Goal: Task Accomplishment & Management: Manage account settings

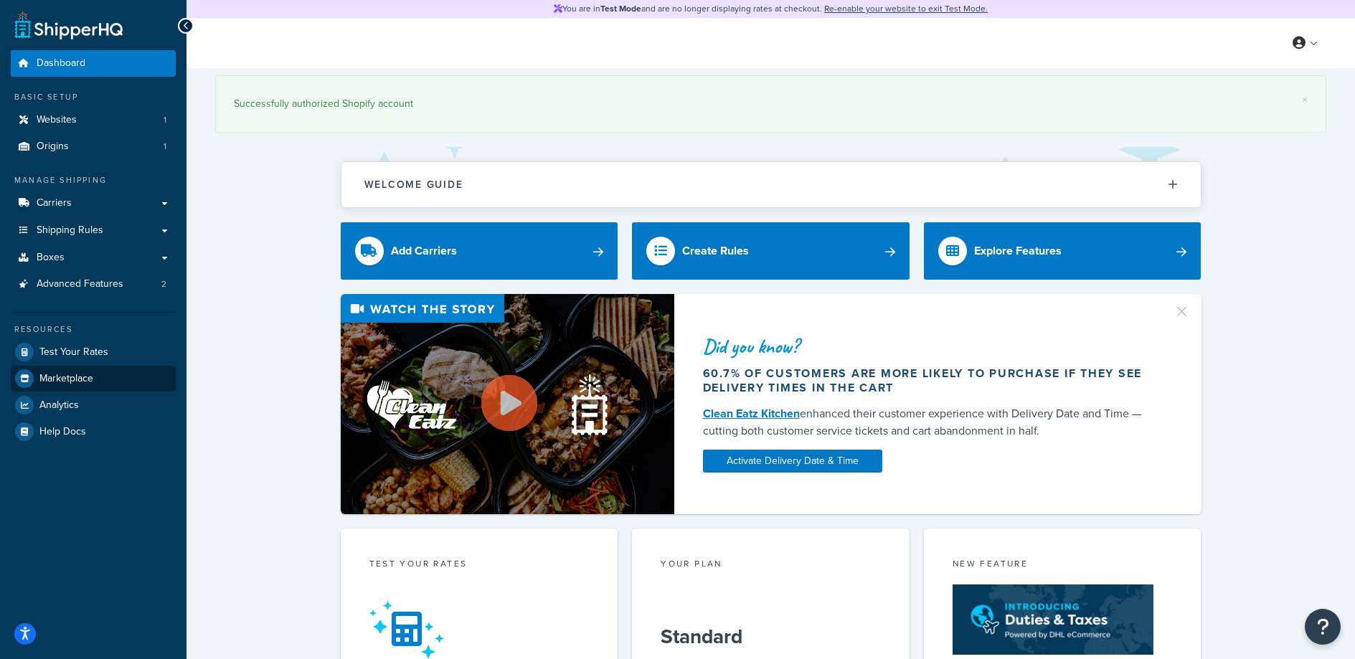
scroll to position [9, 0]
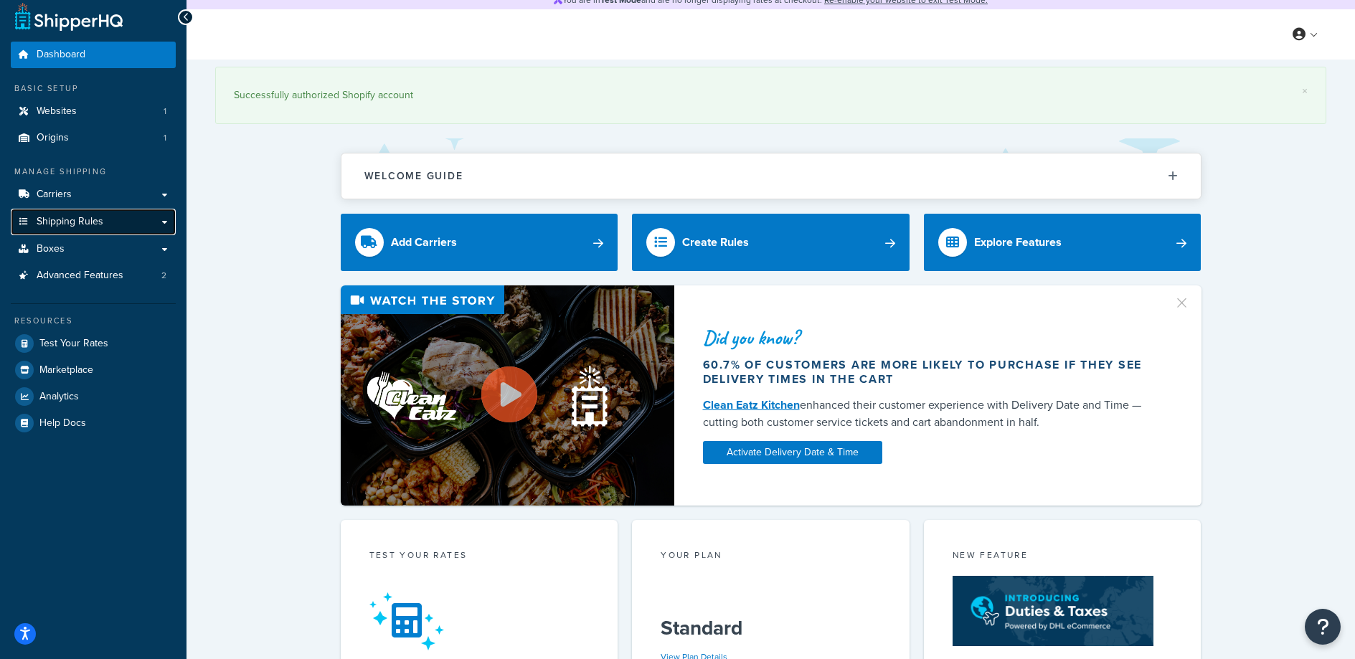
click at [110, 214] on link "Shipping Rules" at bounding box center [93, 222] width 165 height 27
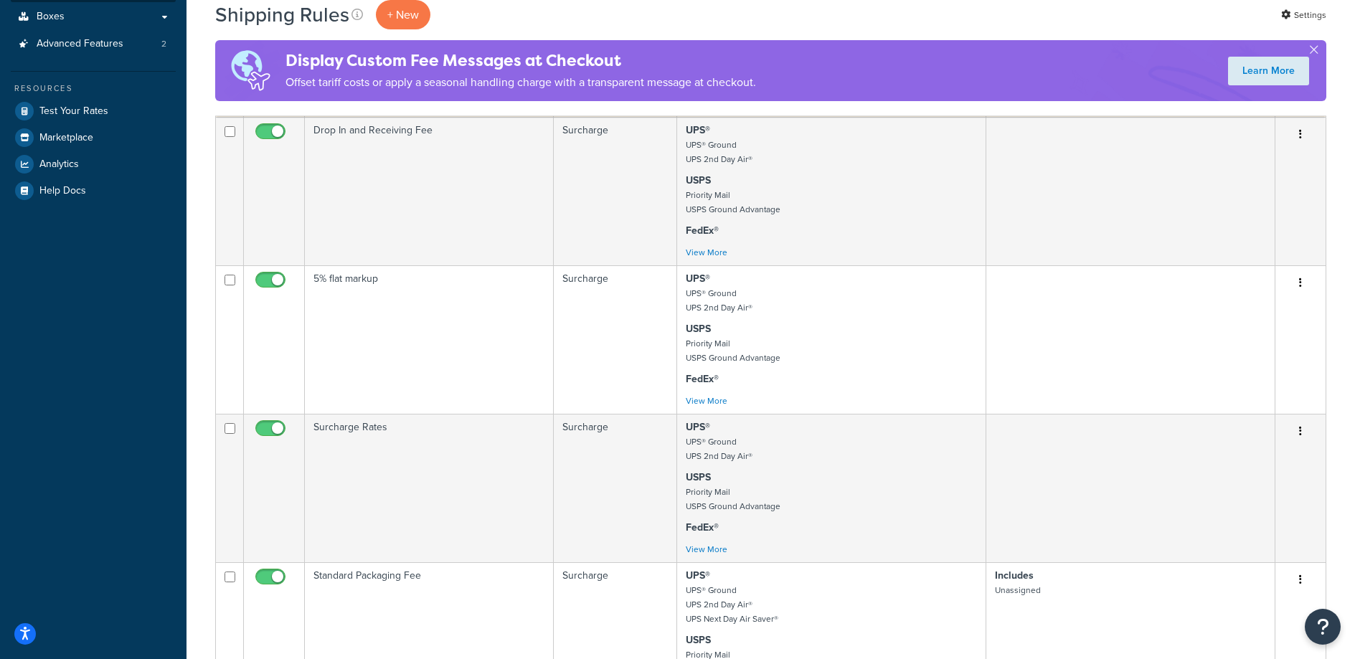
scroll to position [131, 0]
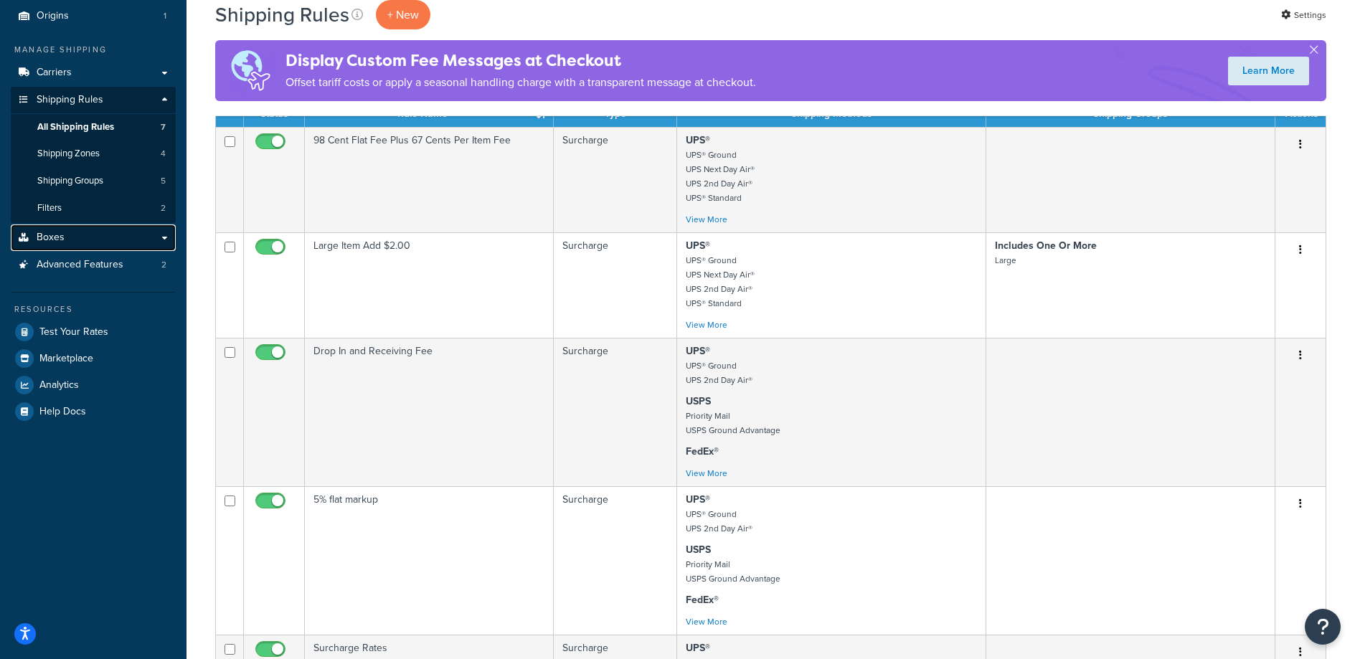
click at [70, 236] on link "Boxes" at bounding box center [93, 238] width 165 height 27
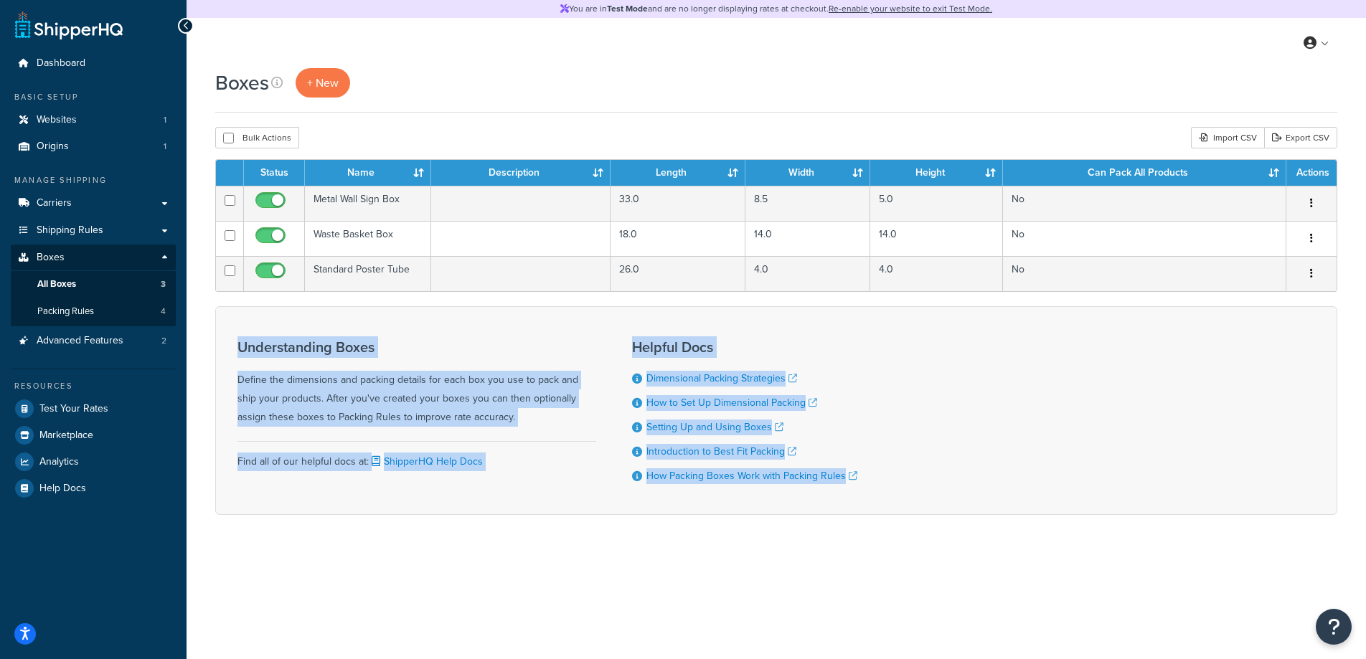
drag, startPoint x: 590, startPoint y: 303, endPoint x: 981, endPoint y: 576, distance: 476.6
click at [981, 577] on div "You are in Test Mode and are no longer displaying rates at checkout. Re-enable …" at bounding box center [776, 329] width 1179 height 659
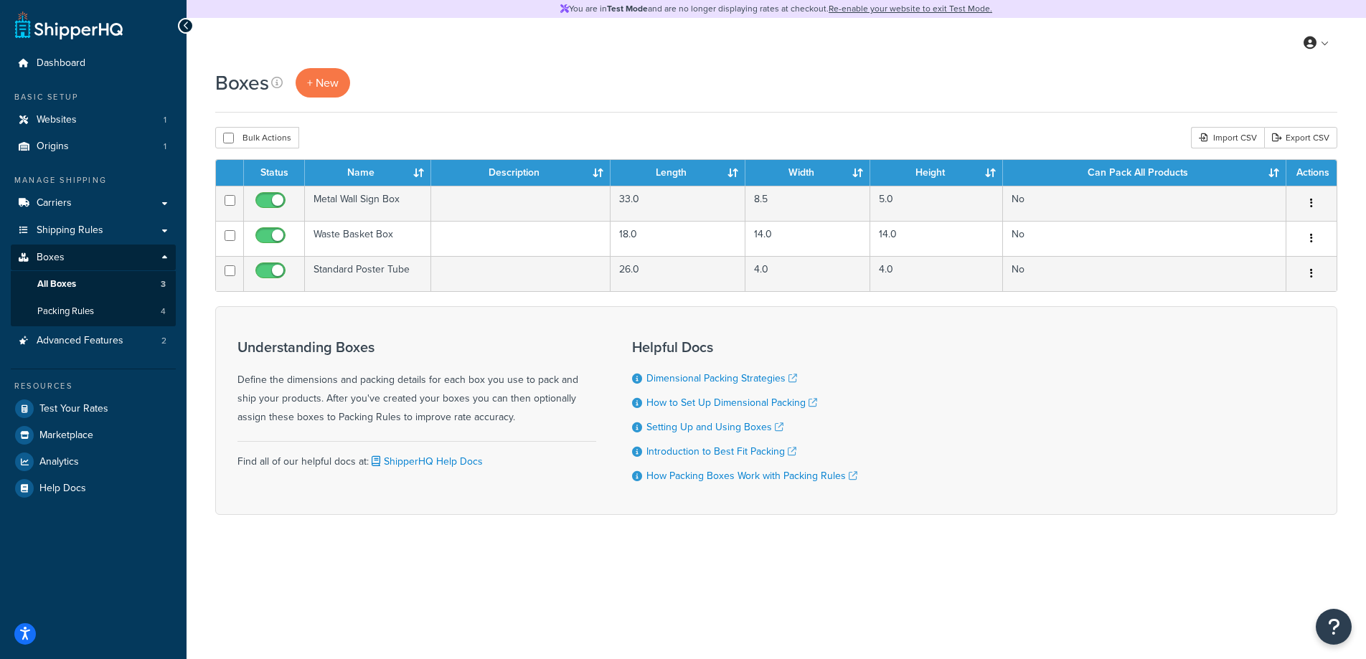
click at [981, 576] on div "You are in Test Mode and are no longer displaying rates at checkout. Re-enable …" at bounding box center [776, 329] width 1179 height 659
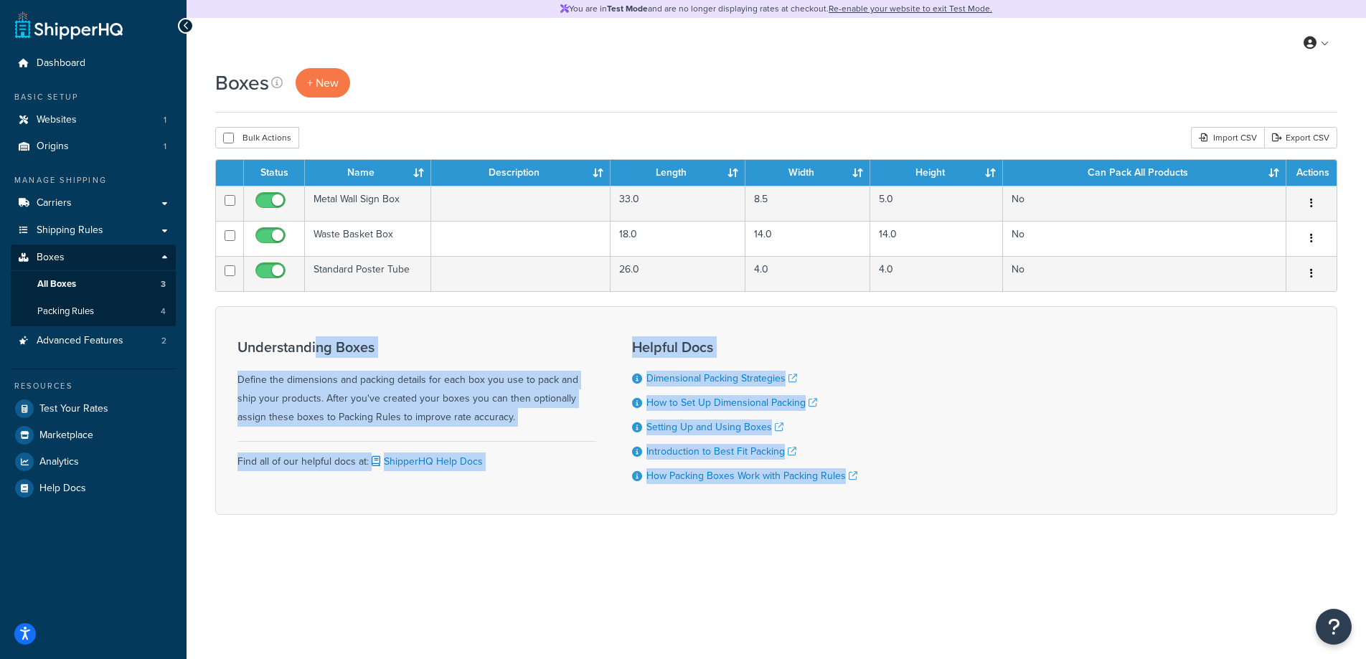
drag, startPoint x: 963, startPoint y: 573, endPoint x: 316, endPoint y: 353, distance: 683.5
click at [316, 354] on div "You are in Test Mode and are no longer displaying rates at checkout. Re-enable …" at bounding box center [776, 329] width 1179 height 659
click at [316, 353] on h3 "Understanding Boxes" at bounding box center [416, 347] width 359 height 16
drag, startPoint x: 416, startPoint y: 354, endPoint x: 969, endPoint y: 570, distance: 593.5
click at [969, 570] on div "You are in Test Mode and are no longer displaying rates at checkout. Re-enable …" at bounding box center [776, 329] width 1179 height 659
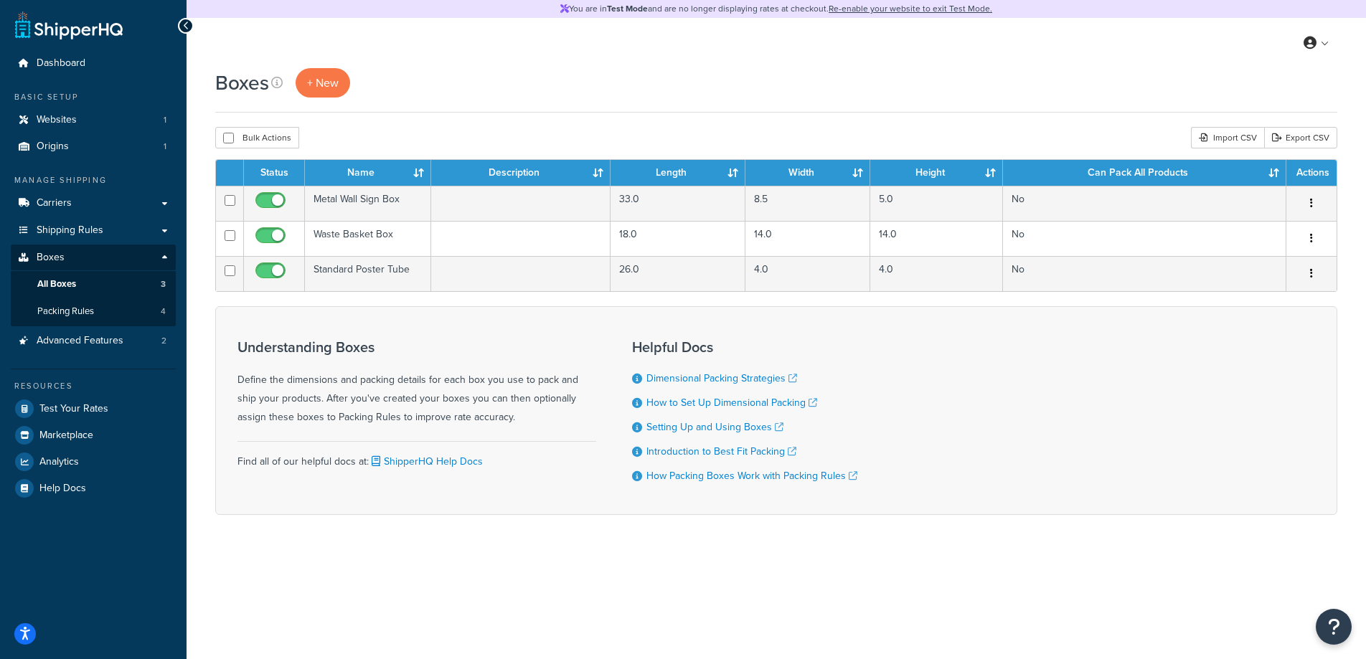
click at [969, 570] on div "You are in Test Mode and are no longer displaying rates at checkout. Re-enable …" at bounding box center [776, 329] width 1179 height 659
click at [70, 308] on span "Packing Rules" at bounding box center [65, 312] width 57 height 12
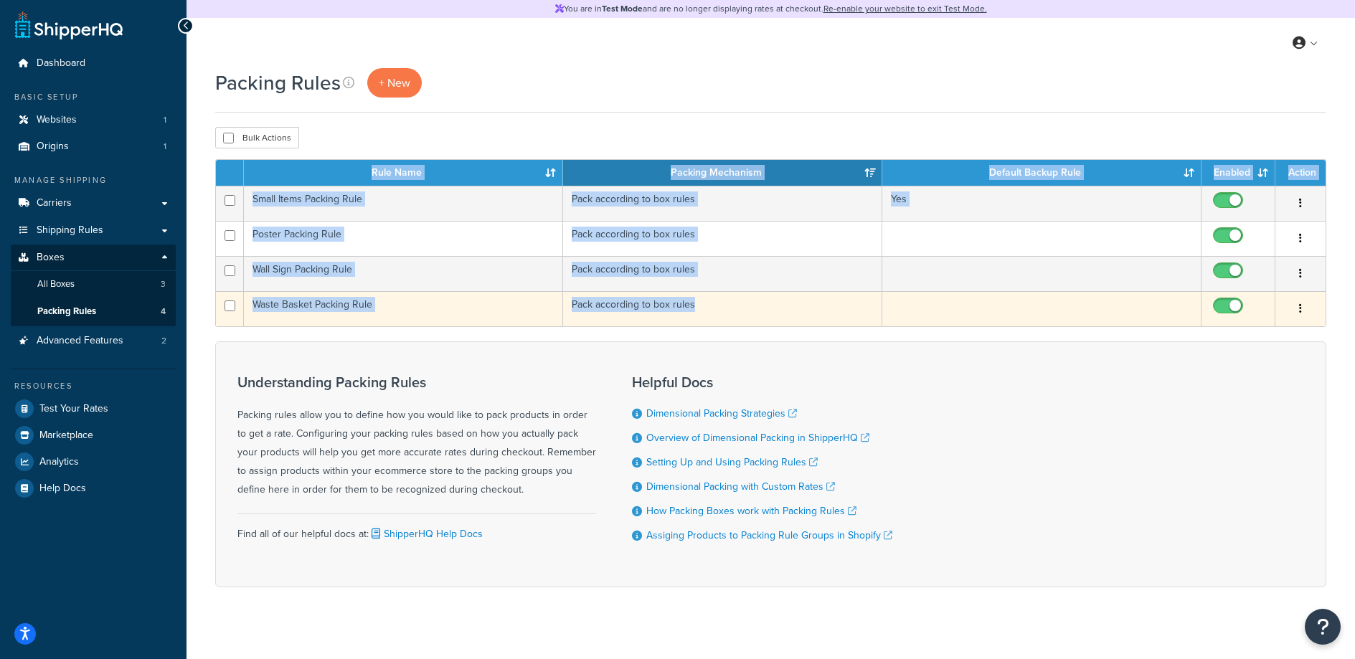
drag, startPoint x: 421, startPoint y: 151, endPoint x: 1099, endPoint y: 318, distance: 698.2
click at [1099, 318] on div "Packing Rules + New Bulk Actions Duplicate Delete Contact Us Send Us A Message …" at bounding box center [771, 353] width 1169 height 570
click at [1099, 318] on td at bounding box center [1041, 308] width 319 height 35
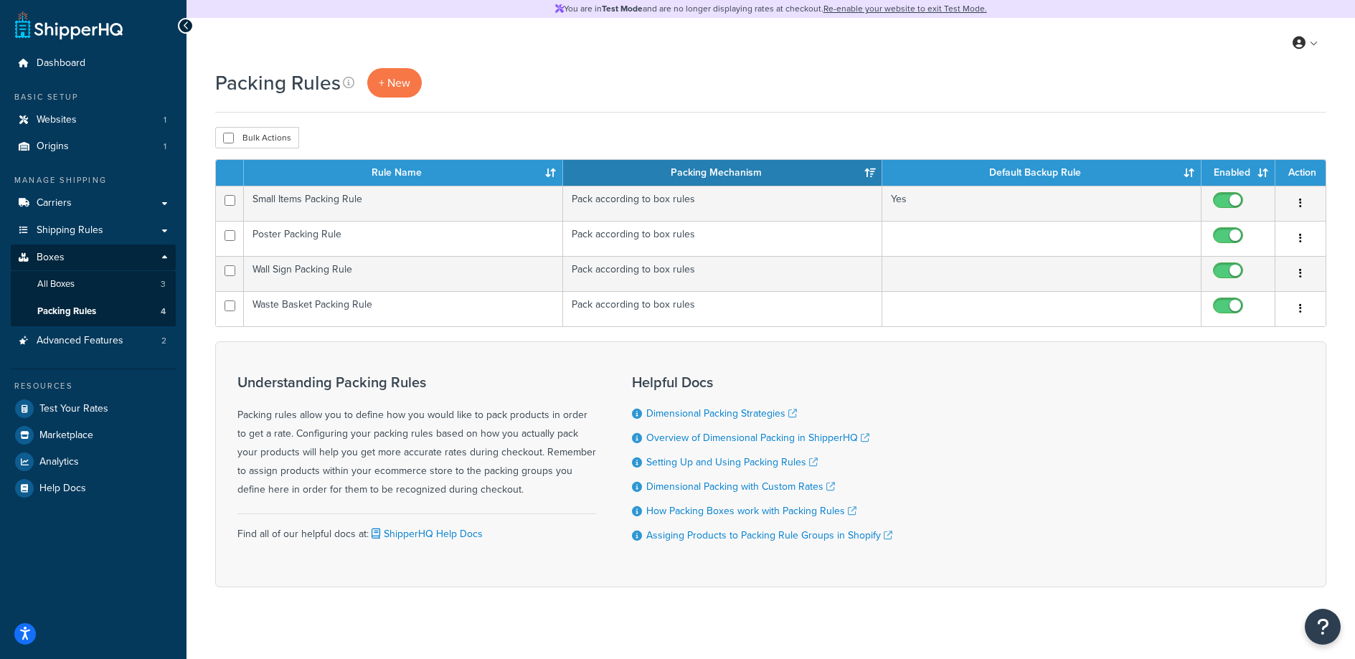
click at [291, 340] on form "Rule Name Packing Mechanism Default Backup Rule Enabled Action Small Items Pack…" at bounding box center [770, 373] width 1111 height 428
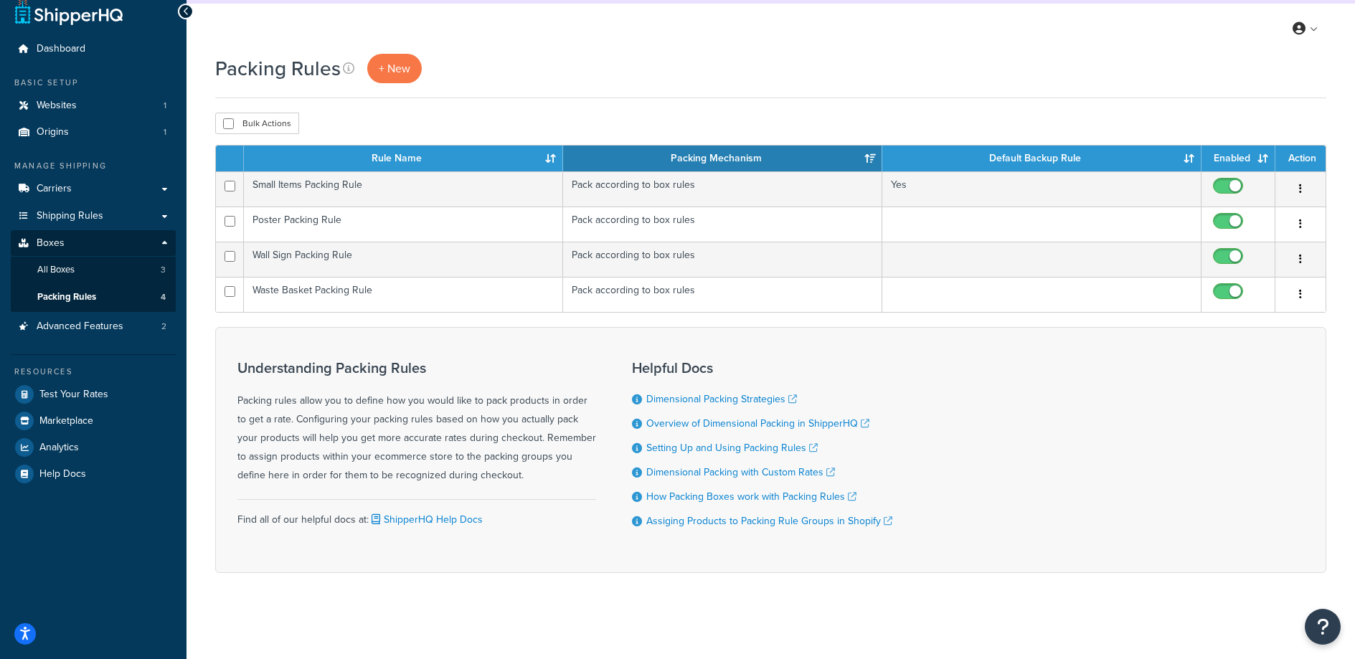
click at [393, 608] on div "Packing Rules + New Bulk Actions Duplicate Delete Contact Us Send Us A Message …" at bounding box center [771, 339] width 1169 height 570
click at [487, 408] on div "Understanding Packing Rules Packing rules allow you to define how you would lik…" at bounding box center [416, 422] width 359 height 125
click at [487, 407] on div "Understanding Packing Rules Packing rules allow you to define how you would lik…" at bounding box center [416, 422] width 359 height 125
click at [486, 407] on div "Understanding Packing Rules Packing rules allow you to define how you would lik…" at bounding box center [416, 422] width 359 height 125
click at [411, 404] on div "Understanding Packing Rules Packing rules allow you to define how you would lik…" at bounding box center [416, 422] width 359 height 125
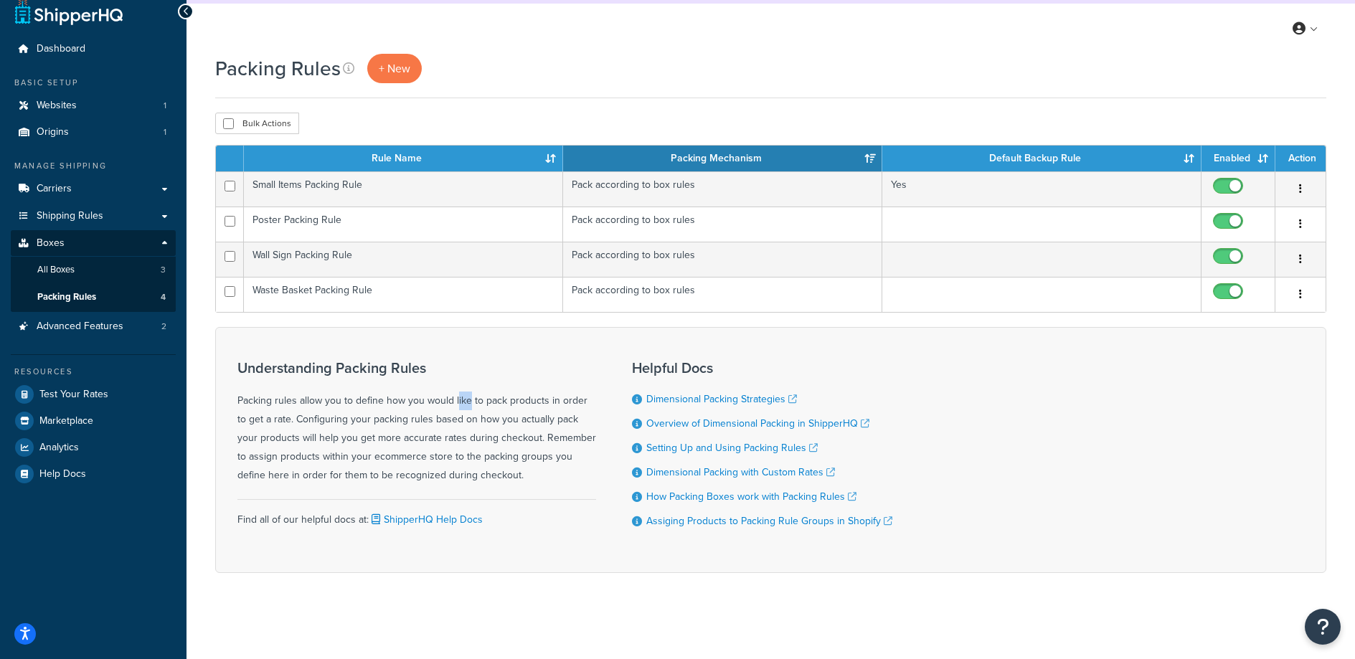
click at [411, 404] on div "Understanding Packing Rules Packing rules allow you to define how you would lik…" at bounding box center [416, 422] width 359 height 125
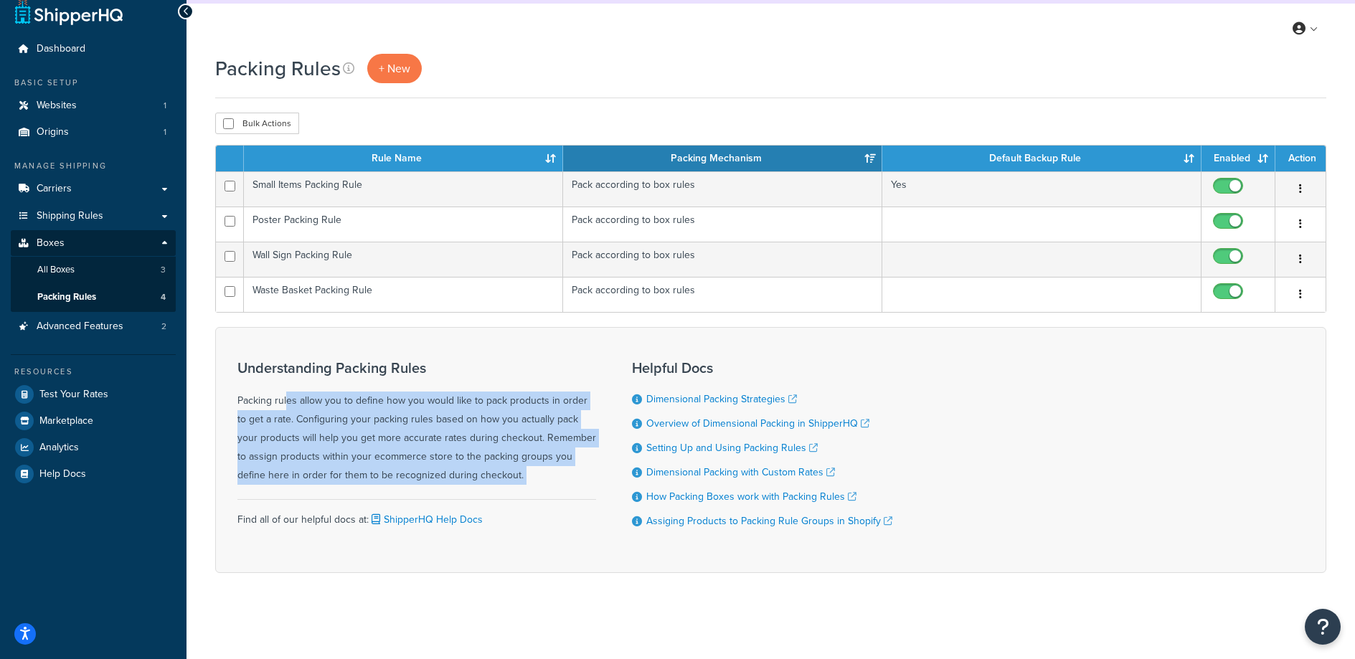
click at [411, 404] on div "Understanding Packing Rules Packing rules allow you to define how you would lik…" at bounding box center [416, 422] width 359 height 125
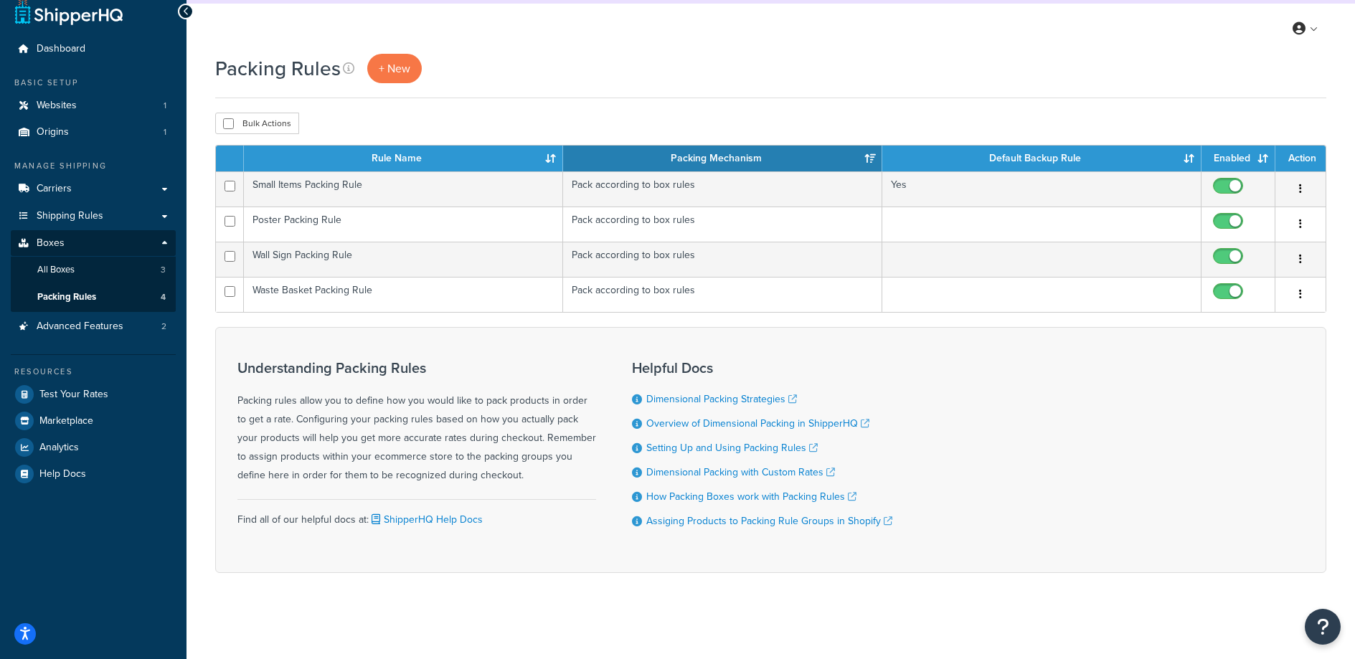
click at [364, 400] on div "Understanding Packing Rules Packing rules allow you to define how you would lik…" at bounding box center [416, 422] width 359 height 125
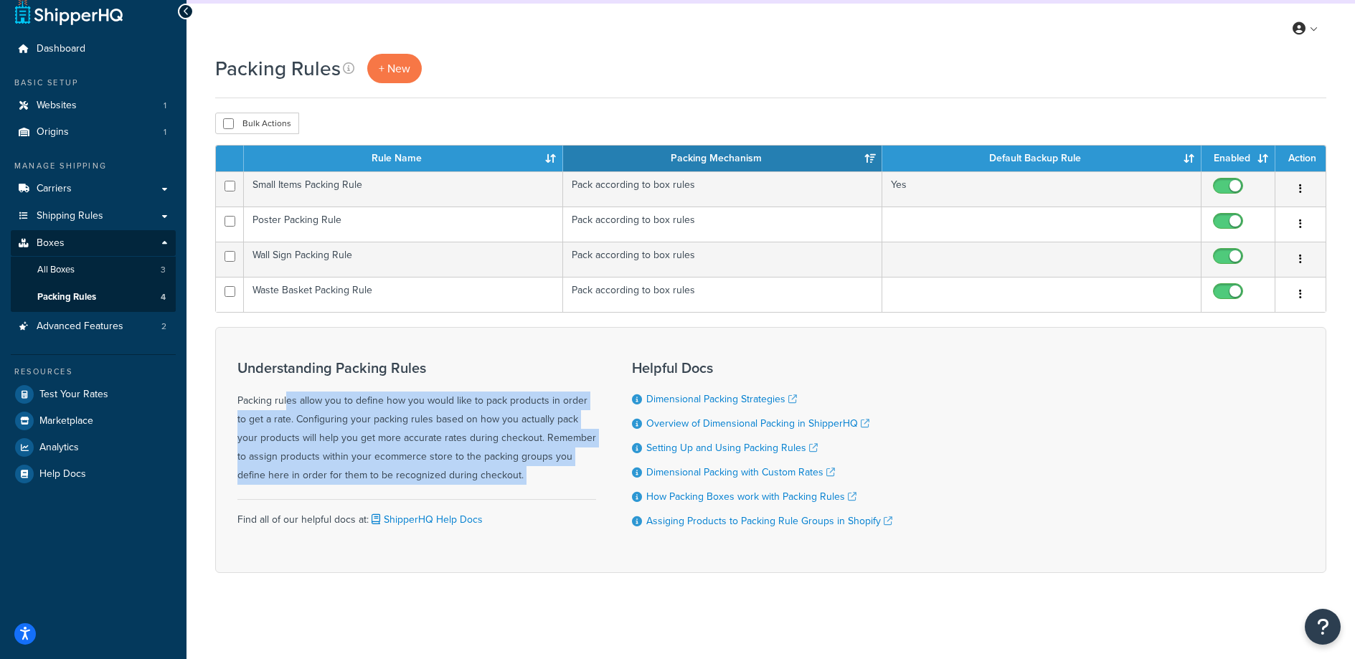
click at [364, 400] on div "Understanding Packing Rules Packing rules allow you to define how you would lik…" at bounding box center [416, 422] width 359 height 125
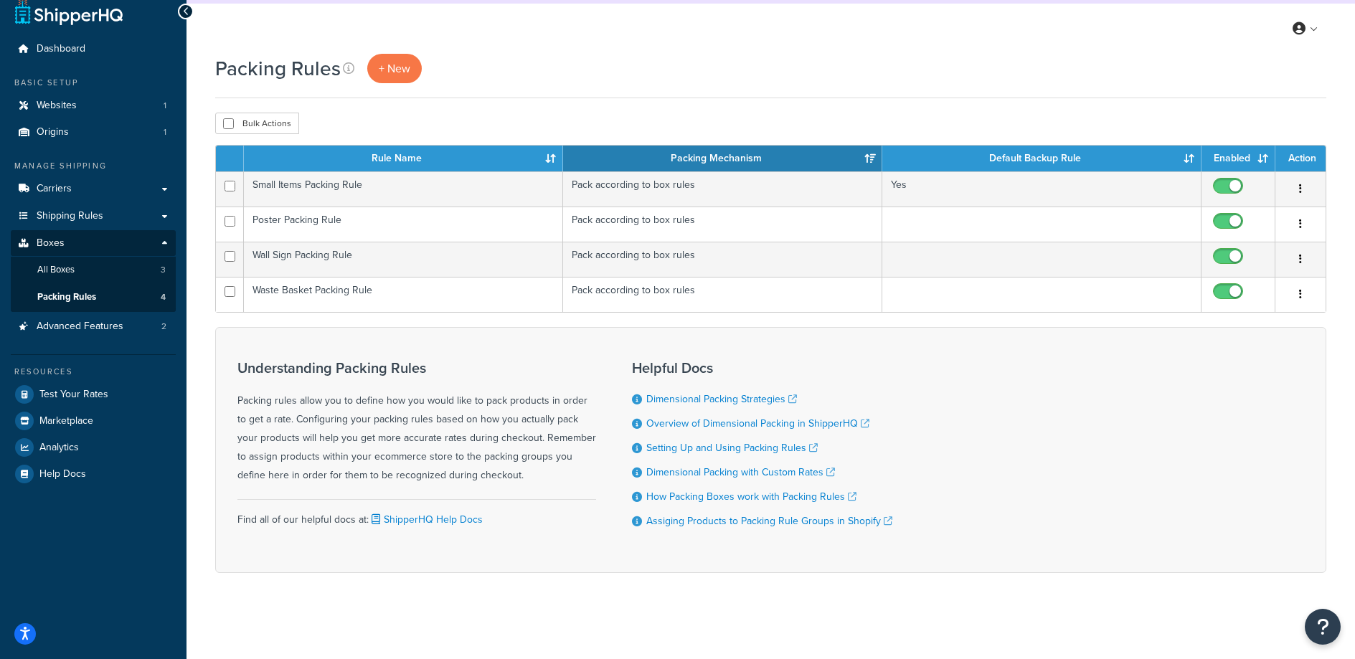
click at [462, 617] on div "Packing Rules + New Bulk Actions Duplicate Delete Contact Us Send Us A Message …" at bounding box center [771, 339] width 1169 height 570
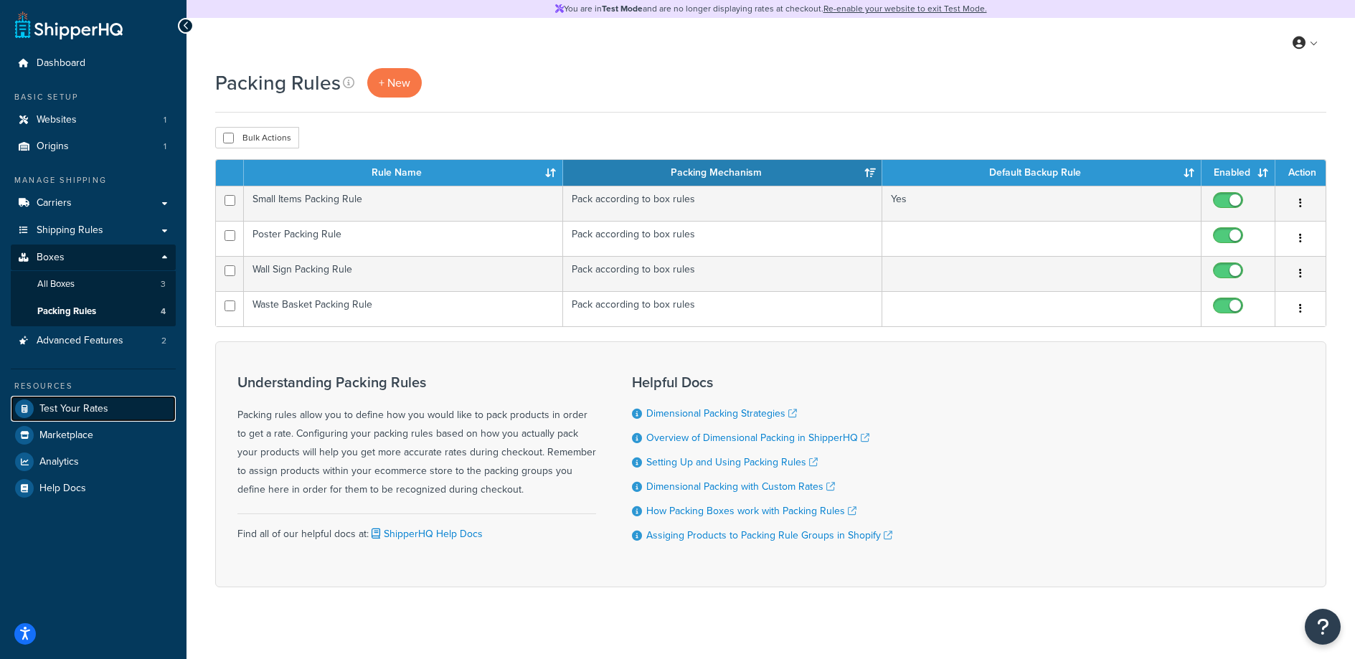
click at [91, 405] on span "Test Your Rates" at bounding box center [73, 409] width 69 height 12
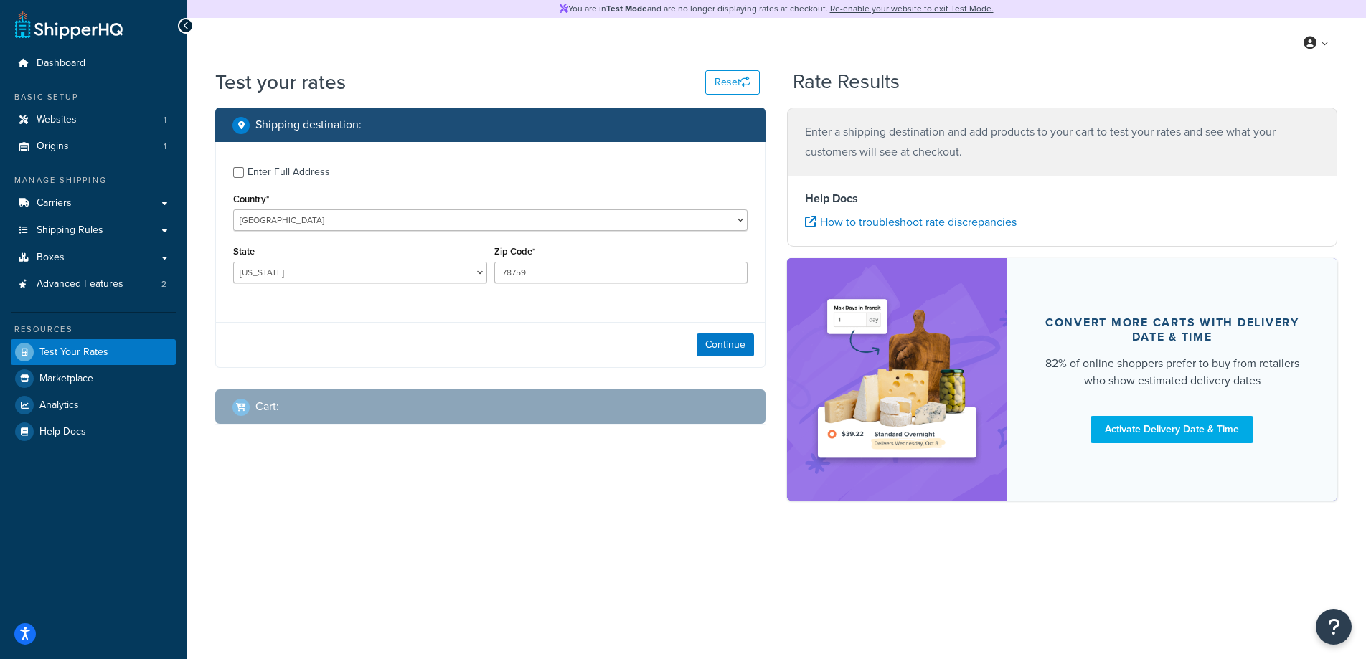
click at [578, 348] on div "Continue" at bounding box center [490, 344] width 549 height 45
click at [366, 264] on select "Alabama Alaska American Samoa Arizona Arkansas Armed Forces Americas Armed Forc…" at bounding box center [360, 273] width 254 height 22
select select "NY"
click at [233, 262] on select "Alabama Alaska American Samoa Arizona Arkansas Armed Forces Americas Armed Forc…" at bounding box center [360, 273] width 254 height 22
click at [541, 270] on input "78759" at bounding box center [621, 273] width 254 height 22
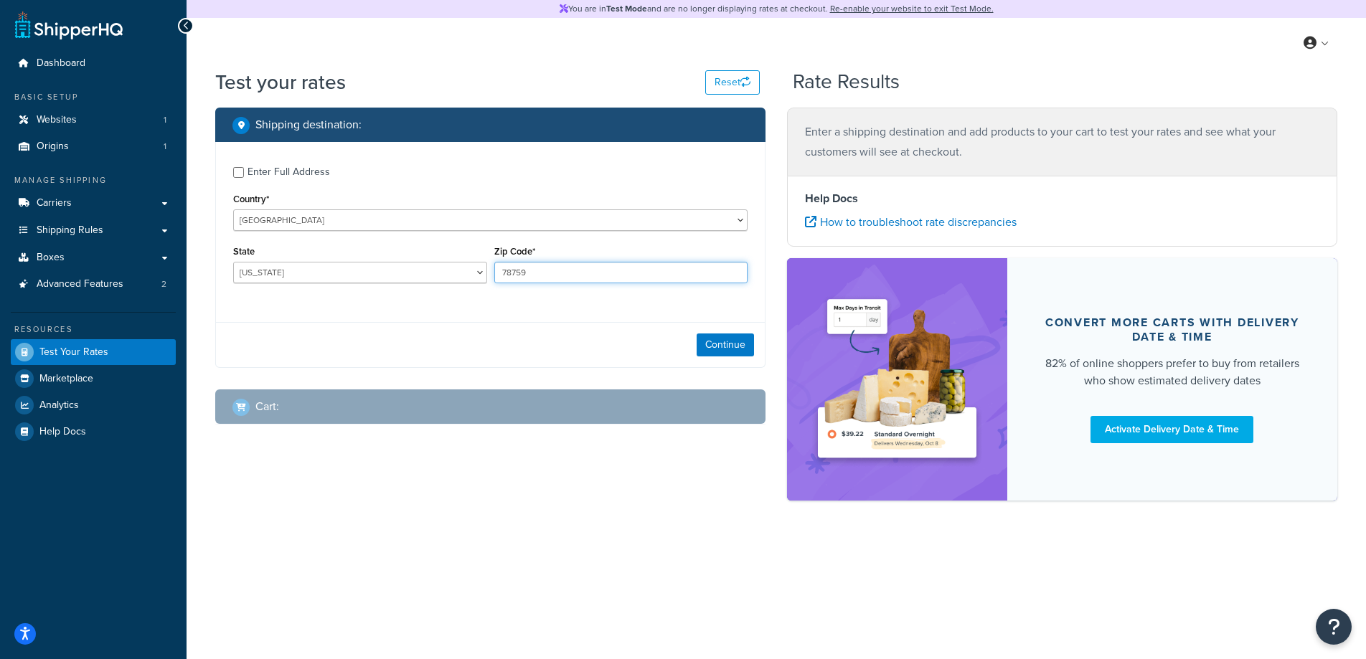
click at [541, 270] on input "78759" at bounding box center [621, 273] width 254 height 22
type input "10009"
click at [714, 352] on button "Continue" at bounding box center [725, 345] width 57 height 23
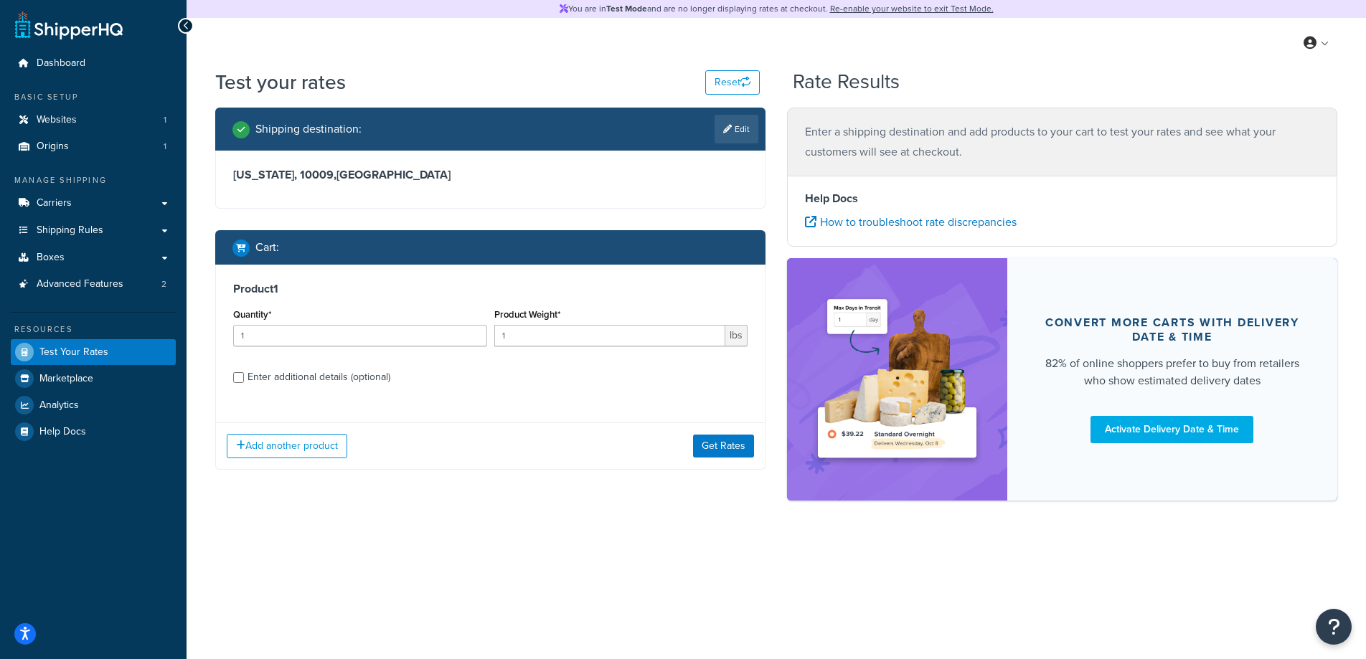
click at [290, 381] on div "Enter additional details (optional)" at bounding box center [318, 377] width 143 height 20
click at [244, 381] on input "Enter additional details (optional)" at bounding box center [238, 377] width 11 height 11
checkbox input "true"
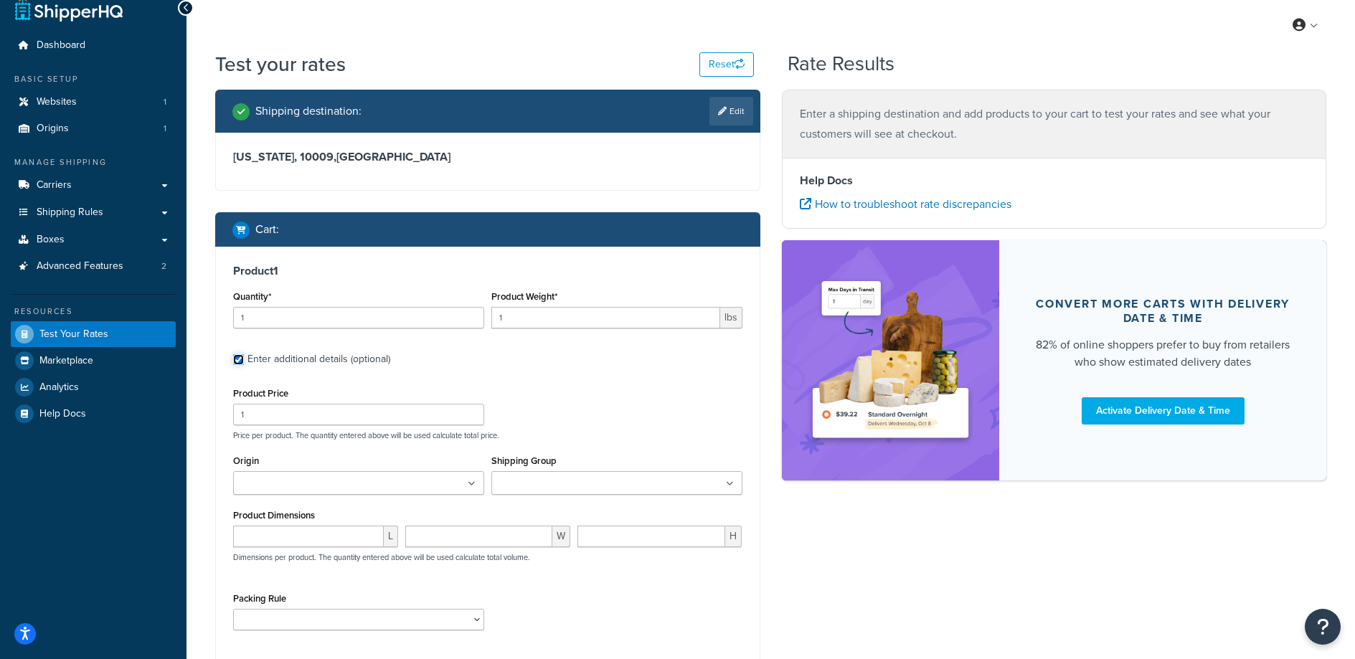
scroll to position [113, 0]
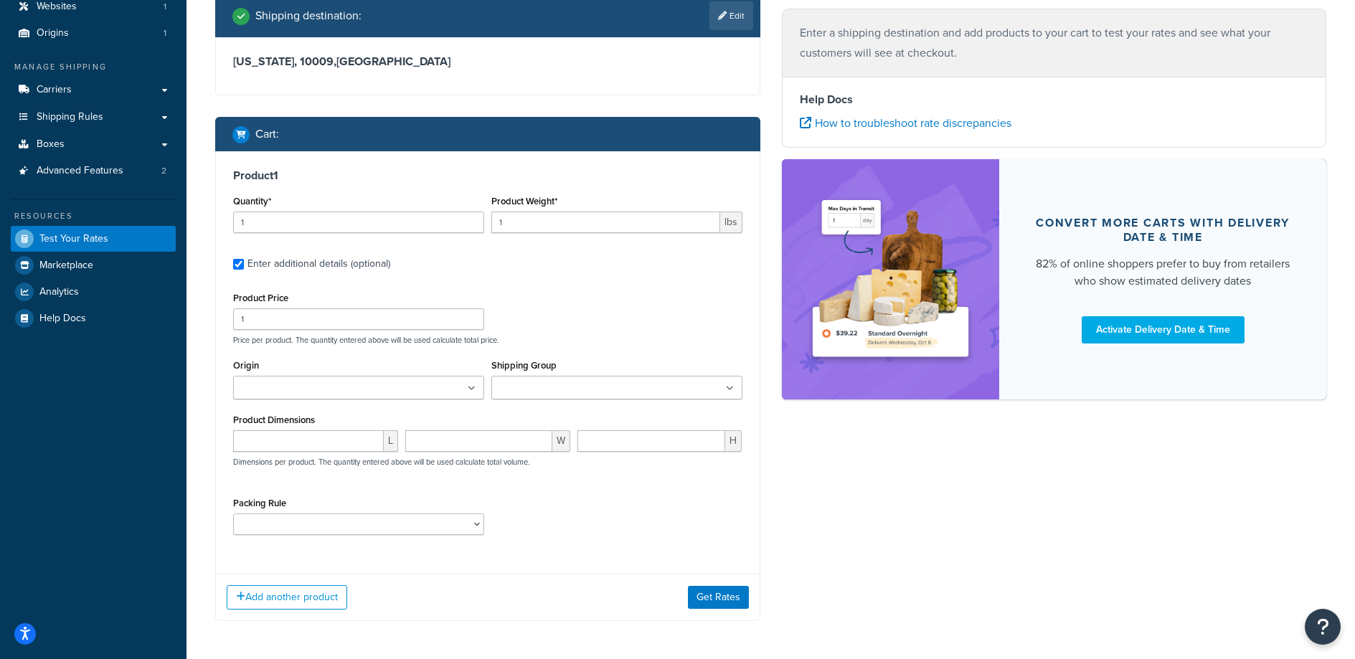
click at [371, 380] on ul at bounding box center [358, 388] width 251 height 24
click at [542, 387] on input "Shipping Group" at bounding box center [559, 389] width 127 height 16
click at [614, 547] on div "Packing Rule Poster Packing Rule Small Items Packing Rule Wall Sign Packing Rul…" at bounding box center [488, 523] width 516 height 52
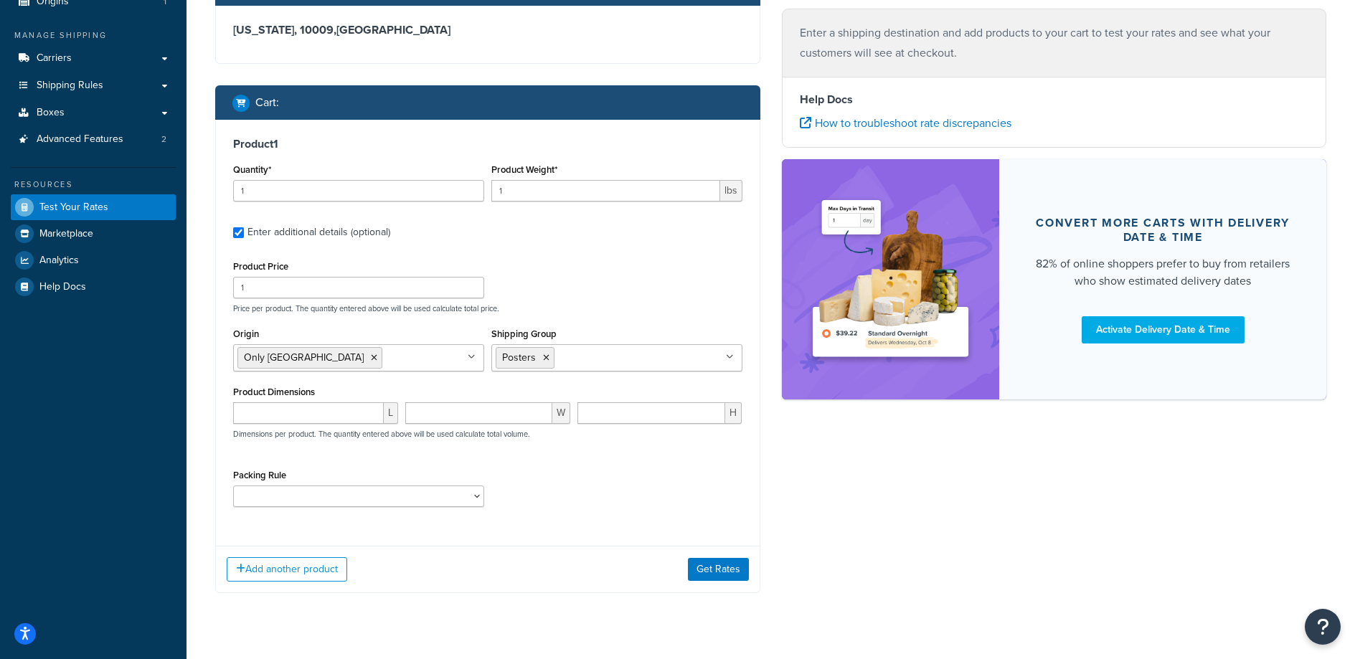
scroll to position [172, 0]
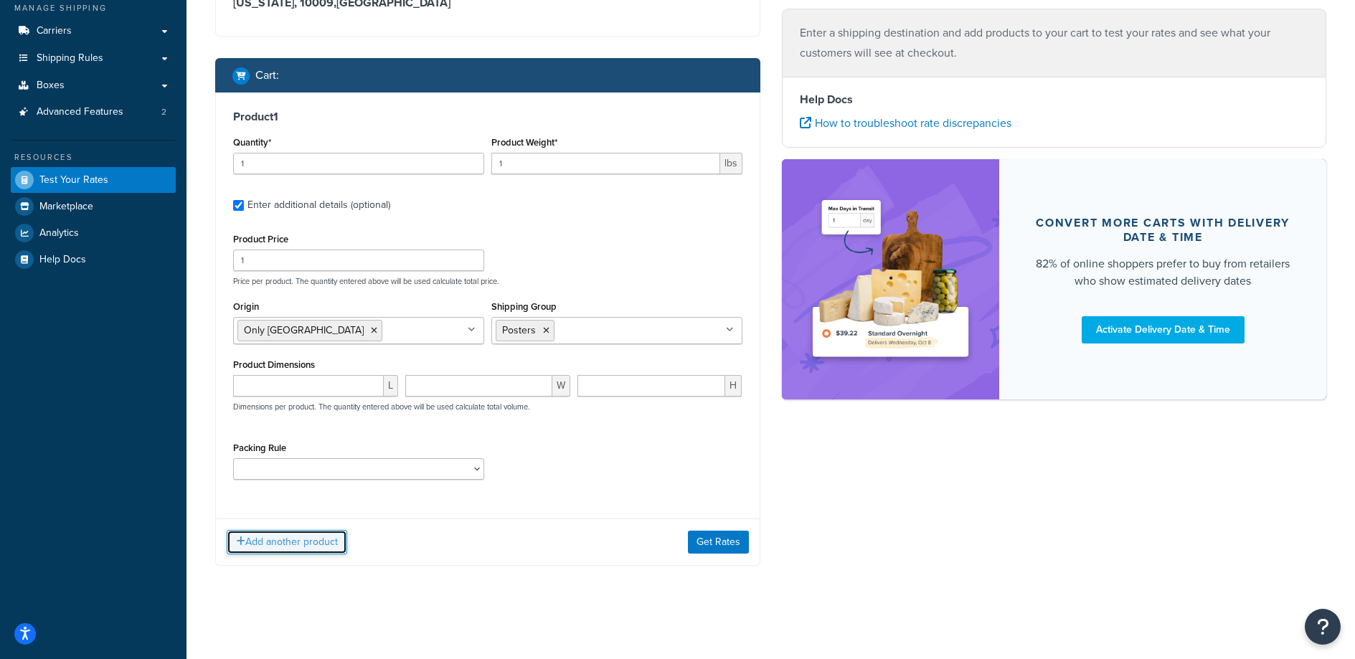
click at [268, 539] on button "Add another product" at bounding box center [287, 542] width 121 height 24
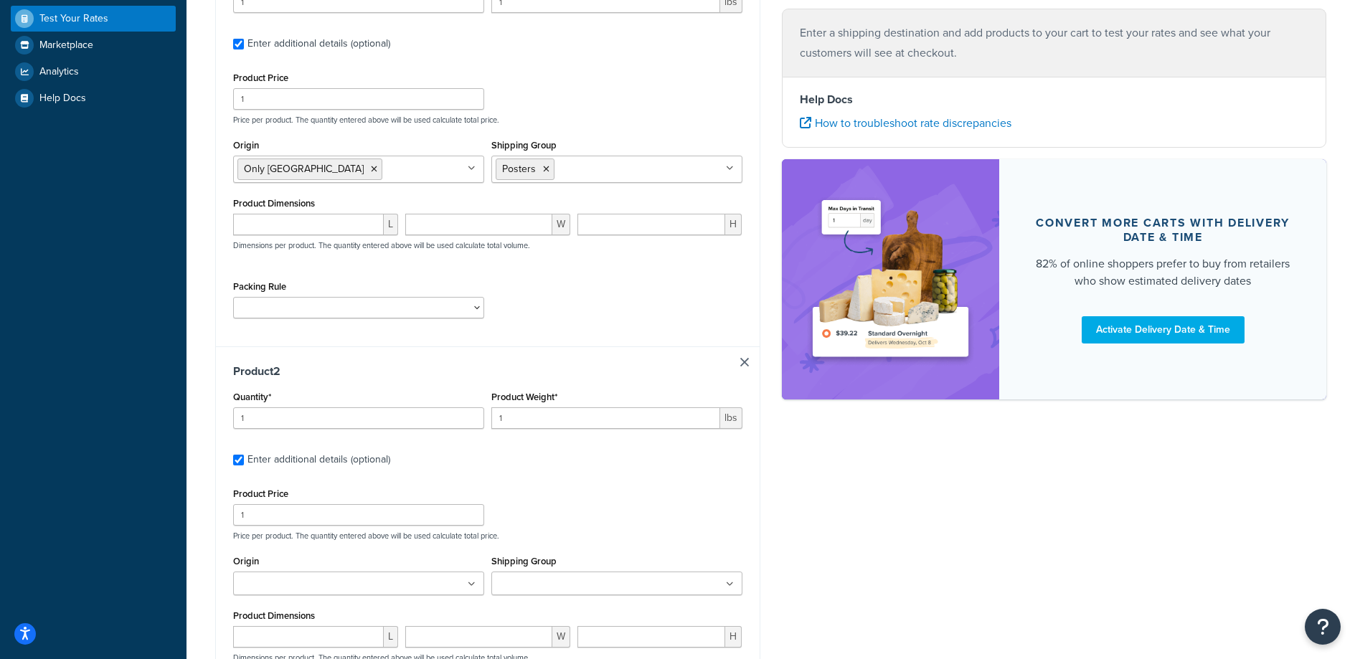
scroll to position [585, 0]
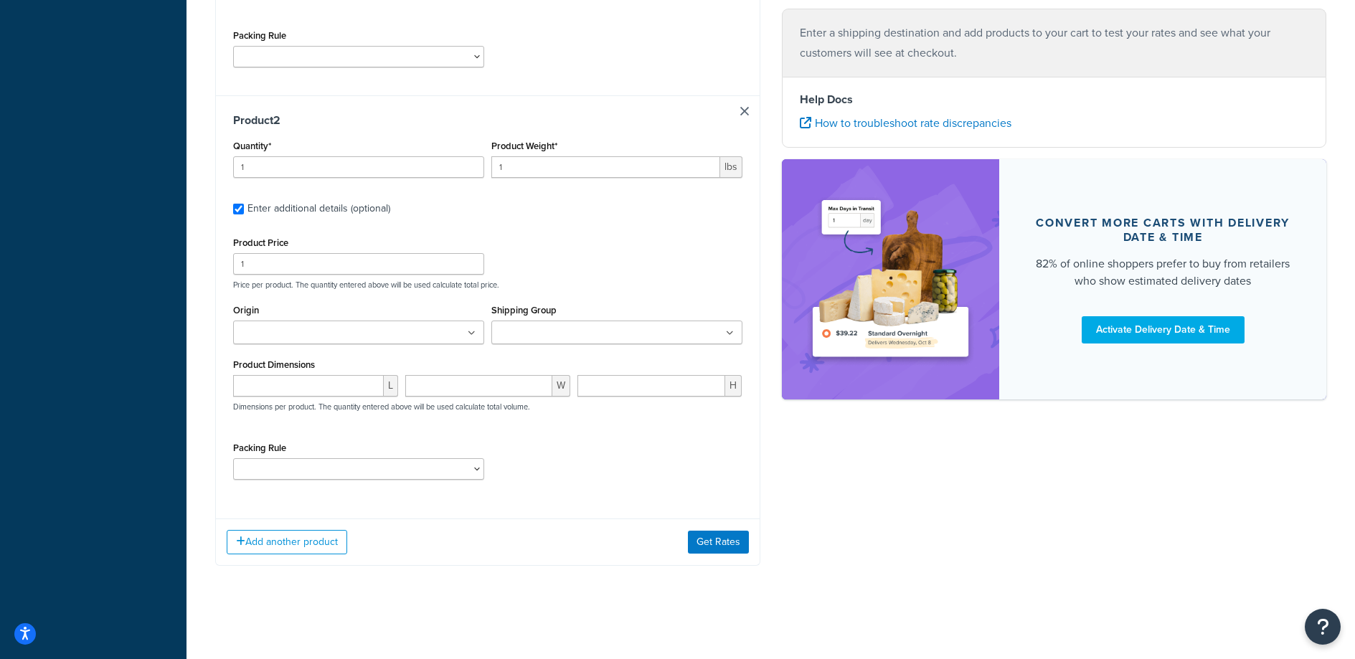
click at [587, 345] on div "Shipping Group Large Medium Posters Small" at bounding box center [617, 328] width 258 height 55
click at [589, 336] on input "Shipping Group" at bounding box center [559, 334] width 127 height 16
click at [848, 435] on div "Shipping destination : Edit New York, 10009 , United States Cart : Product 1 Qu…" at bounding box center [770, 55] width 1133 height 1065
click at [338, 460] on select "Poster Packing Rule Small Items Packing Rule Wall Sign Packing Rule Waste Baske…" at bounding box center [358, 469] width 251 height 22
select select "88128"
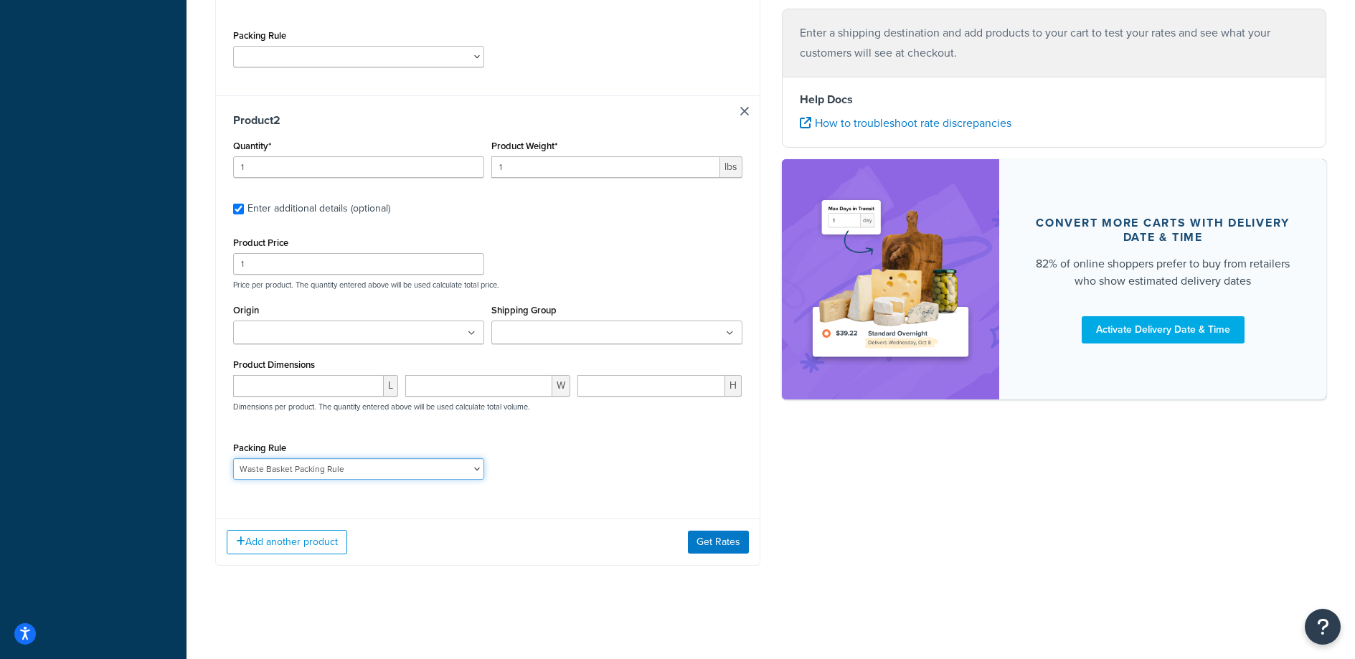
click at [233, 458] on select "Poster Packing Rule Small Items Packing Rule Wall Sign Packing Rule Waste Baske…" at bounding box center [358, 469] width 251 height 22
click at [642, 335] on ul at bounding box center [616, 333] width 251 height 24
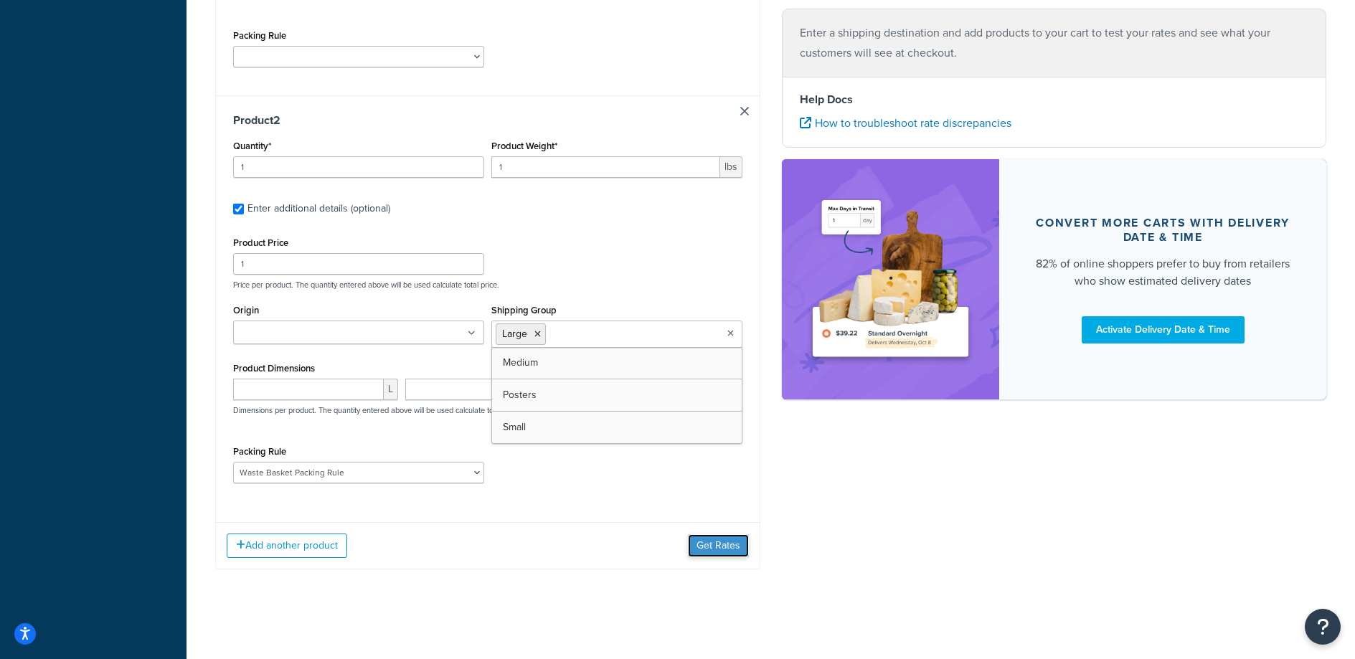
click at [707, 543] on button "Get Rates" at bounding box center [718, 545] width 61 height 23
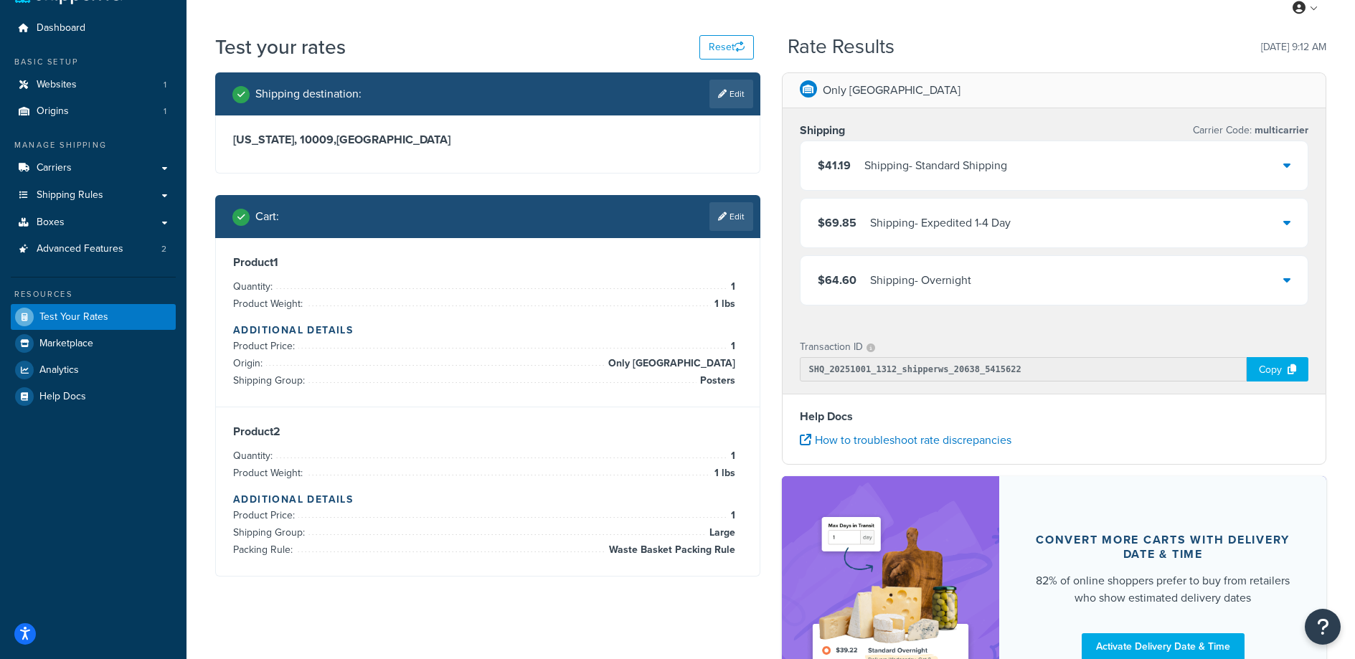
scroll to position [0, 0]
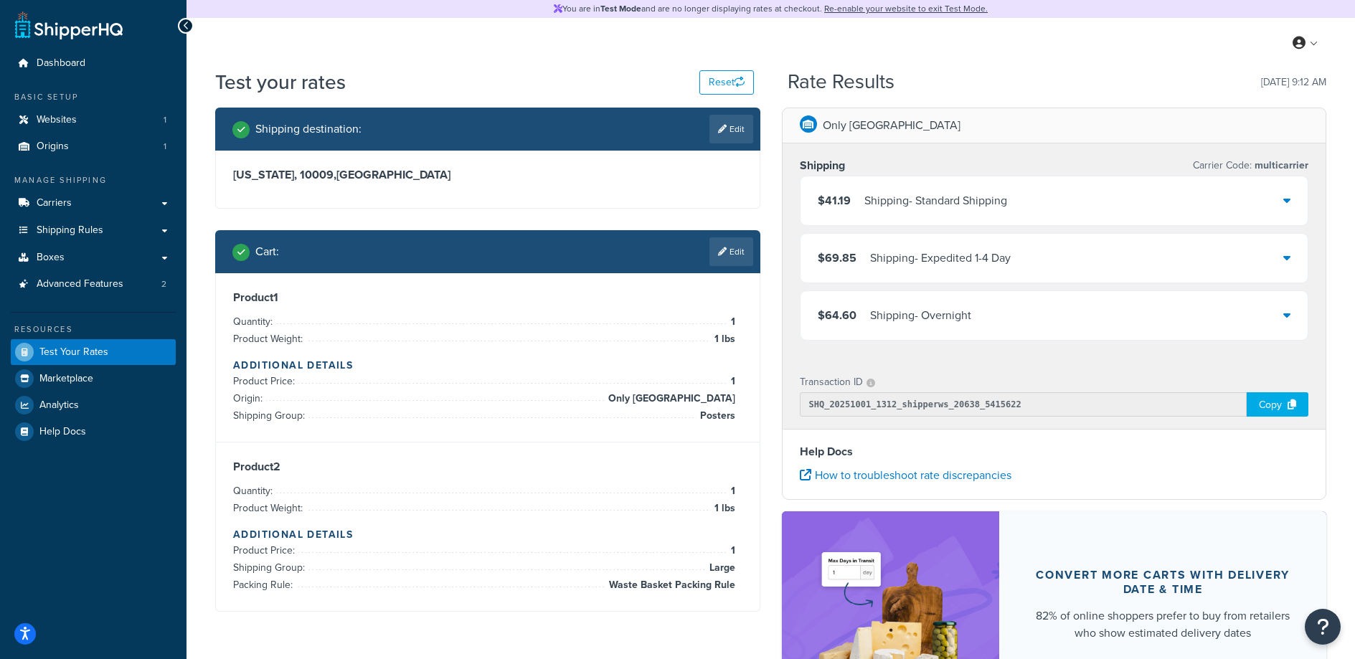
click at [1062, 209] on div "$41.19 Shipping - Standard Shipping" at bounding box center [1055, 200] width 508 height 49
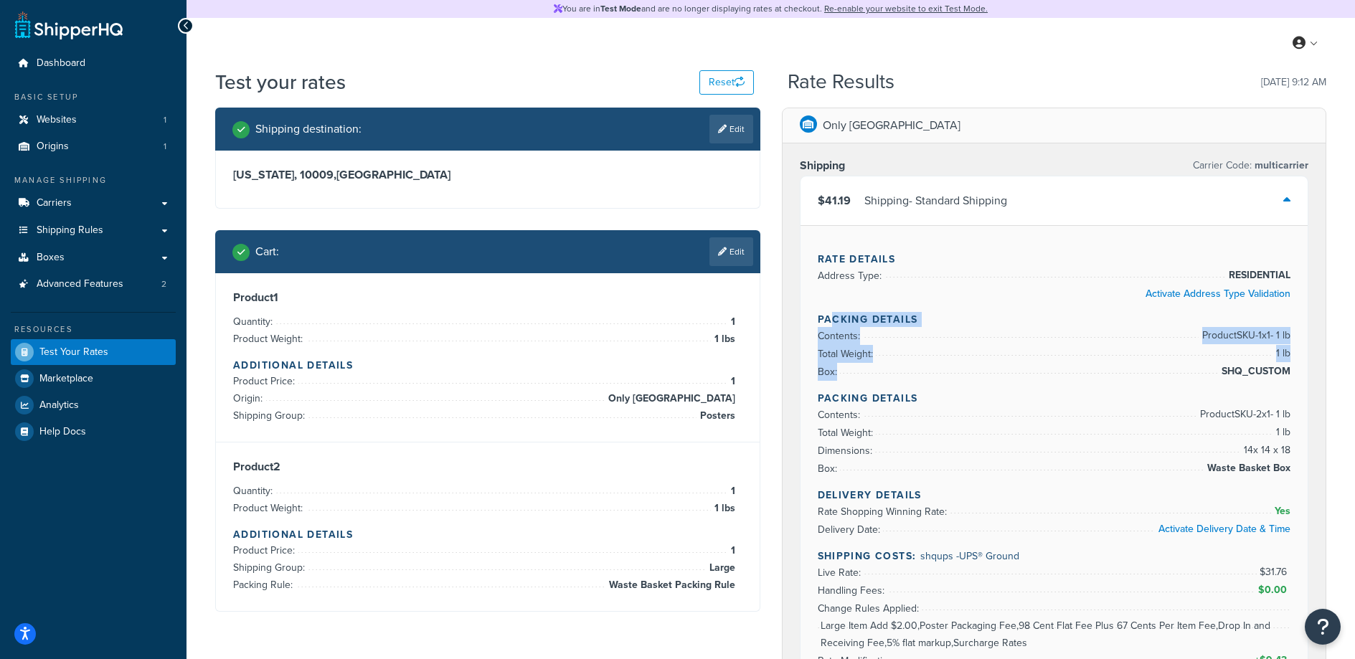
drag, startPoint x: 895, startPoint y: 325, endPoint x: 1291, endPoint y: 377, distance: 399.3
click at [1291, 377] on div "Rate Details Address Type: RESIDENTIAL Activate Address Type Validation Packing…" at bounding box center [1055, 494] width 508 height 538
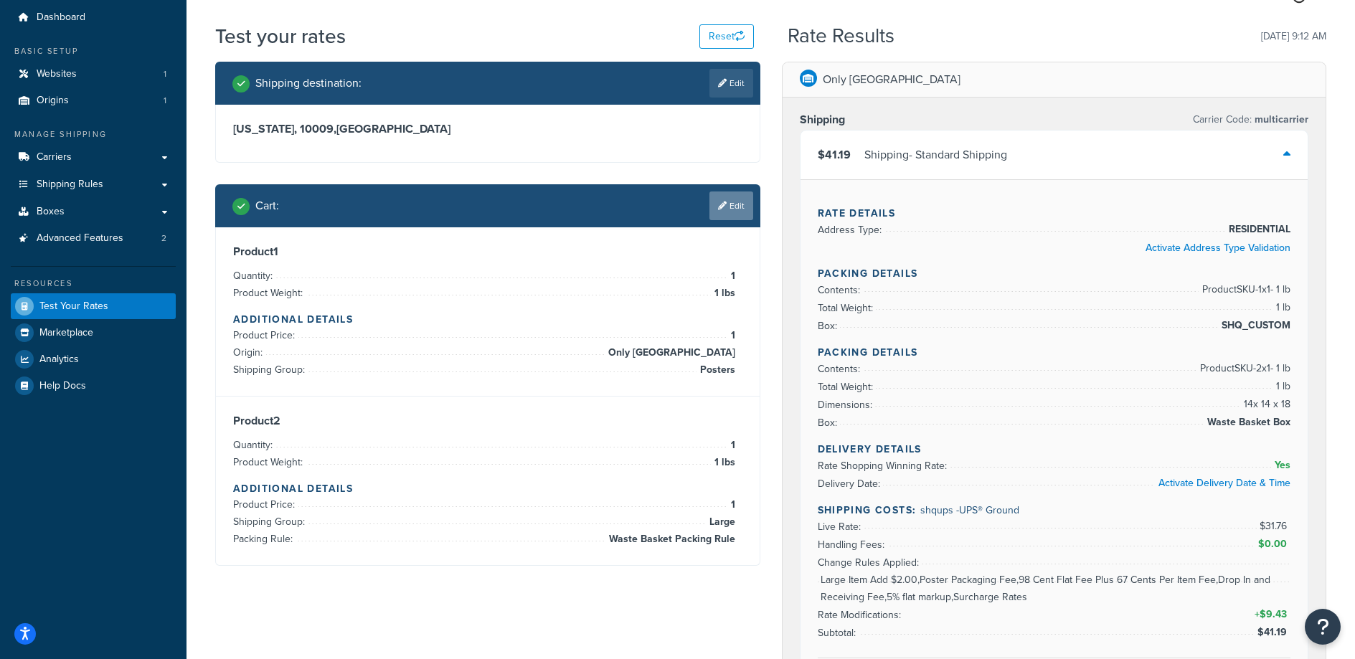
click at [718, 207] on icon at bounding box center [722, 206] width 9 height 9
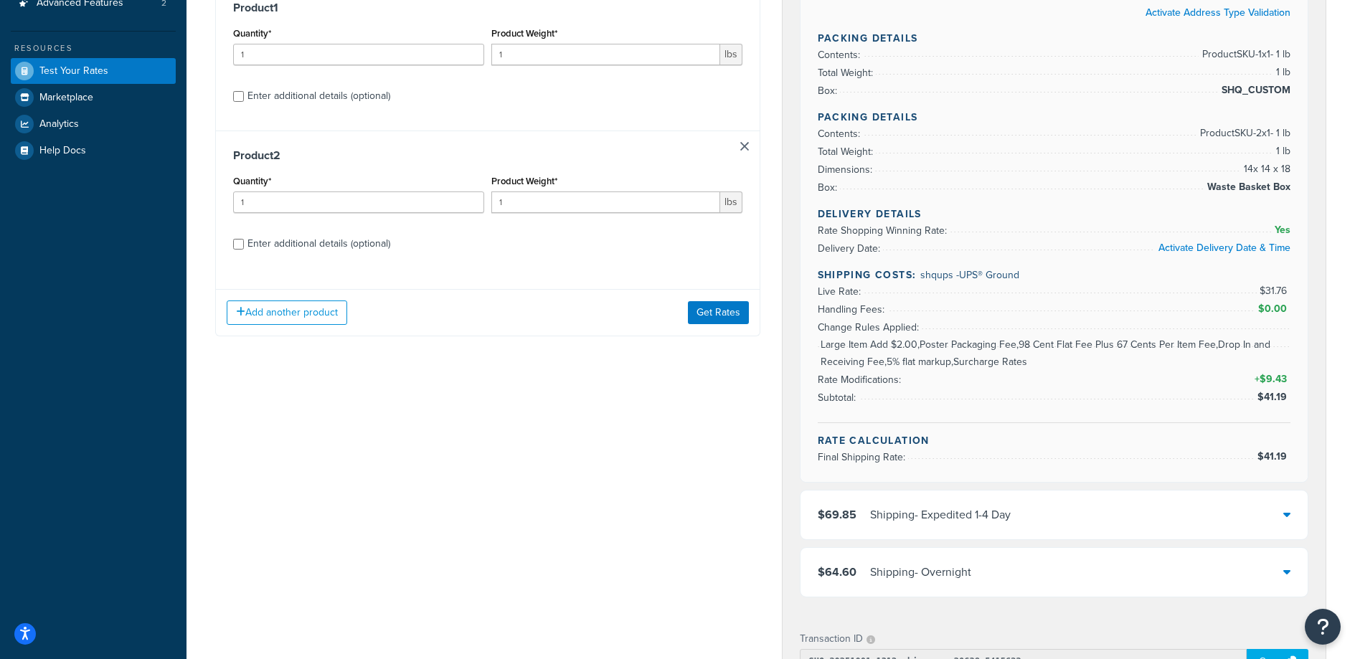
scroll to position [212, 0]
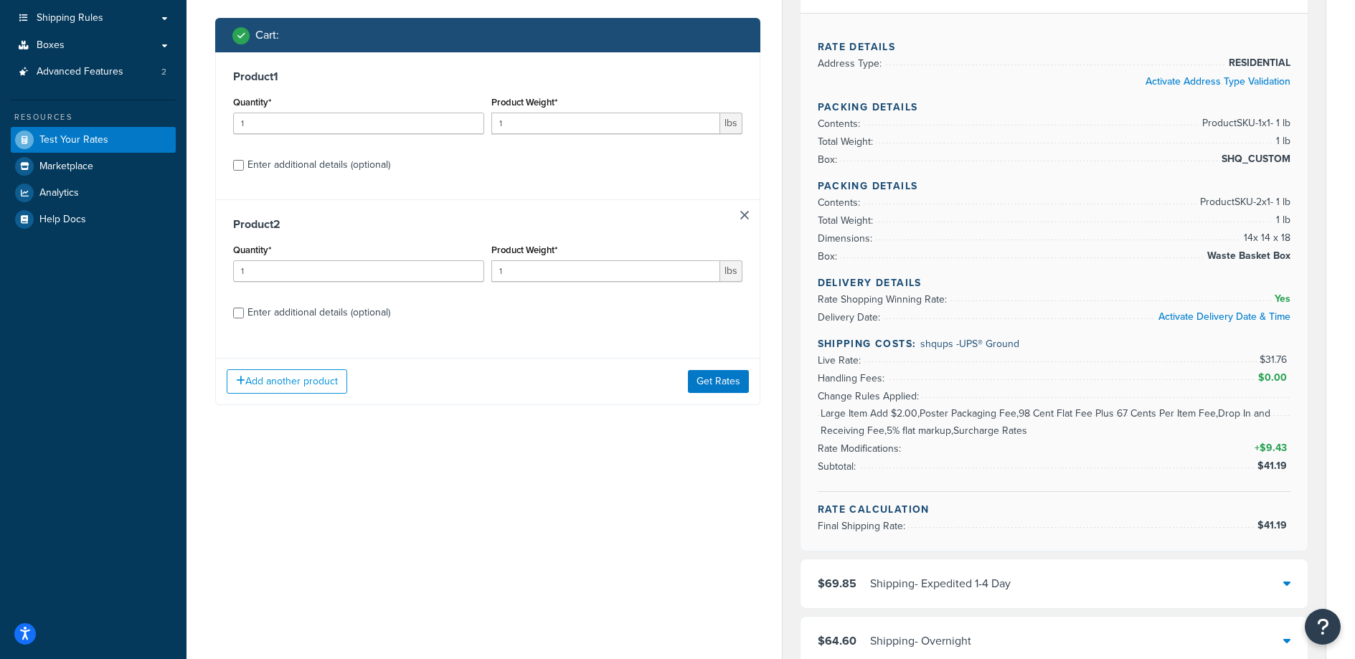
click at [249, 163] on div "Enter additional details (optional)" at bounding box center [318, 165] width 143 height 20
click at [244, 163] on input "Enter additional details (optional)" at bounding box center [238, 165] width 11 height 11
checkbox input "true"
select select "88128"
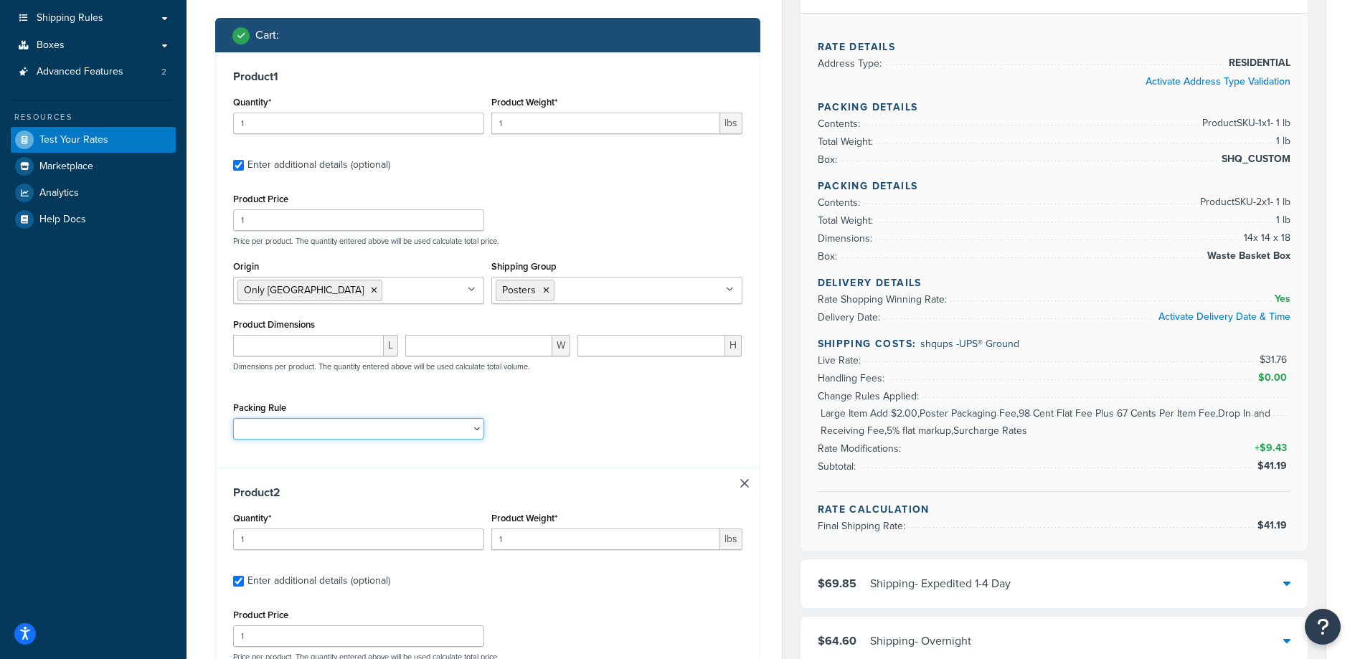
click at [331, 421] on select "Poster Packing Rule Small Items Packing Rule Wall Sign Packing Rule Waste Baske…" at bounding box center [358, 429] width 251 height 22
select select "88124"
click at [233, 418] on select "Poster Packing Rule Small Items Packing Rule Wall Sign Packing Rule Waste Baske…" at bounding box center [358, 429] width 251 height 22
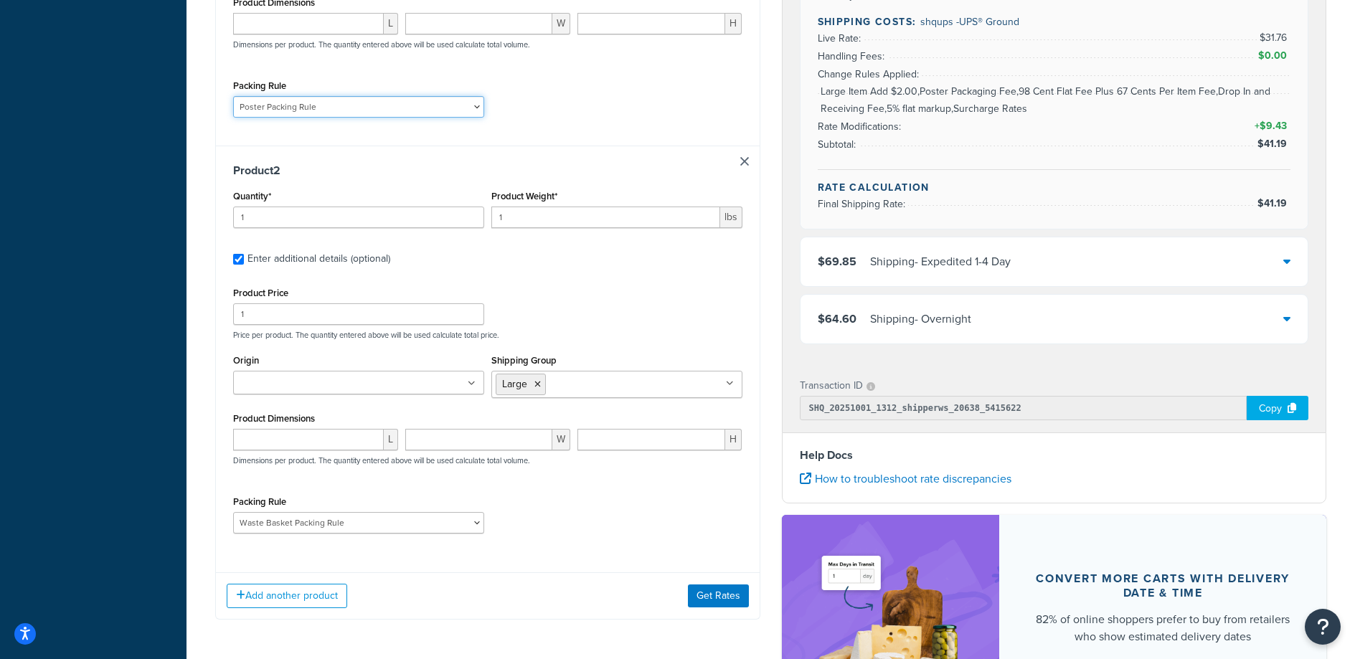
scroll to position [527, 0]
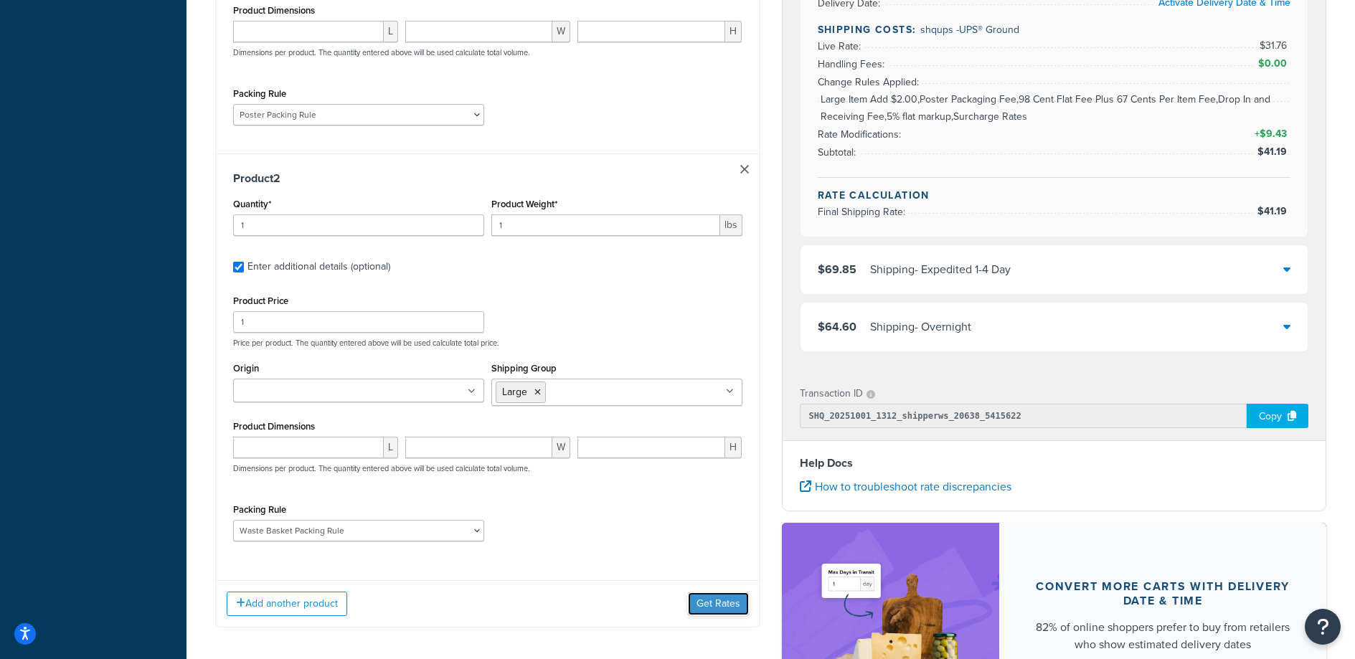
click at [743, 605] on button "Get Rates" at bounding box center [718, 604] width 61 height 23
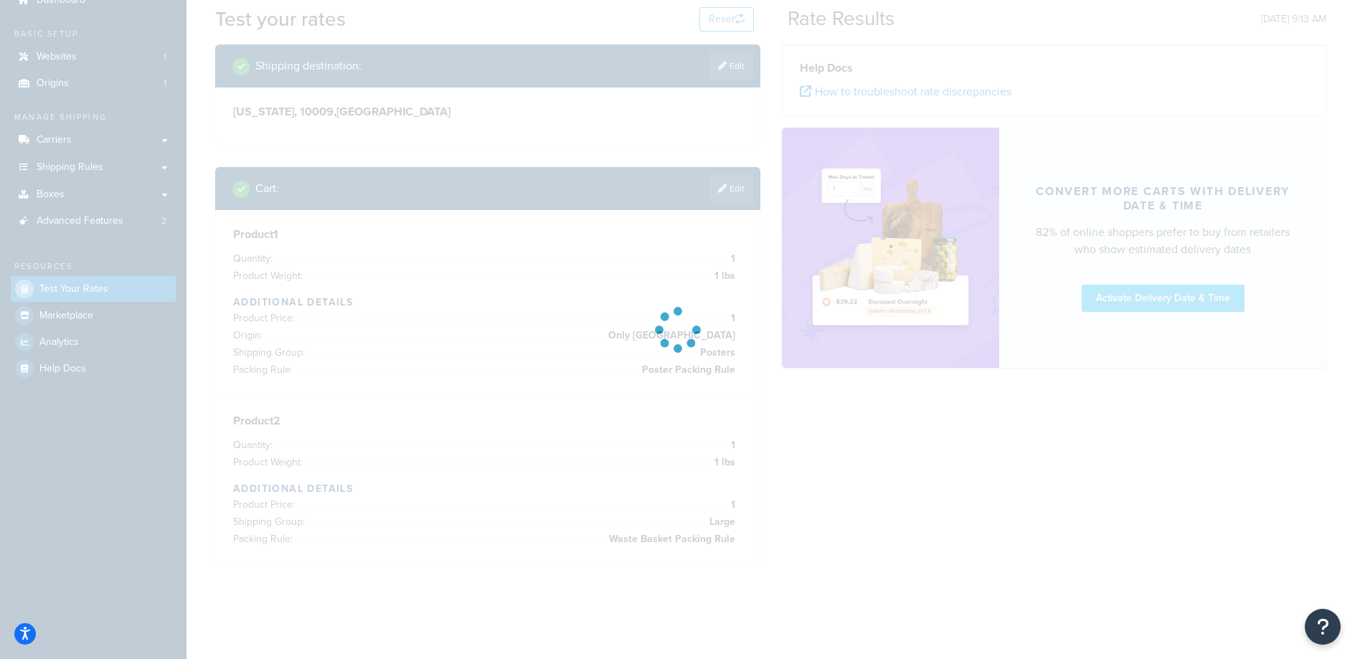
scroll to position [0, 0]
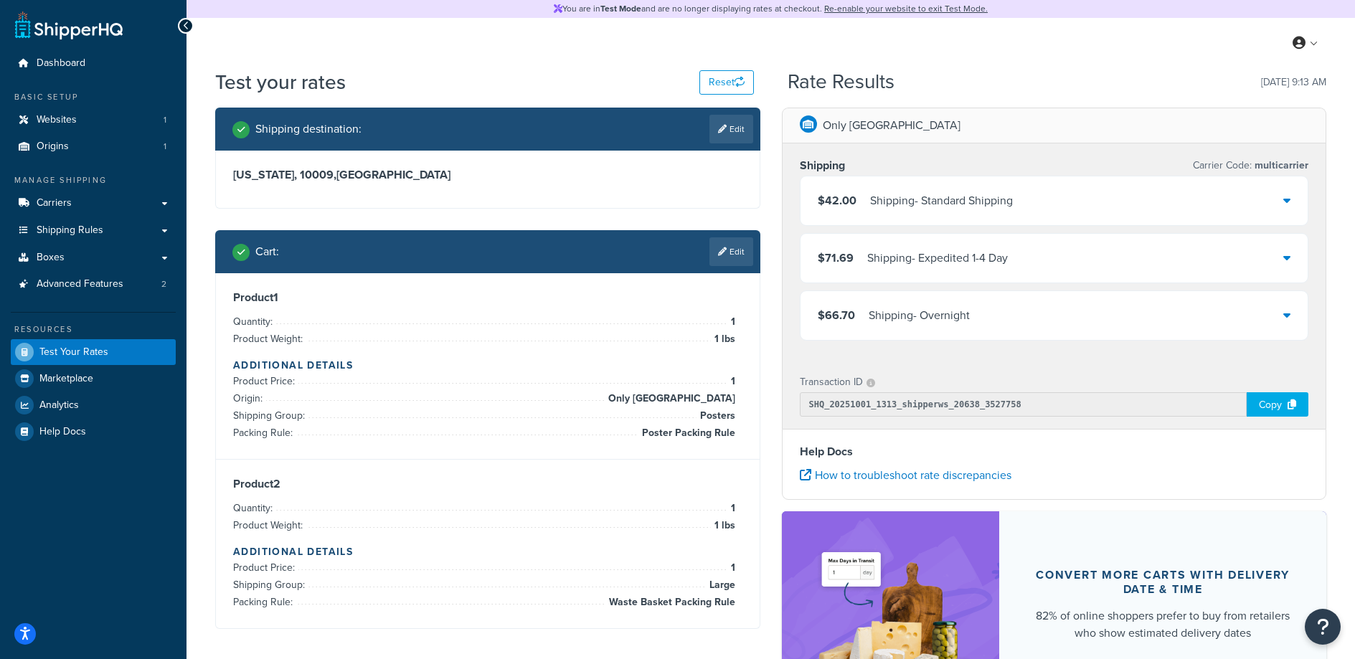
click at [1120, 194] on div "$42.00 Shipping - Standard Shipping" at bounding box center [1055, 200] width 508 height 49
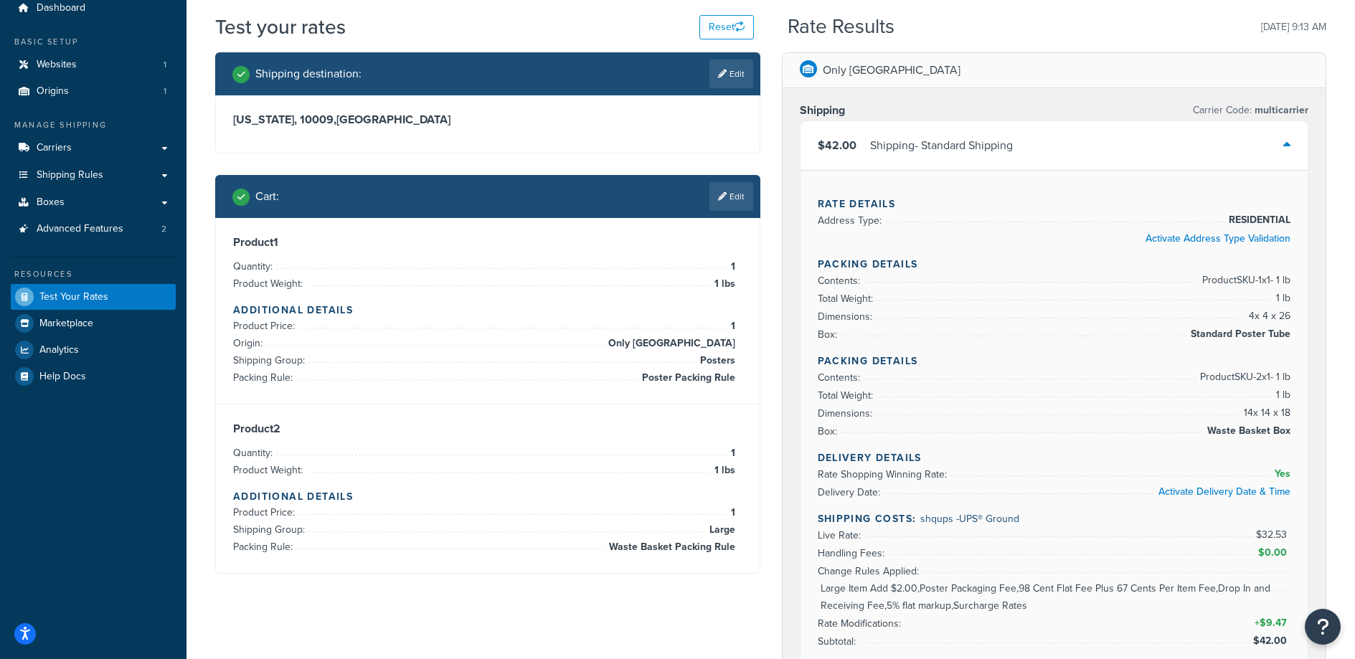
scroll to position [74, 0]
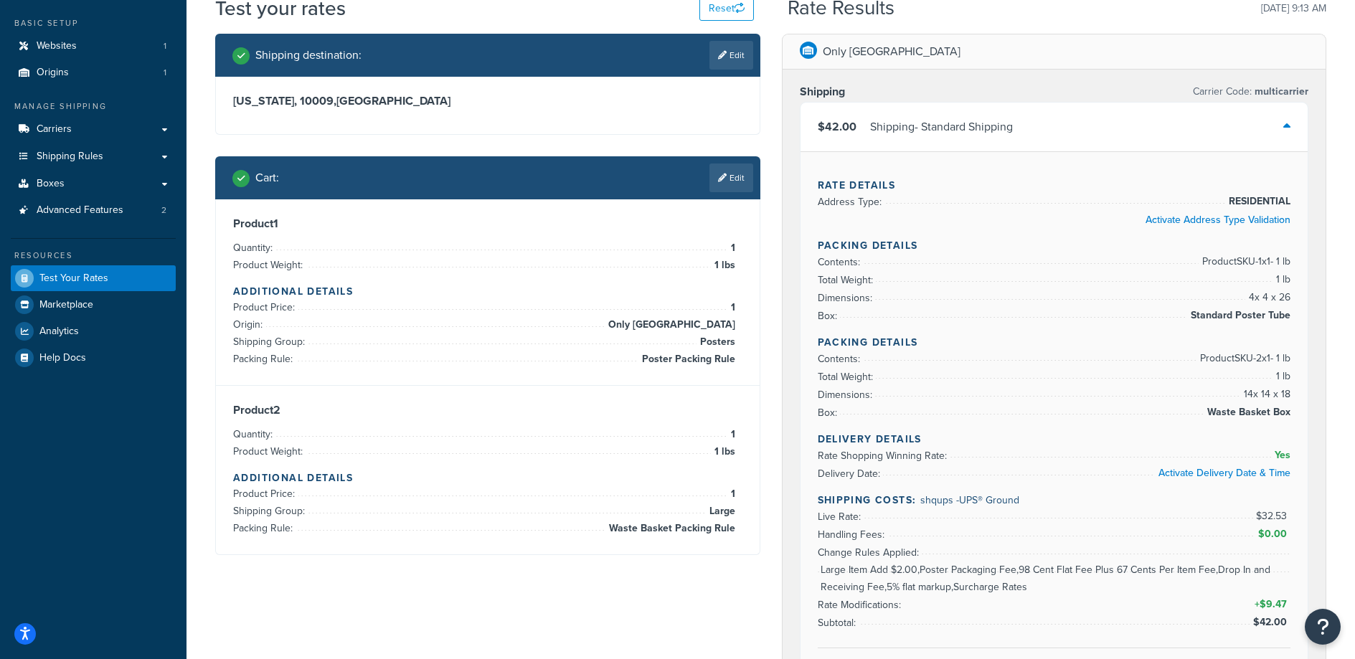
click at [275, 345] on span "Shipping Group:" at bounding box center [270, 341] width 75 height 15
click at [267, 360] on span "Packing Rule:" at bounding box center [264, 358] width 63 height 15
click at [653, 357] on span "Poster Packing Rule" at bounding box center [686, 359] width 97 height 17
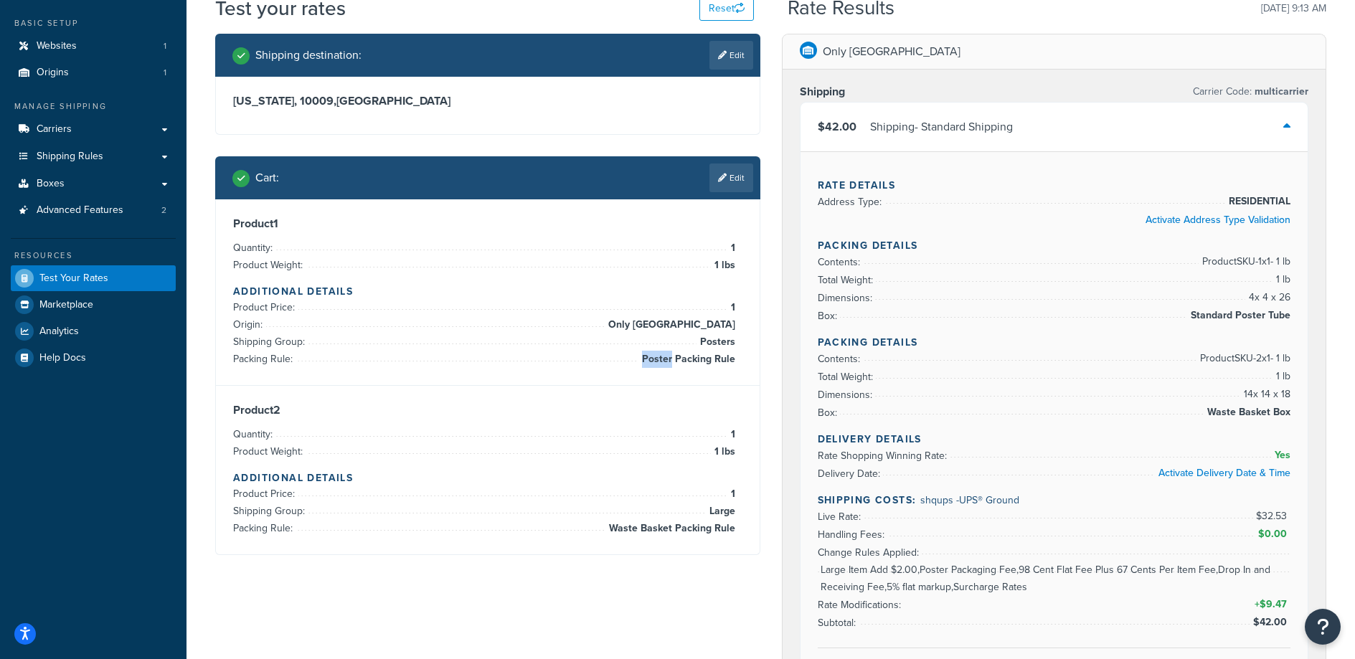
click at [653, 357] on span "Poster Packing Rule" at bounding box center [686, 359] width 97 height 17
click at [684, 347] on li "Shipping Group: Posters" at bounding box center [484, 342] width 502 height 17
drag, startPoint x: 684, startPoint y: 344, endPoint x: 711, endPoint y: 363, distance: 33.4
click at [711, 363] on ul "Product Price: 1 Origin: Only NY Shipping Group: Posters Packing Rule: Poster P…" at bounding box center [484, 333] width 502 height 69
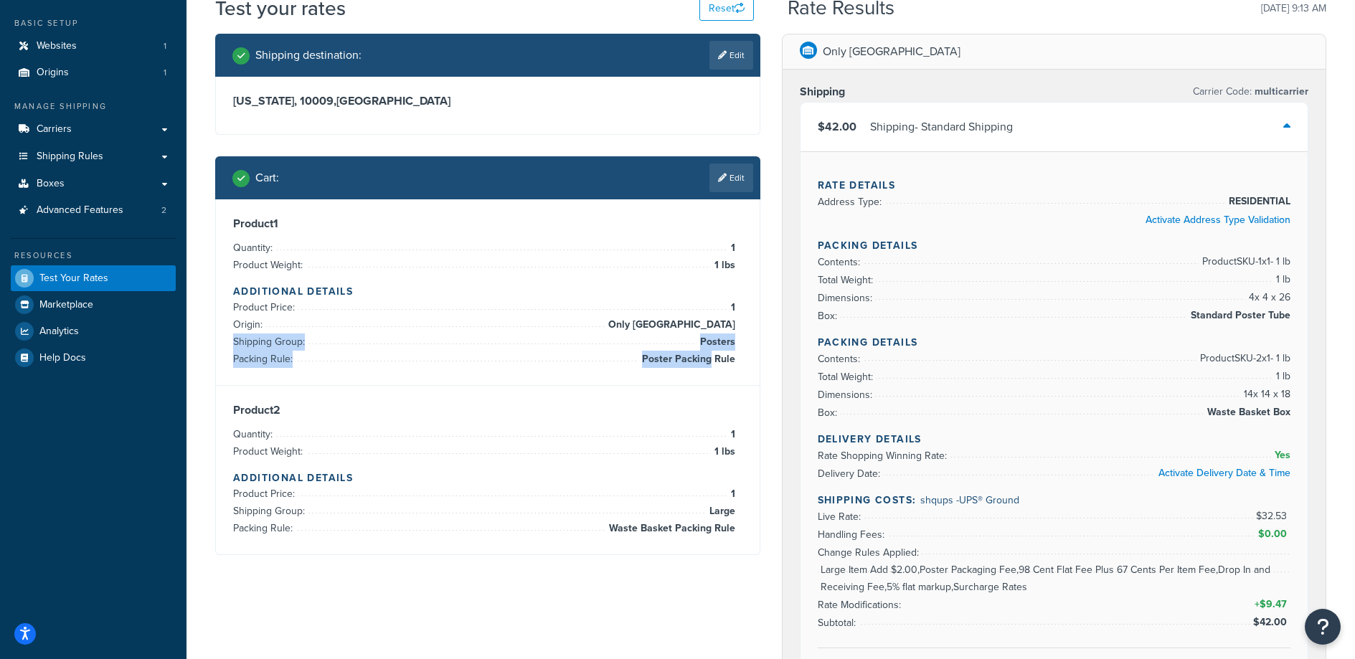
click at [712, 363] on span "Poster Packing Rule" at bounding box center [686, 359] width 97 height 17
drag, startPoint x: 740, startPoint y: 362, endPoint x: 610, endPoint y: 343, distance: 131.9
click at [610, 343] on div "Product 1 Quantity: 1 Product Weight: 1 lbs Additional Details Product Price: 1…" at bounding box center [487, 292] width 509 height 151
click at [609, 343] on li "Shipping Group: Posters" at bounding box center [484, 342] width 502 height 17
drag, startPoint x: 669, startPoint y: 346, endPoint x: 727, endPoint y: 363, distance: 60.4
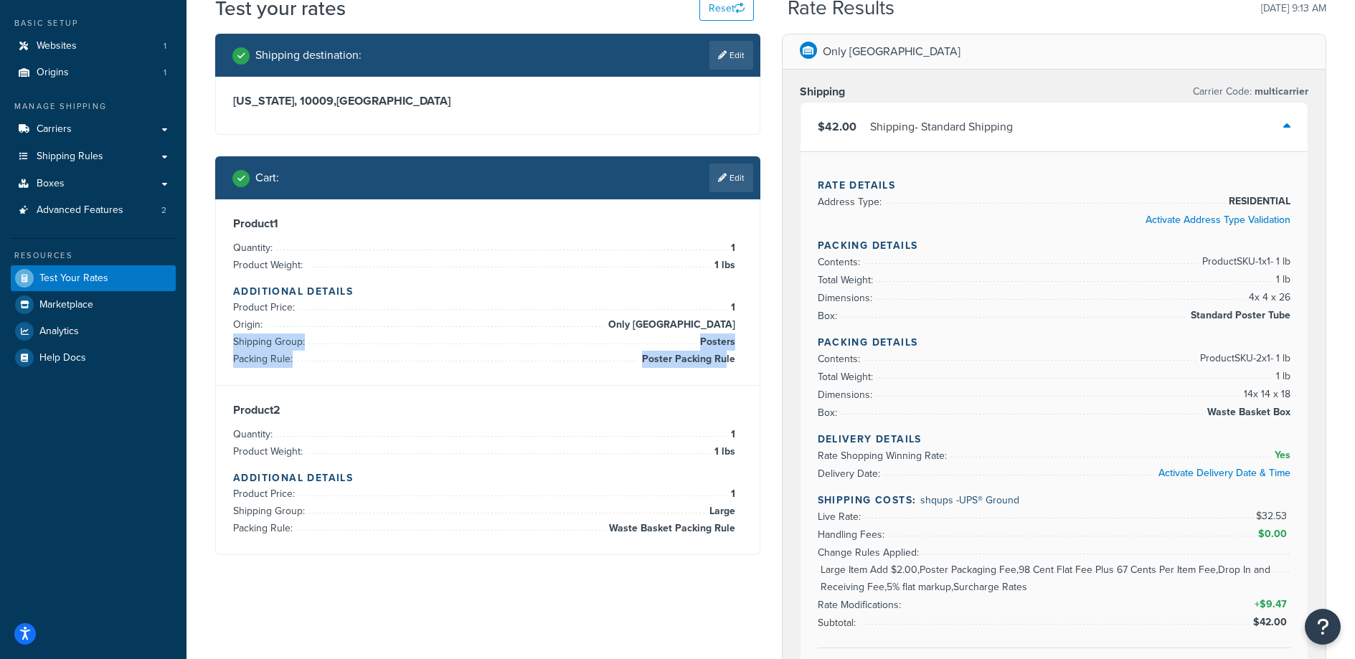
click at [727, 363] on ul "Product Price: 1 Origin: Only NY Shipping Group: Posters Packing Rule: Poster P…" at bounding box center [484, 333] width 502 height 69
click at [727, 363] on span "Poster Packing Rule" at bounding box center [686, 359] width 97 height 17
click at [828, 85] on h3 "Shipping" at bounding box center [822, 92] width 45 height 14
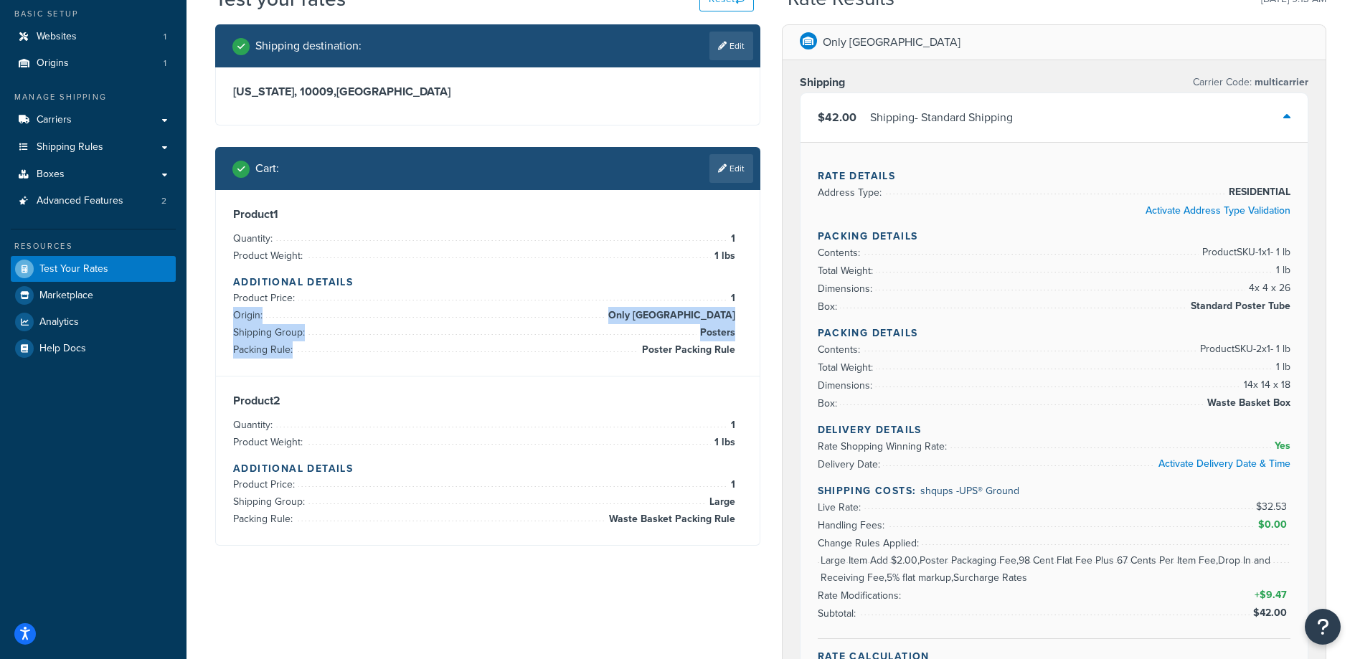
drag, startPoint x: 652, startPoint y: 313, endPoint x: 733, endPoint y: 354, distance: 90.8
click at [715, 369] on div "Product 1 Quantity: 1 Product Weight: 1 lbs Additional Details Product Price: 1…" at bounding box center [488, 283] width 544 height 187
click at [735, 353] on span "Poster Packing Rule" at bounding box center [686, 349] width 97 height 17
click at [735, 354] on span "Poster Packing Rule" at bounding box center [686, 349] width 97 height 17
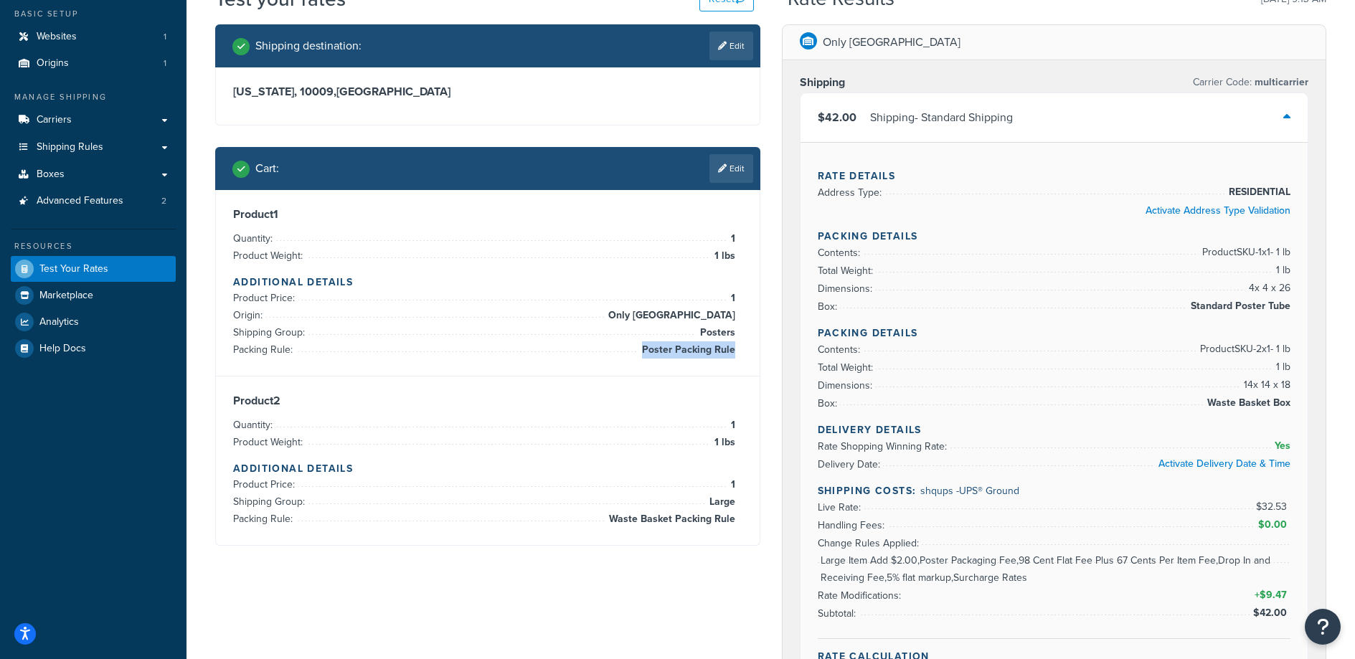
click at [735, 354] on span "Poster Packing Rule" at bounding box center [686, 349] width 97 height 17
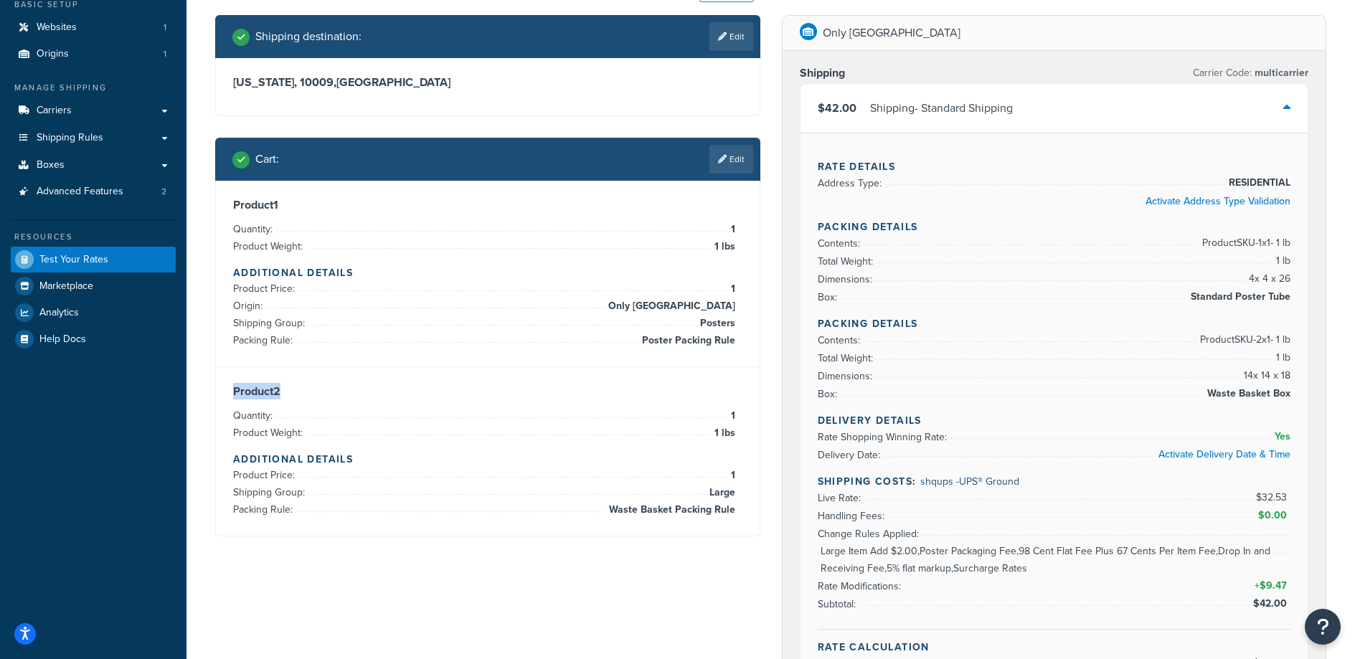
click at [585, 369] on div "Product 2 Quantity: 1 Product Weight: 1 lbs Additional Details Product Price: 1…" at bounding box center [488, 451] width 544 height 169
click at [702, 329] on span "Posters" at bounding box center [716, 323] width 39 height 17
click at [698, 344] on span "Poster Packing Rule" at bounding box center [686, 340] width 97 height 17
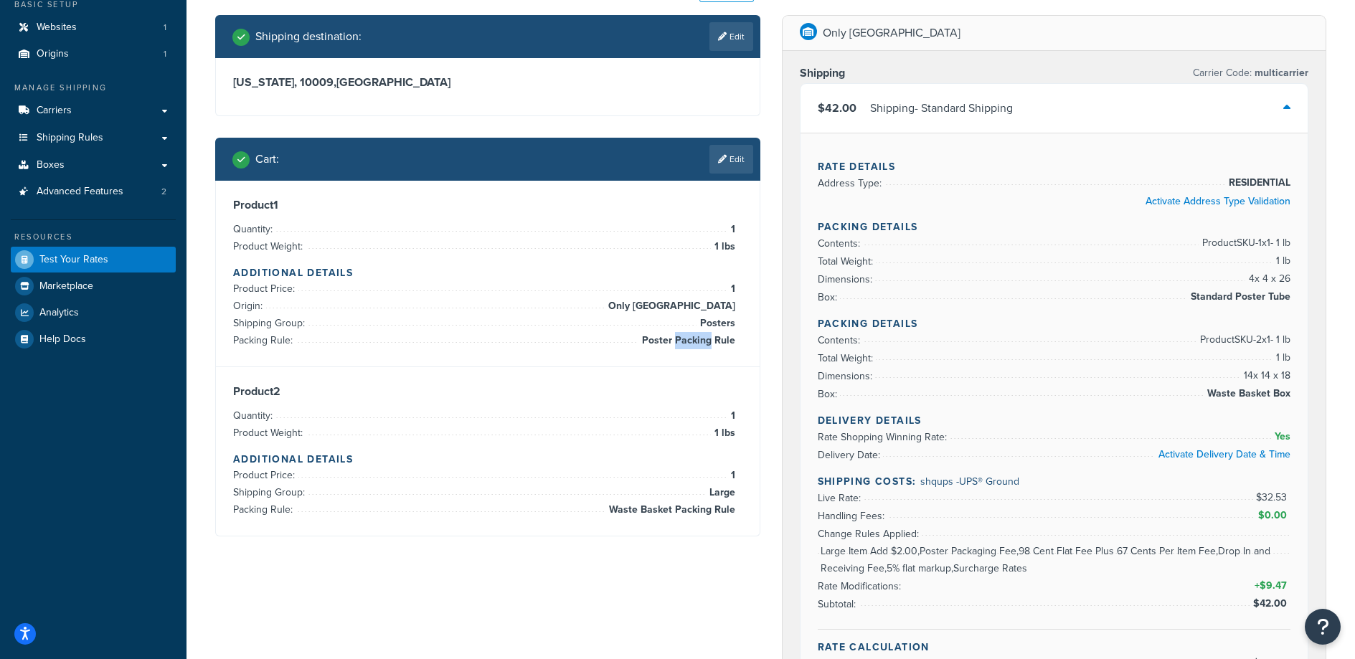
click at [698, 344] on span "Poster Packing Rule" at bounding box center [686, 340] width 97 height 17
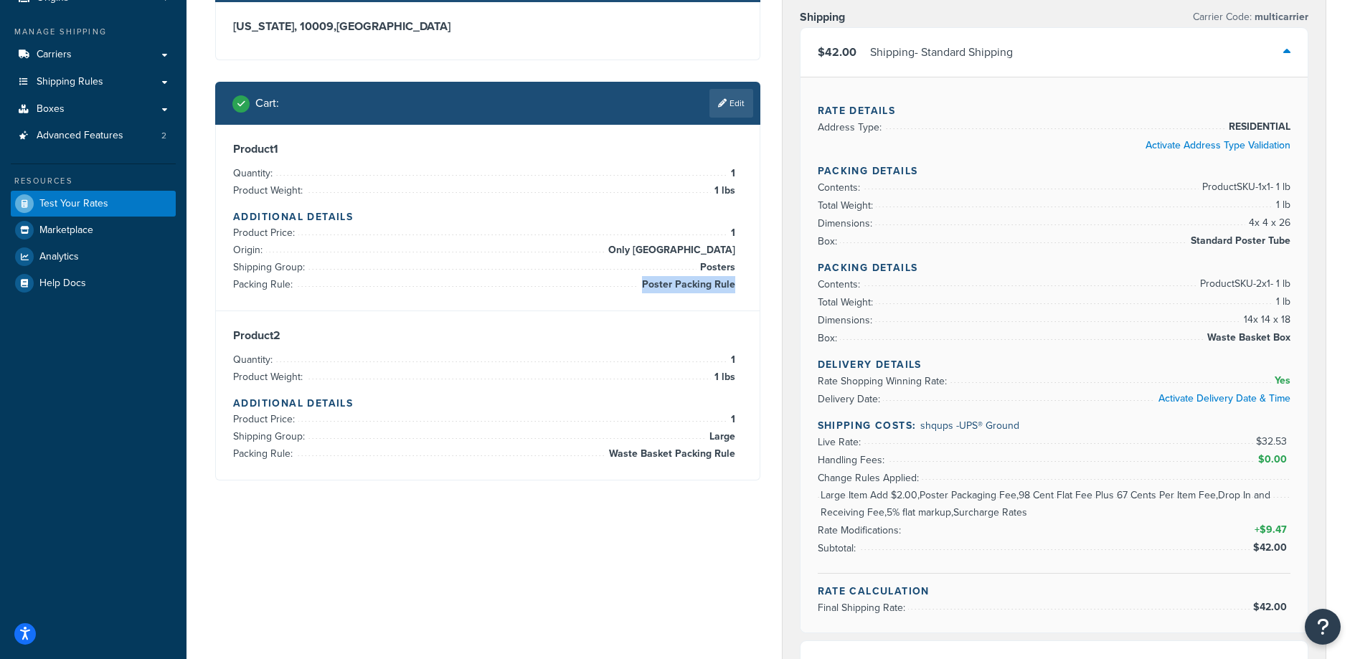
scroll to position [158, 0]
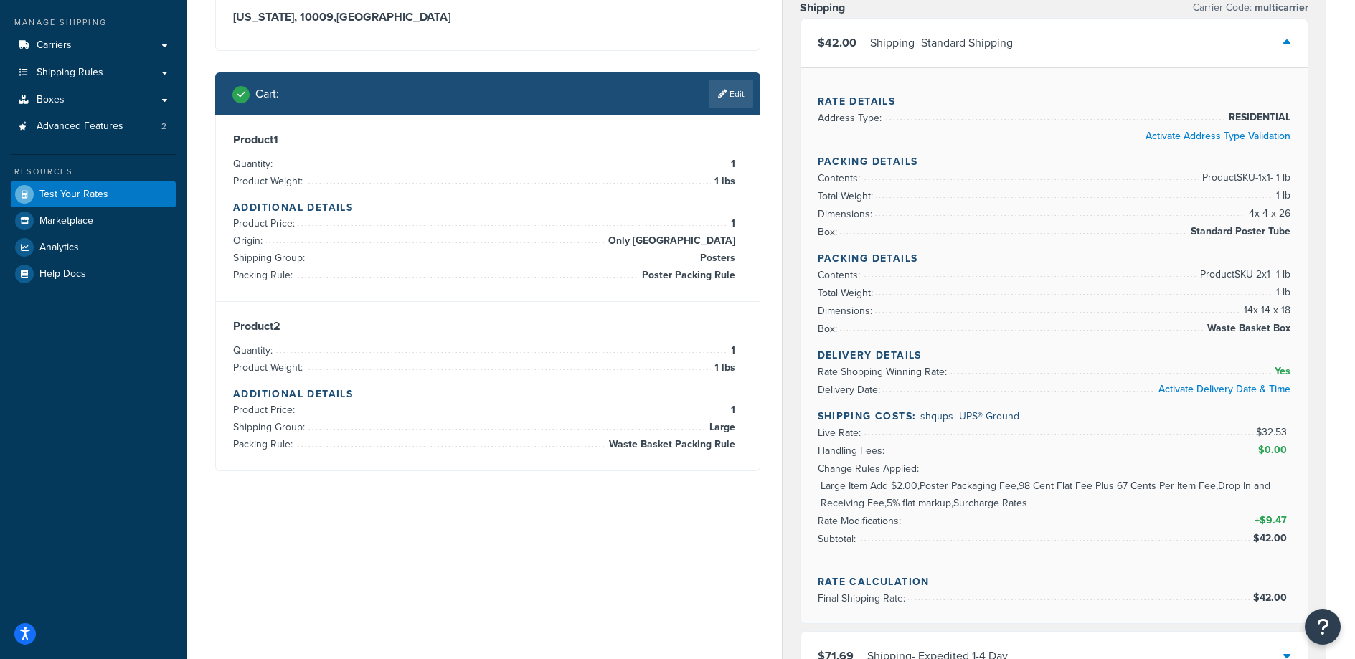
click at [527, 457] on div "Product 2 Quantity: 1 Product Weight: 1 lbs Additional Details Product Price: 1…" at bounding box center [488, 386] width 544 height 169
drag, startPoint x: 471, startPoint y: 455, endPoint x: 362, endPoint y: 349, distance: 152.2
click at [362, 349] on div "Shipping destination : Edit New York, 10009 , United States Cart : Edit Product…" at bounding box center [487, 221] width 567 height 543
click at [362, 349] on li "Quantity: 1" at bounding box center [484, 350] width 502 height 17
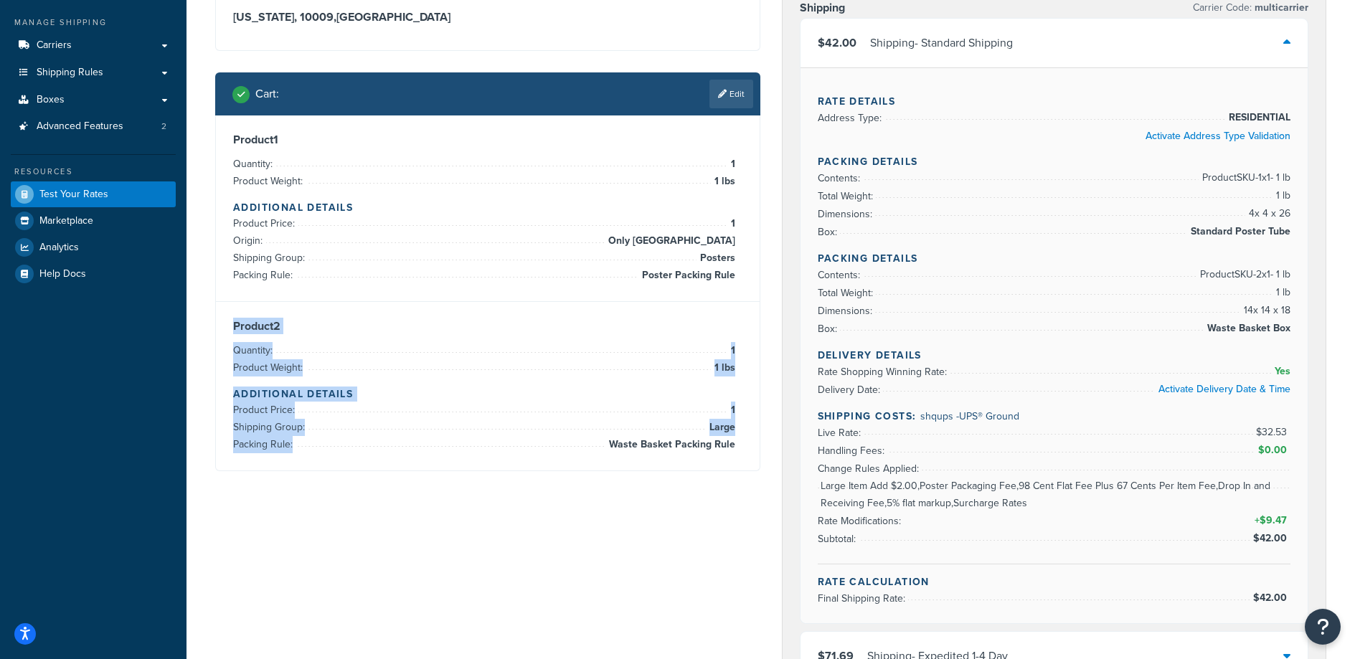
drag, startPoint x: 382, startPoint y: 319, endPoint x: 686, endPoint y: 547, distance: 379.2
click at [686, 547] on div "Shipping destination : Edit New York, 10009 , United States Cart : Edit Product…" at bounding box center [770, 557] width 1133 height 1214
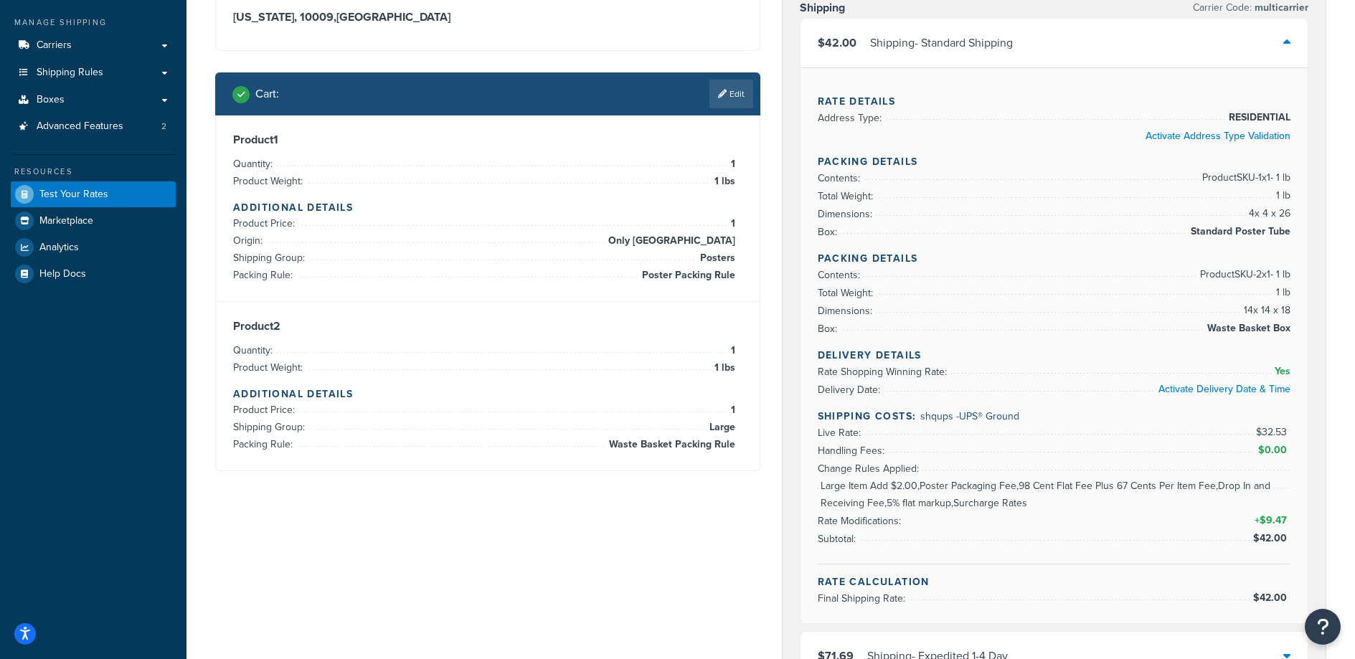
click at [686, 547] on div "Shipping destination : Edit New York, 10009 , United States Cart : Edit Product…" at bounding box center [770, 557] width 1133 height 1214
drag, startPoint x: 688, startPoint y: 551, endPoint x: 456, endPoint y: 367, distance: 296.2
click at [456, 367] on div "Shipping destination : Edit New York, 10009 , United States Cart : Edit Product…" at bounding box center [770, 557] width 1133 height 1214
click at [456, 367] on li "Product Weight: 1 lbs" at bounding box center [484, 367] width 502 height 17
drag, startPoint x: 516, startPoint y: 419, endPoint x: 523, endPoint y: 429, distance: 11.9
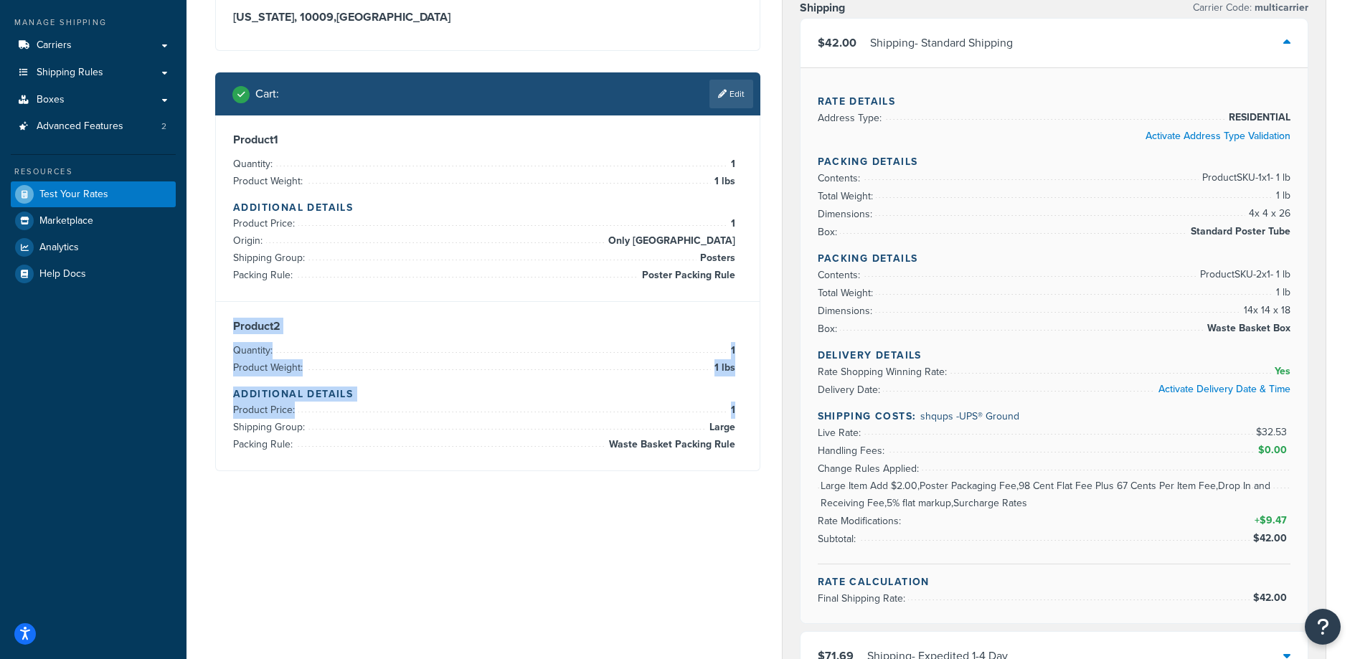
click at [522, 428] on div "Product 2 Quantity: 1 Product Weight: 1 lbs Additional Details Product Price: 1…" at bounding box center [488, 386] width 544 height 169
click at [524, 430] on li "Shipping Group: Large" at bounding box center [484, 427] width 502 height 17
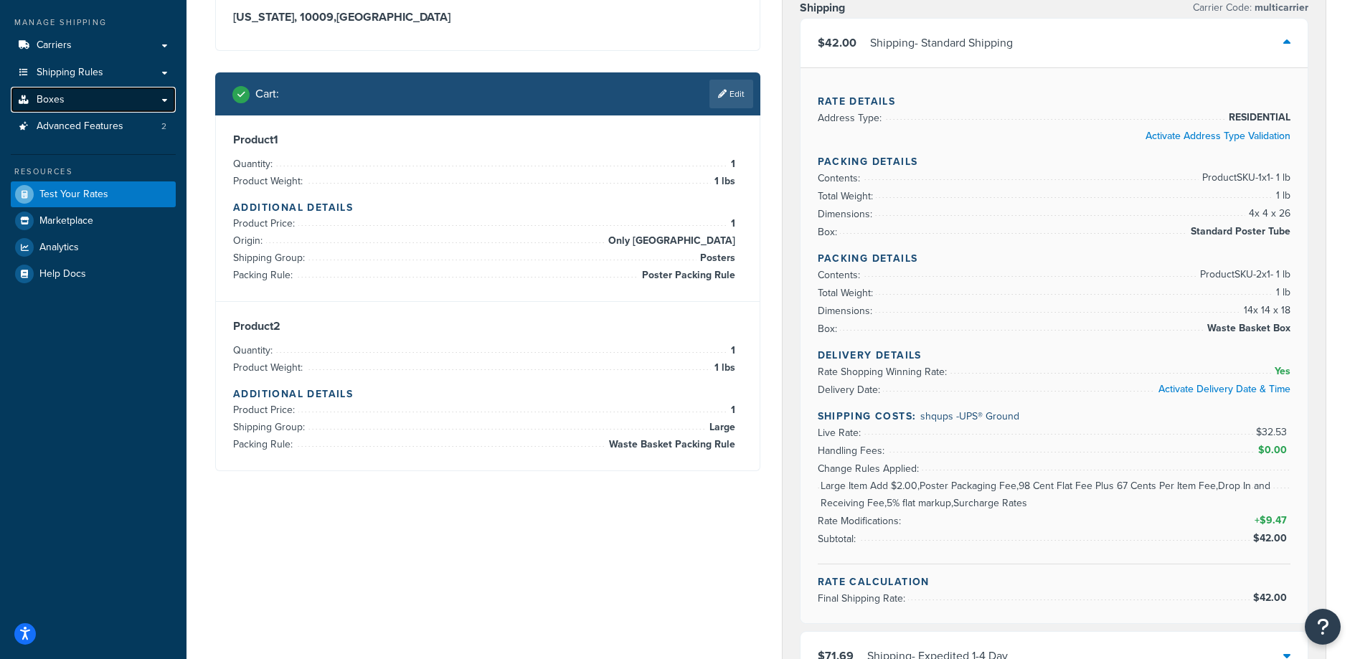
click at [75, 105] on link "Boxes" at bounding box center [93, 100] width 165 height 27
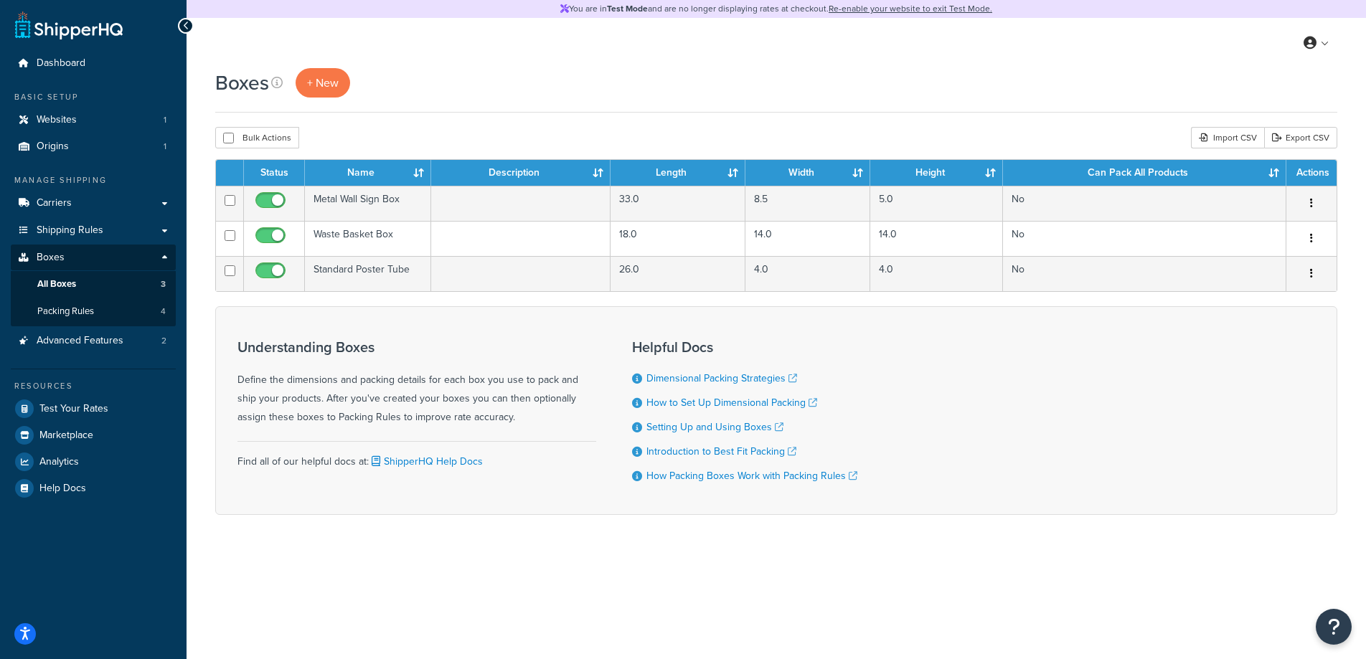
drag, startPoint x: 288, startPoint y: 380, endPoint x: 573, endPoint y: 423, distance: 288.6
click at [573, 423] on div "Understanding Boxes Define the dimensions and packing details for each box you …" at bounding box center [416, 383] width 359 height 88
click at [566, 402] on div "Understanding Boxes Define the dimensions and packing details for each box you …" at bounding box center [416, 383] width 359 height 88
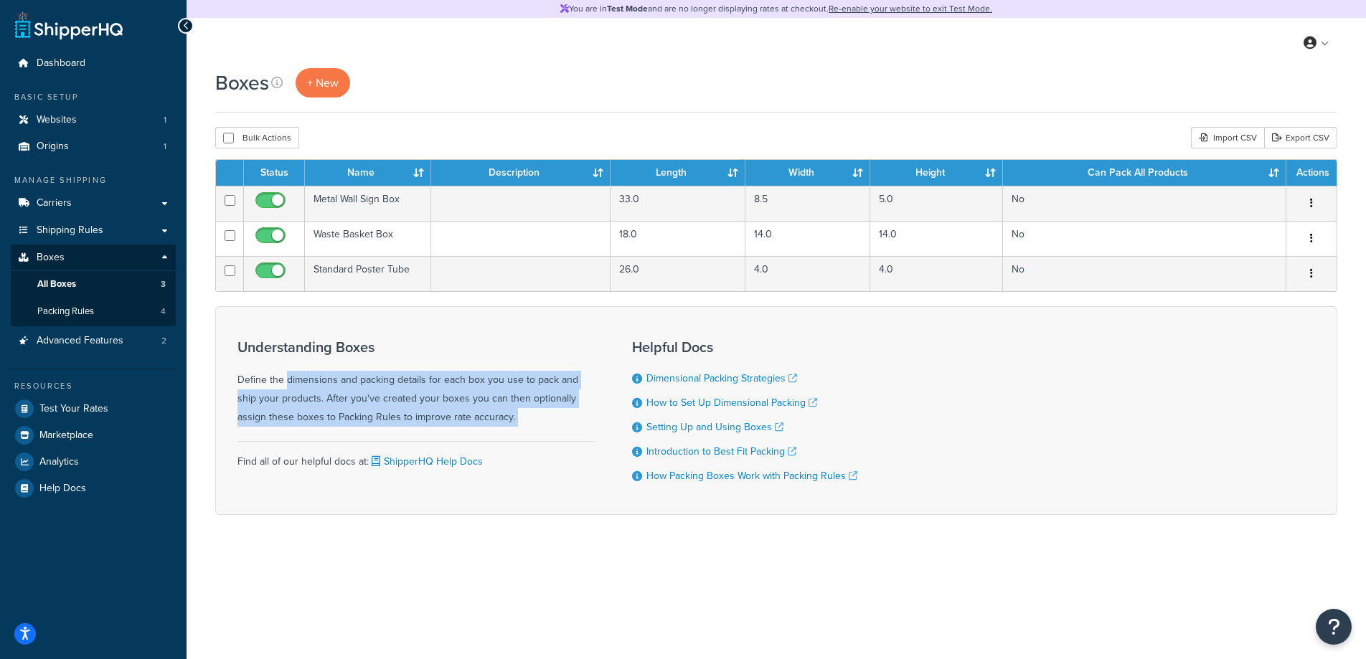
click at [567, 402] on div "Understanding Boxes Define the dimensions and packing details for each box you …" at bounding box center [416, 383] width 359 height 88
click at [566, 401] on div "Understanding Boxes Define the dimensions and packing details for each box you …" at bounding box center [416, 383] width 359 height 88
click at [63, 311] on span "Packing Rules" at bounding box center [65, 312] width 57 height 12
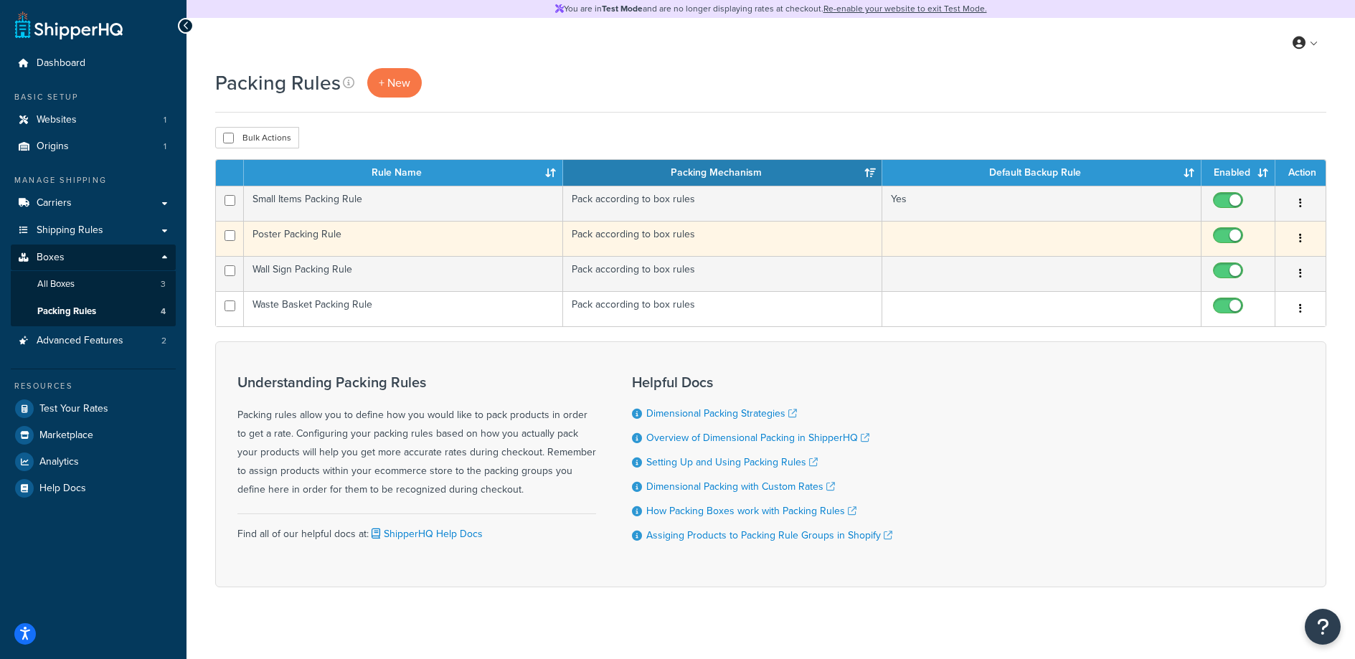
click at [334, 240] on td "Poster Packing Rule" at bounding box center [403, 238] width 319 height 35
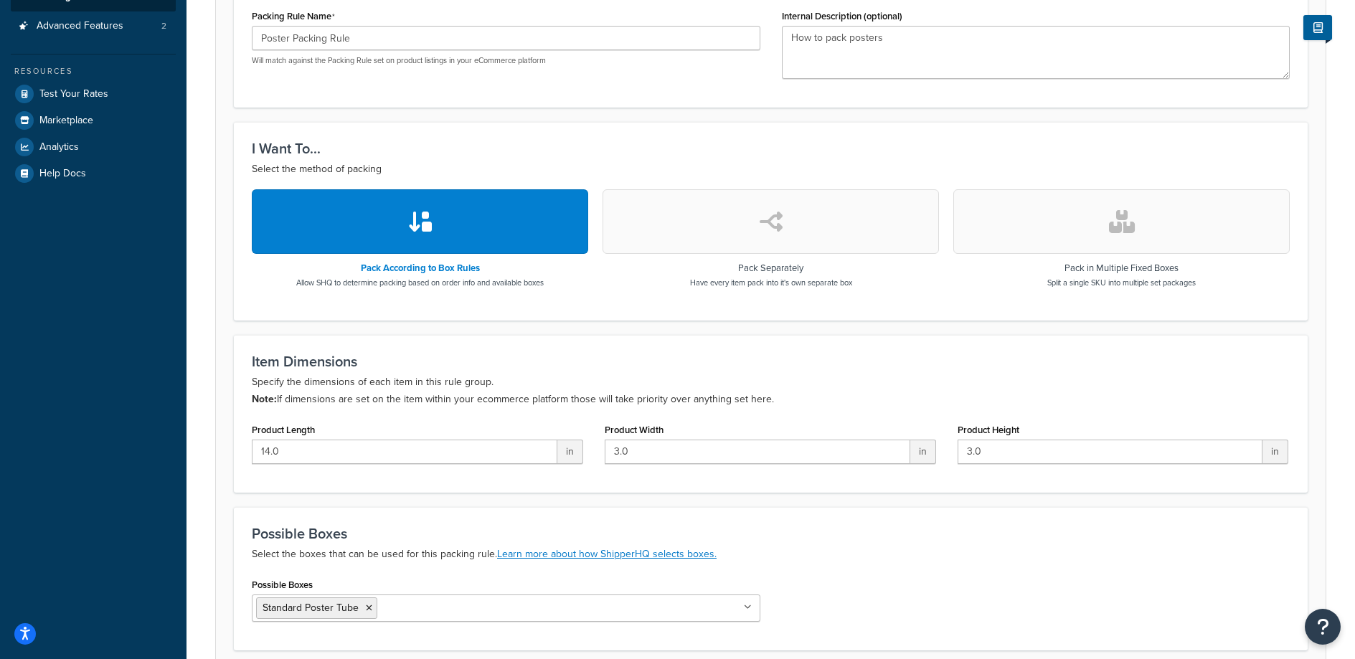
scroll to position [438, 0]
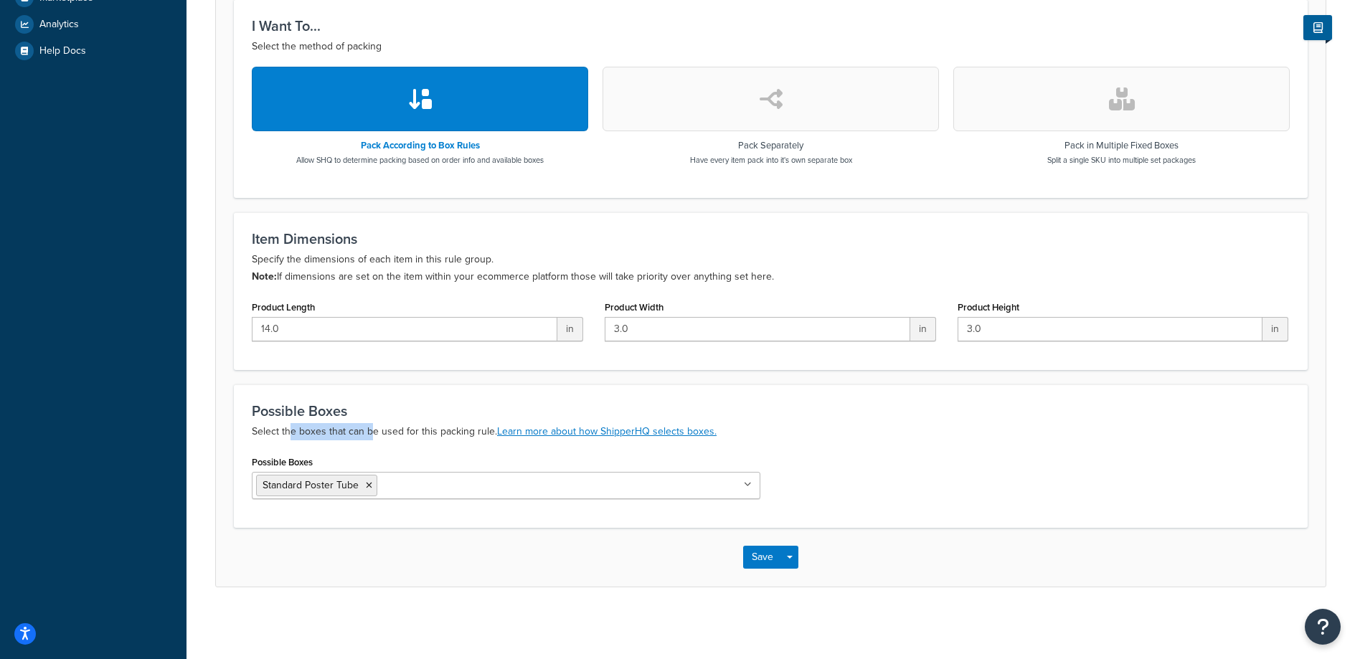
drag, startPoint x: 292, startPoint y: 431, endPoint x: 372, endPoint y: 436, distance: 79.8
click at [371, 436] on p "Select the boxes that can be used for this packing rule. Learn more about how S…" at bounding box center [771, 431] width 1038 height 17
click at [372, 436] on p "Select the boxes that can be used for this packing rule. Learn more about how S…" at bounding box center [771, 431] width 1038 height 17
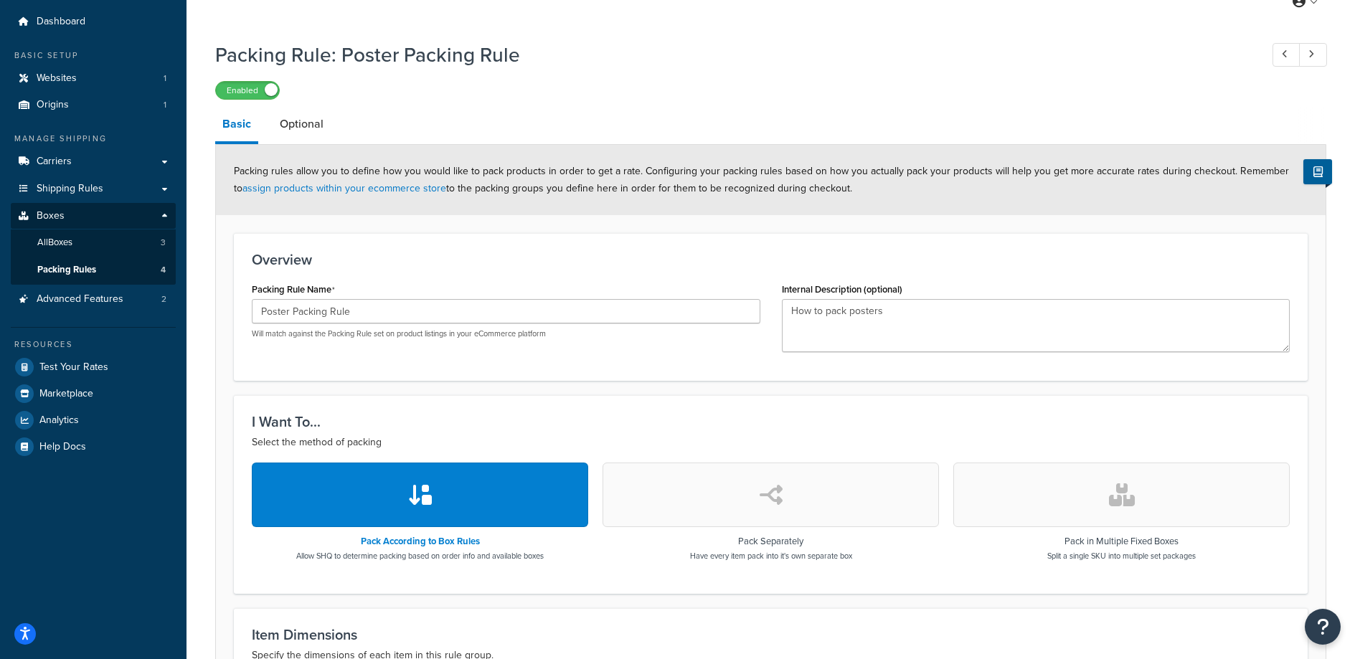
drag, startPoint x: 307, startPoint y: 169, endPoint x: 1052, endPoint y: 188, distance: 745.5
click at [1052, 188] on div "Packing rules allow you to define how you would like to pack products in order …" at bounding box center [771, 180] width 1110 height 70
click at [585, 187] on span "Packing rules allow you to define how you would like to pack products in order …" at bounding box center [761, 180] width 1055 height 32
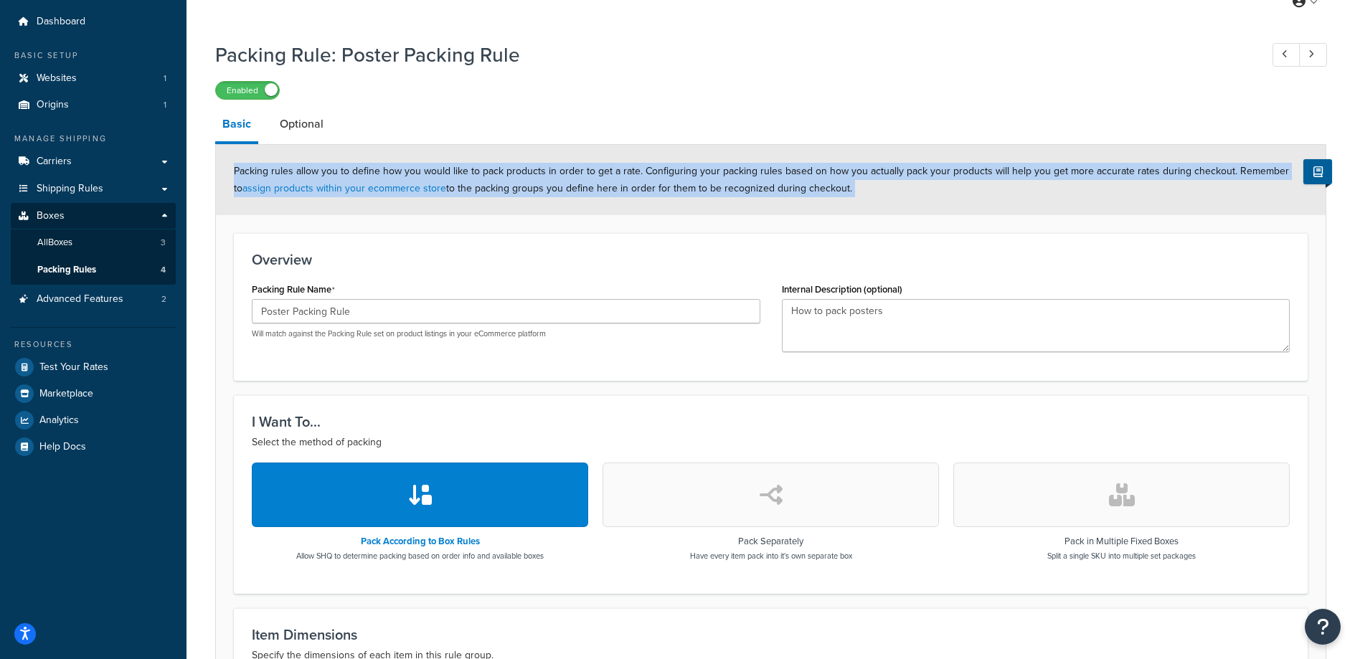
click at [585, 187] on span "Packing rules allow you to define how you would like to pack products in order …" at bounding box center [761, 180] width 1055 height 32
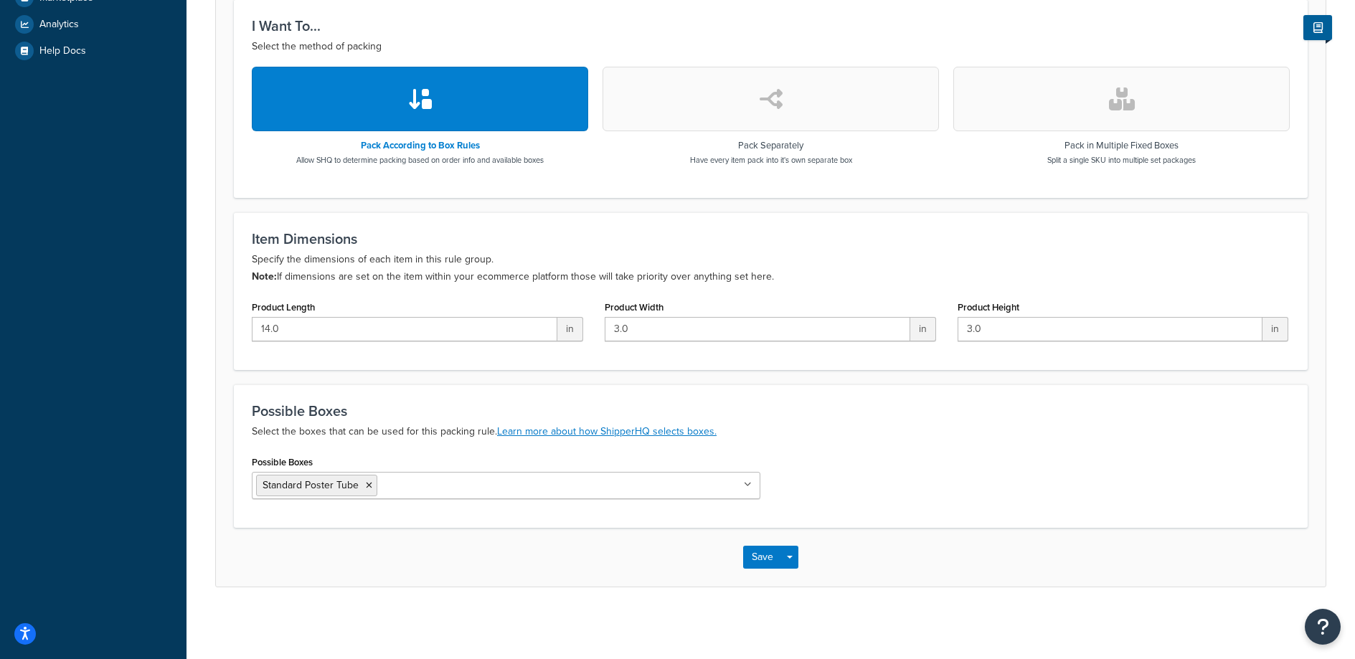
scroll to position [0, 0]
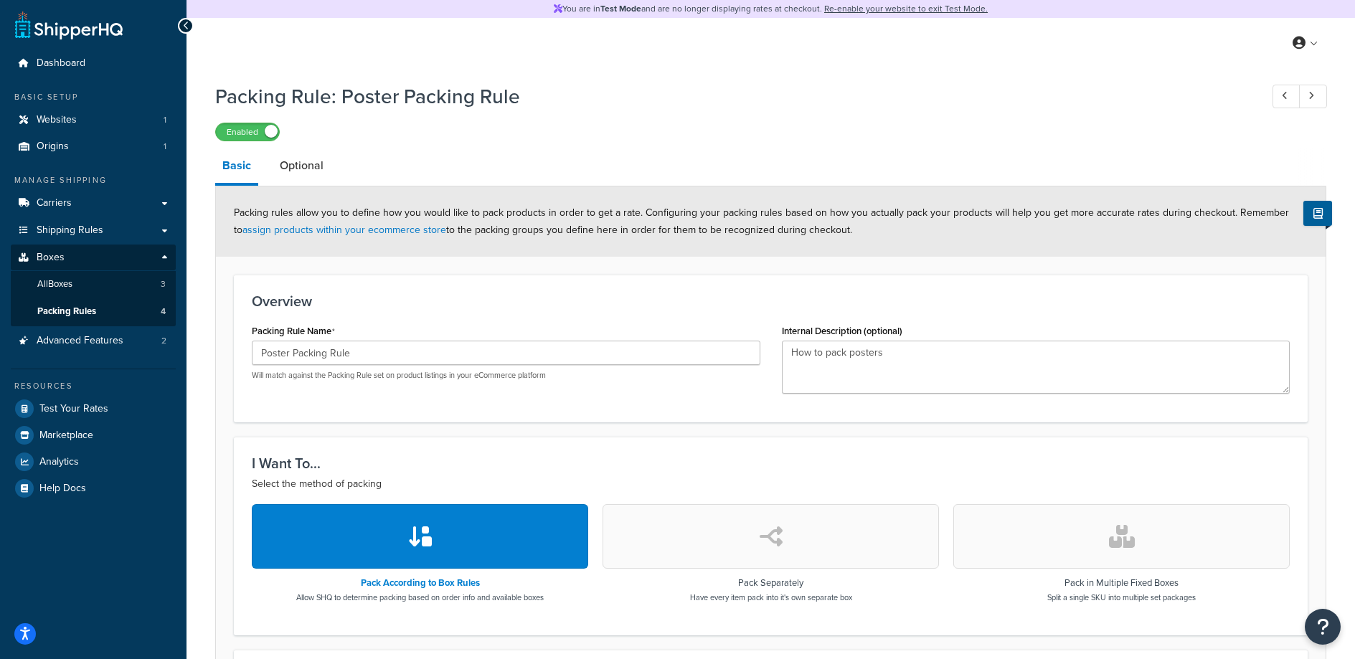
click at [903, 226] on div "Packing rules allow you to define how you would like to pack products in order …" at bounding box center [771, 222] width 1110 height 70
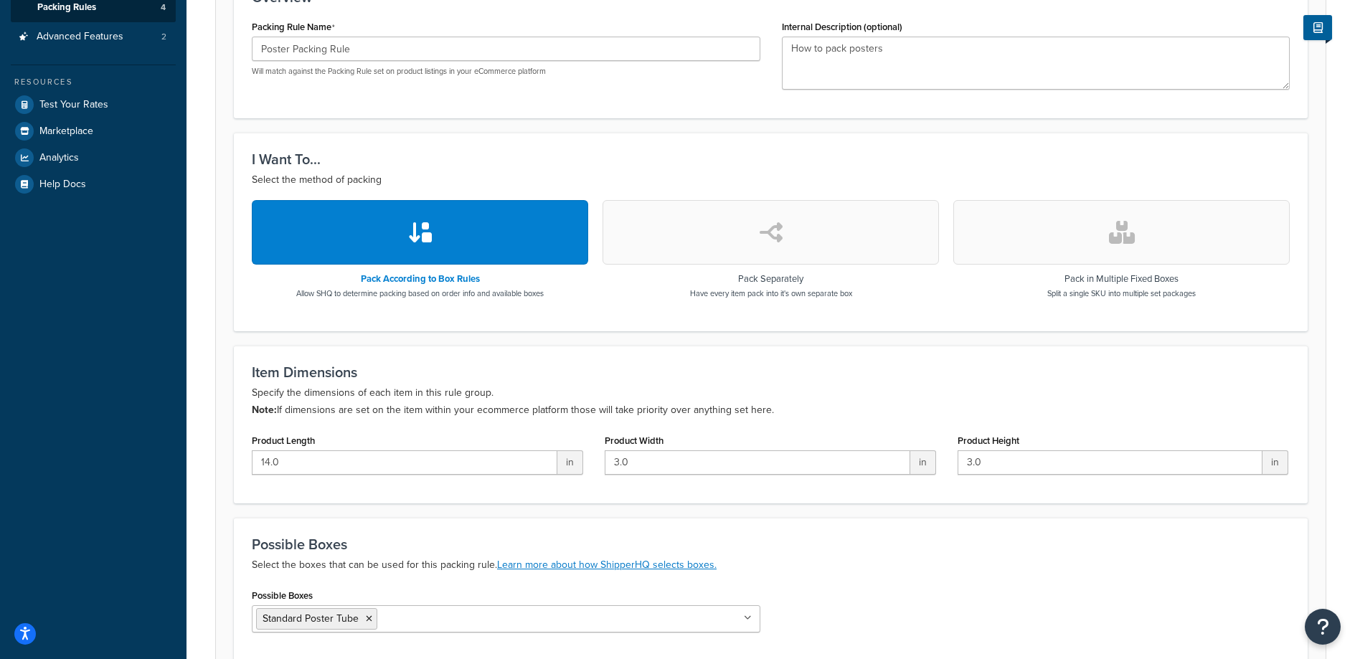
scroll to position [313, 0]
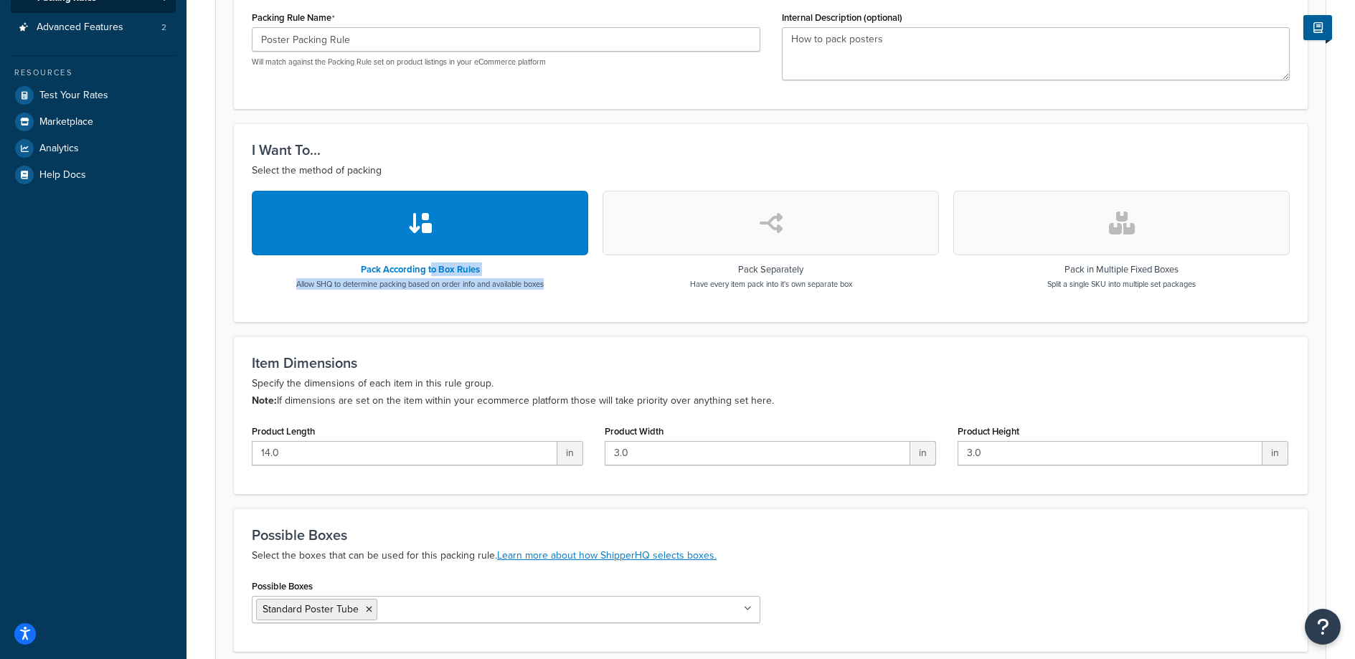
drag, startPoint x: 452, startPoint y: 275, endPoint x: 552, endPoint y: 292, distance: 101.9
click at [552, 292] on div "Pack According to Box Rules Allow SHQ to determine packing based on order info …" at bounding box center [771, 247] width 1038 height 113
click at [552, 291] on div "Pack According to Box Rules Allow SHQ to determine packing based on order info …" at bounding box center [771, 247] width 1038 height 113
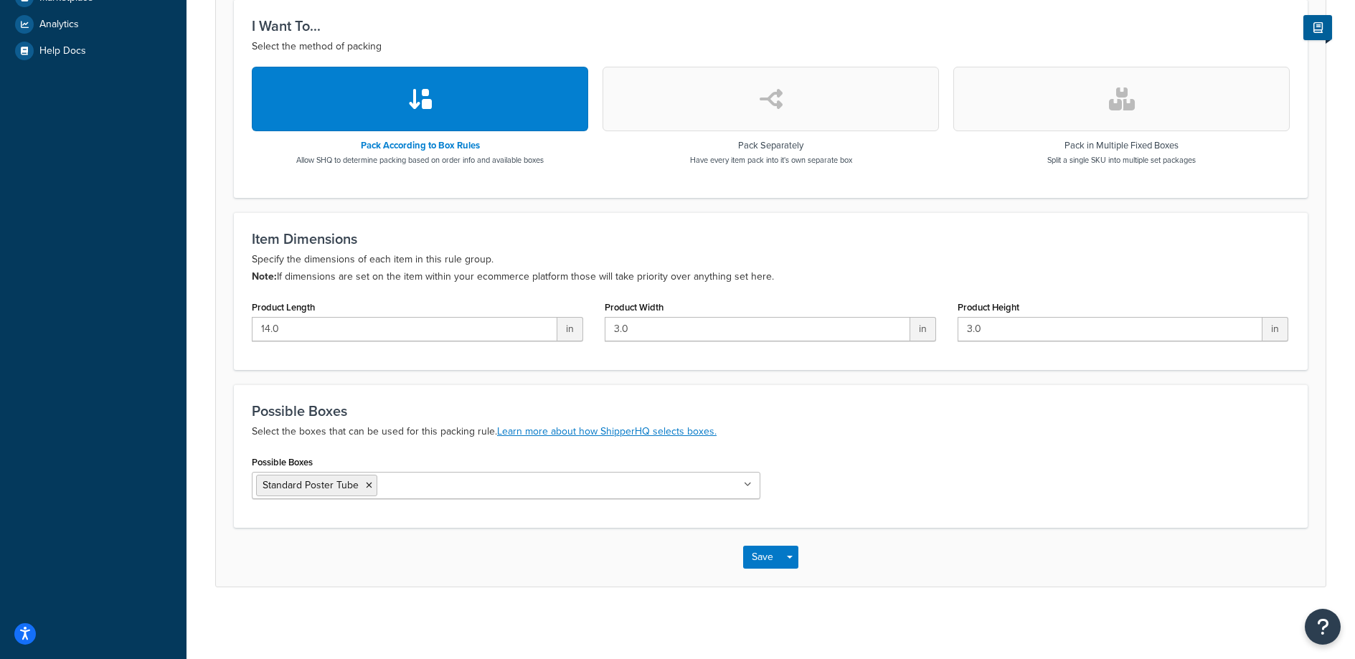
scroll to position [0, 0]
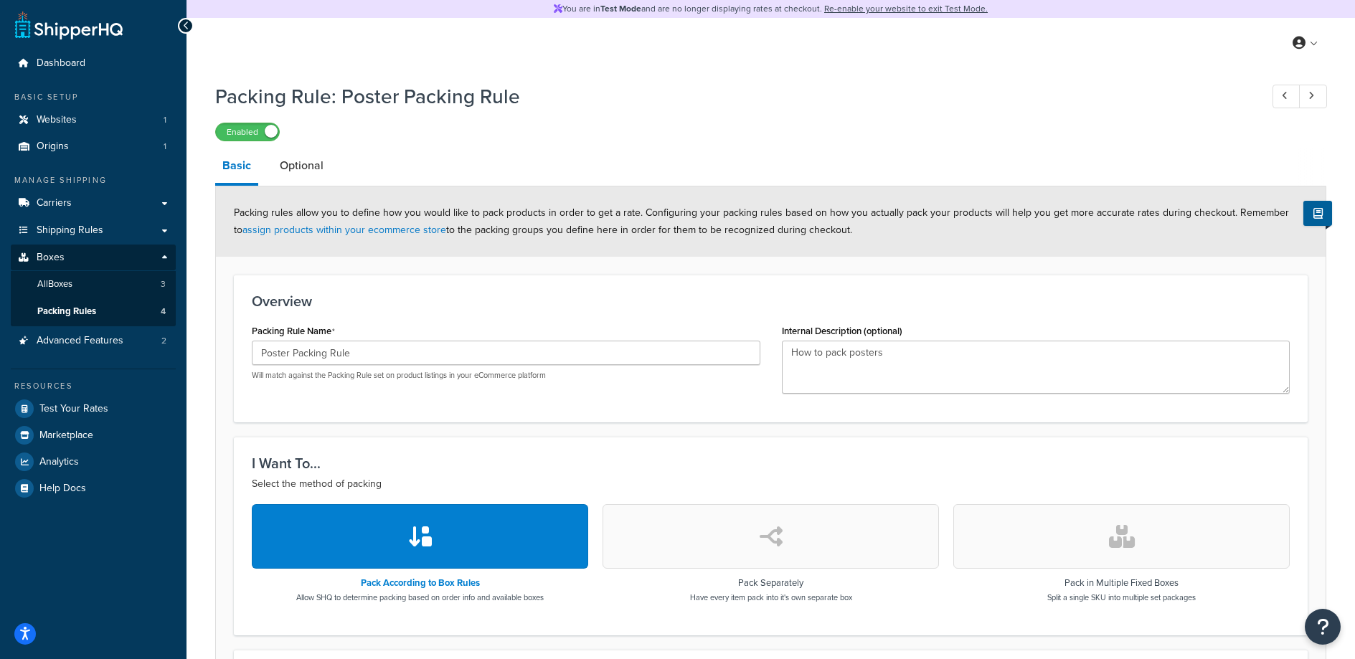
drag, startPoint x: 996, startPoint y: 235, endPoint x: 848, endPoint y: 208, distance: 150.1
click at [849, 204] on div "Packing rules allow you to define how you would like to pack products in order …" at bounding box center [771, 222] width 1110 height 70
click at [848, 208] on span "Packing rules allow you to define how you would like to pack products in order …" at bounding box center [761, 221] width 1055 height 32
click at [577, 232] on span "Packing rules allow you to define how you would like to pack products in order …" at bounding box center [761, 221] width 1055 height 32
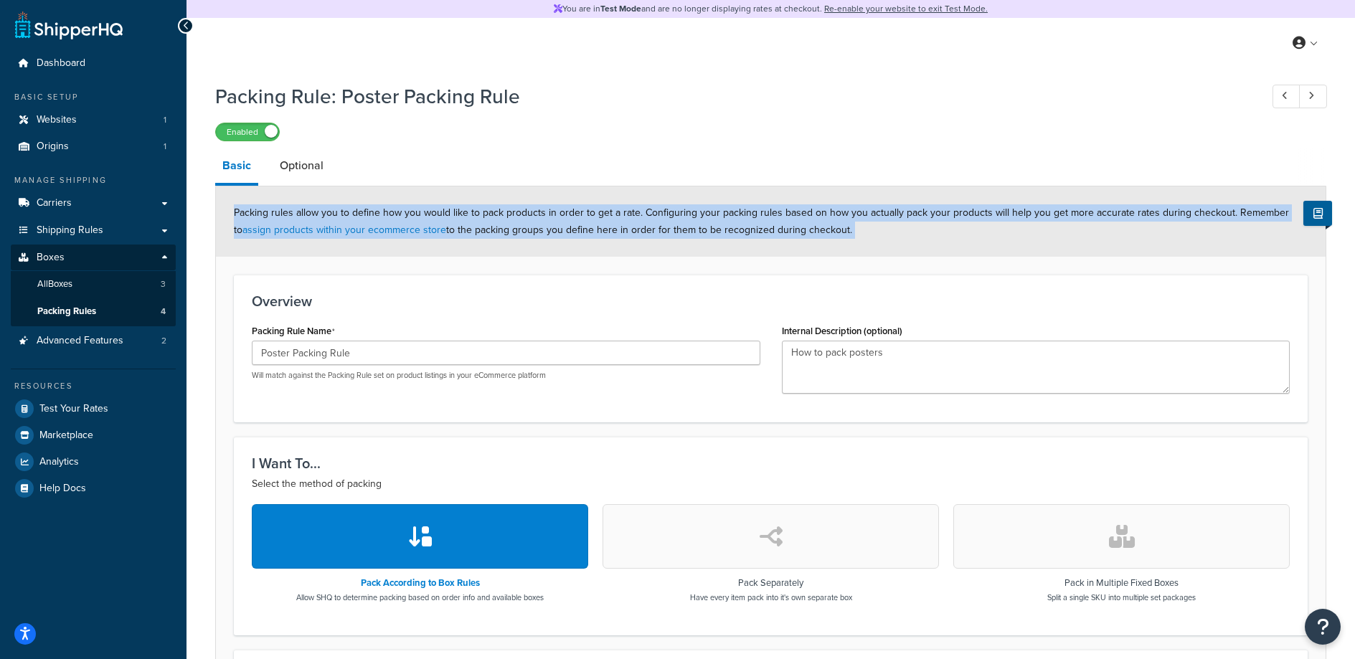
click at [577, 232] on span "Packing rules allow you to define how you would like to pack products in order …" at bounding box center [761, 221] width 1055 height 32
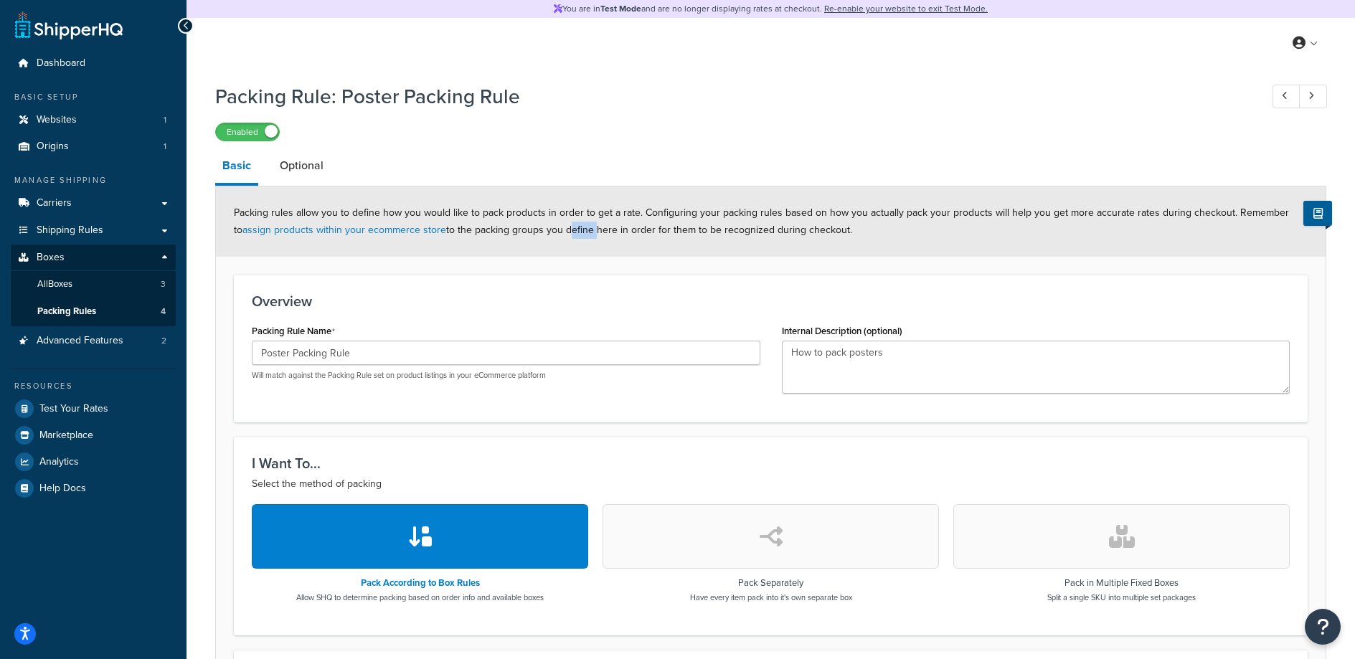
click at [577, 232] on span "Packing rules allow you to define how you would like to pack products in order …" at bounding box center [761, 221] width 1055 height 32
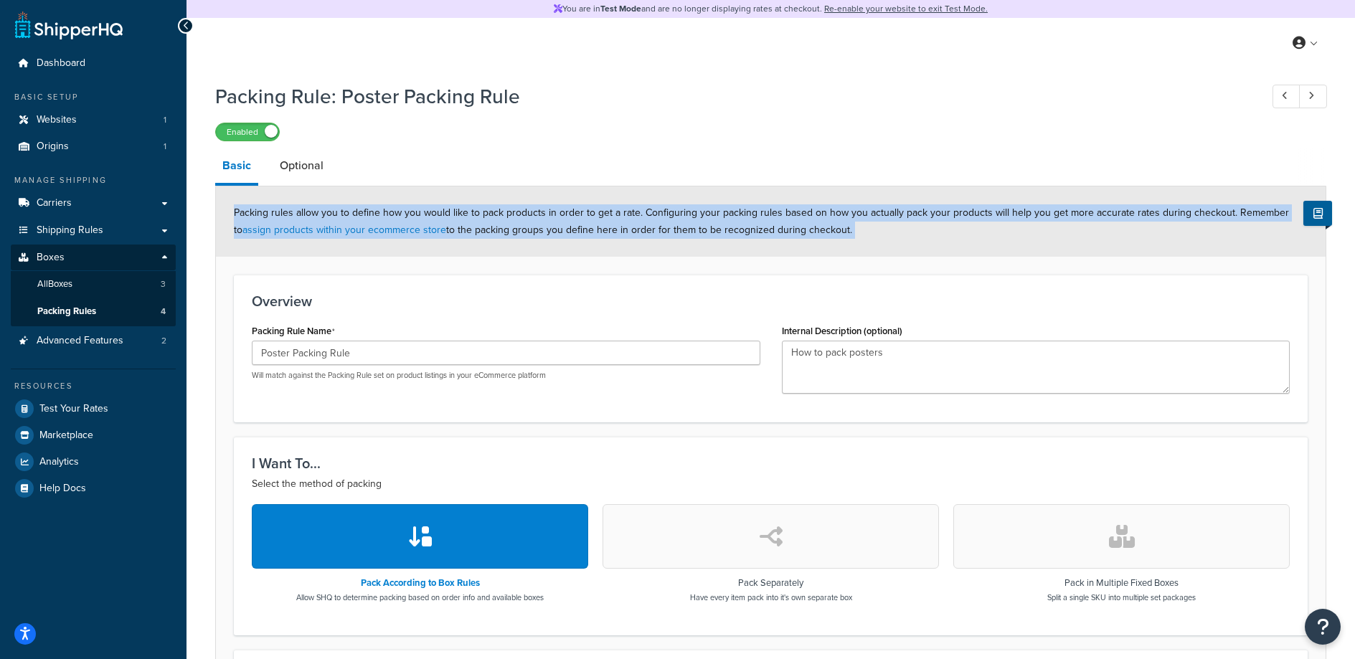
click at [577, 232] on span "Packing rules allow you to define how you would like to pack products in order …" at bounding box center [761, 221] width 1055 height 32
click at [94, 286] on link "All Boxes 3" at bounding box center [93, 284] width 165 height 27
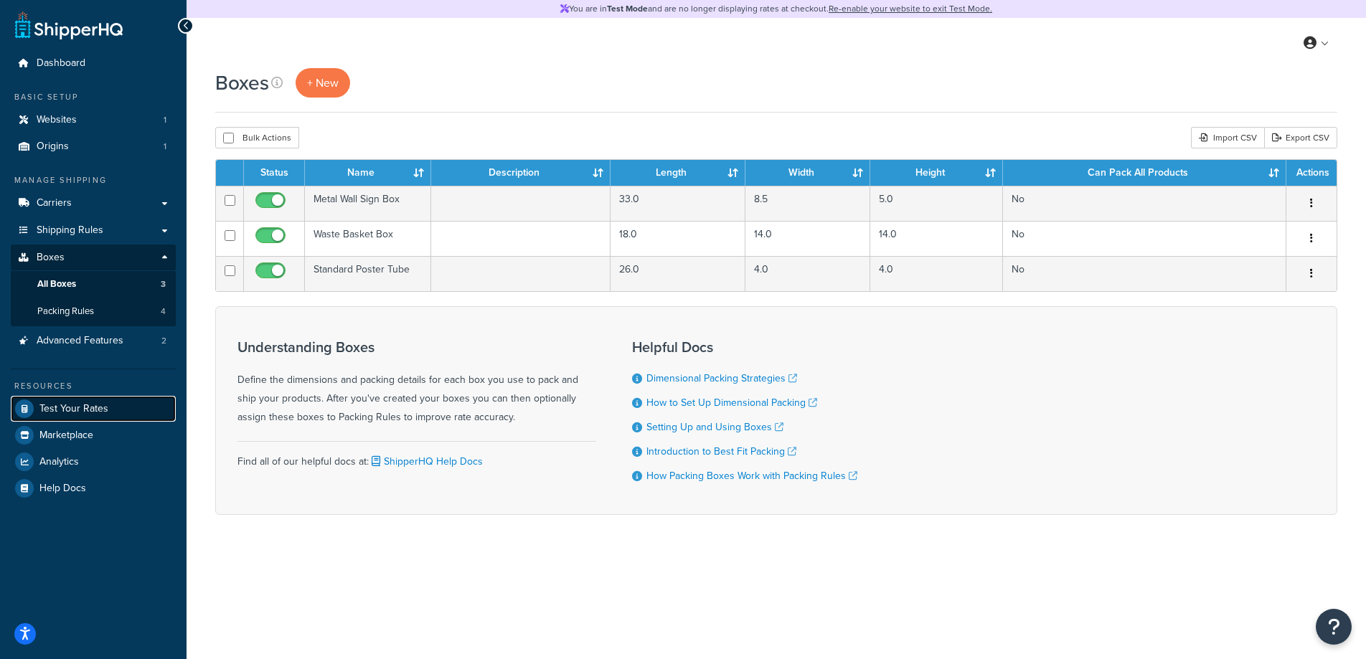
click at [112, 412] on link "Test Your Rates" at bounding box center [93, 409] width 165 height 26
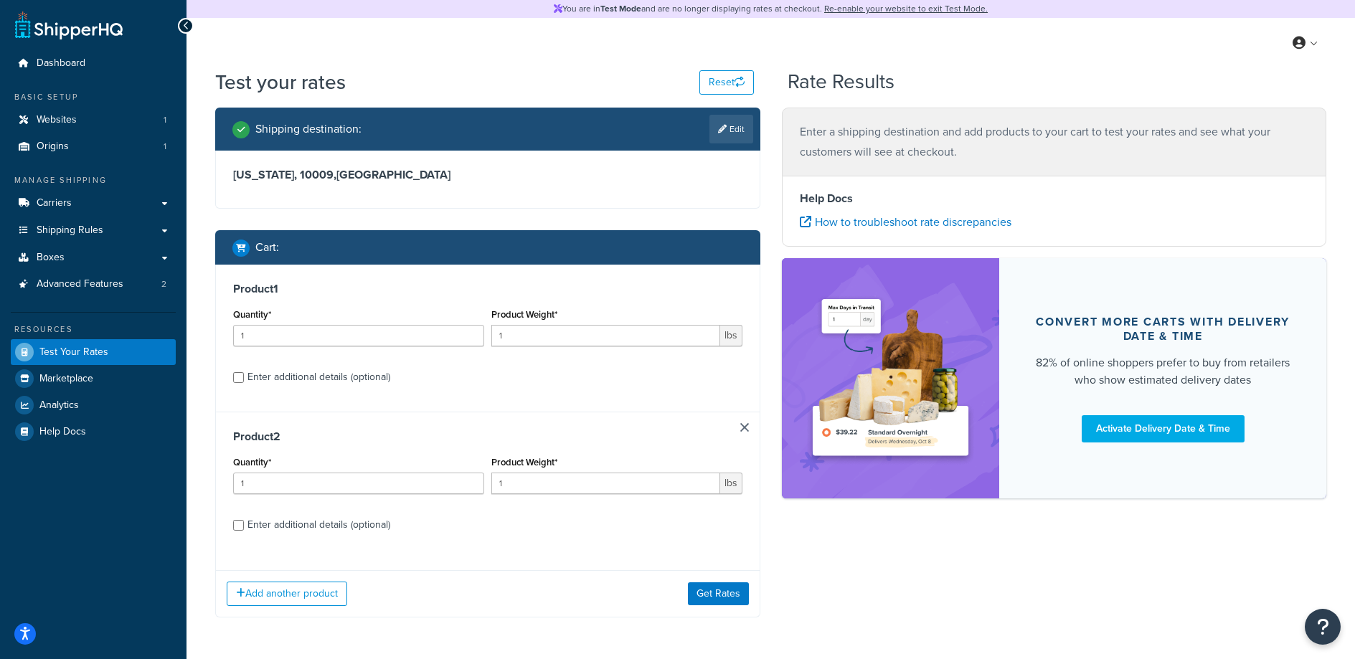
click at [245, 376] on div "Enter additional details (optional)" at bounding box center [487, 375] width 509 height 23
click at [236, 372] on input "Enter additional details (optional)" at bounding box center [238, 377] width 11 height 11
checkbox input "true"
select select "88124"
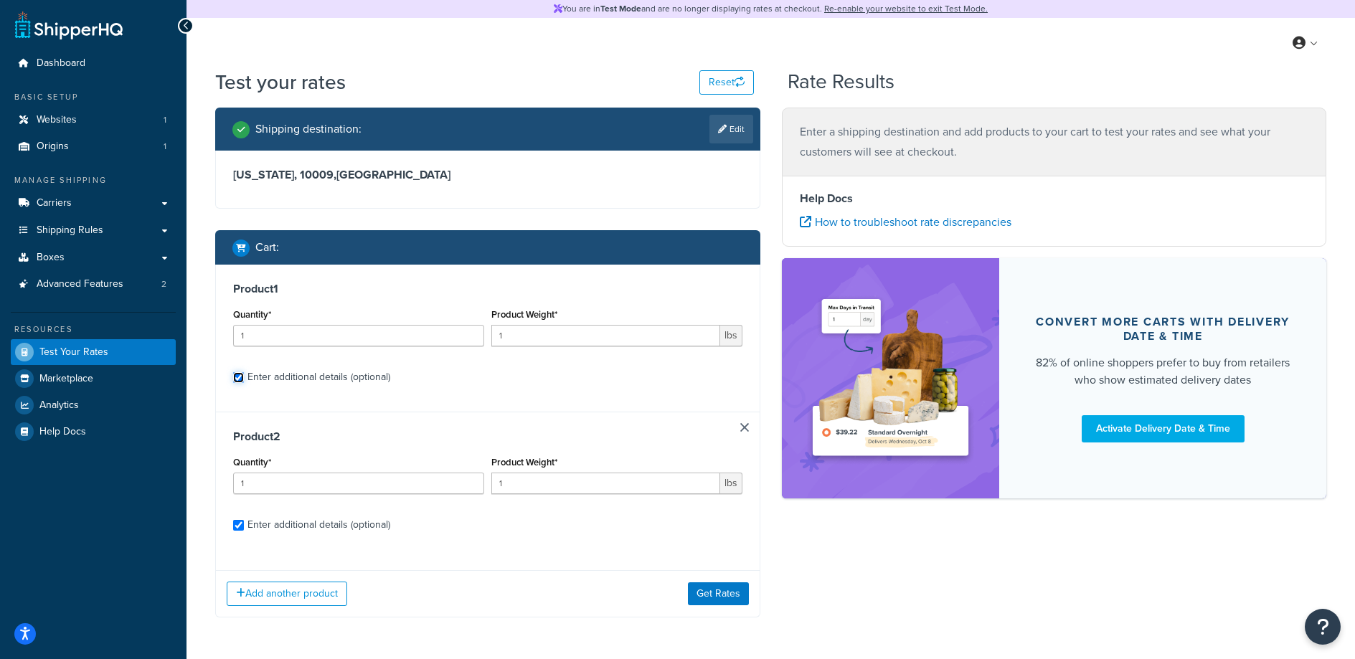
select select "88128"
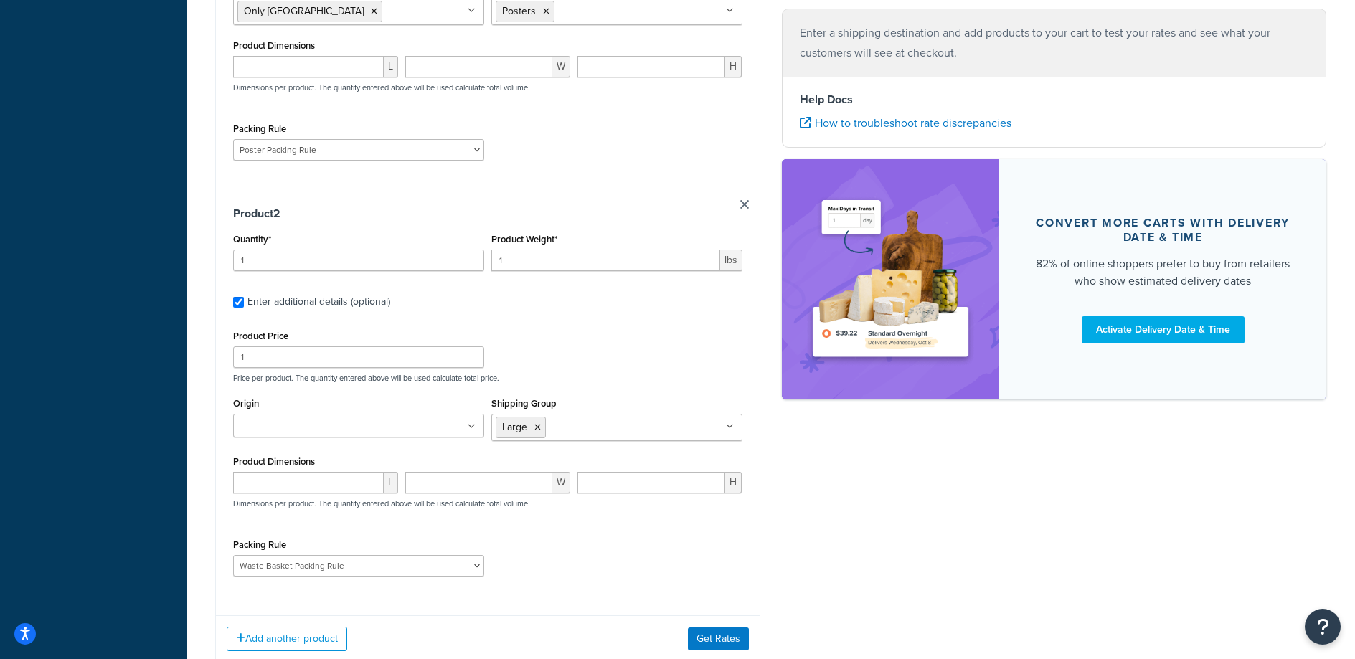
scroll to position [565, 0]
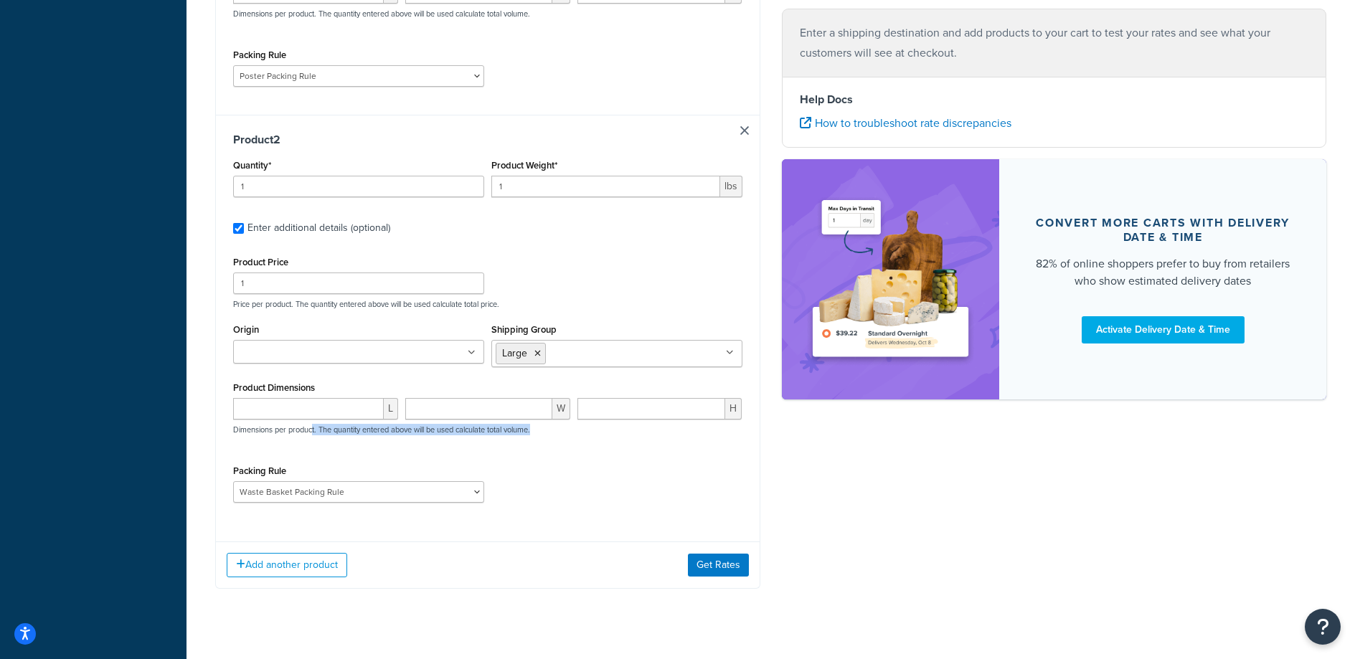
drag, startPoint x: 313, startPoint y: 433, endPoint x: 420, endPoint y: 440, distance: 107.8
click at [420, 440] on div "L W H Dimensions per product. The quantity entered above will be used calculate…" at bounding box center [488, 424] width 516 height 52
click at [465, 487] on select "Poster Packing Rule Small Items Packing Rule Wall Sign Packing Rule Waste Baske…" at bounding box center [358, 492] width 251 height 22
select select
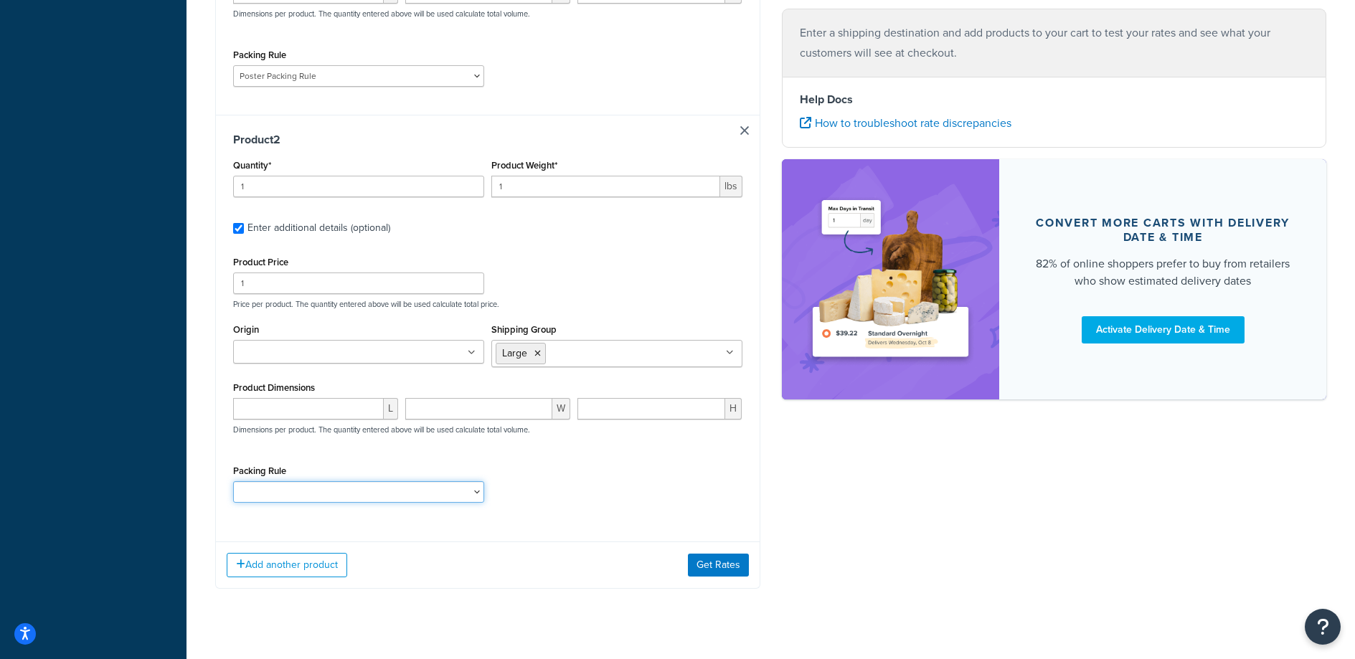
click at [233, 481] on select "Poster Packing Rule Small Items Packing Rule Wall Sign Packing Rule Waste Baske…" at bounding box center [358, 492] width 251 height 22
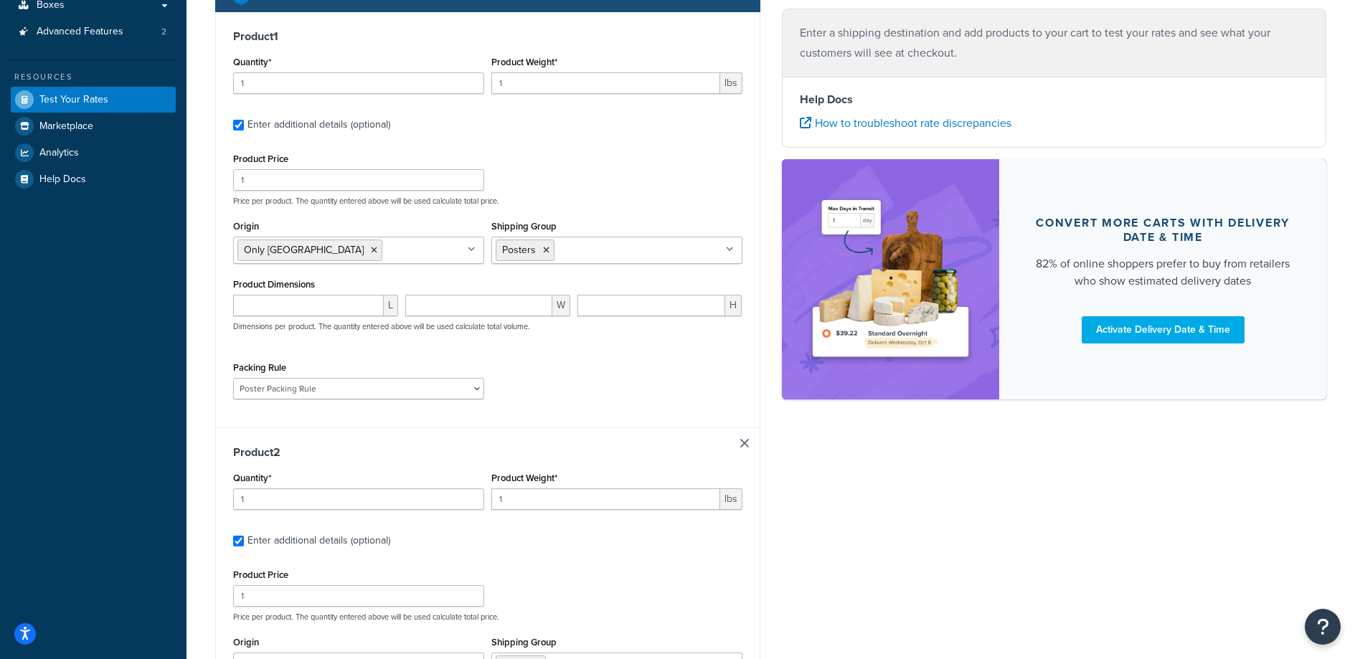
scroll to position [0, 0]
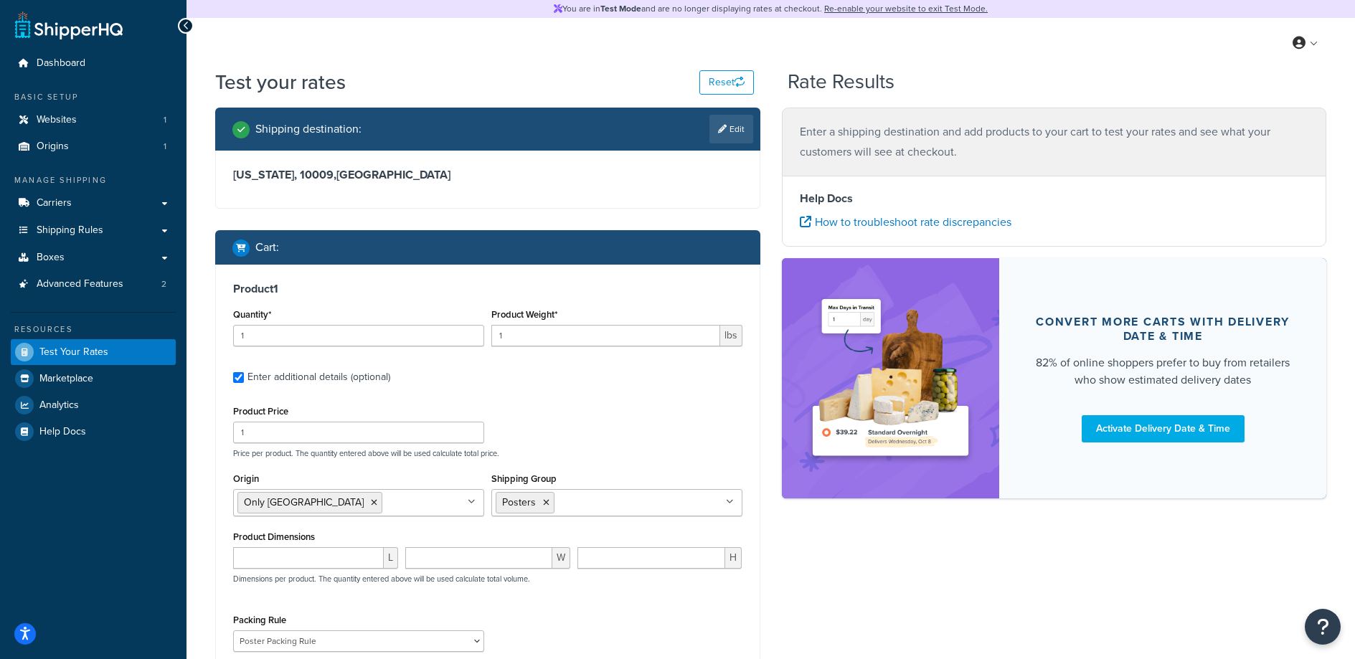
click at [979, 138] on p "Enter a shipping destination and add products to your cart to test your rates a…" at bounding box center [1054, 142] width 509 height 40
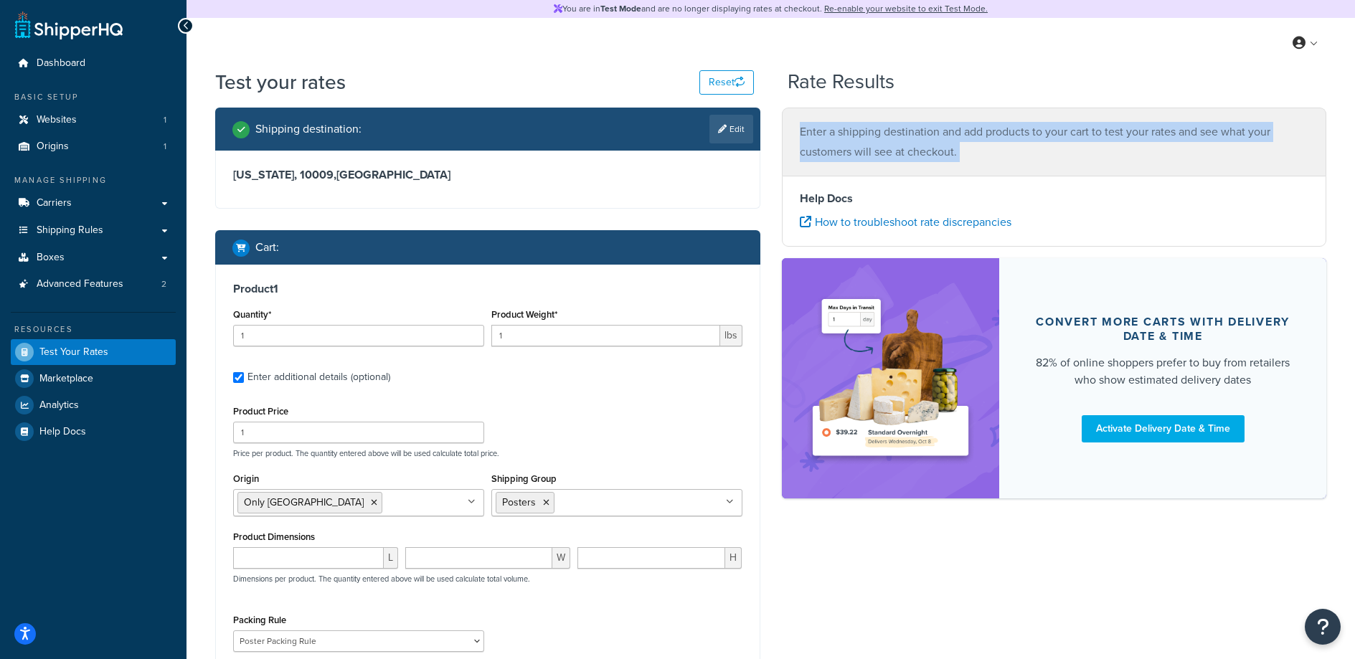
click at [979, 138] on p "Enter a shipping destination and add products to your cart to test your rates a…" at bounding box center [1054, 142] width 509 height 40
click at [874, 11] on link "Re-enable your website to exit Test Mode." at bounding box center [906, 8] width 164 height 13
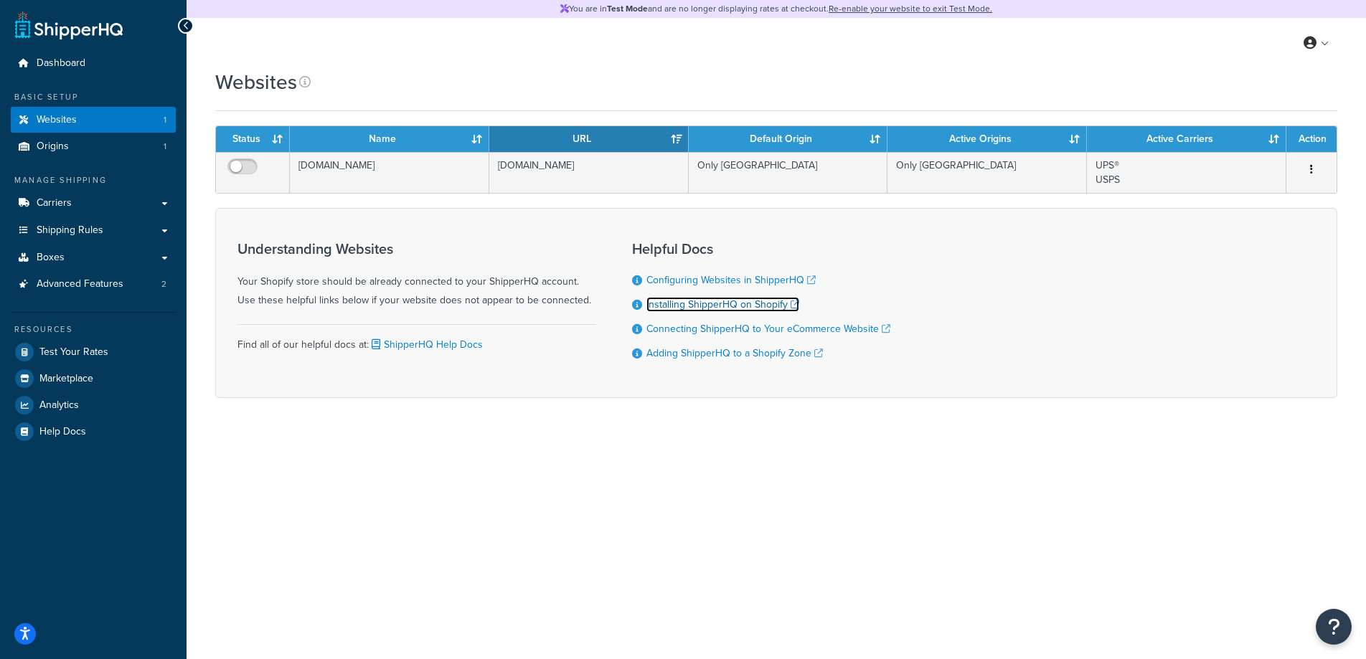
click at [756, 306] on link "Installing ShipperHQ on Shopify" at bounding box center [722, 304] width 153 height 15
click at [93, 263] on link "Boxes" at bounding box center [93, 258] width 165 height 27
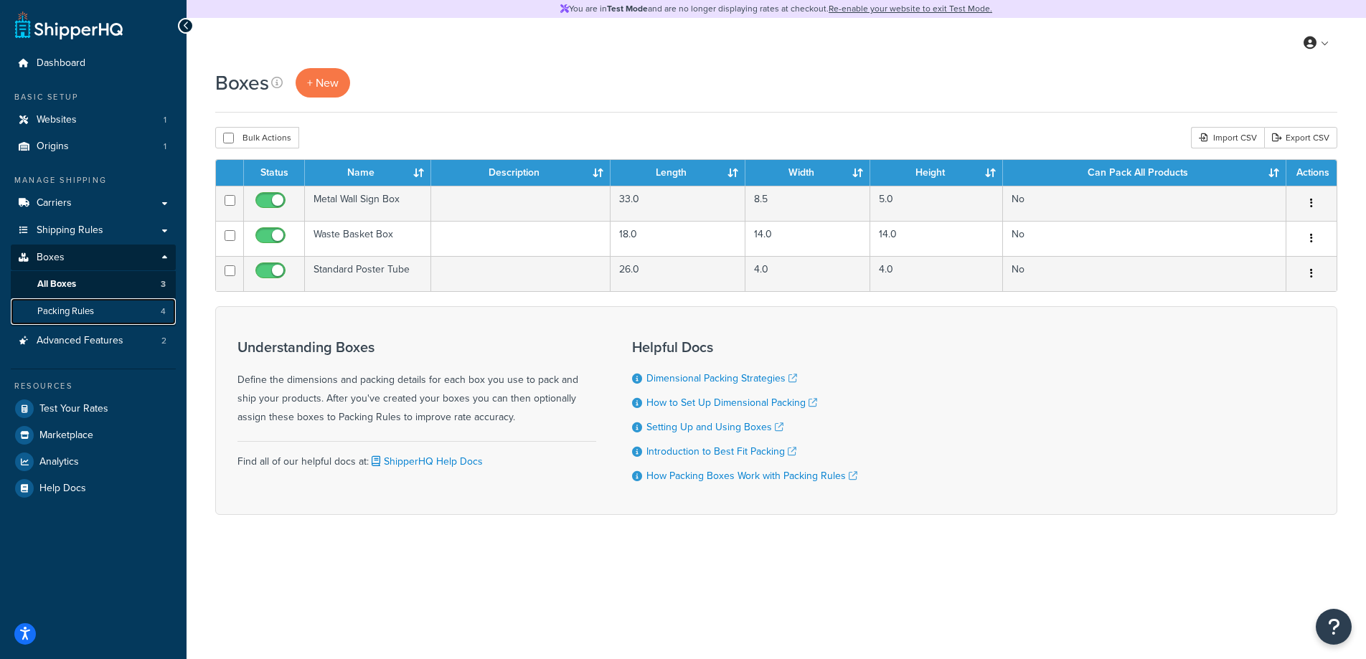
click at [64, 313] on span "Packing Rules" at bounding box center [65, 312] width 57 height 12
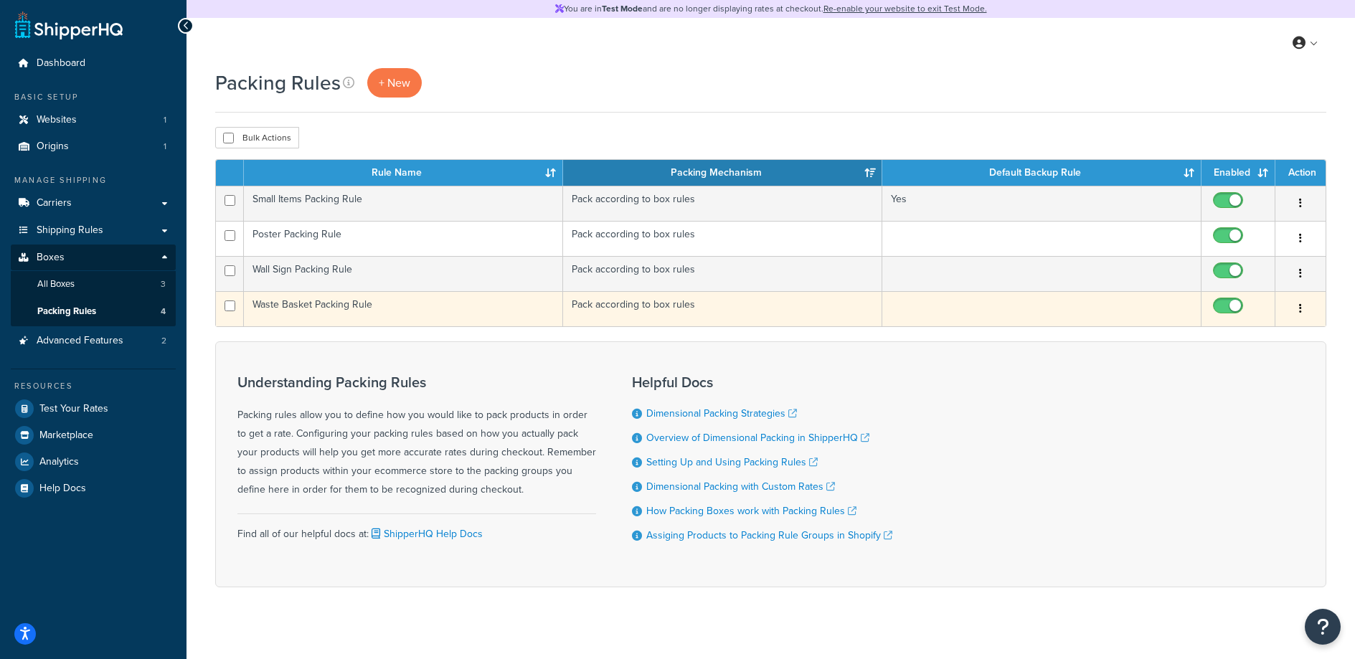
click at [301, 311] on td "Waste Basket Packing Rule" at bounding box center [403, 308] width 319 height 35
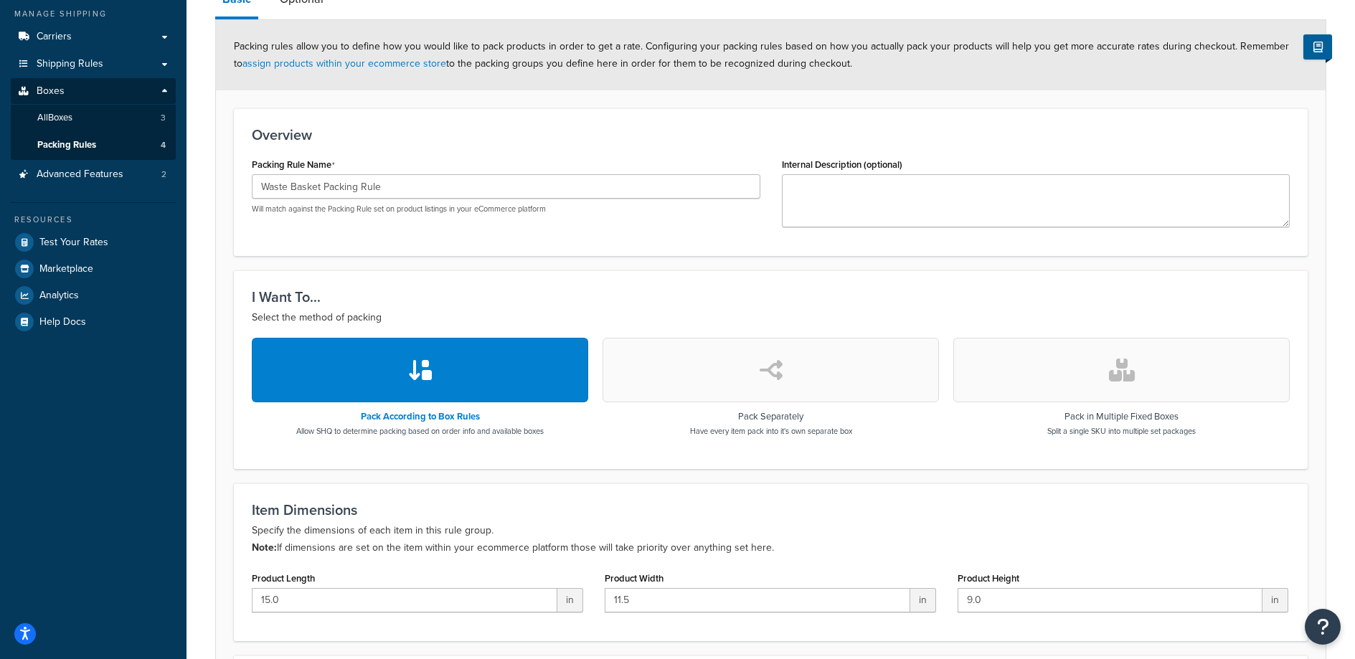
scroll to position [158, 0]
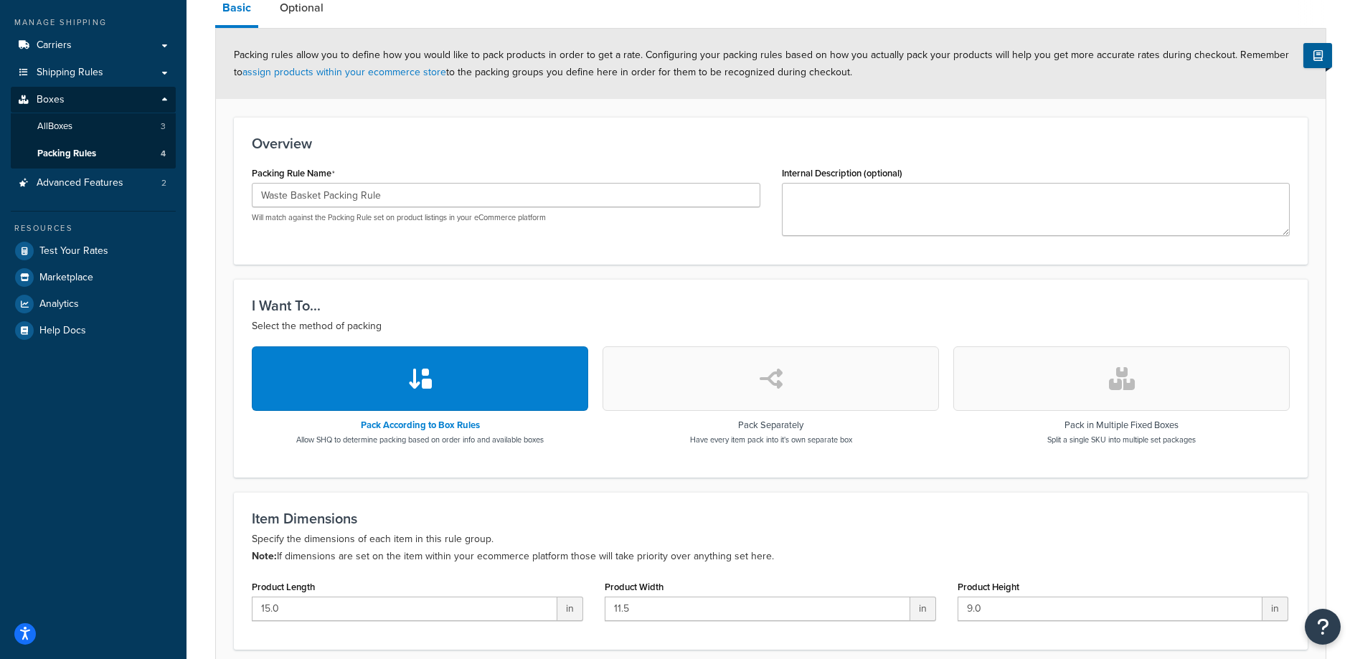
click at [1137, 408] on button "button" at bounding box center [1121, 378] width 336 height 65
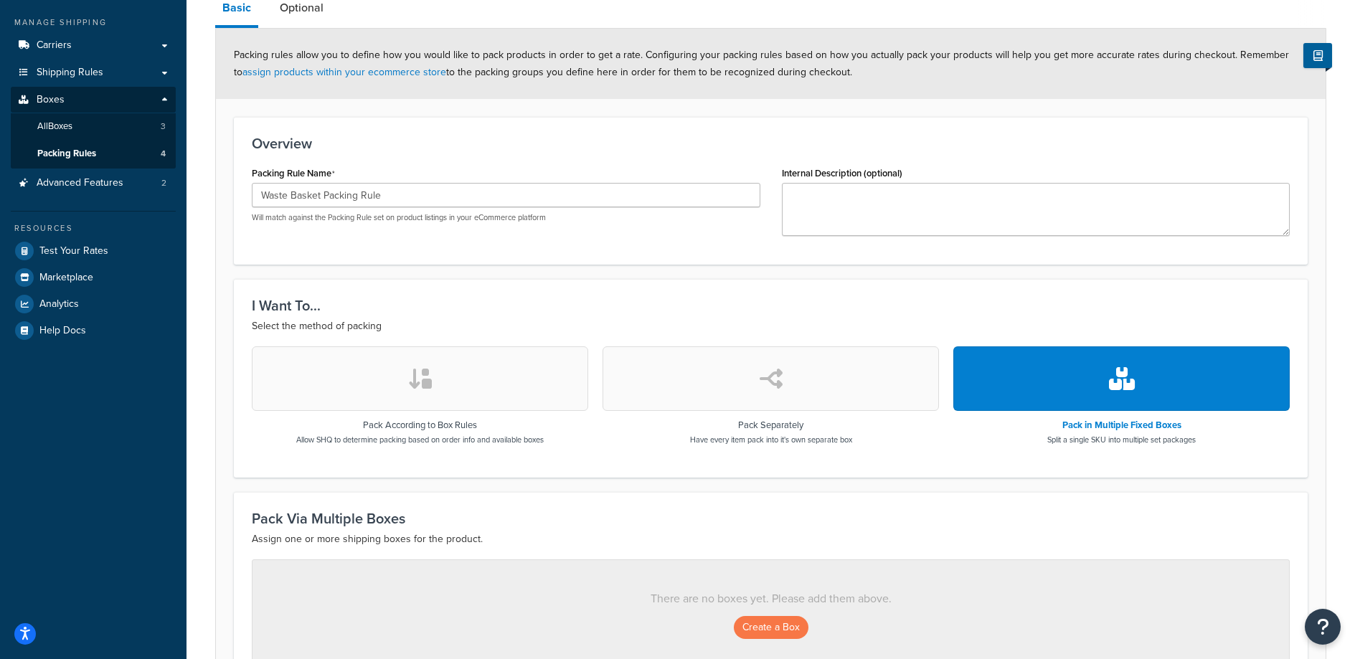
scroll to position [322, 0]
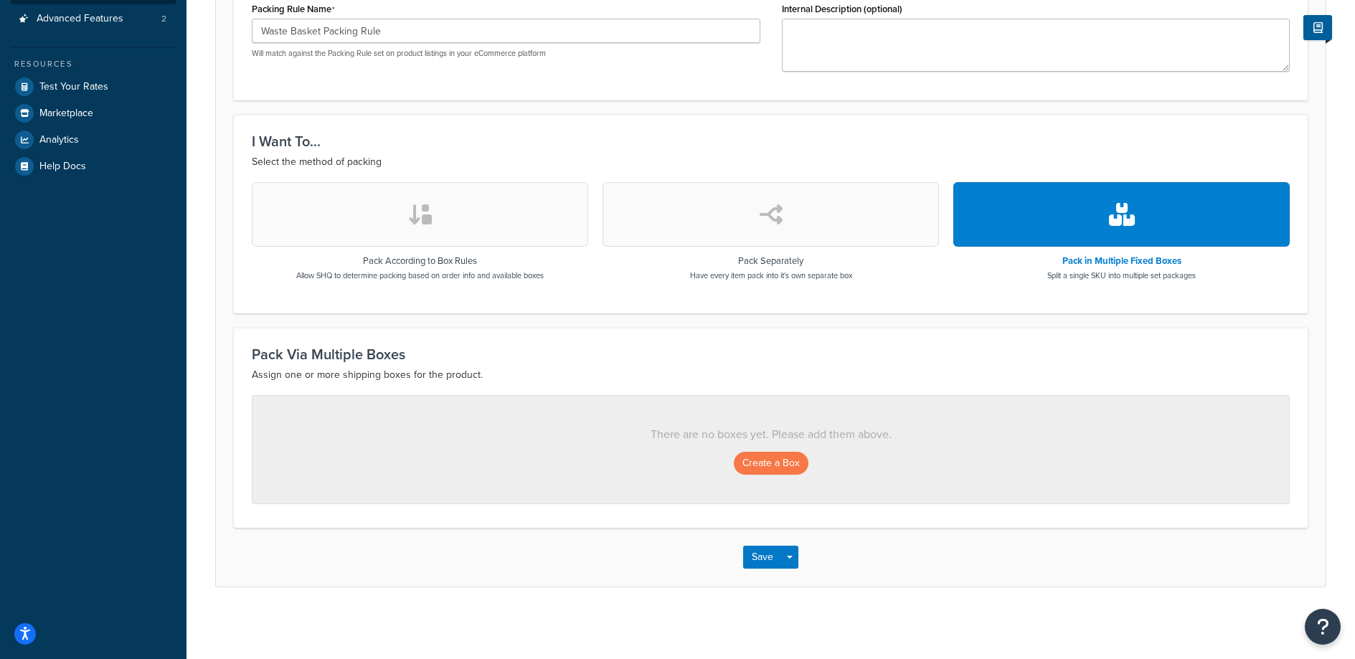
click at [407, 376] on p "Assign one or more shipping boxes for the product." at bounding box center [771, 375] width 1038 height 17
click at [735, 227] on button "button" at bounding box center [771, 214] width 336 height 65
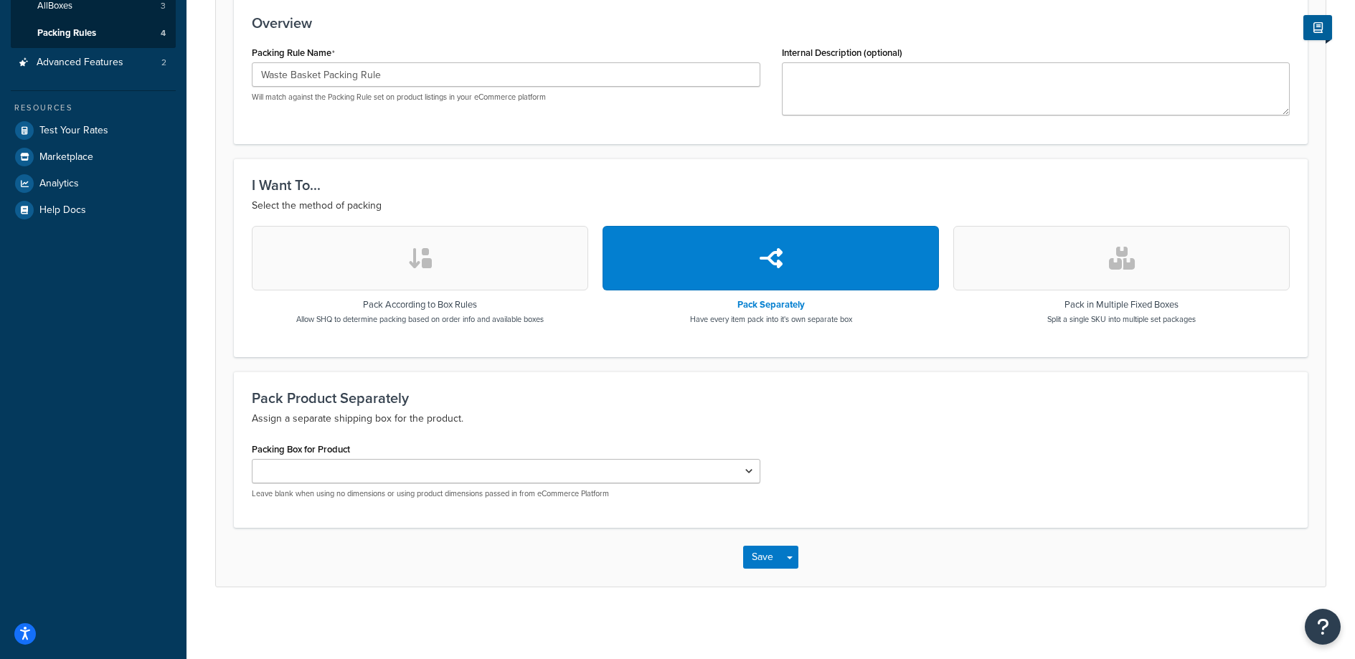
click at [392, 242] on button "button" at bounding box center [420, 258] width 336 height 65
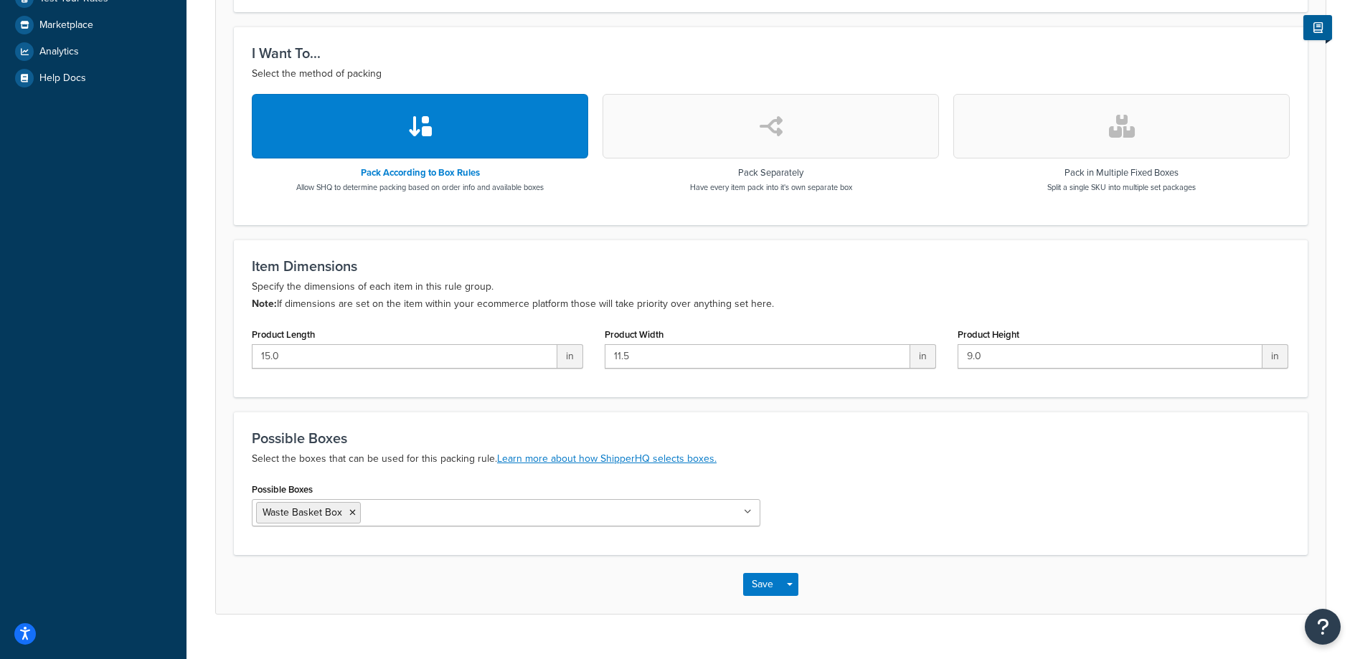
scroll to position [401, 0]
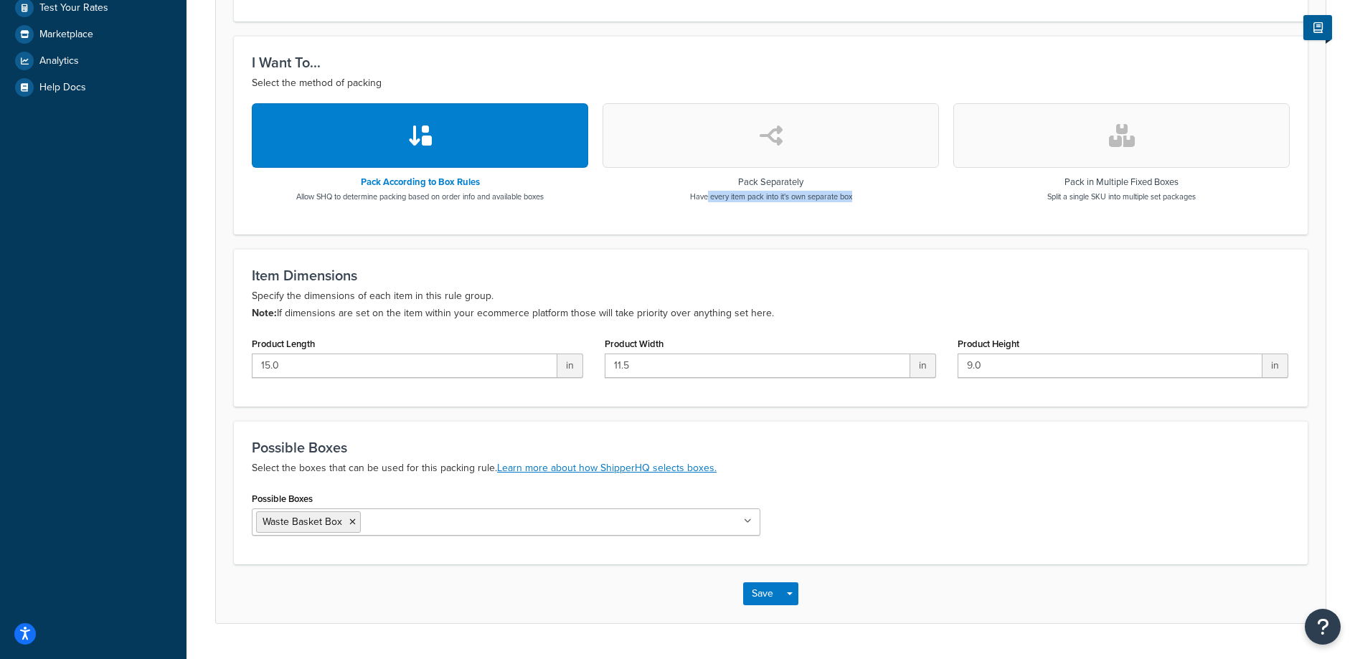
drag, startPoint x: 707, startPoint y: 198, endPoint x: 854, endPoint y: 204, distance: 147.2
click at [854, 204] on div "Pack According to Box Rules Allow SHQ to determine packing based on order info …" at bounding box center [771, 159] width 1038 height 113
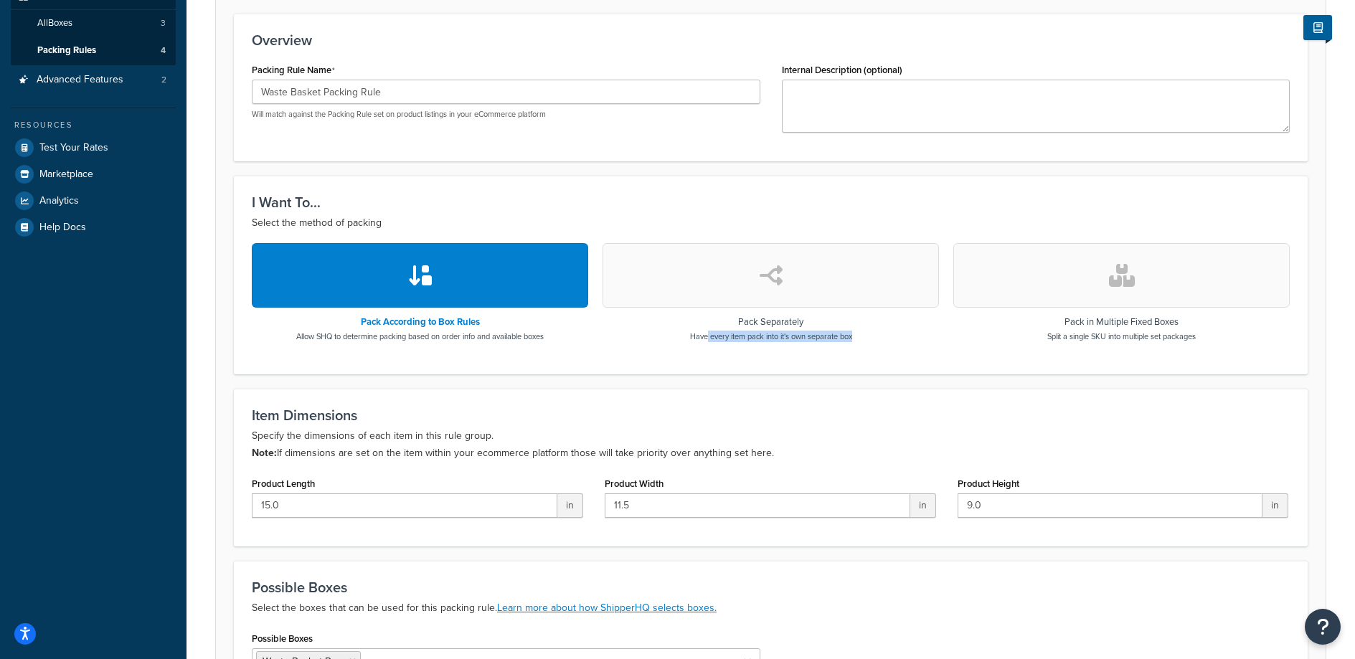
scroll to position [188, 0]
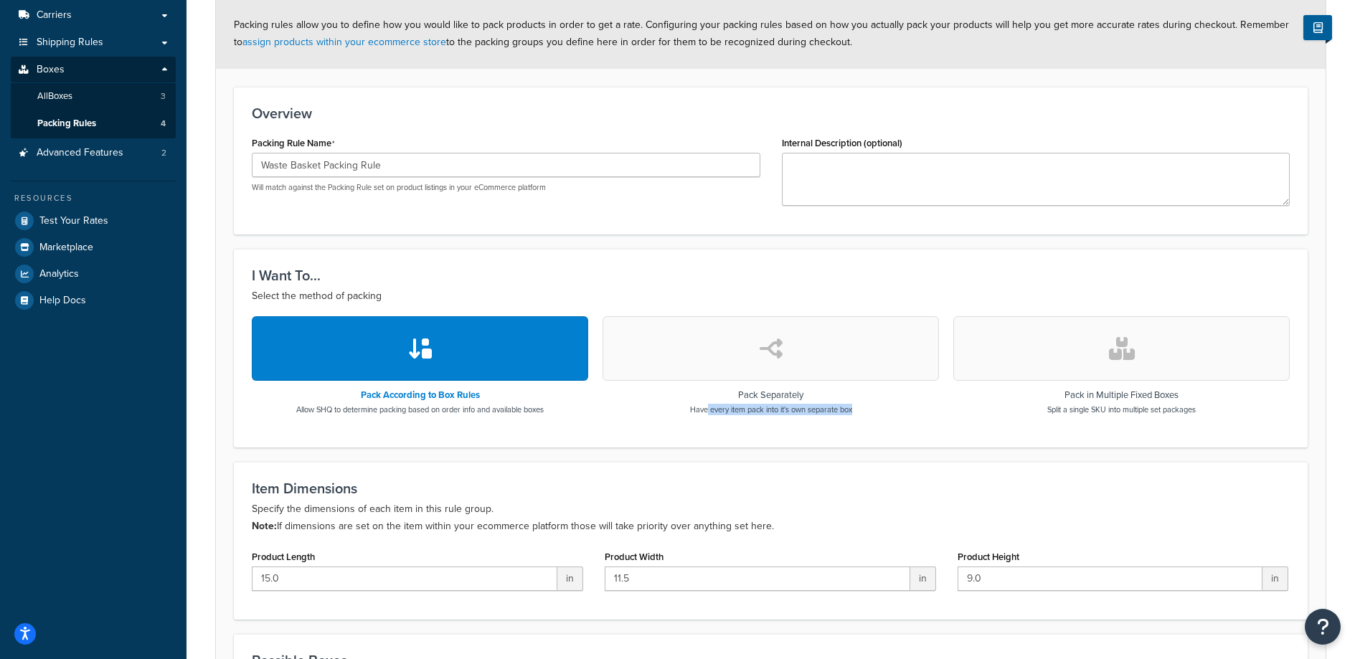
click at [785, 352] on button "button" at bounding box center [771, 348] width 336 height 65
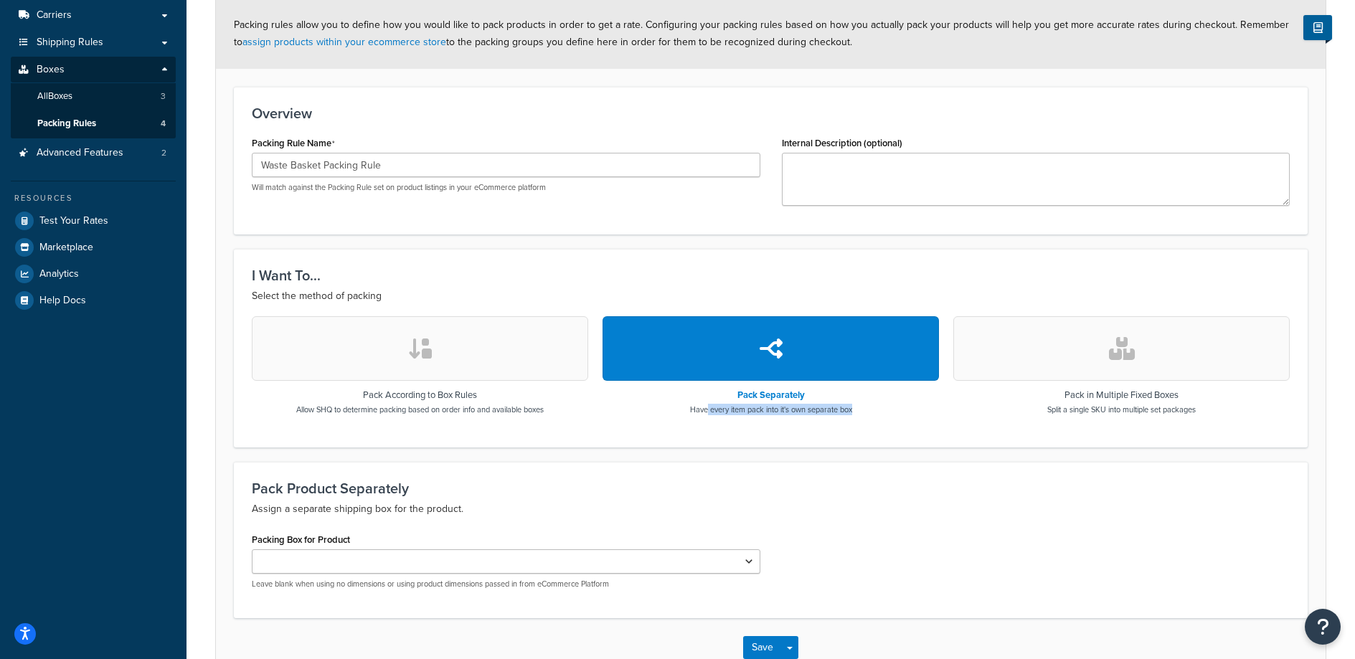
scroll to position [278, 0]
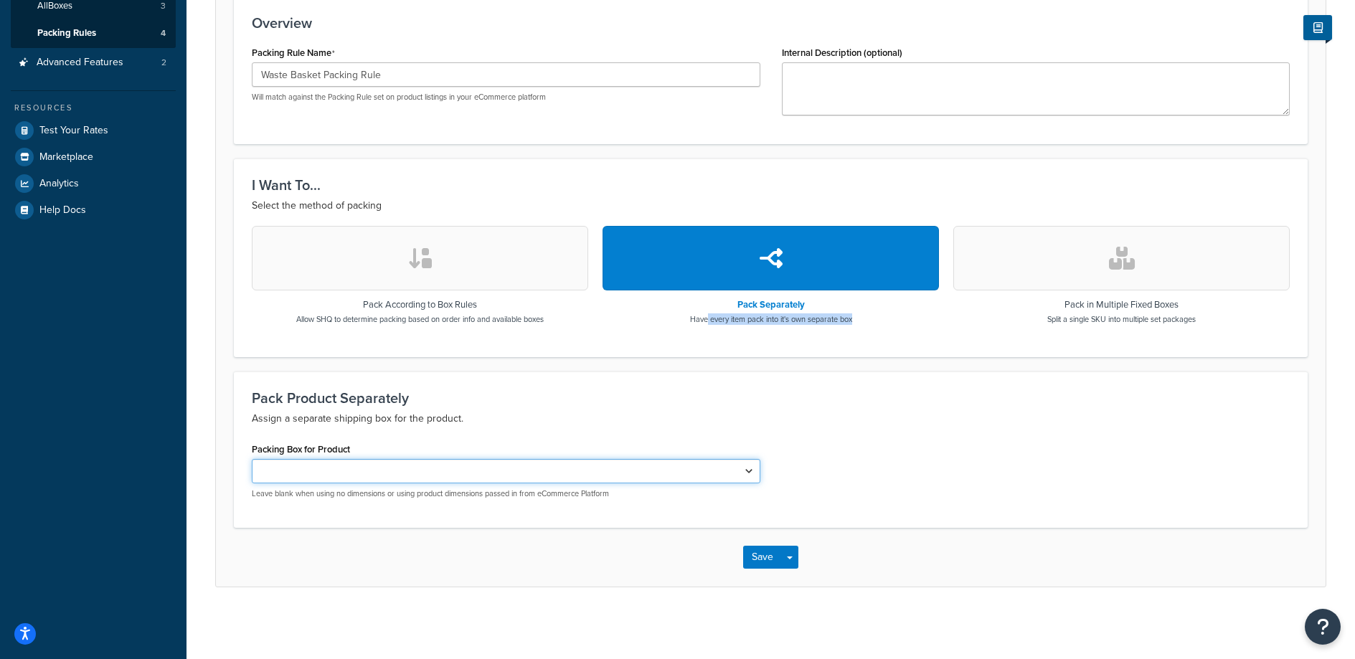
click at [330, 481] on select "Metal Wall Sign Box Waste Basket Box Standard Poster Tube" at bounding box center [506, 471] width 509 height 24
select select "737532"
click at [252, 459] on select "Metal Wall Sign Box Waste Basket Box Standard Poster Tube" at bounding box center [506, 471] width 509 height 24
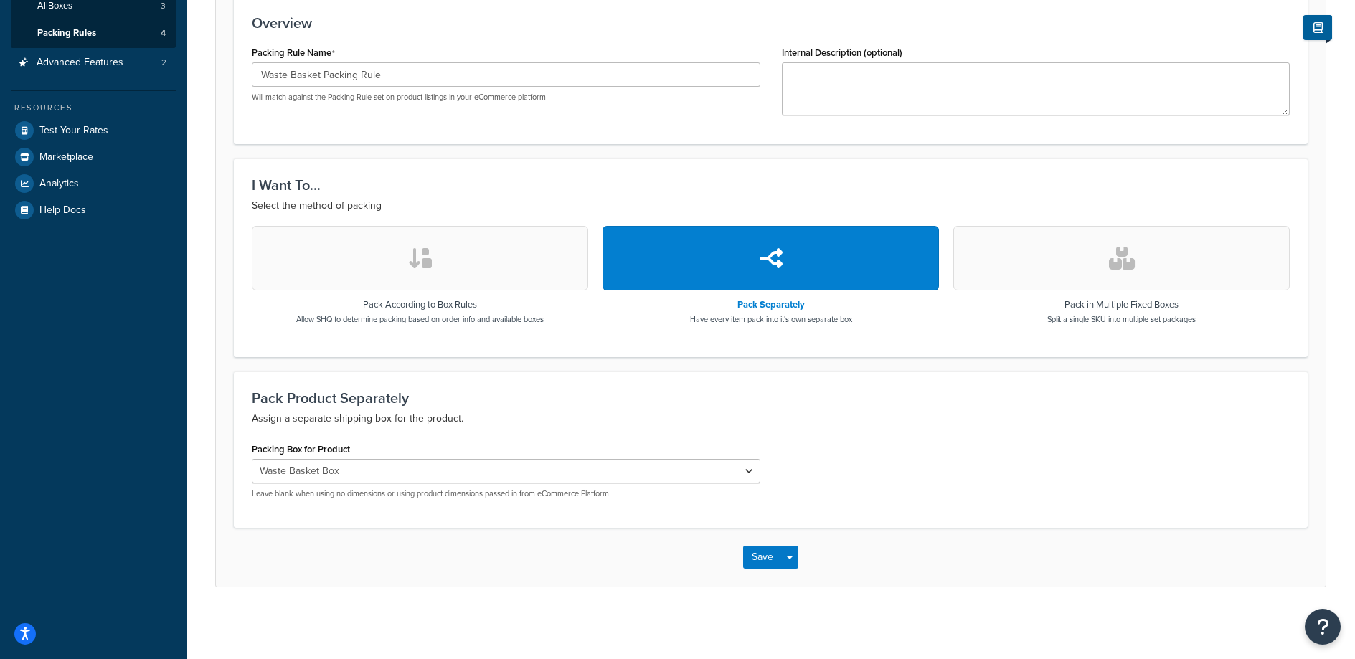
click at [440, 556] on div "Save Save Dropdown Save and Edit Save and Duplicate Save and Create New" at bounding box center [771, 557] width 1110 height 59
click at [756, 561] on button "Save" at bounding box center [762, 557] width 39 height 23
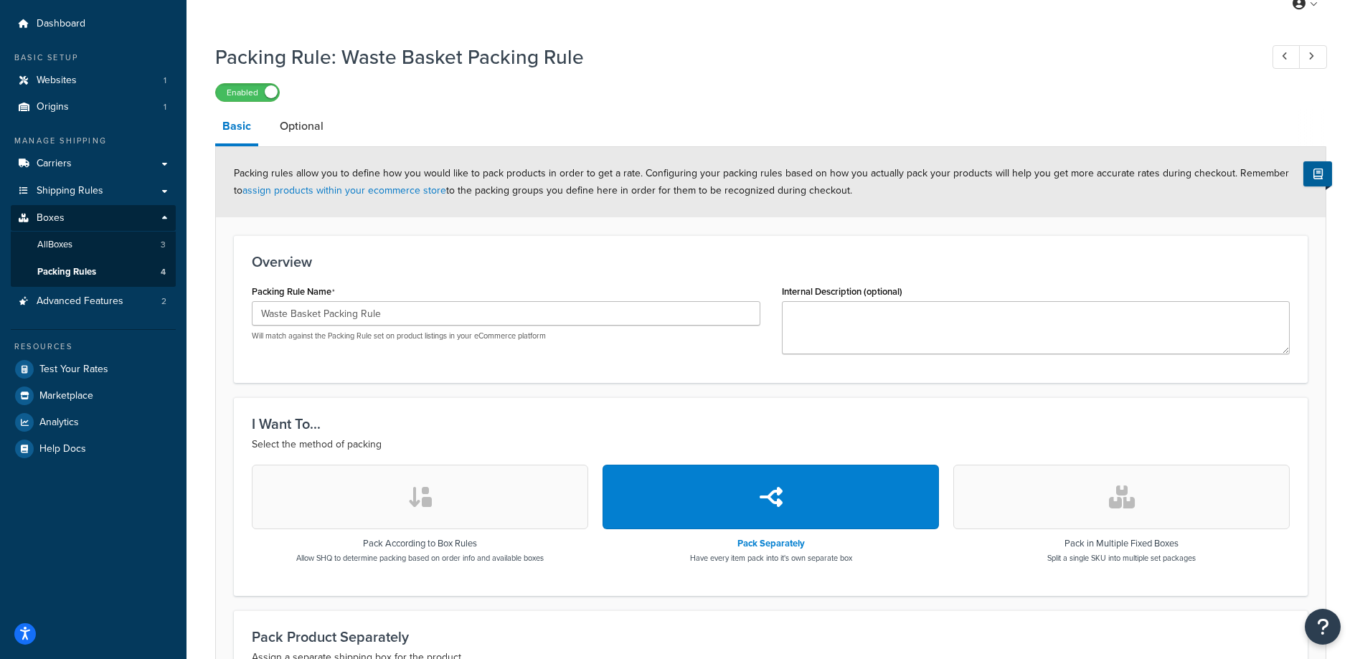
scroll to position [0, 0]
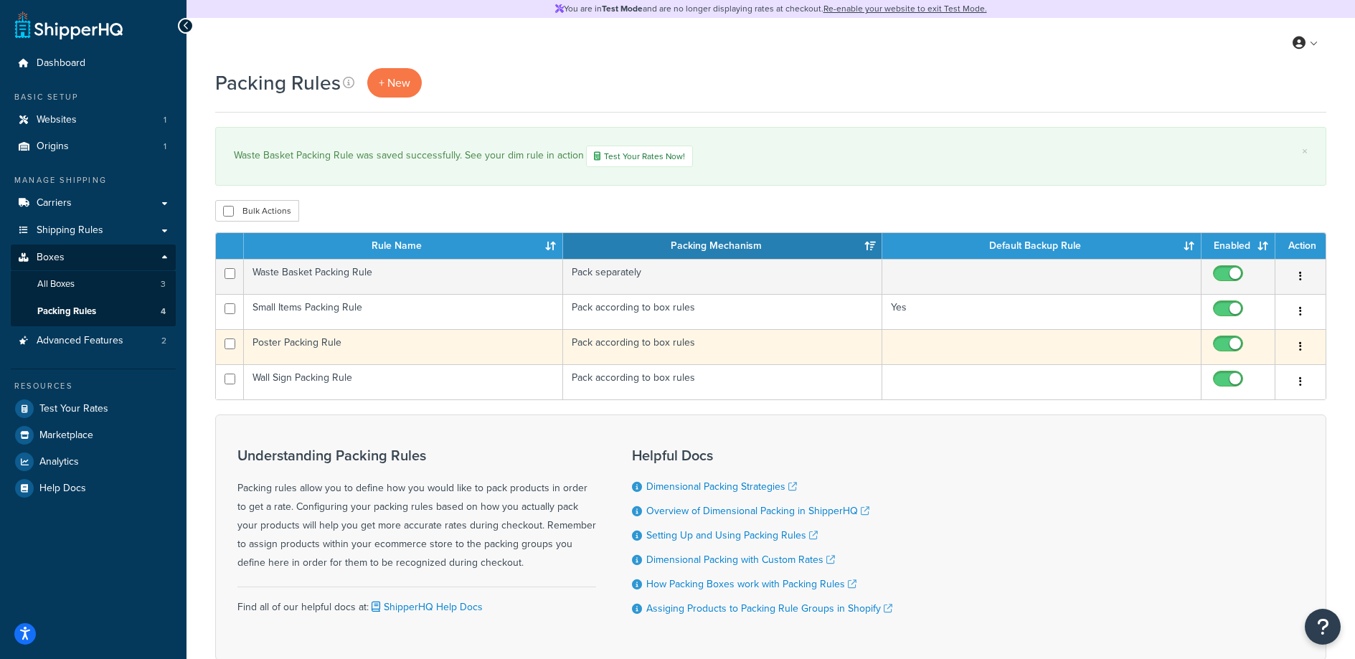
click at [326, 343] on td "Poster Packing Rule" at bounding box center [403, 346] width 319 height 35
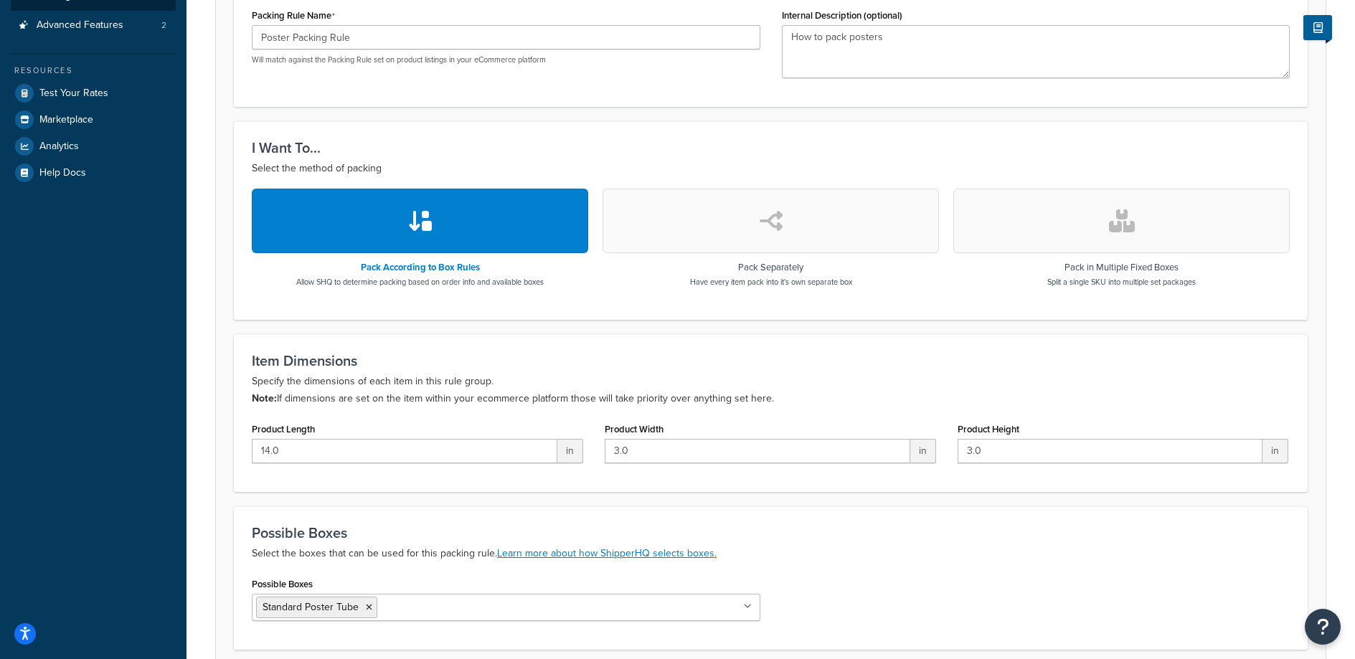
scroll to position [307, 0]
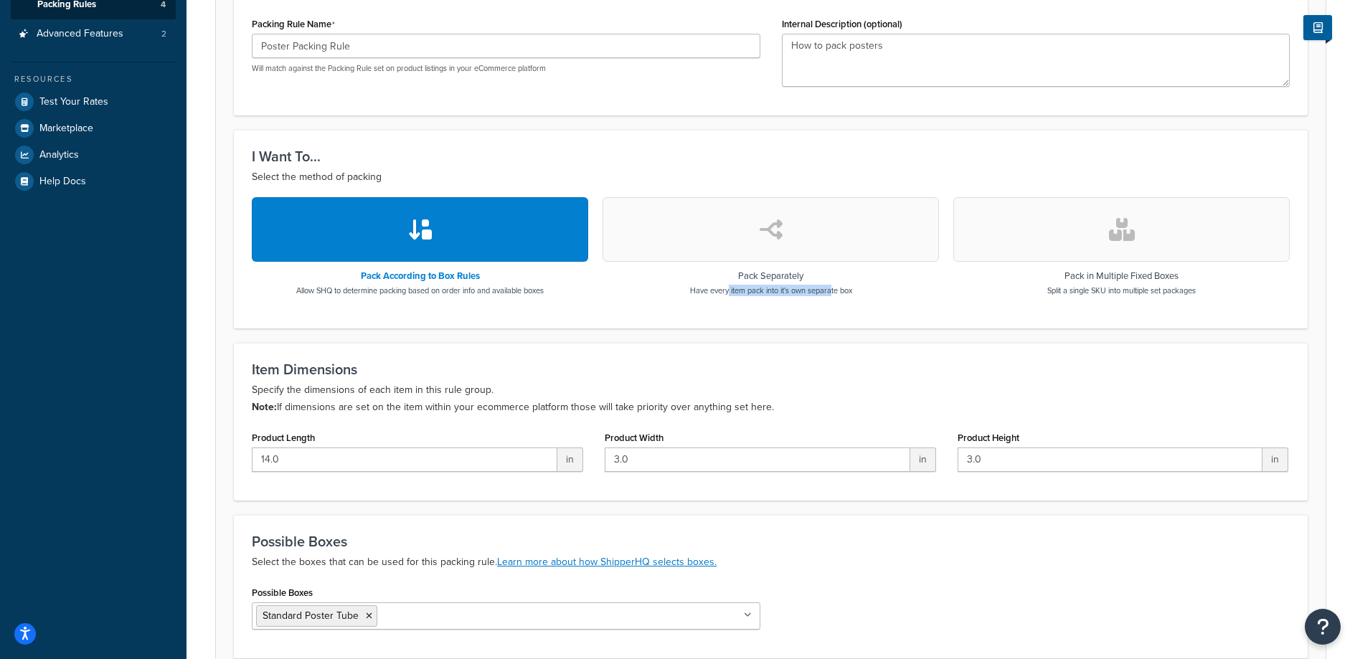
drag, startPoint x: 726, startPoint y: 289, endPoint x: 830, endPoint y: 296, distance: 104.2
click at [830, 296] on div "Pack According to Box Rules Allow SHQ to determine packing based on order info …" at bounding box center [771, 253] width 1038 height 113
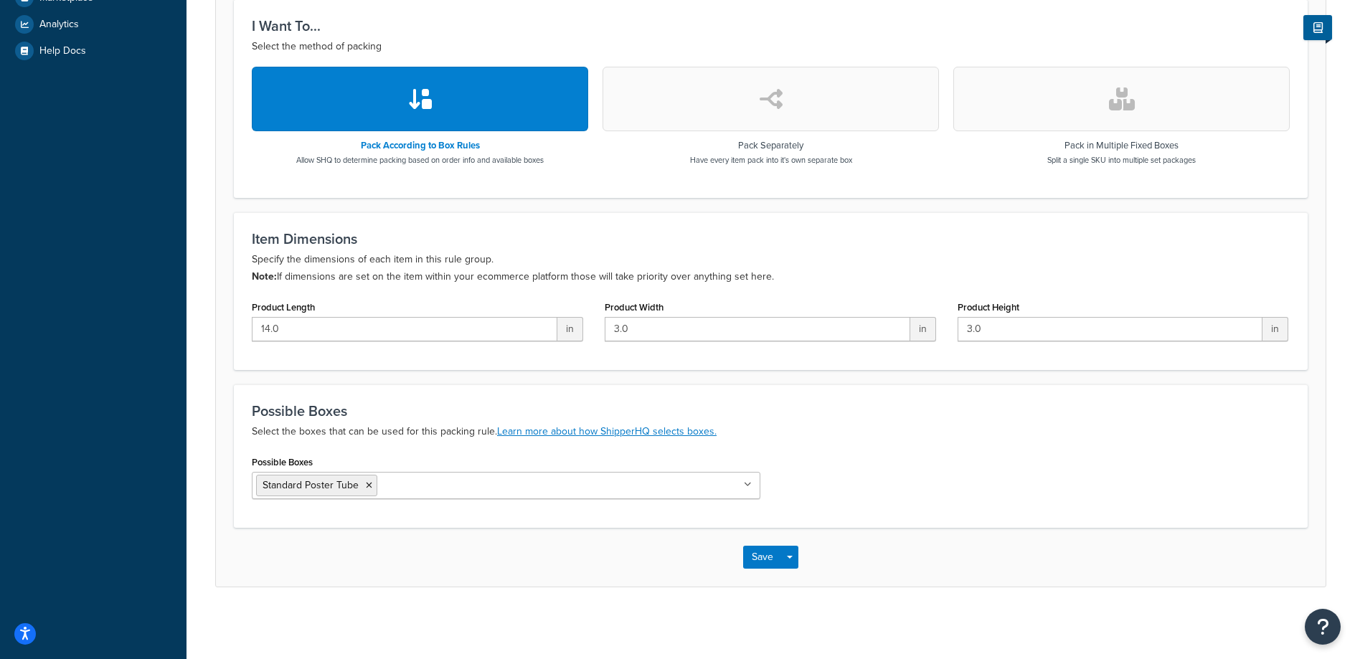
scroll to position [0, 0]
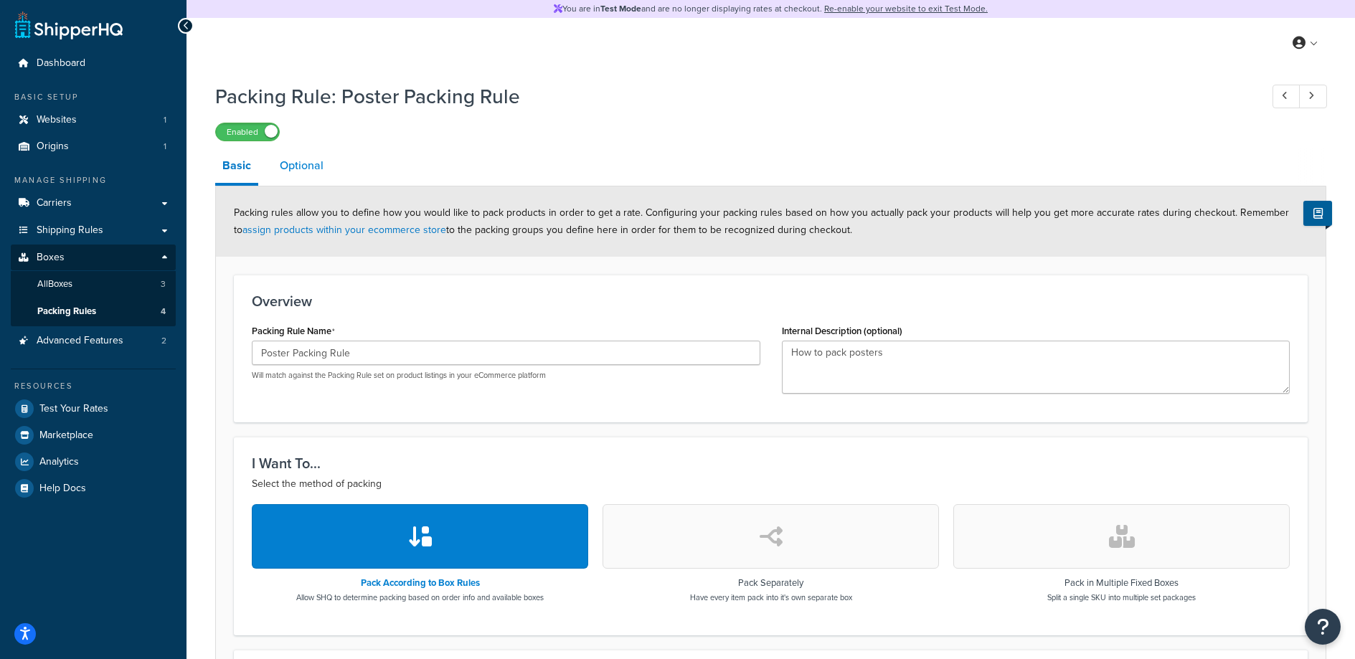
click at [288, 159] on link "Optional" at bounding box center [302, 165] width 58 height 34
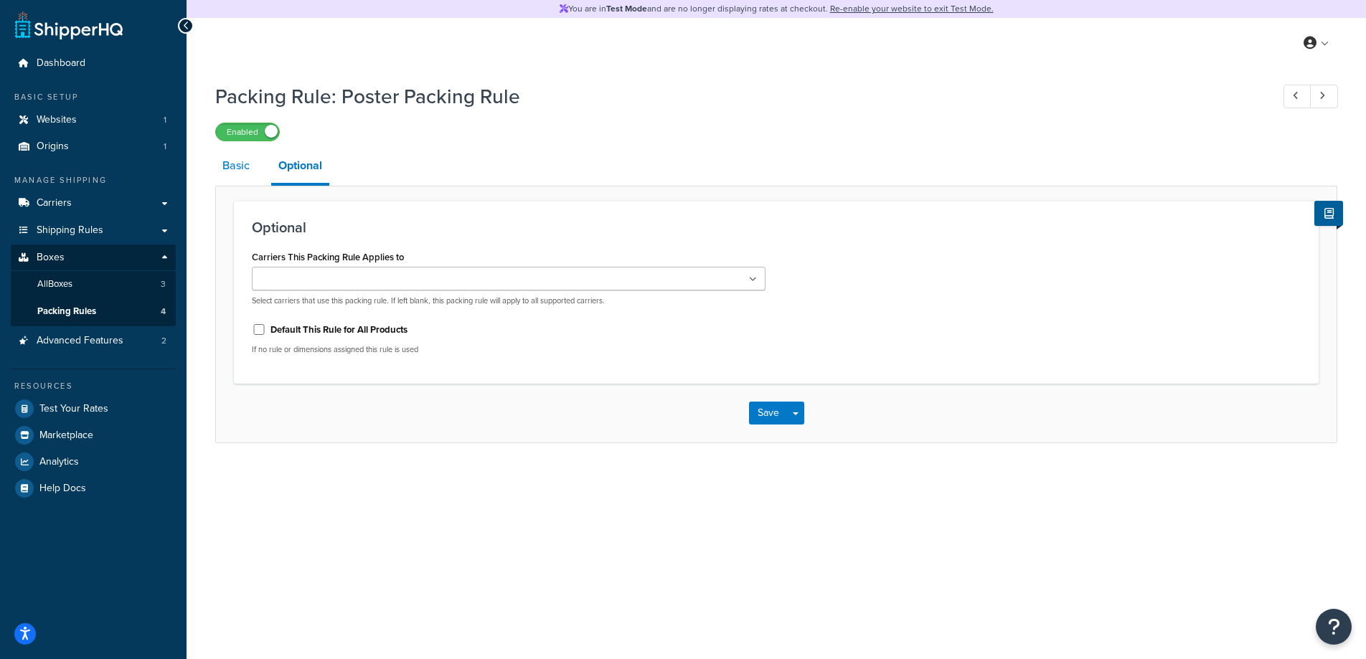
click at [230, 167] on link "Basic" at bounding box center [236, 165] width 42 height 34
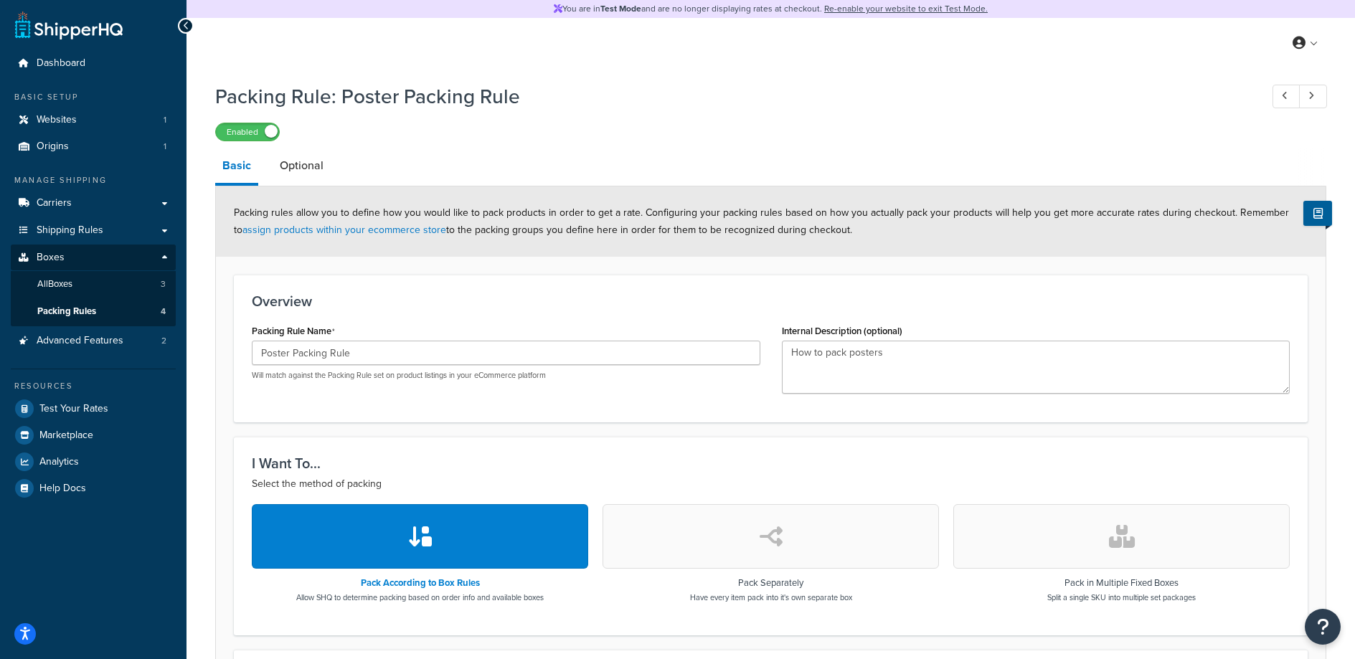
scroll to position [248, 0]
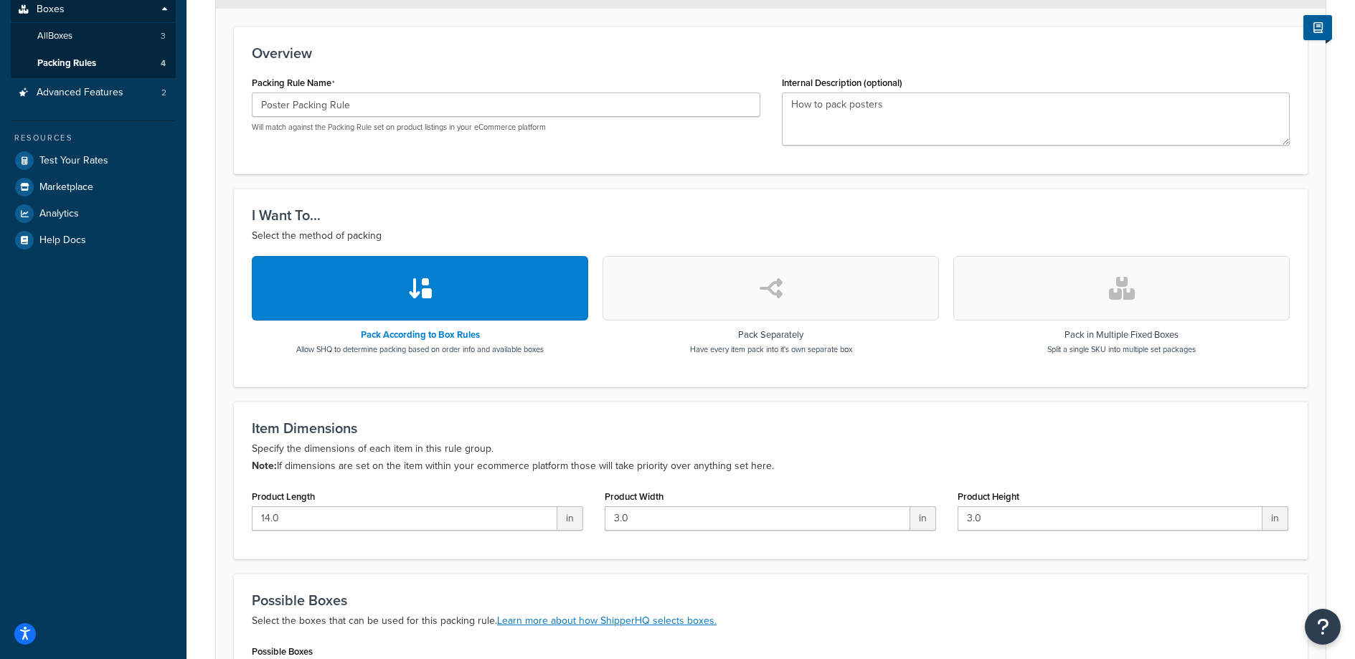
click at [773, 303] on button "button" at bounding box center [771, 288] width 336 height 65
select select "742907"
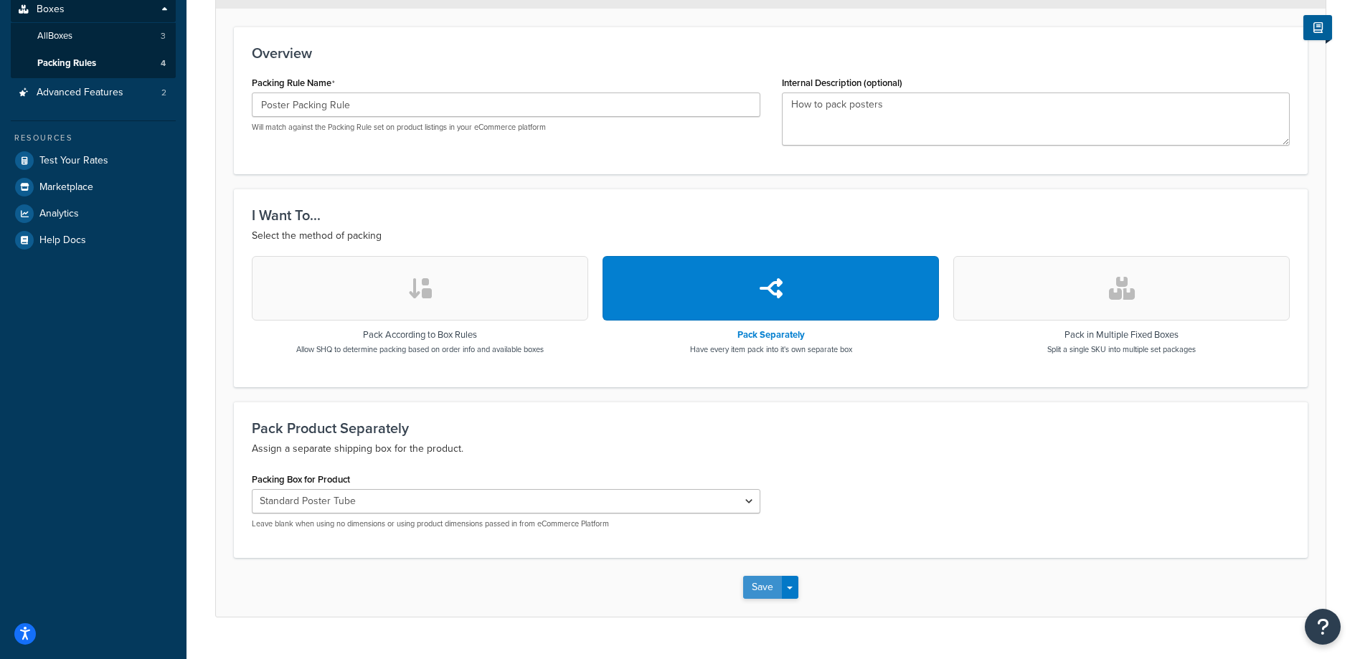
click at [752, 585] on button "Save" at bounding box center [762, 587] width 39 height 23
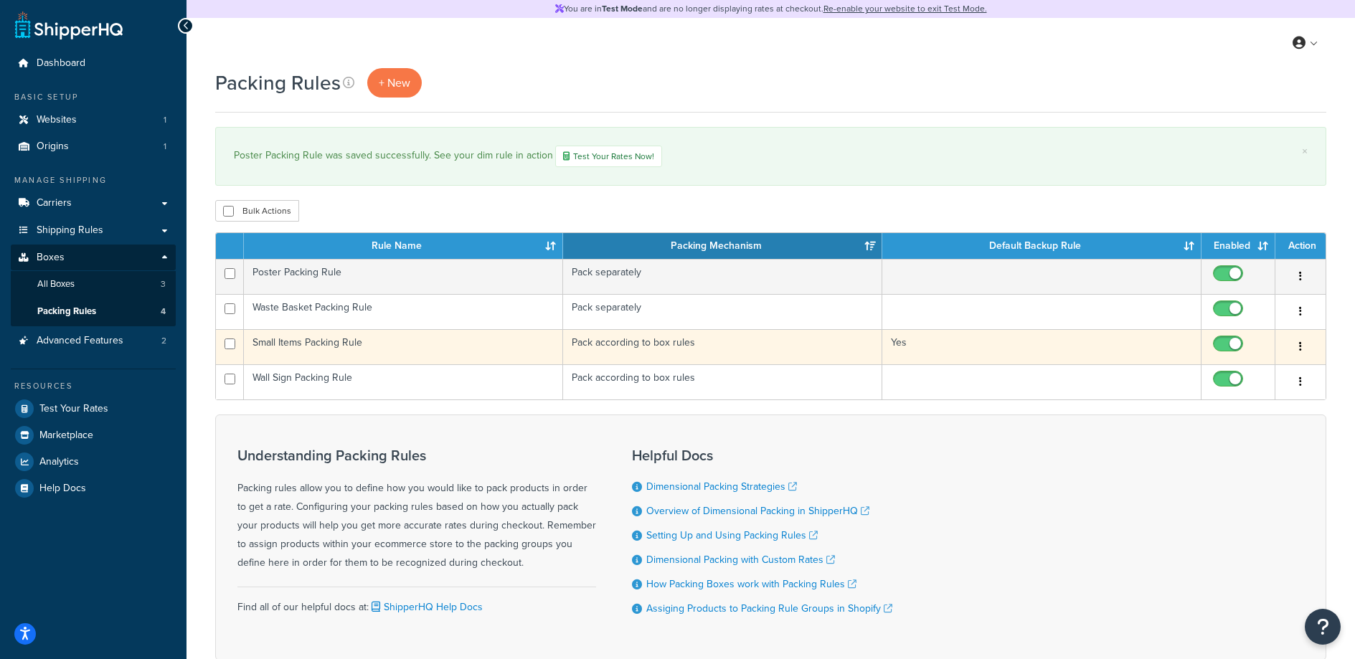
click at [340, 345] on td "Small Items Packing Rule" at bounding box center [403, 346] width 319 height 35
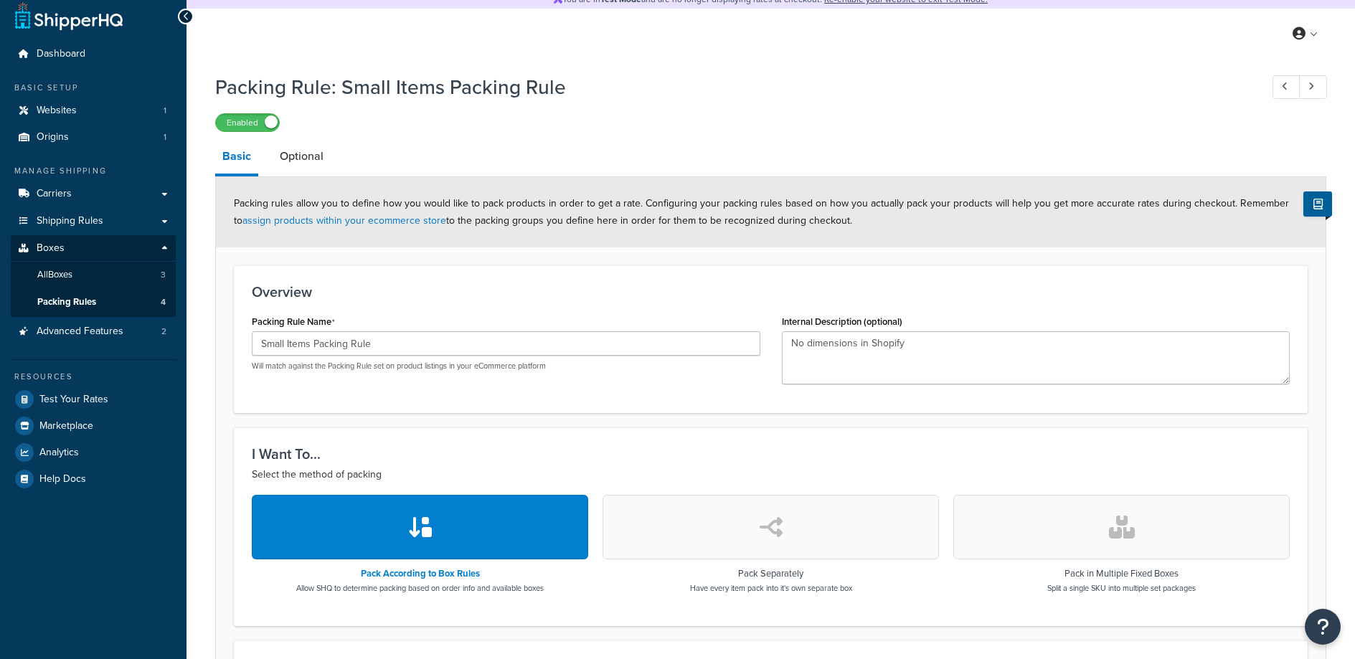
scroll to position [326, 0]
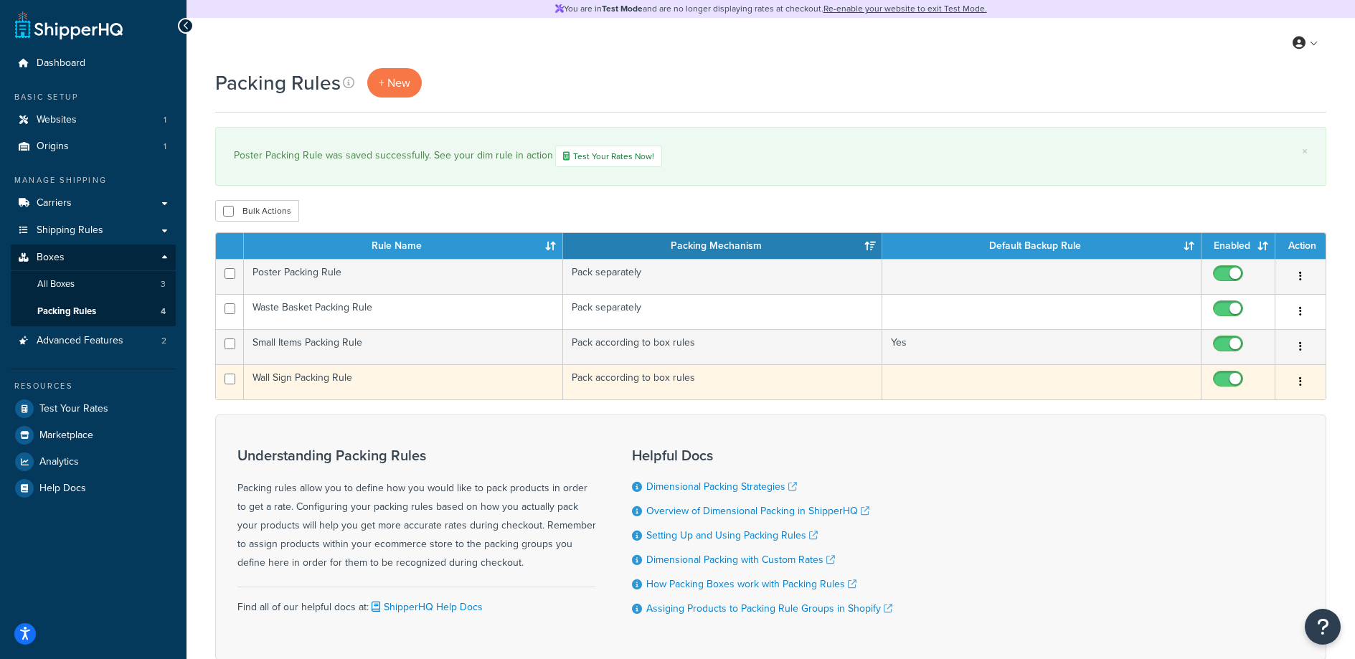
click at [360, 383] on td "Wall Sign Packing Rule" at bounding box center [403, 381] width 319 height 35
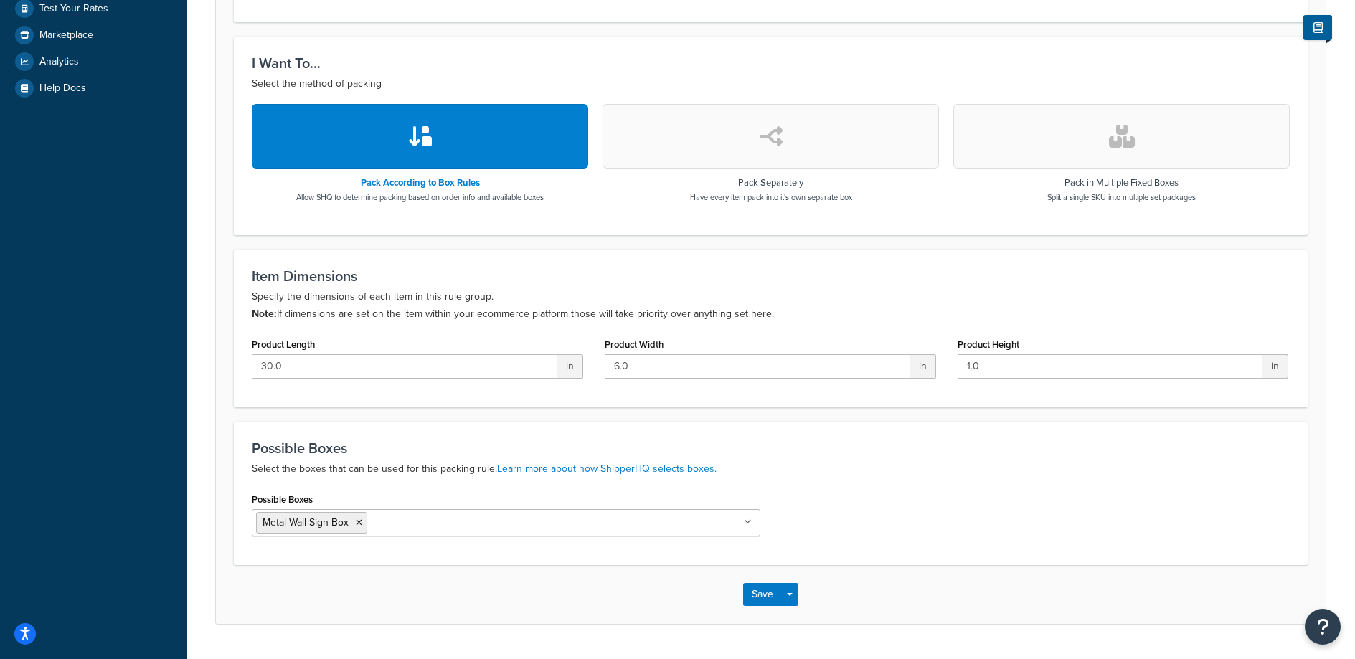
scroll to position [410, 0]
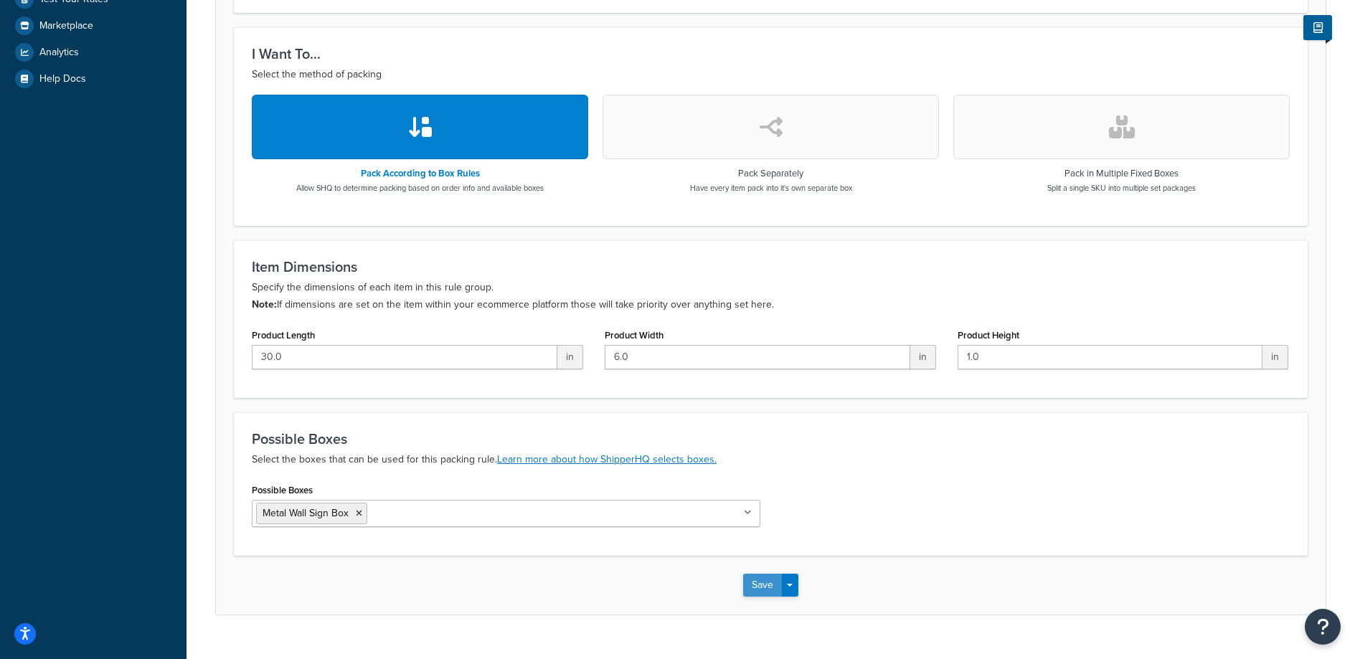
click at [765, 590] on button "Save" at bounding box center [762, 585] width 39 height 23
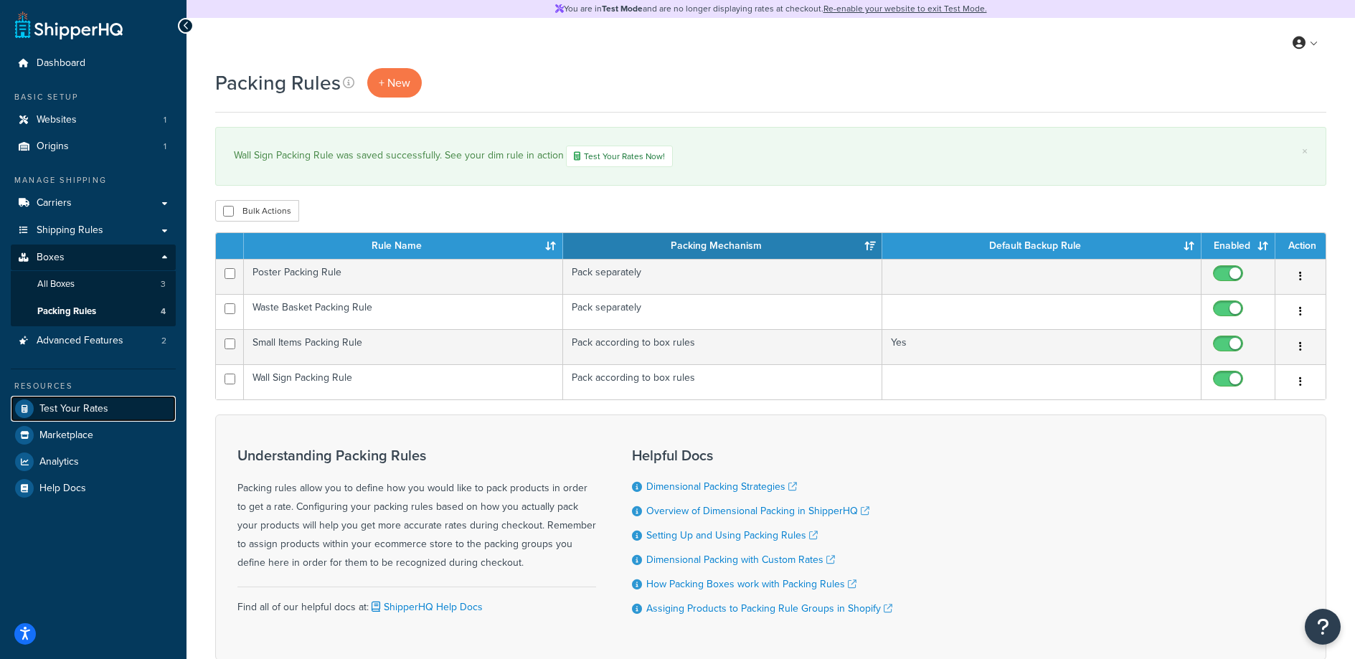
click at [93, 411] on span "Test Your Rates" at bounding box center [73, 409] width 69 height 12
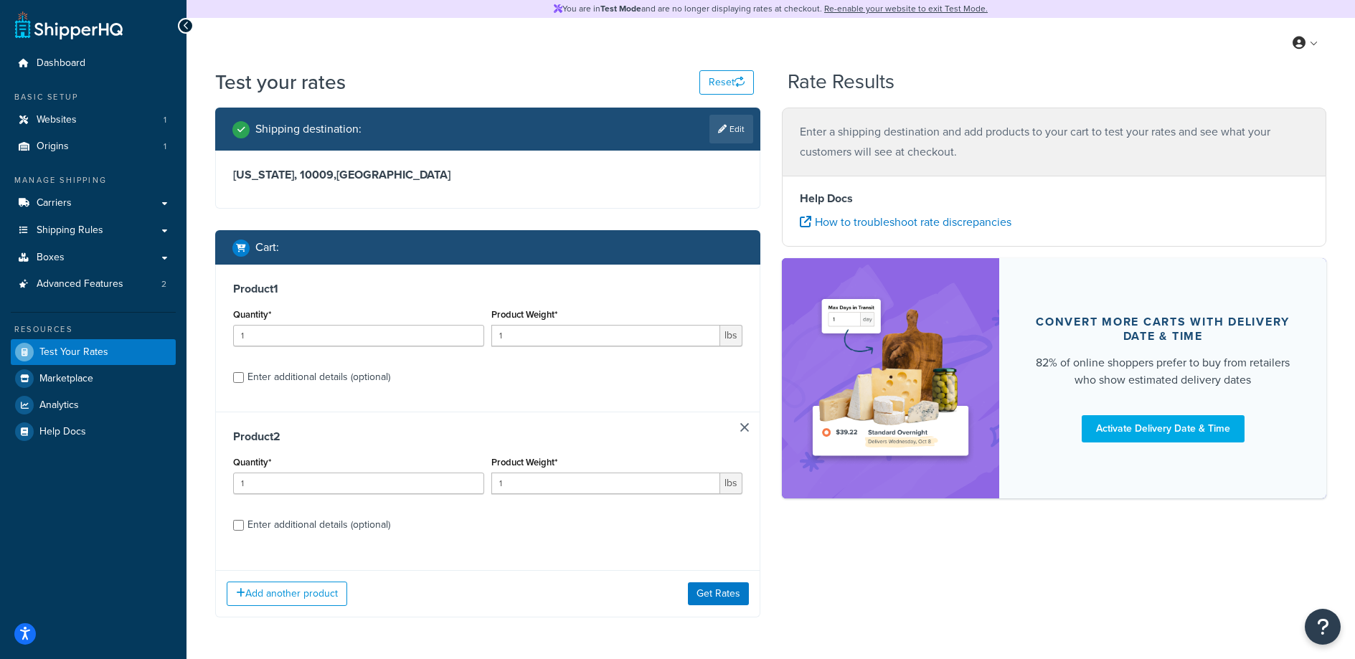
scroll to position [52, 0]
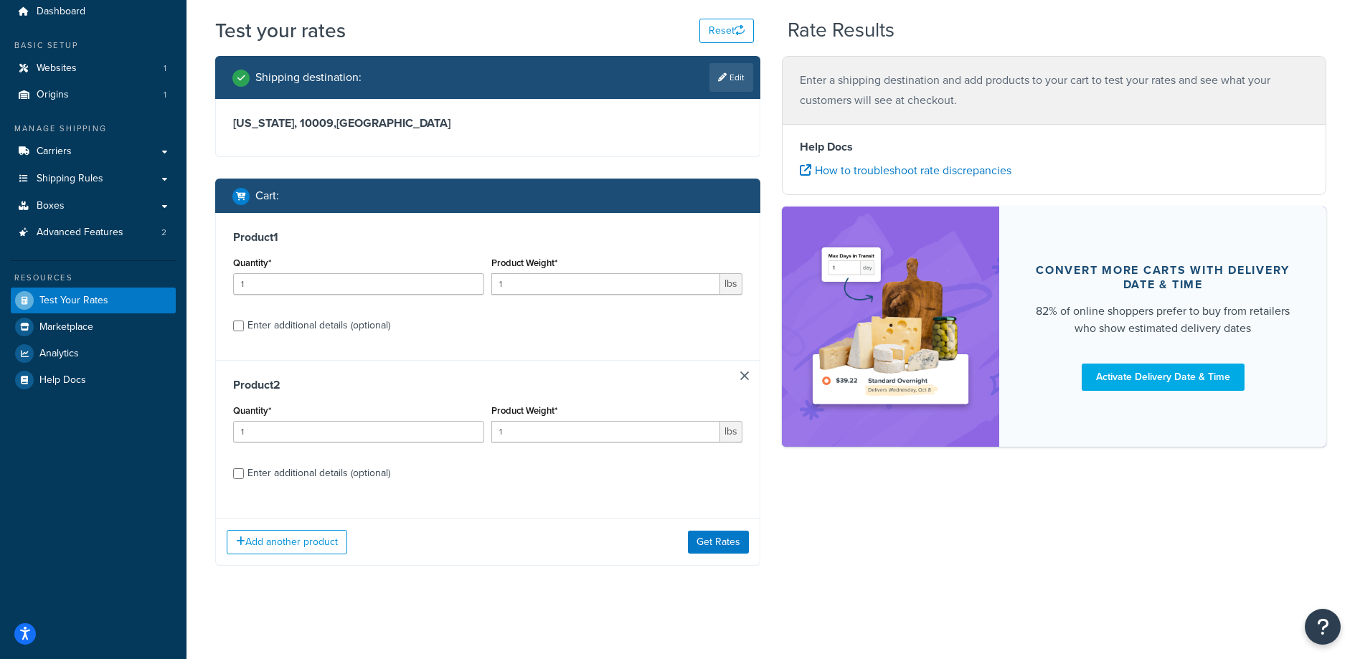
click at [1039, 605] on div "Test your rates Reset Rate Results Shipping destination : Edit [US_STATE][GEOGR…" at bounding box center [771, 319] width 1169 height 607
click at [103, 71] on link "Websites 1" at bounding box center [93, 68] width 165 height 27
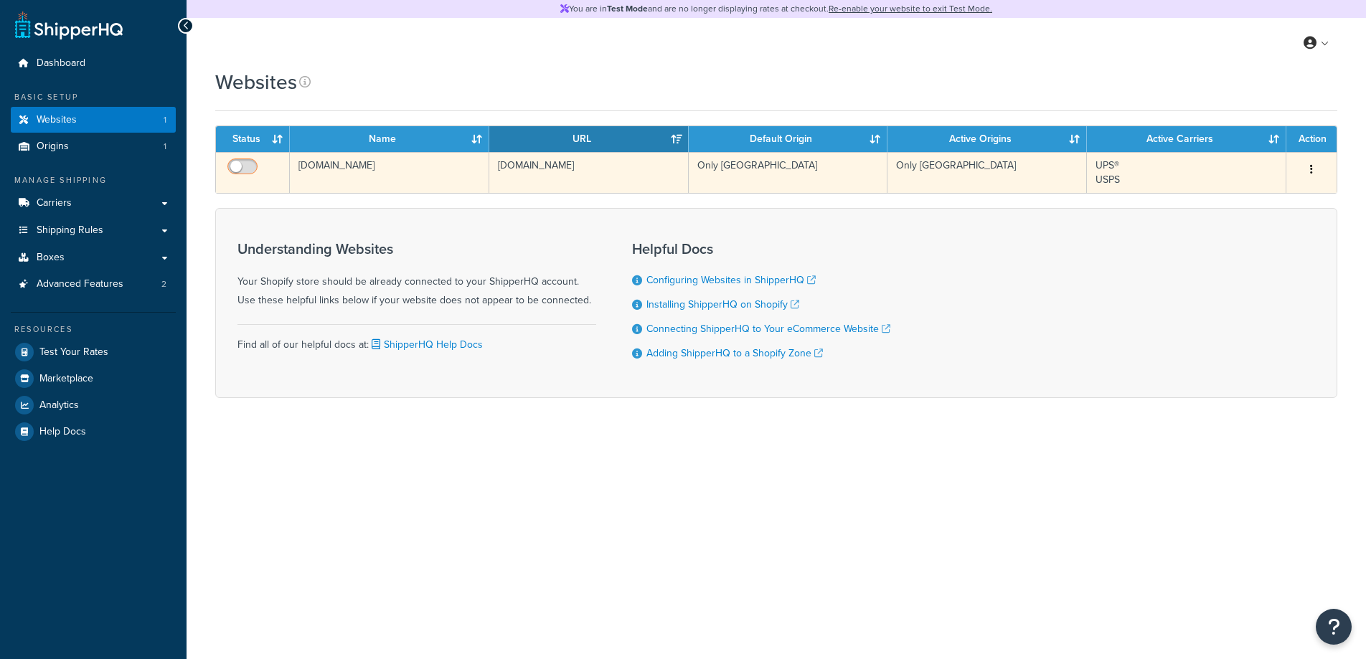
click at [243, 161] on input "checkbox" at bounding box center [244, 170] width 39 height 18
checkbox input "true"
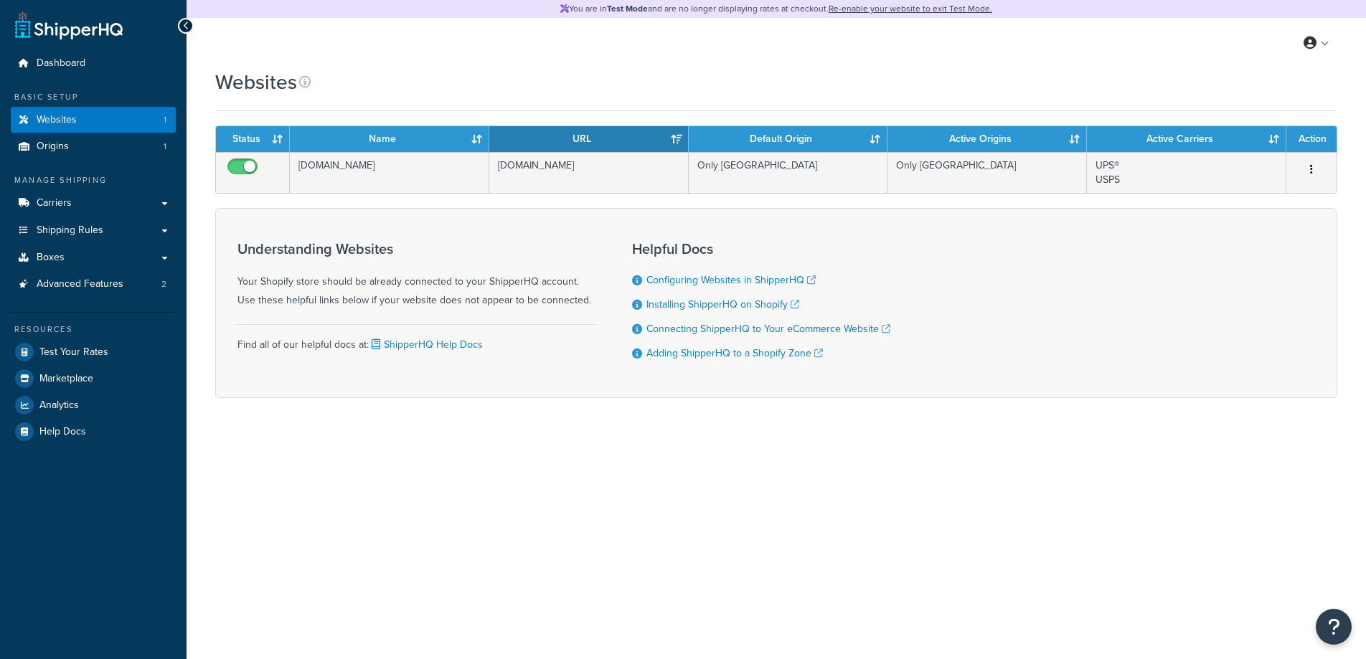
click at [609, 563] on div "You are in Test Mode and are no longer displaying rates at checkout. Re-enable …" at bounding box center [776, 329] width 1179 height 659
drag, startPoint x: 707, startPoint y: 57, endPoint x: 764, endPoint y: 45, distance: 58.0
click at [707, 57] on div "My Profile Billing Global Settings Contact Us Logout" at bounding box center [776, 43] width 1179 height 50
click at [869, 577] on div "You are in Test Mode and are no longer displaying rates at checkout. Re-enable …" at bounding box center [776, 329] width 1179 height 659
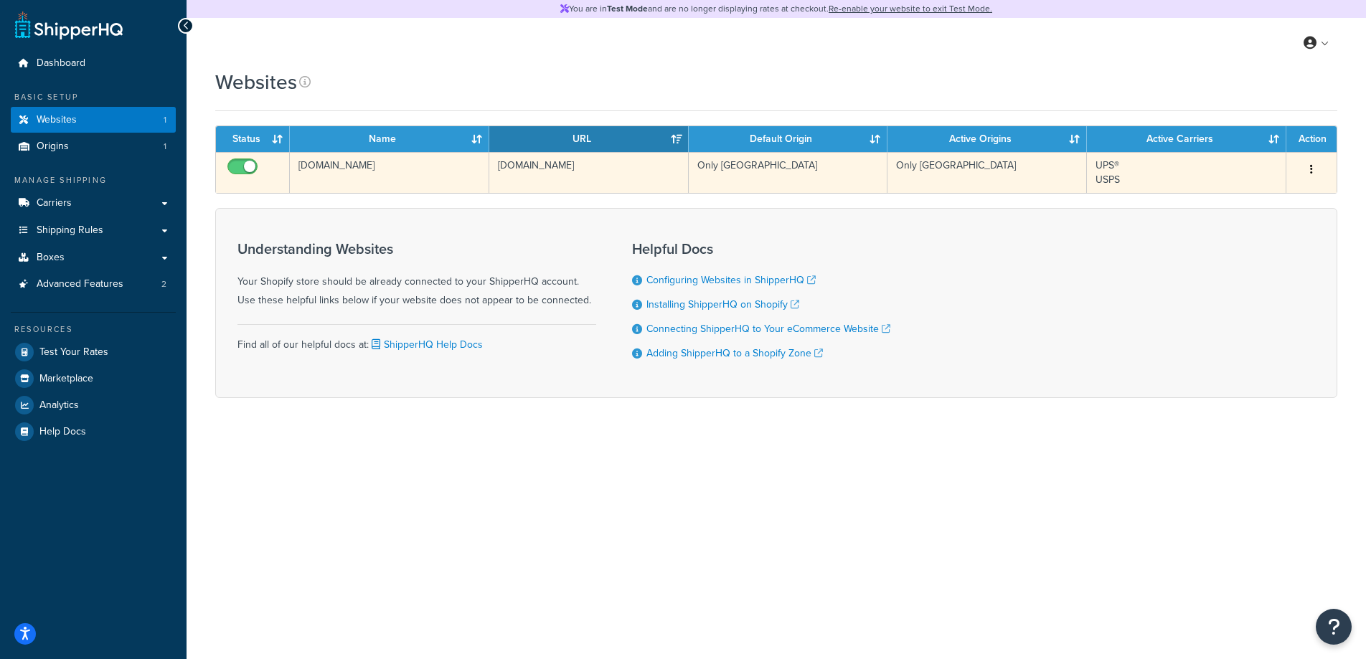
click at [1181, 183] on td "UPS® USPS" at bounding box center [1186, 172] width 199 height 41
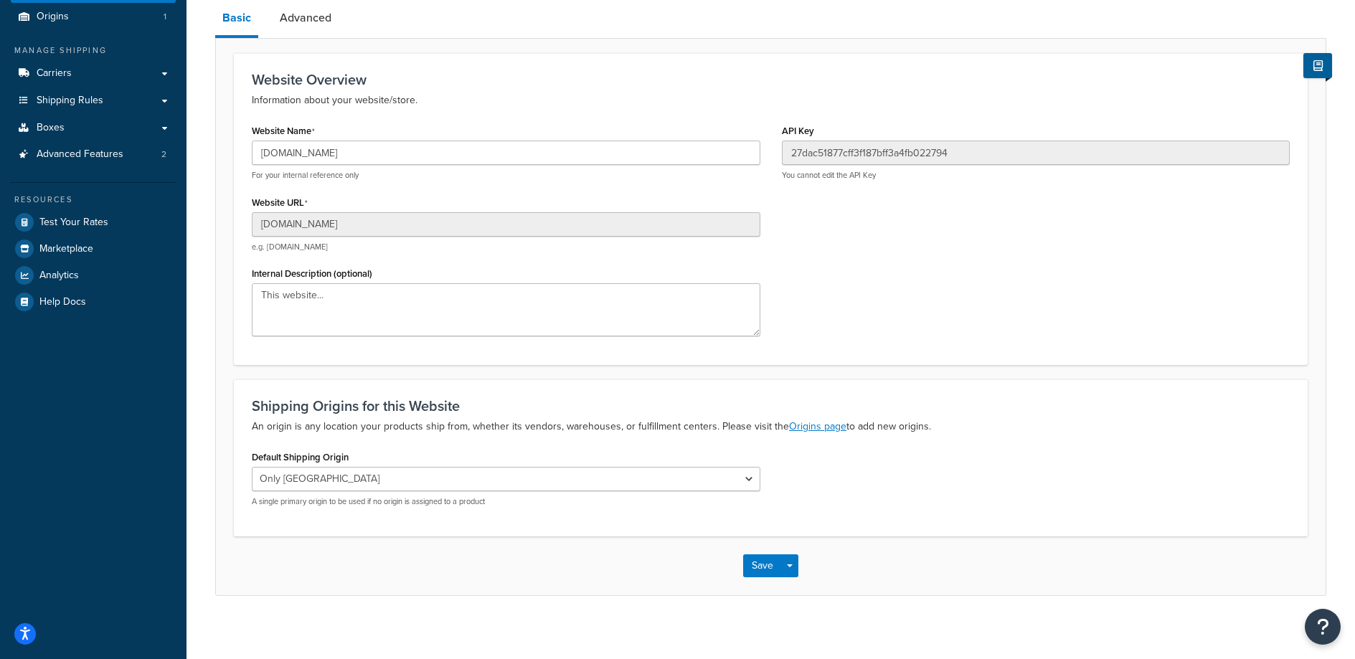
scroll to position [88, 0]
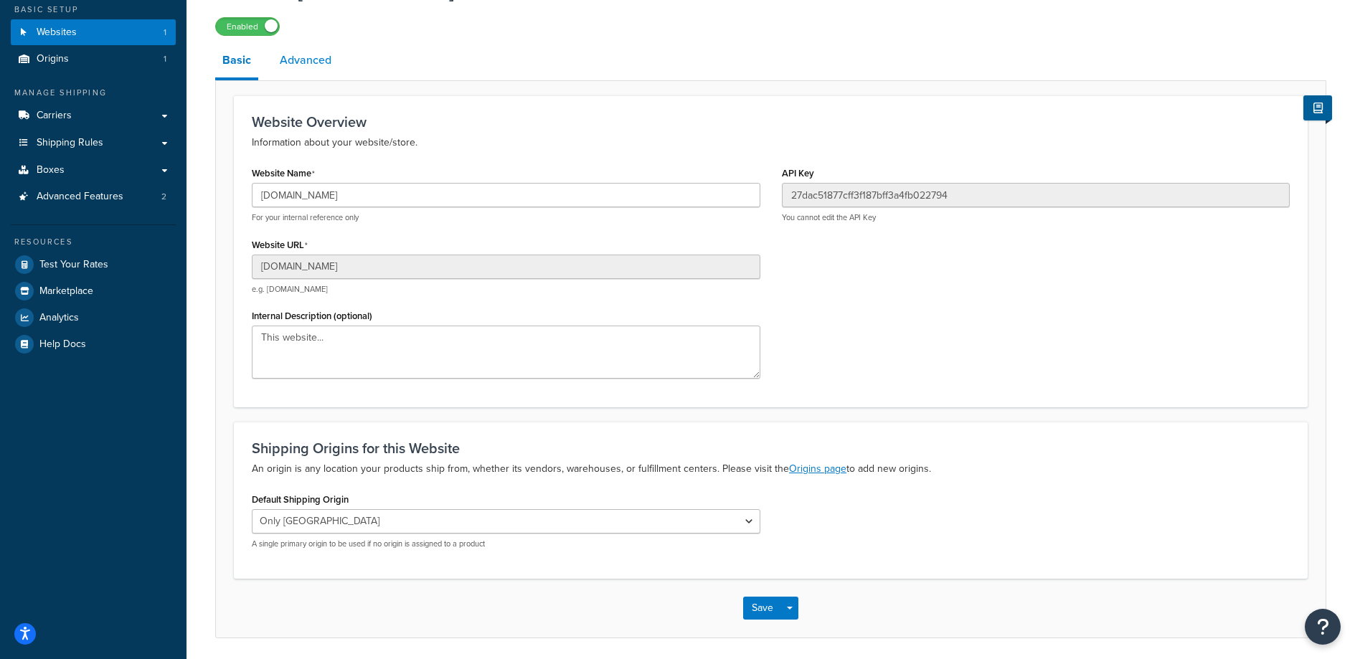
click at [315, 70] on link "Advanced" at bounding box center [306, 60] width 66 height 34
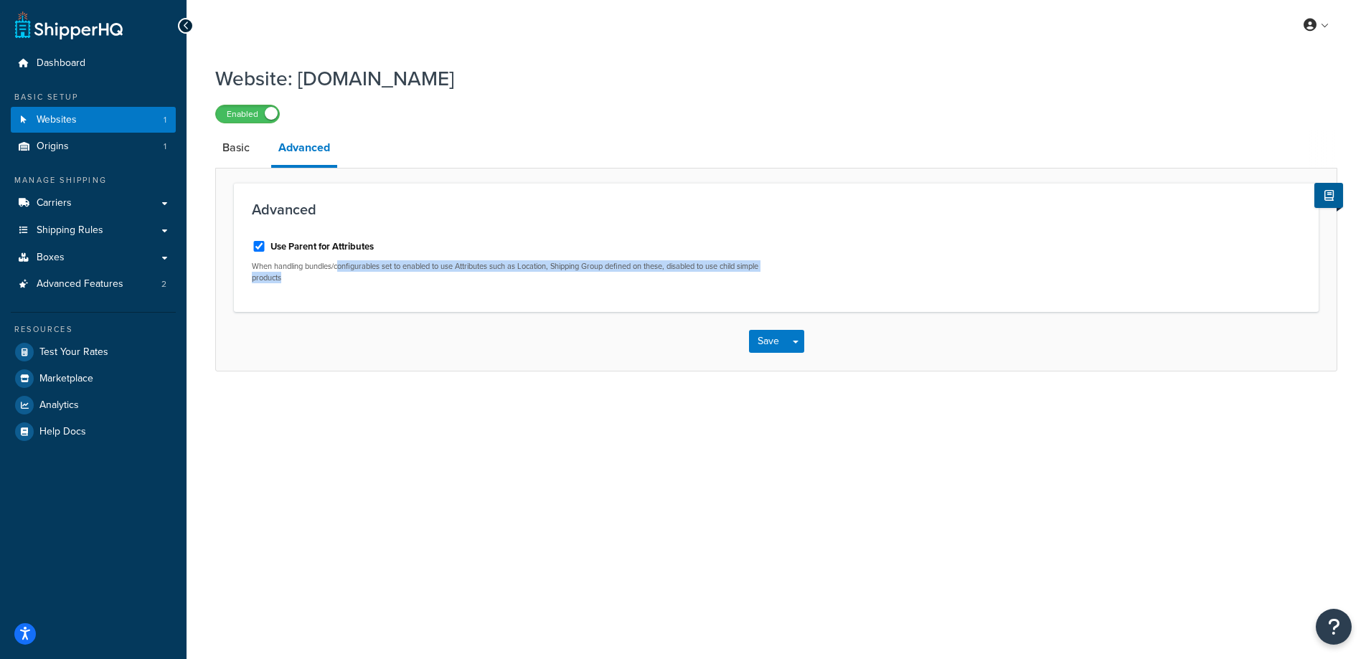
drag, startPoint x: 360, startPoint y: 266, endPoint x: 436, endPoint y: 286, distance: 78.6
click at [436, 286] on div "Use Parent for Attributes When handling bundles/configurables set to enabled to…" at bounding box center [508, 261] width 535 height 65
click at [240, 156] on link "Basic" at bounding box center [236, 148] width 42 height 34
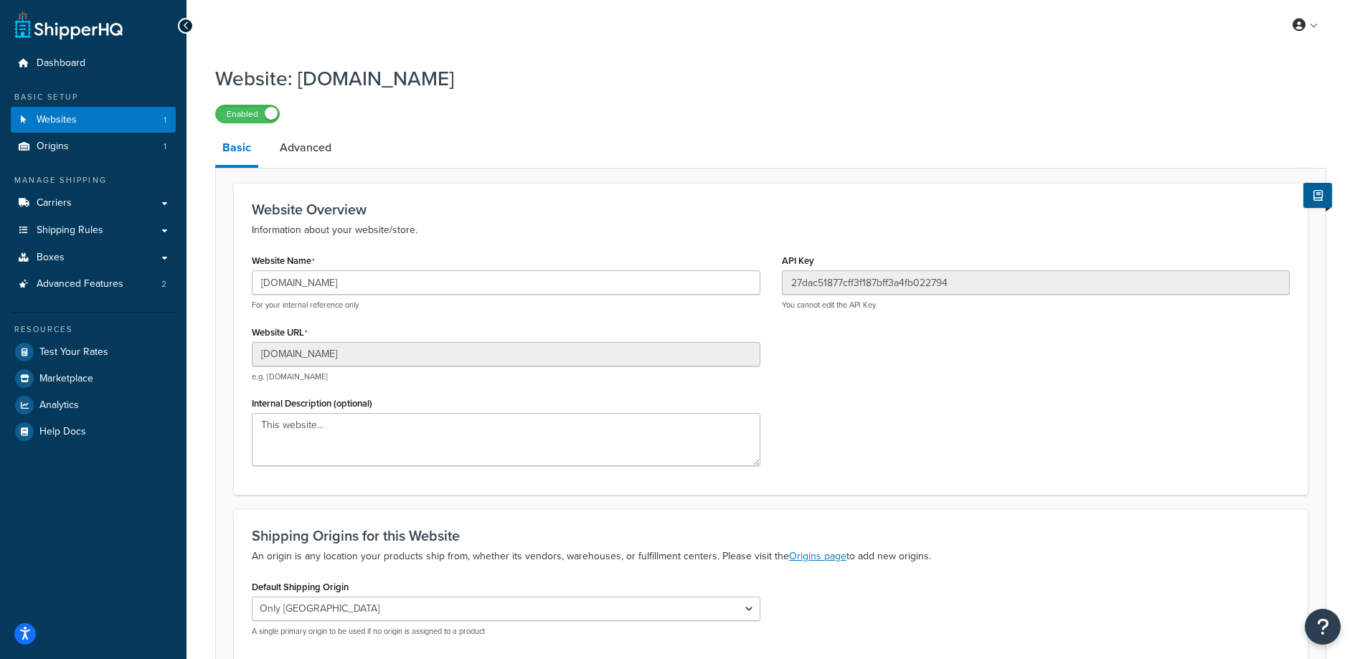
scroll to position [138, 0]
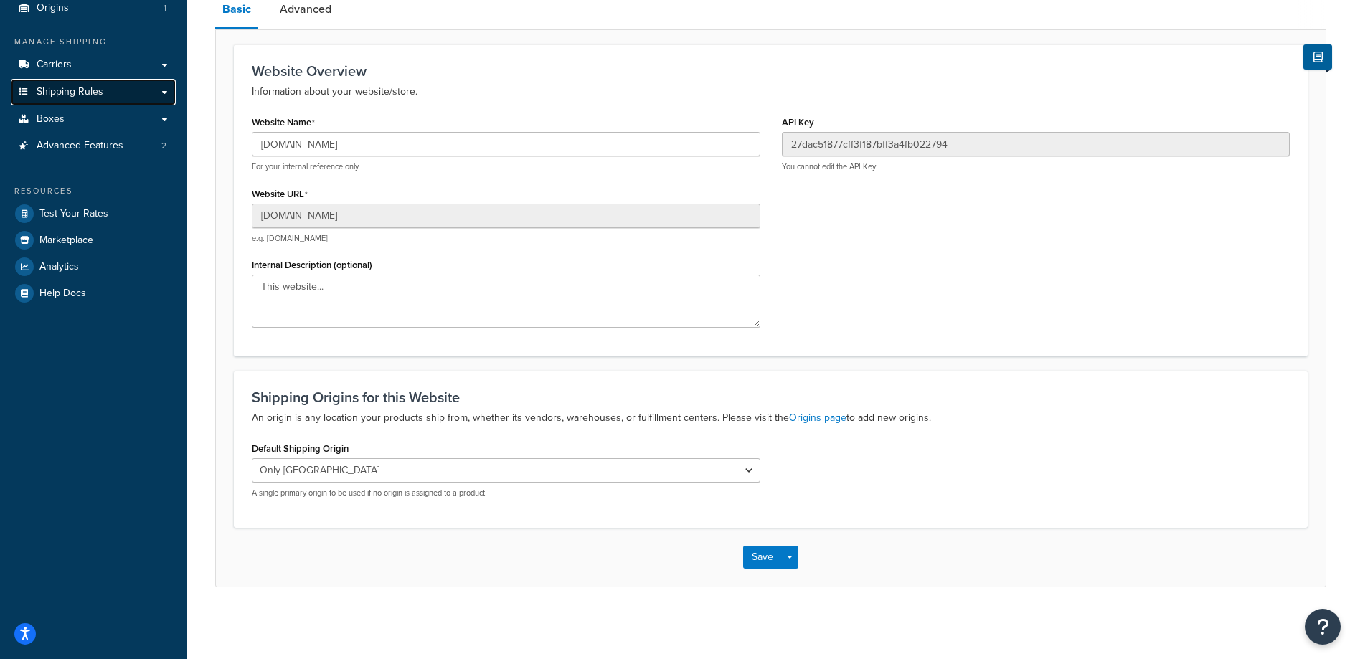
click at [93, 97] on span "Shipping Rules" at bounding box center [70, 92] width 67 height 12
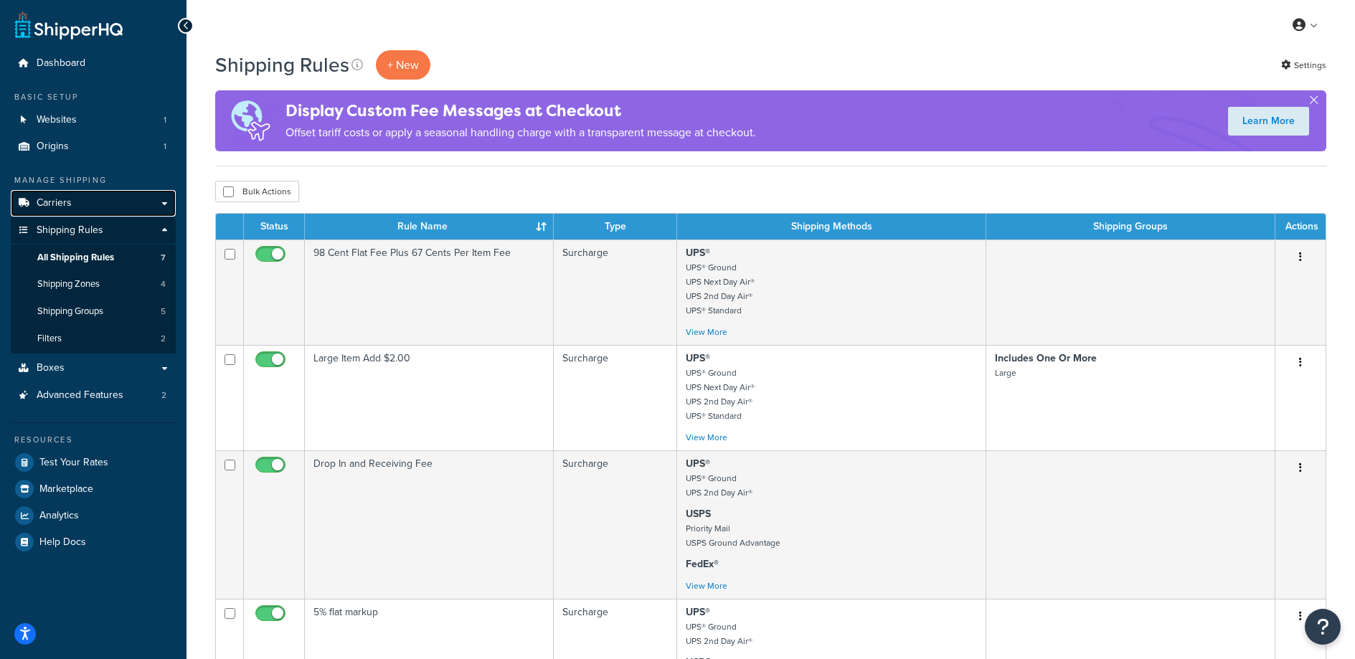
click at [80, 207] on link "Carriers" at bounding box center [93, 203] width 165 height 27
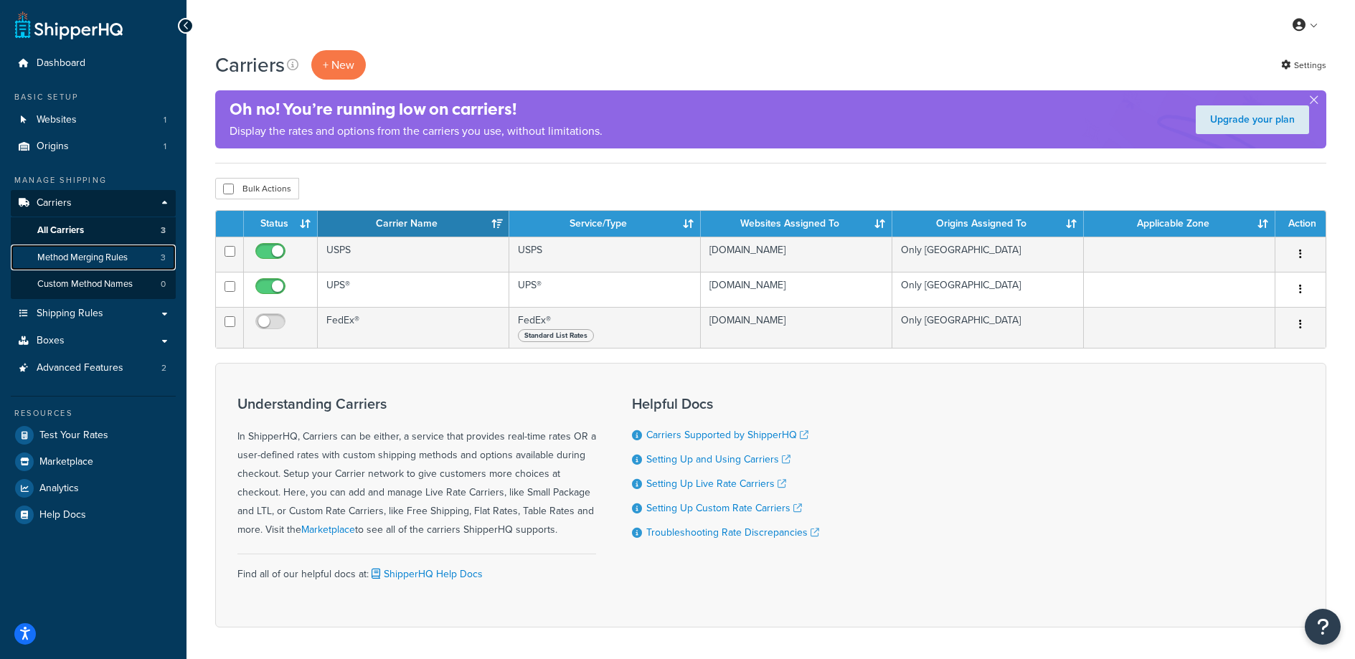
click at [93, 254] on span "Method Merging Rules" at bounding box center [82, 258] width 90 height 12
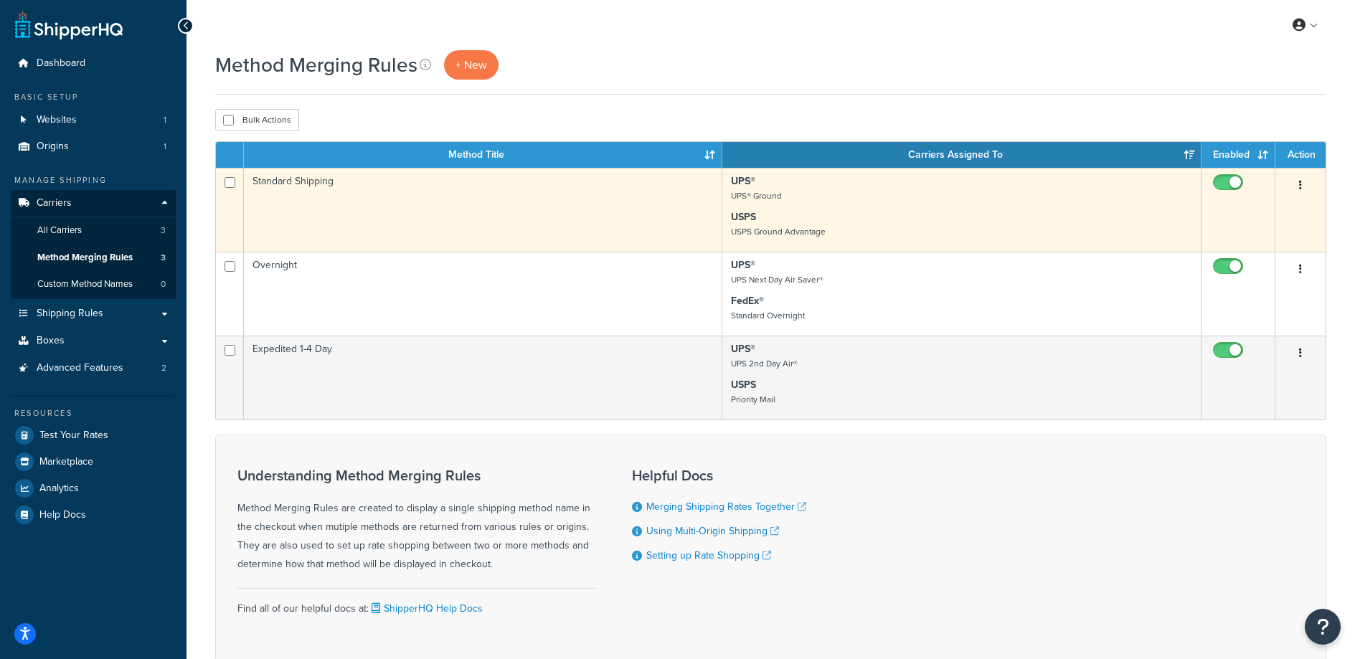
click at [409, 212] on td "Standard Shipping" at bounding box center [483, 210] width 478 height 84
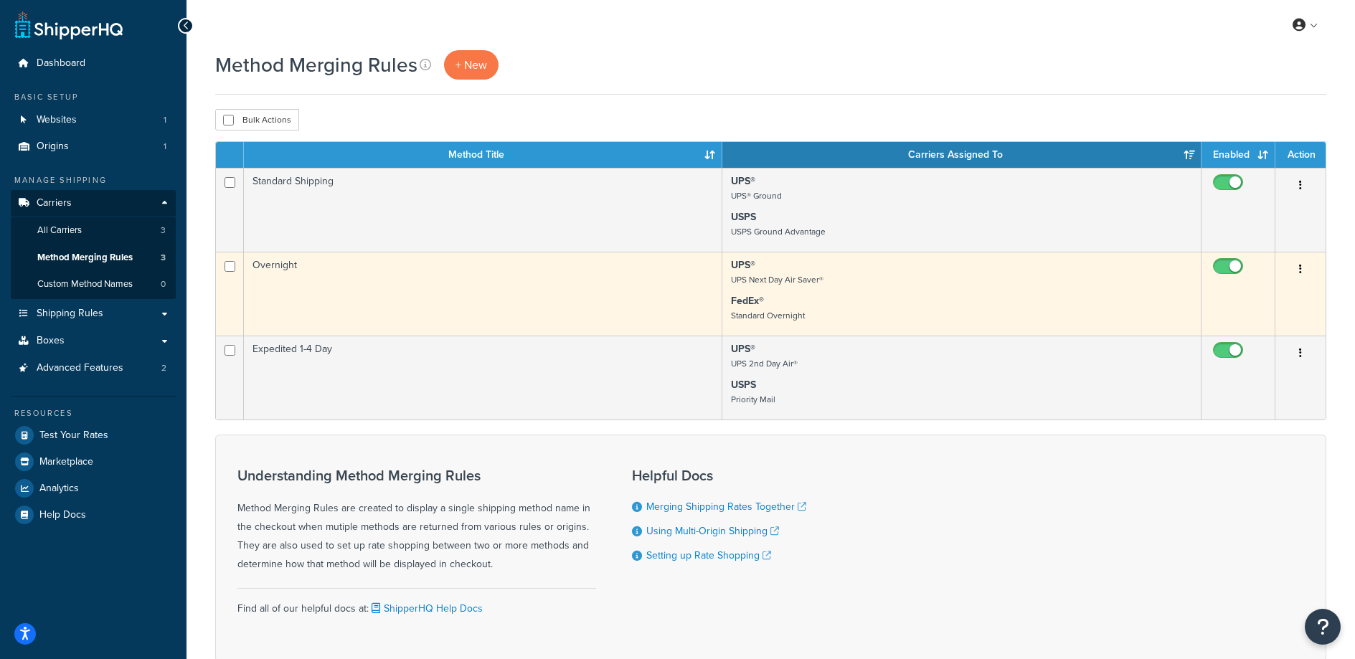
click at [1222, 264] on input "checkbox" at bounding box center [1229, 270] width 39 height 18
checkbox input "false"
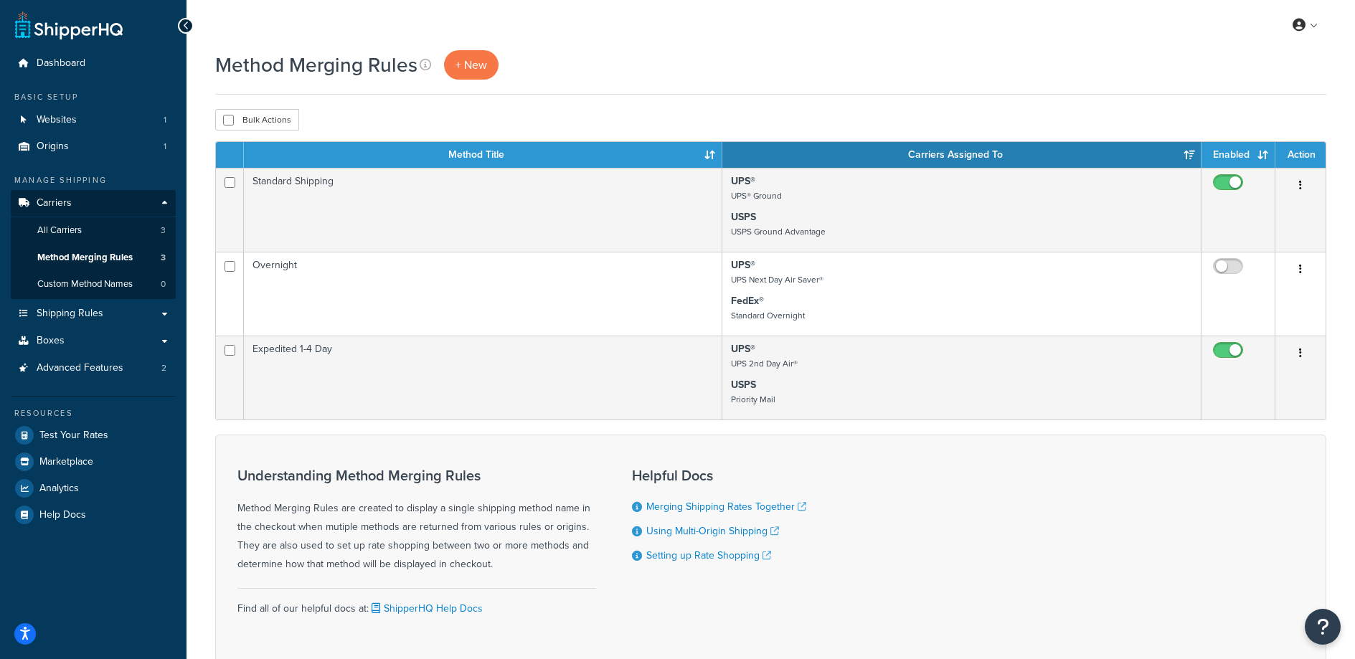
click at [520, 450] on div "Understanding Method Merging Rules Method Merging Rules are created to display …" at bounding box center [770, 548] width 1111 height 227
click at [74, 121] on span "Websites" at bounding box center [57, 120] width 40 height 12
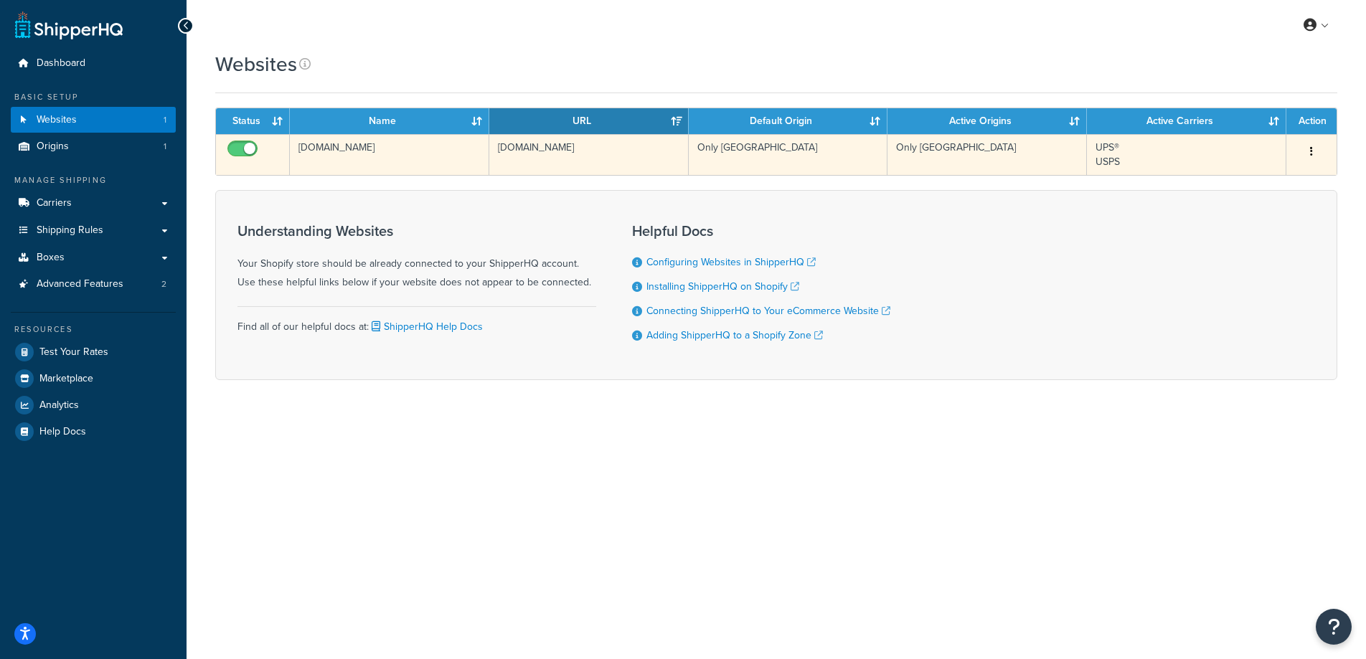
click at [244, 148] on input "checkbox" at bounding box center [244, 152] width 39 height 18
checkbox input "false"
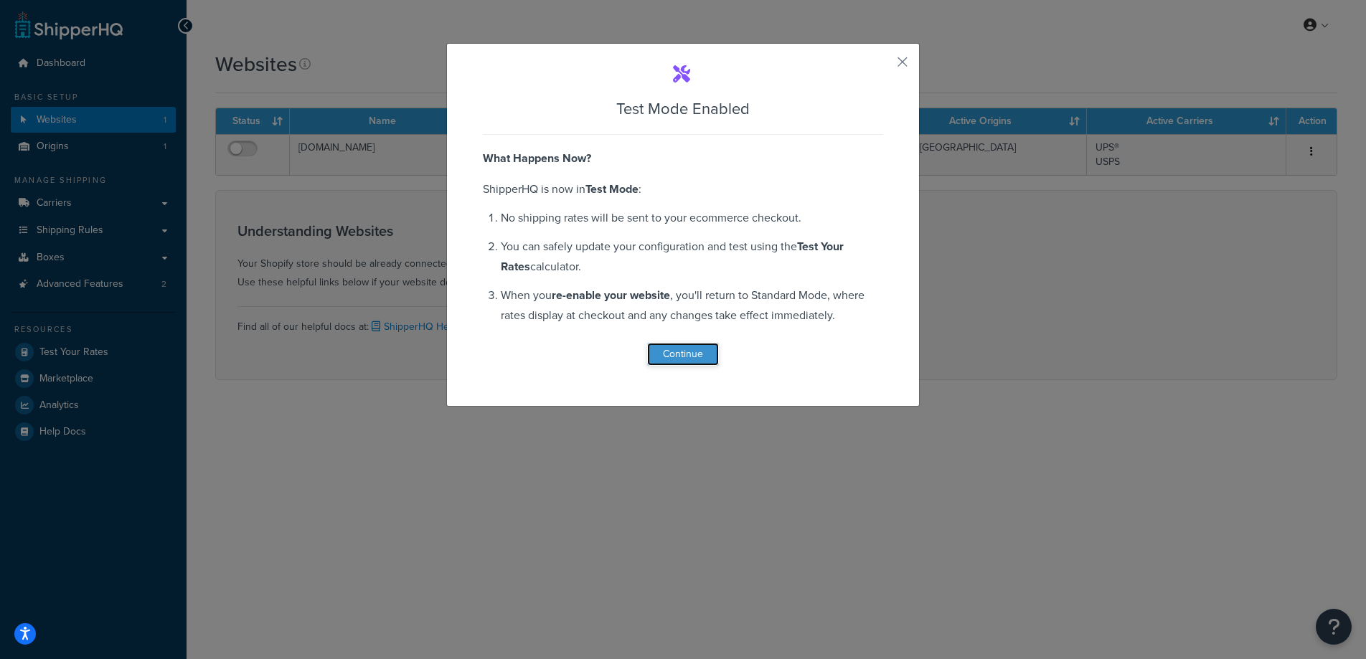
click at [694, 356] on button "Continue" at bounding box center [683, 354] width 72 height 23
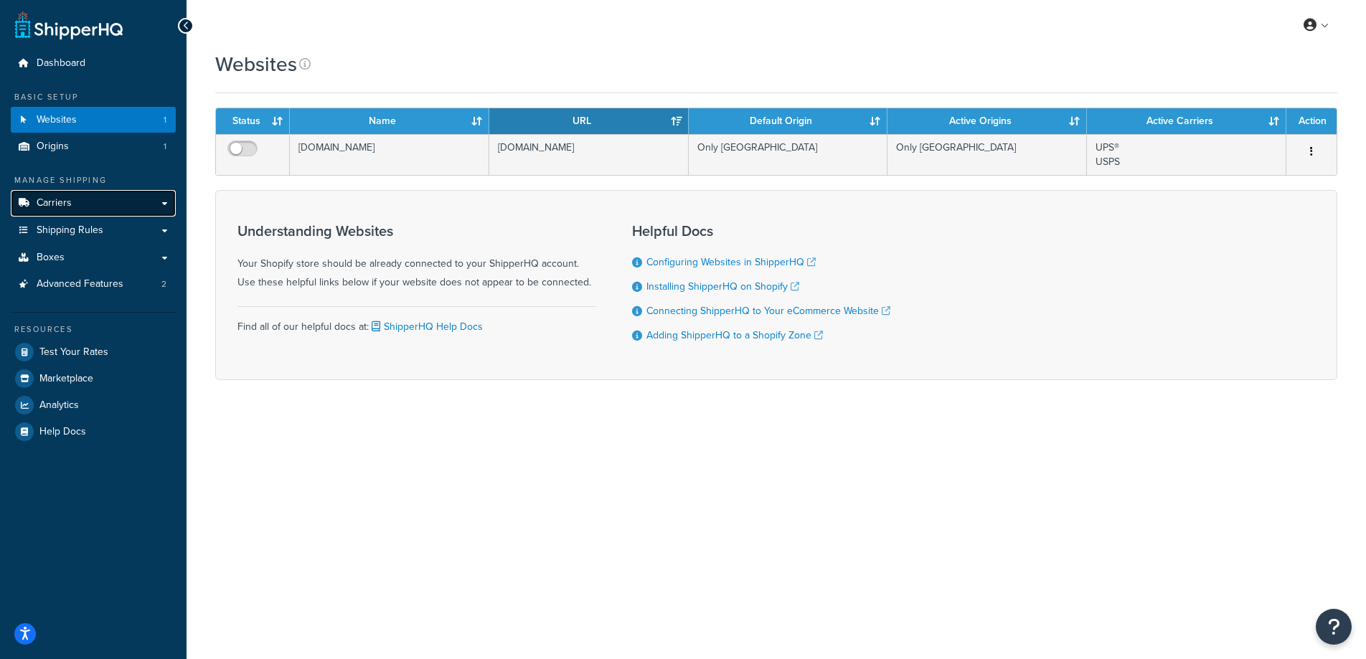
click at [97, 199] on link "Carriers" at bounding box center [93, 203] width 165 height 27
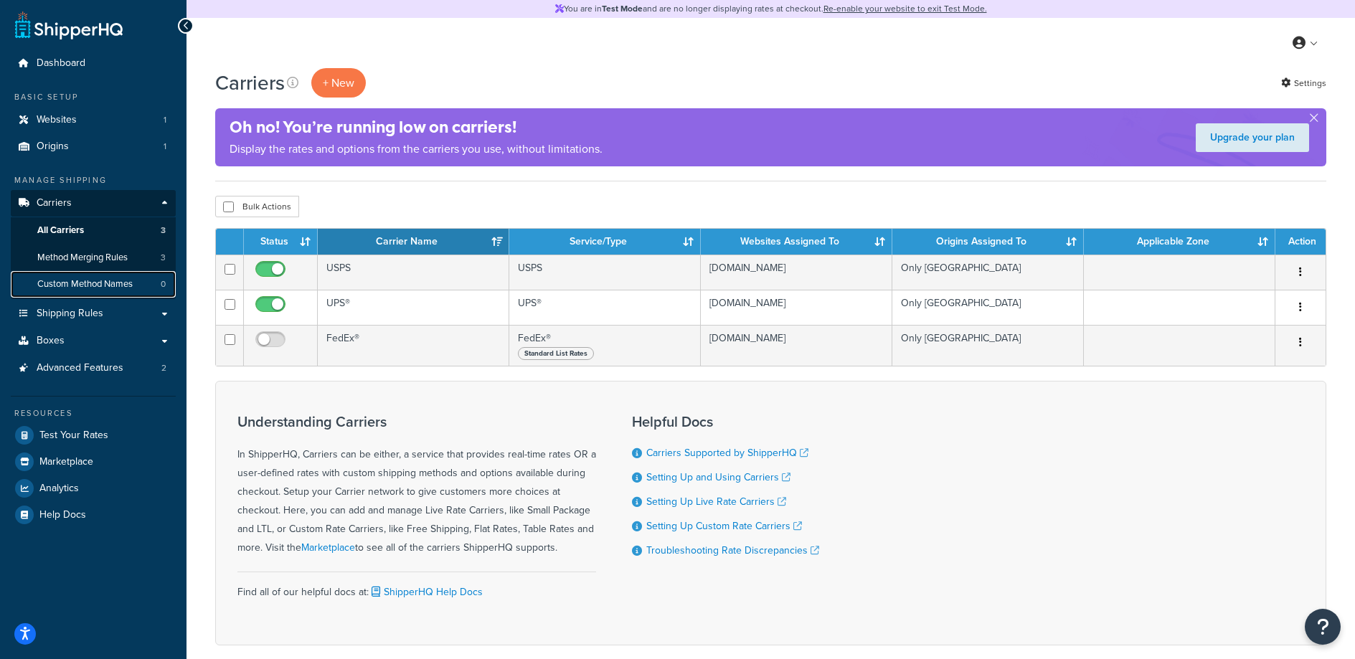
click at [100, 282] on span "Custom Method Names" at bounding box center [84, 284] width 95 height 12
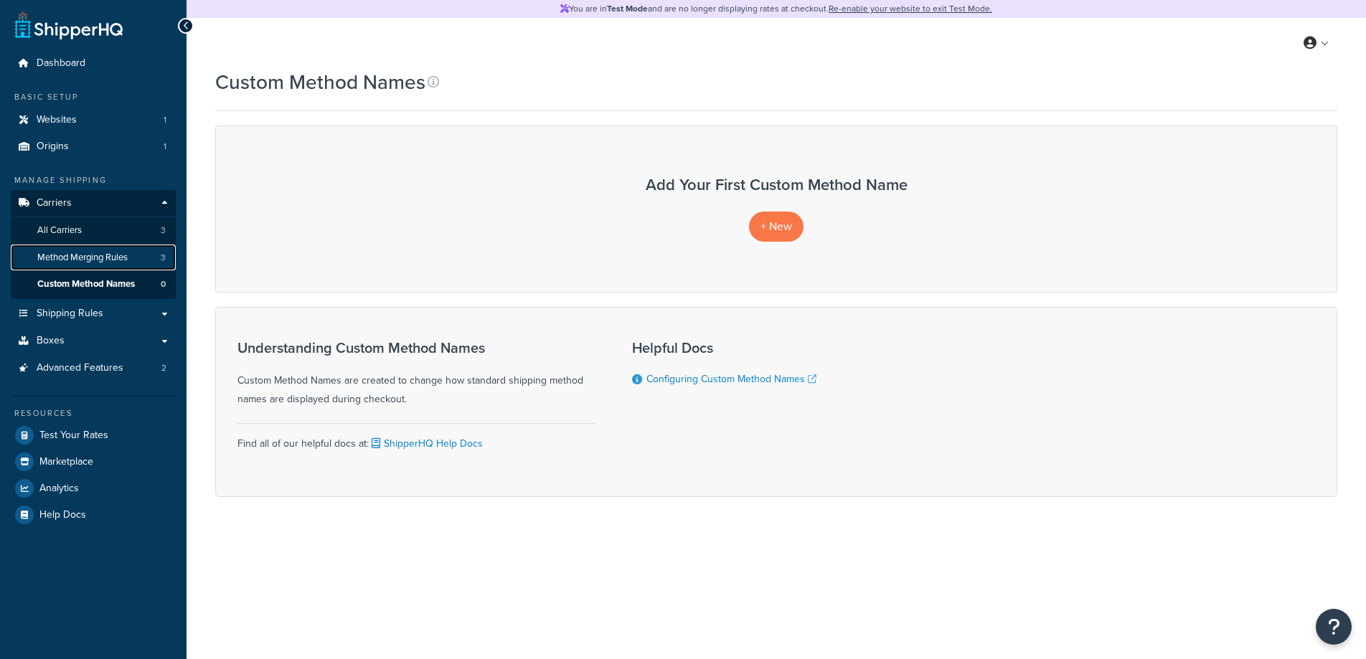
click at [109, 264] on link "Method Merging Rules 3" at bounding box center [93, 258] width 165 height 27
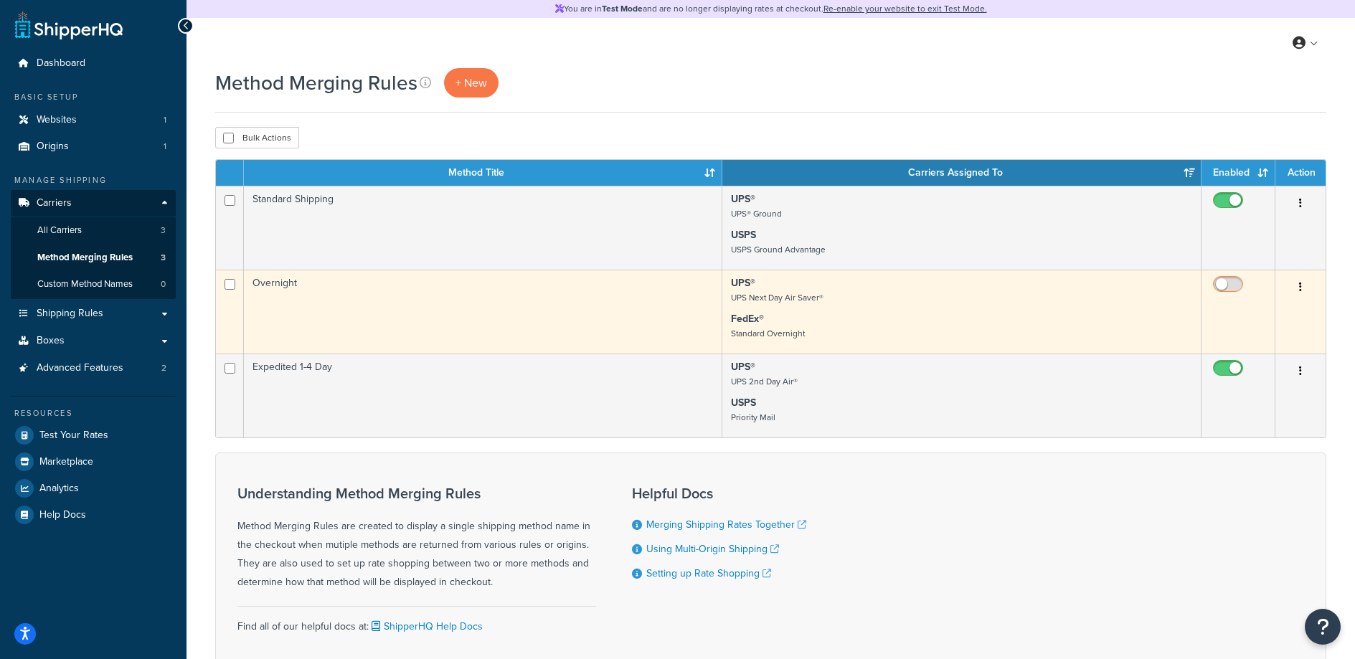
click at [1221, 282] on input "checkbox" at bounding box center [1229, 288] width 39 height 18
checkbox input "true"
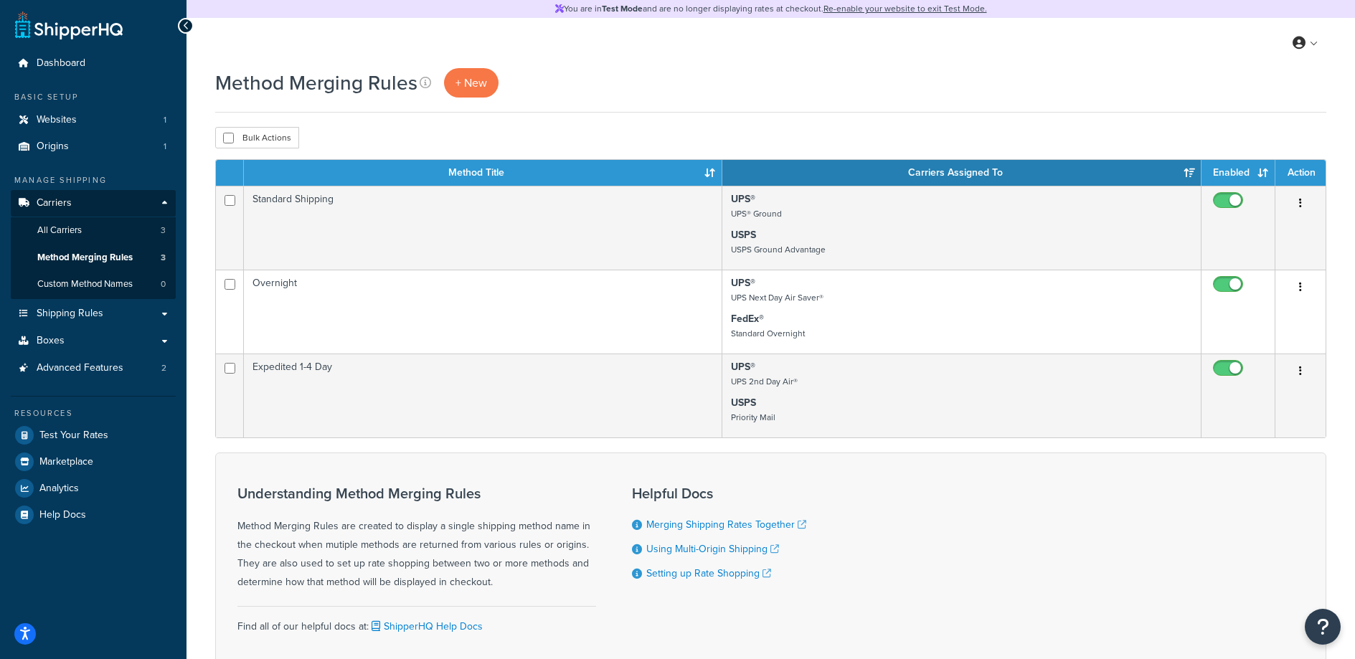
click at [1004, 83] on div "Method Merging Rules + New" at bounding box center [770, 82] width 1111 height 29
click at [904, 8] on link "Re-enable your website to exit Test Mode." at bounding box center [906, 8] width 164 height 13
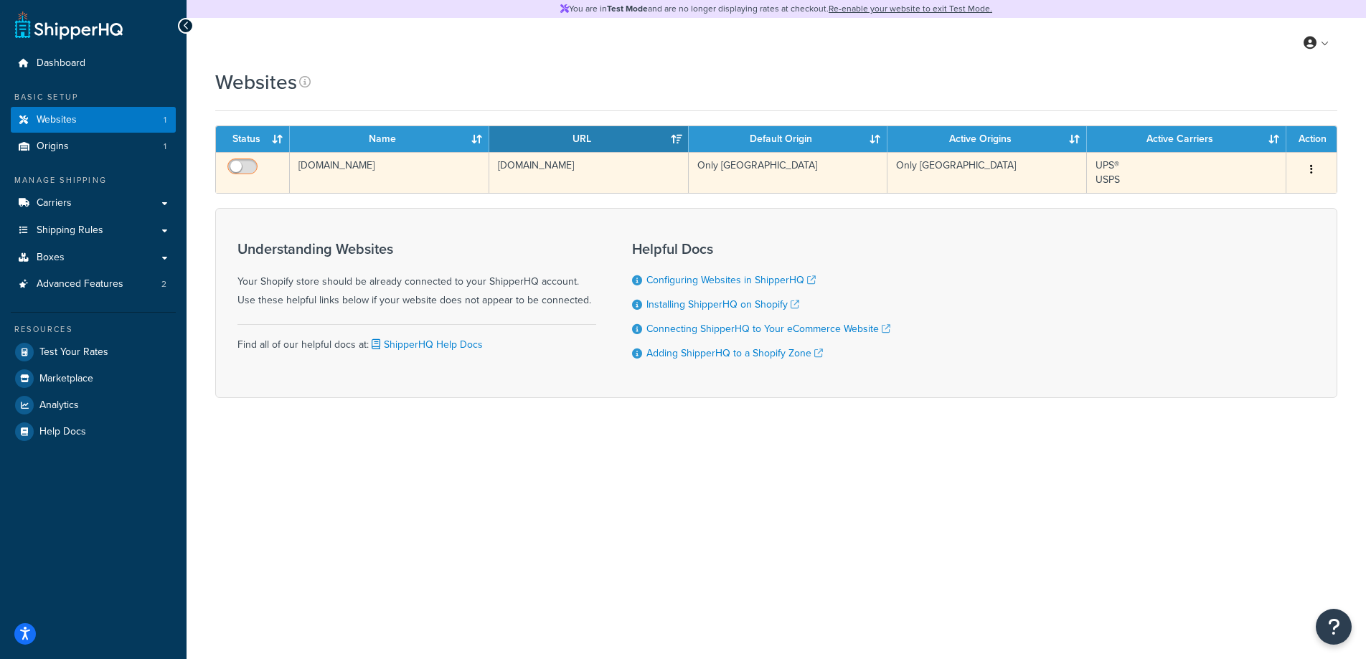
click at [243, 164] on input "checkbox" at bounding box center [244, 170] width 39 height 18
checkbox input "true"
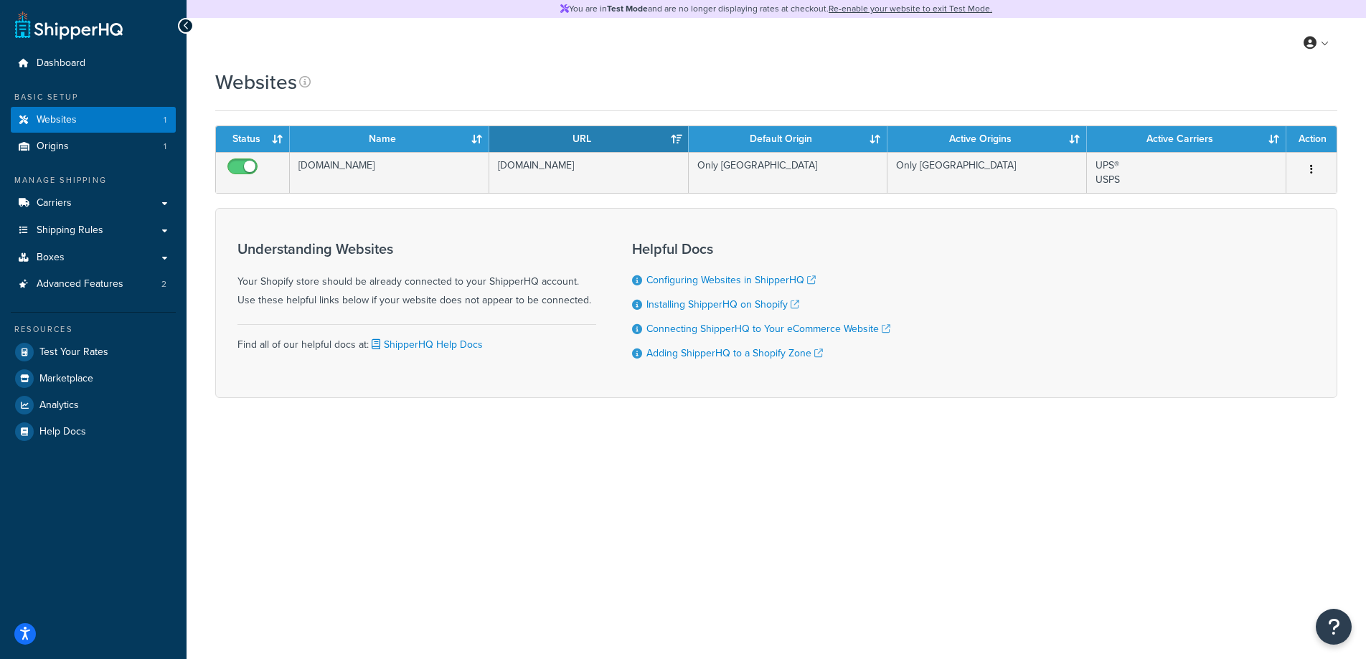
click at [726, 77] on div "Websites" at bounding box center [776, 82] width 1122 height 28
click at [743, 503] on div "You are in Test Mode and are no longer displaying rates at checkout. Re-enable …" at bounding box center [776, 329] width 1179 height 659
drag, startPoint x: 453, startPoint y: 283, endPoint x: 506, endPoint y: 303, distance: 56.5
click at [506, 303] on div "Understanding Websites Your Shopify store should be already connected to your S…" at bounding box center [416, 275] width 359 height 69
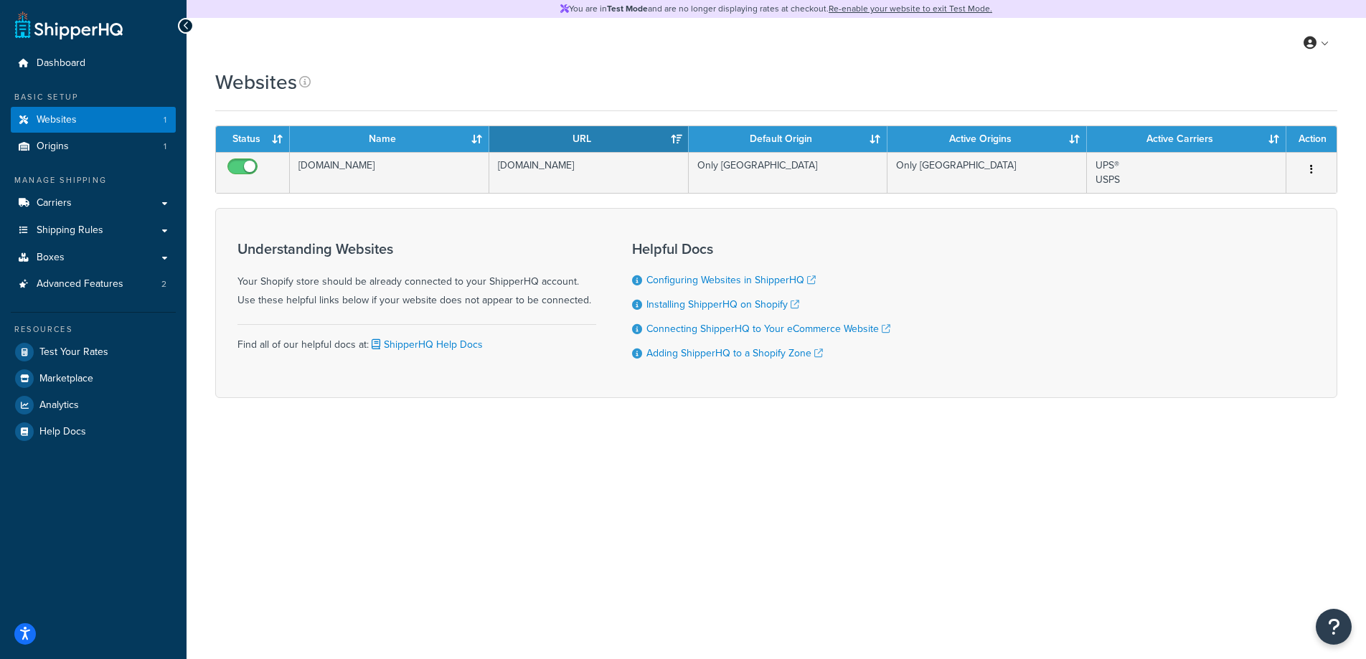
click at [687, 450] on div "You are in Test Mode and are no longer displaying rates at checkout. Re-enable …" at bounding box center [776, 329] width 1179 height 659
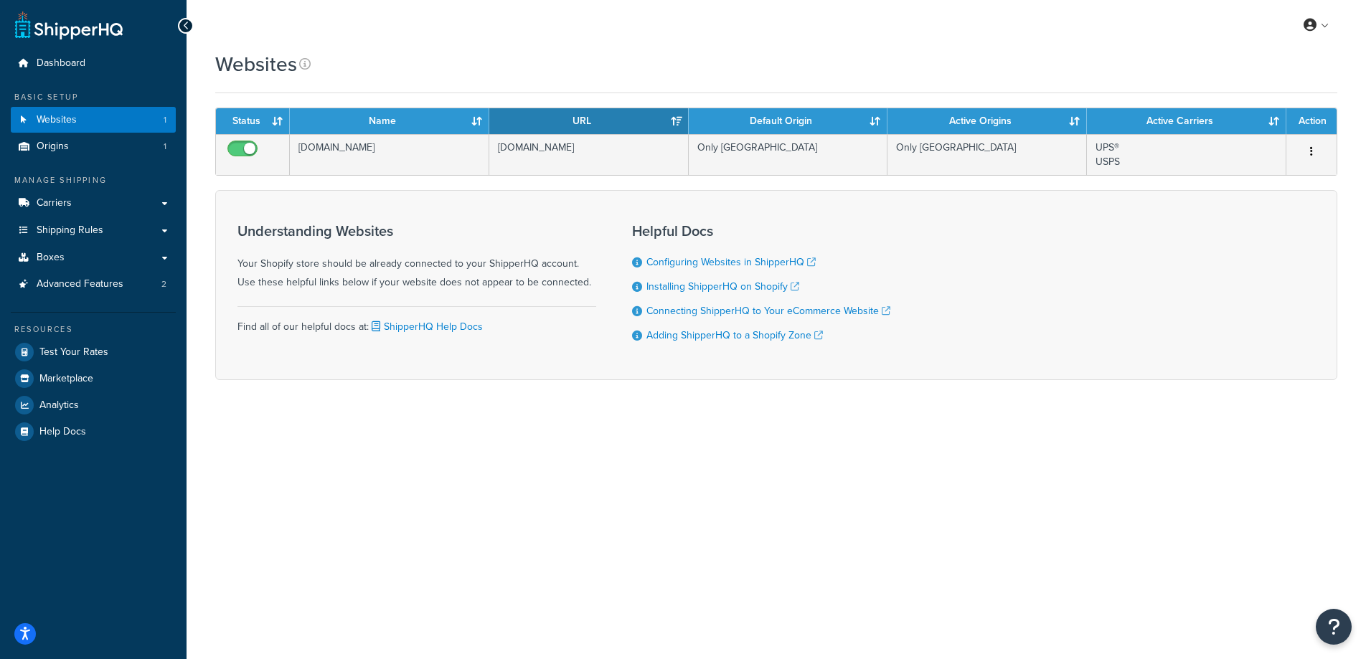
click at [719, 610] on div "My Profile Billing Global Settings Contact Us Logout Websites Contact Us Send U…" at bounding box center [776, 329] width 1179 height 659
click at [1090, 525] on div "My Profile Billing Global Settings Contact Us Logout Websites Contact Us Send U…" at bounding box center [776, 329] width 1179 height 659
click at [75, 62] on span "Dashboard" at bounding box center [61, 63] width 49 height 12
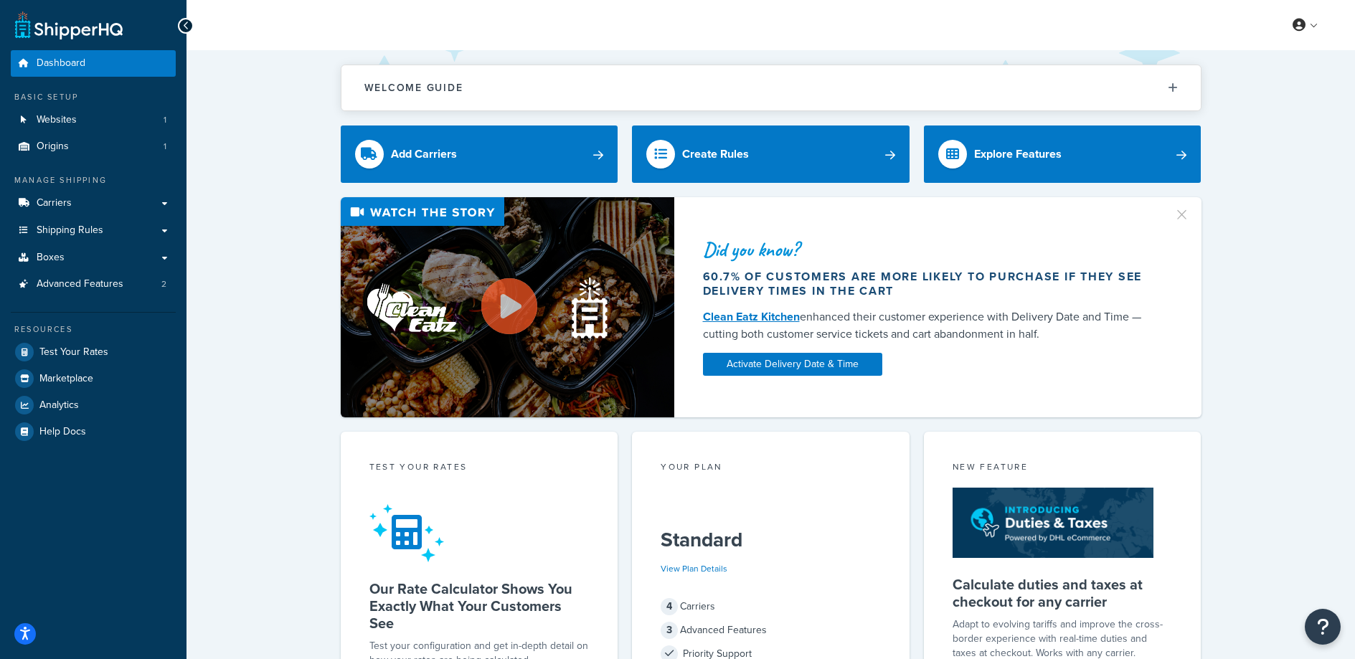
click at [260, 235] on div "Did you know? 60.7% of customers are more likely to purchase if they see delive…" at bounding box center [770, 307] width 1111 height 220
click at [118, 116] on link "Websites 1" at bounding box center [93, 120] width 165 height 27
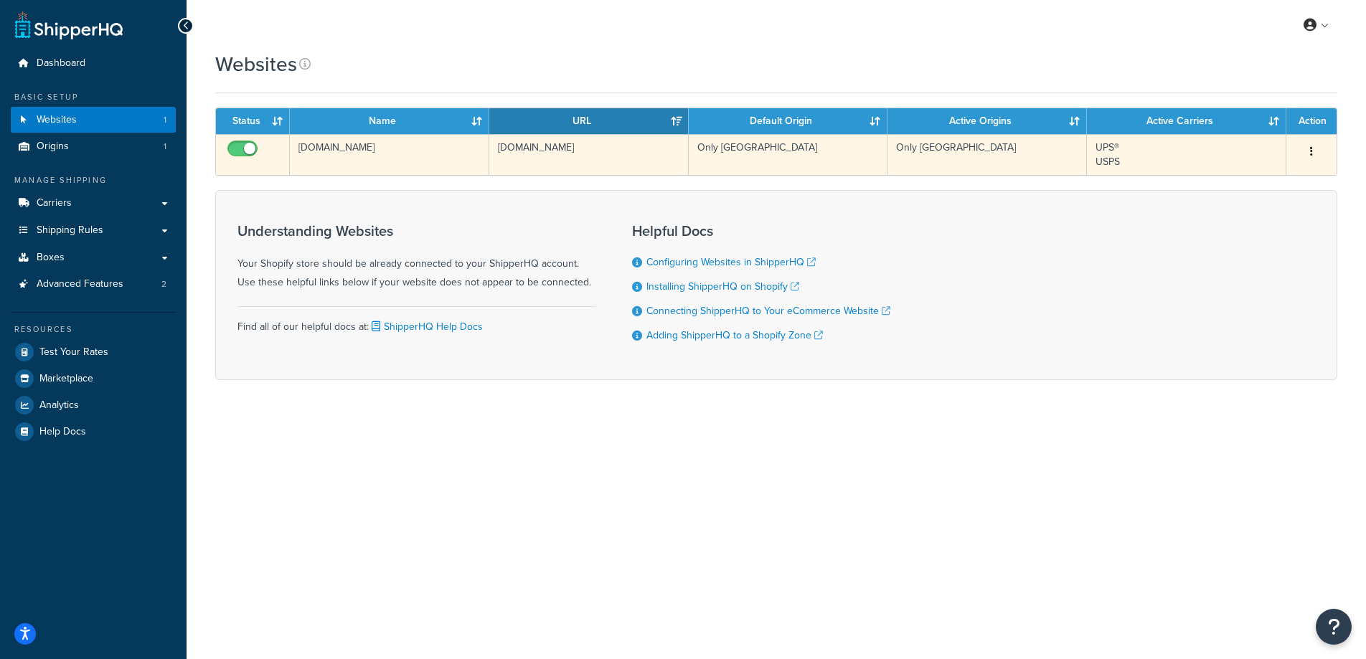
click at [1312, 148] on button "button" at bounding box center [1311, 152] width 20 height 23
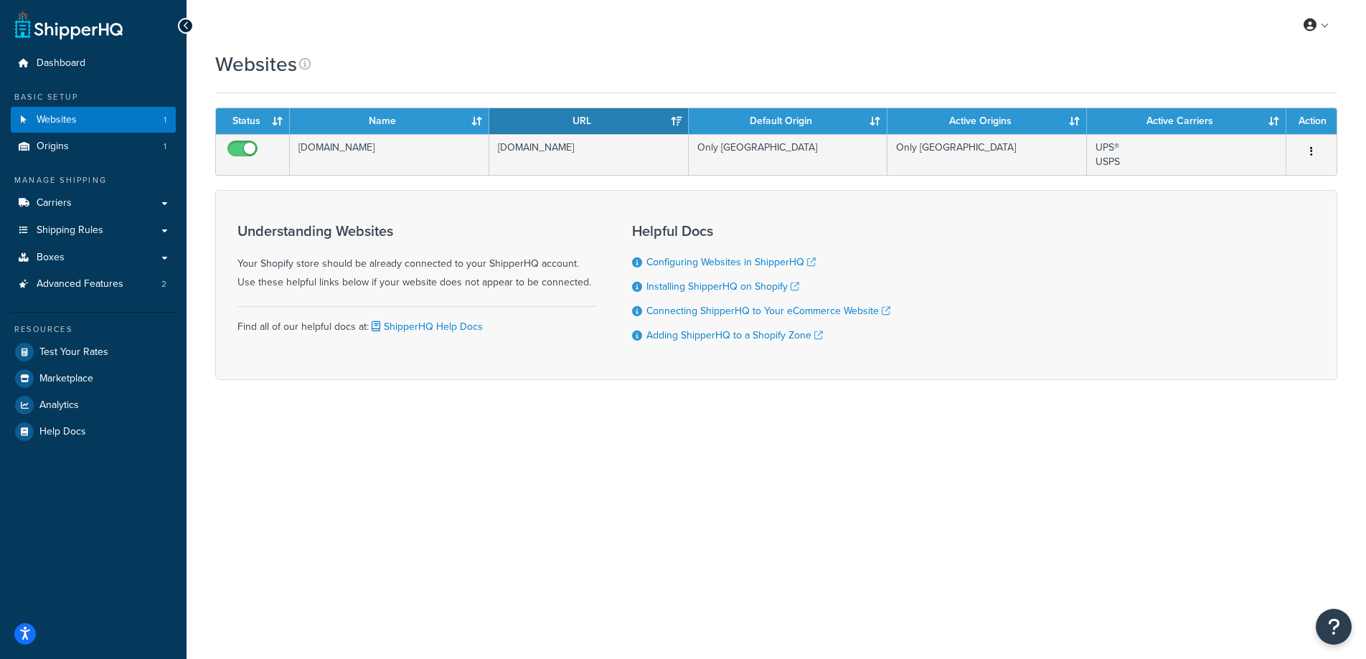
click at [351, 281] on div "Understanding Websites Your Shopify store should be already connected to your S…" at bounding box center [416, 257] width 359 height 69
click at [67, 439] on link "Help Docs" at bounding box center [93, 432] width 165 height 26
click at [80, 212] on link "Carriers" at bounding box center [93, 203] width 165 height 27
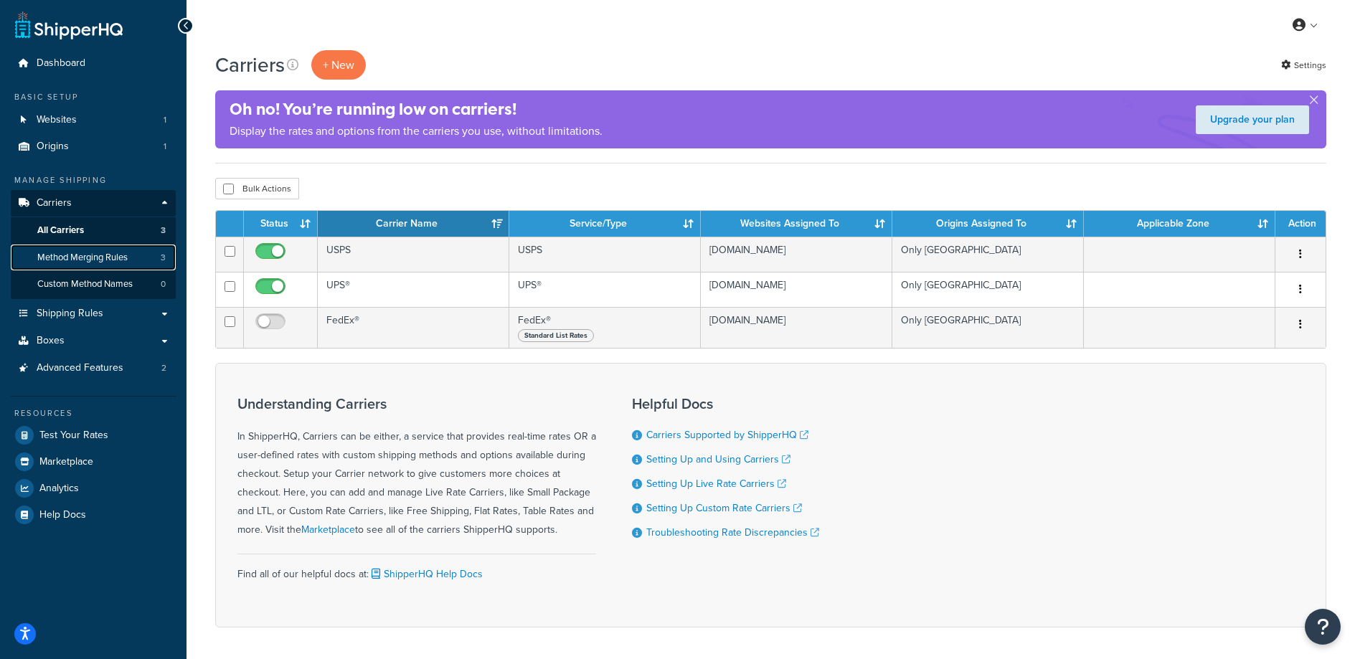
click at [103, 261] on span "Method Merging Rules" at bounding box center [82, 258] width 90 height 12
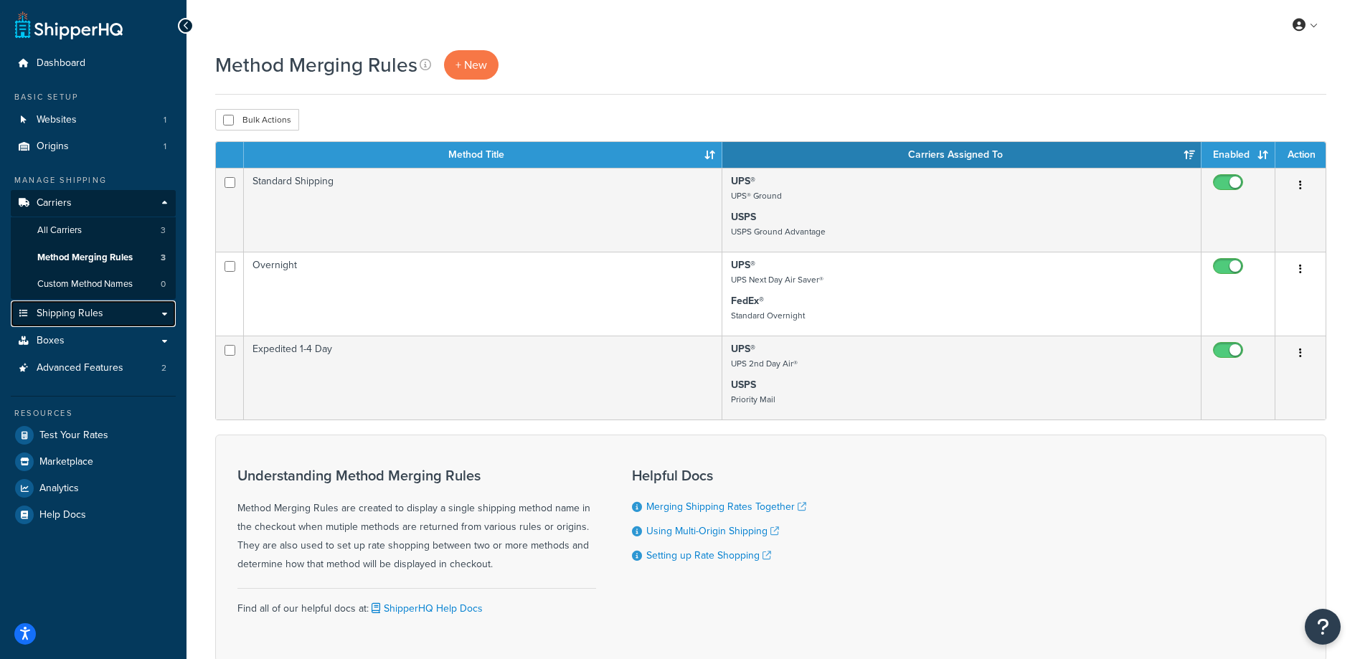
click at [119, 323] on link "Shipping Rules" at bounding box center [93, 314] width 165 height 27
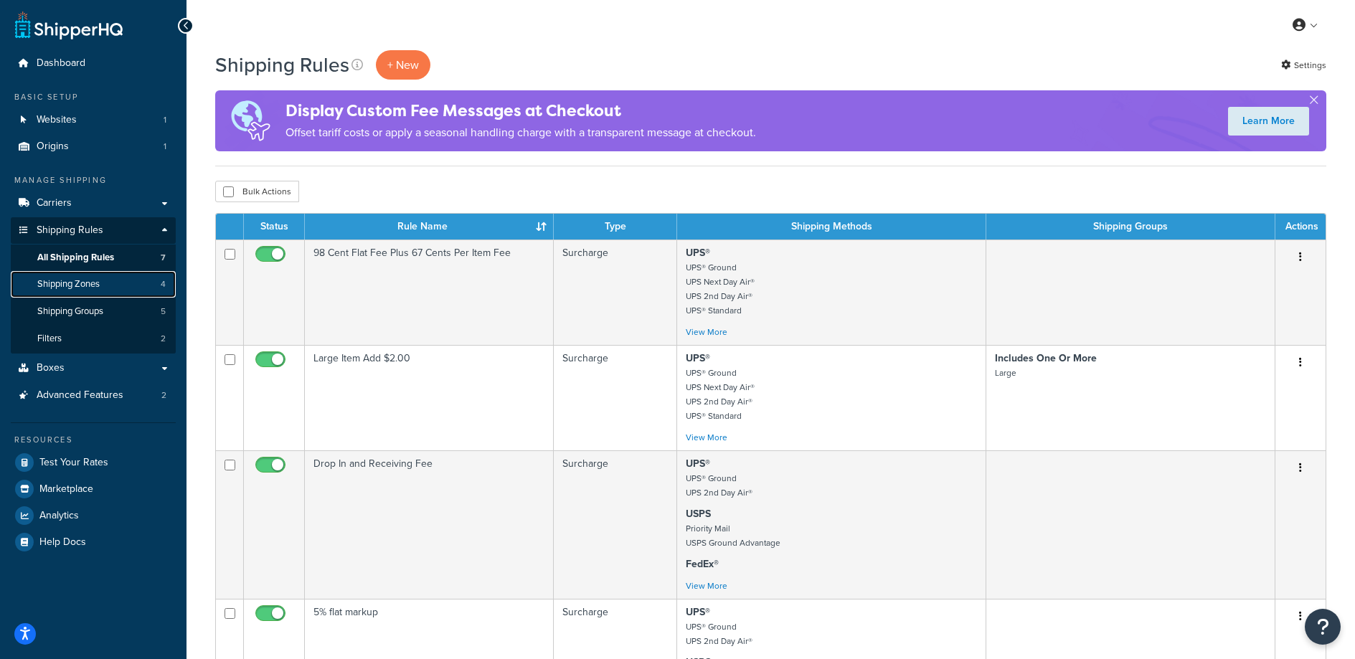
click at [84, 291] on link "Shipping Zones 4" at bounding box center [93, 284] width 165 height 27
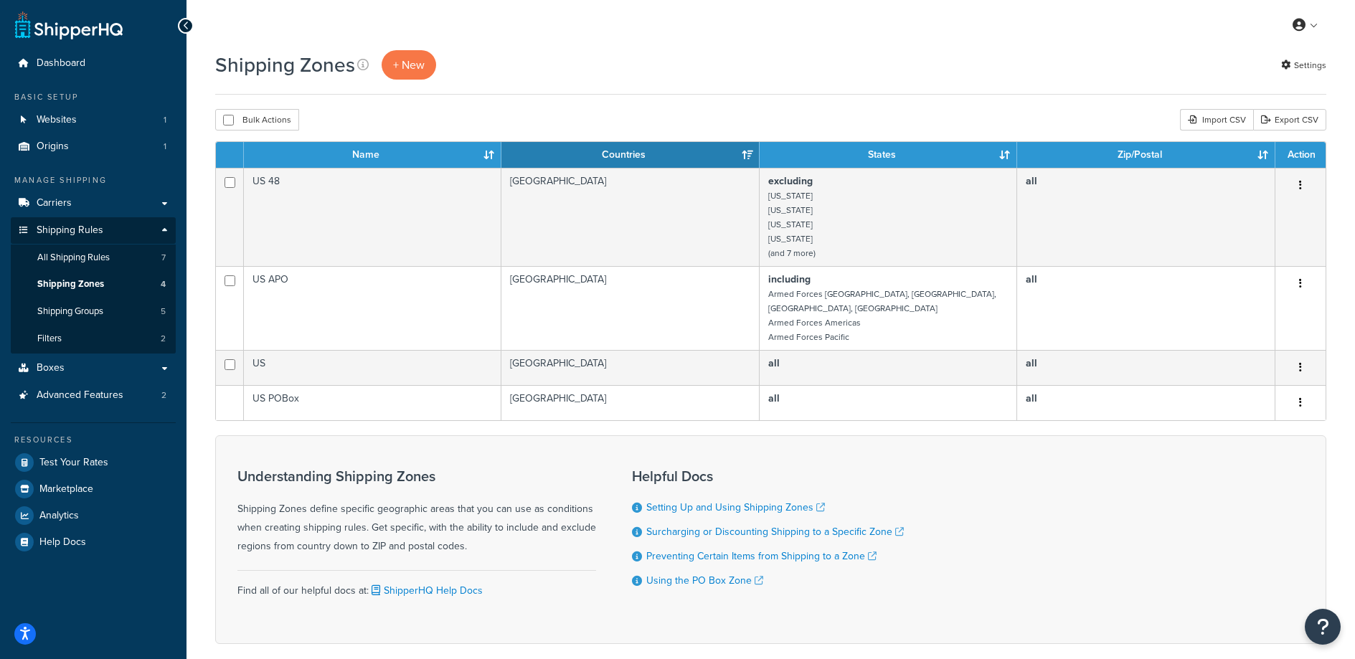
drag, startPoint x: 326, startPoint y: 488, endPoint x: 517, endPoint y: 522, distance: 194.6
click at [517, 522] on div "Understanding Shipping Zones Shipping Zones define specific geographic areas th…" at bounding box center [416, 512] width 359 height 88
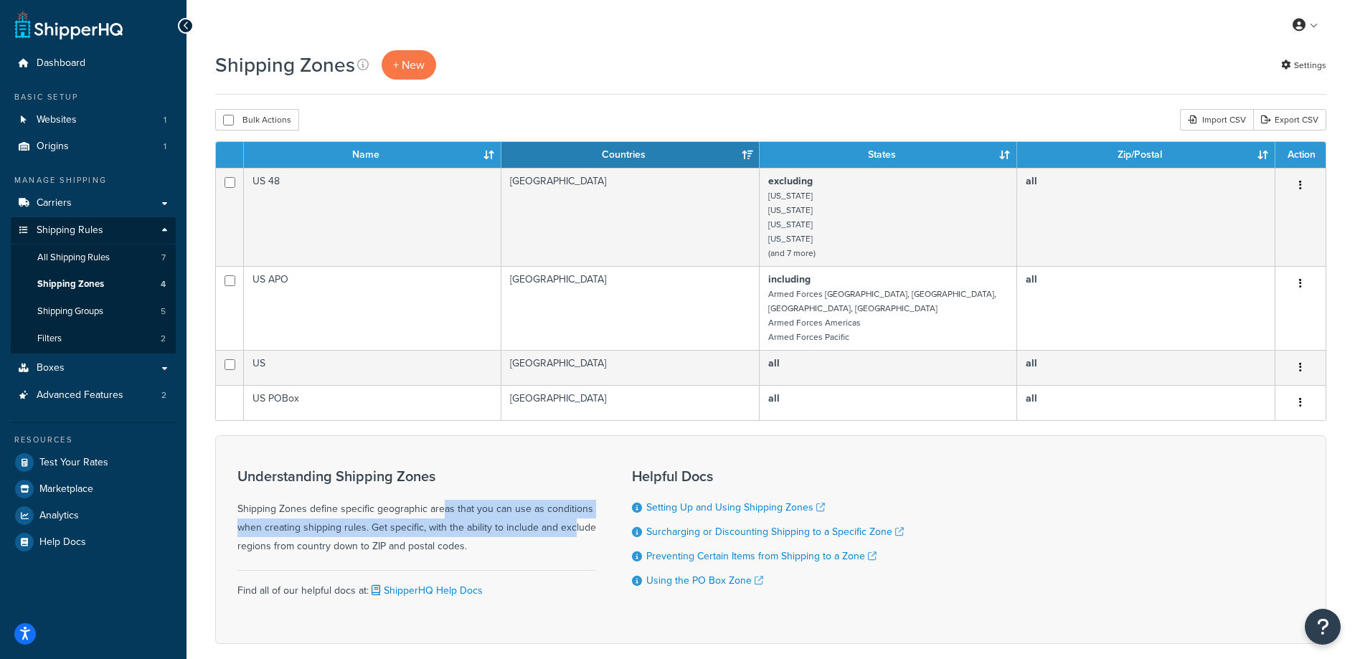
drag, startPoint x: 517, startPoint y: 522, endPoint x: 392, endPoint y: 501, distance: 127.4
click at [392, 501] on div "Understanding Shipping Zones Shipping Zones define specific geographic areas th…" at bounding box center [416, 512] width 359 height 88
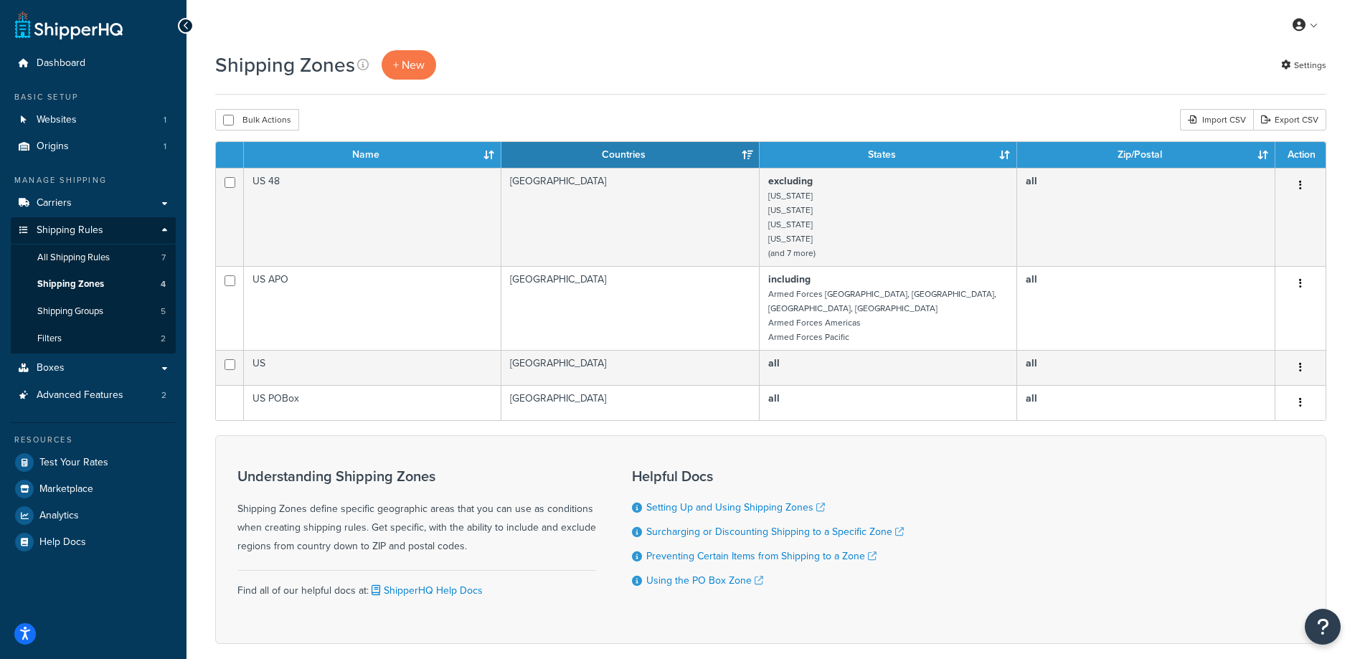
click at [392, 500] on div "Understanding Shipping Zones Shipping Zones define specific geographic areas th…" at bounding box center [416, 512] width 359 height 88
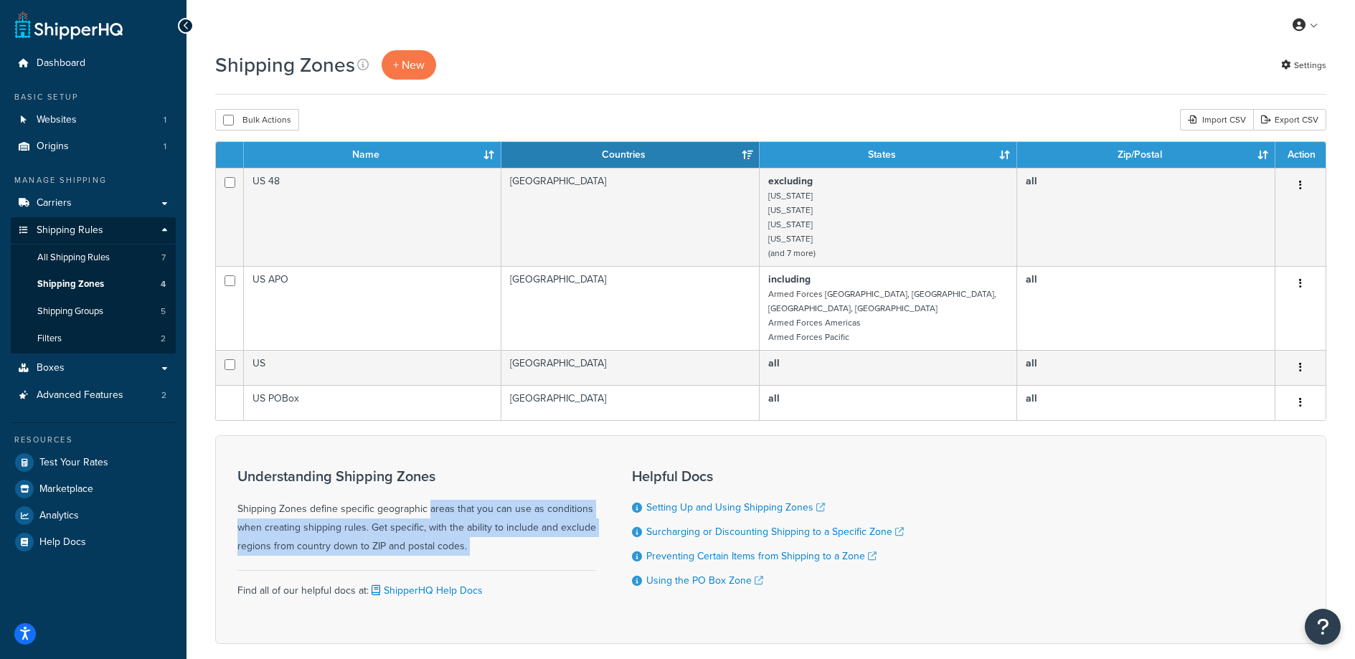
drag, startPoint x: 424, startPoint y: 501, endPoint x: 566, endPoint y: 534, distance: 145.8
click at [566, 534] on div "Understanding Shipping Zones Shipping Zones define specific geographic areas th…" at bounding box center [416, 512] width 359 height 88
click at [565, 534] on div "Understanding Shipping Zones Shipping Zones define specific geographic areas th…" at bounding box center [416, 512] width 359 height 88
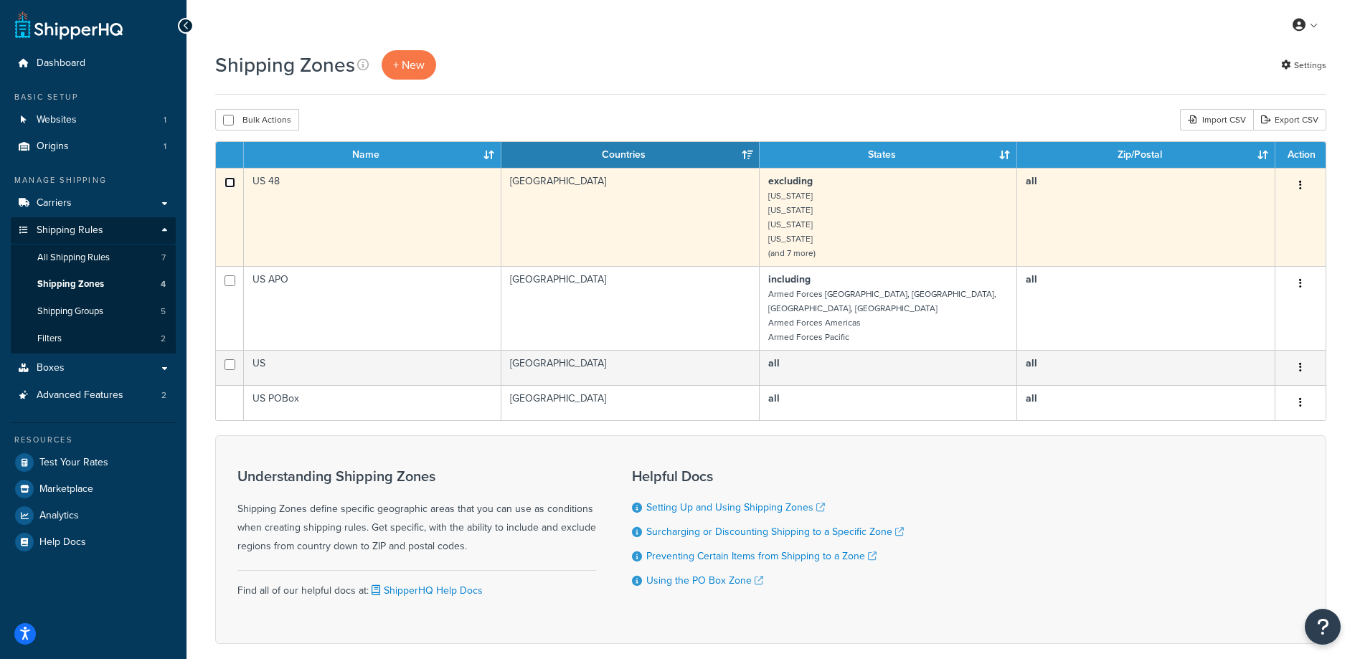
click at [229, 184] on input "checkbox" at bounding box center [230, 182] width 11 height 11
checkbox input "true"
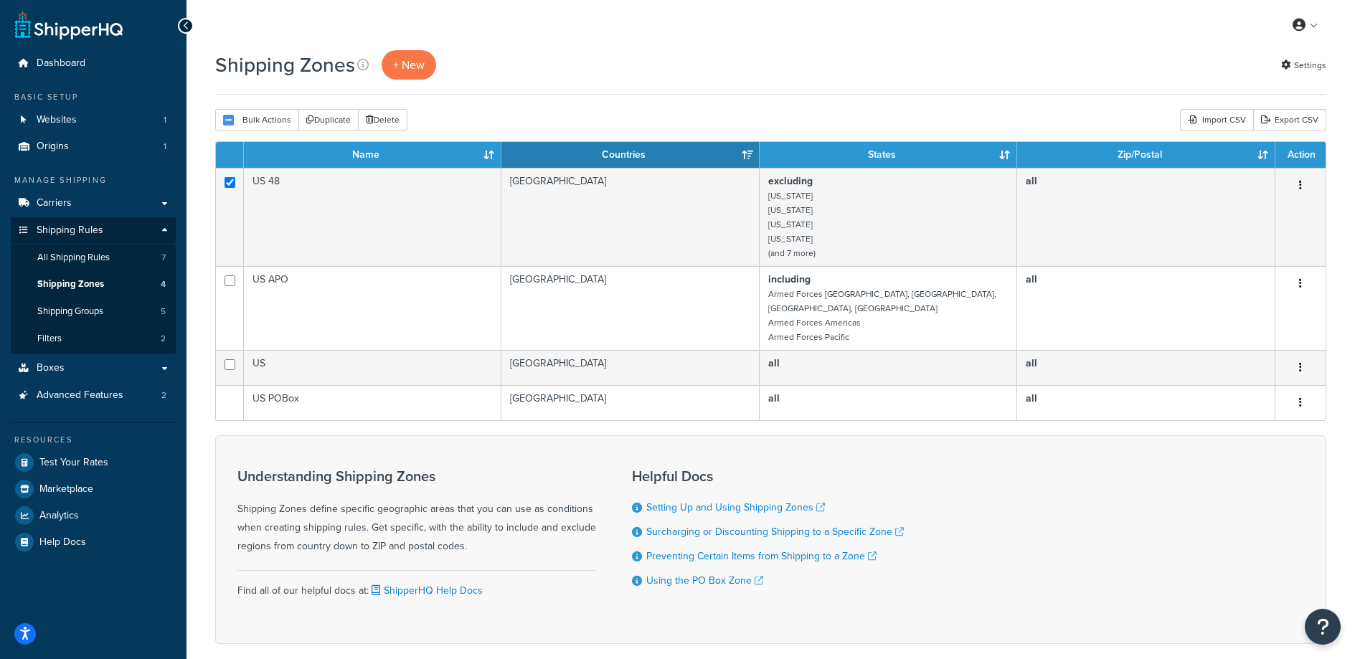
click at [664, 114] on div "Bulk Actions Duplicate Delete Import CSV Export CSV" at bounding box center [770, 120] width 1111 height 22
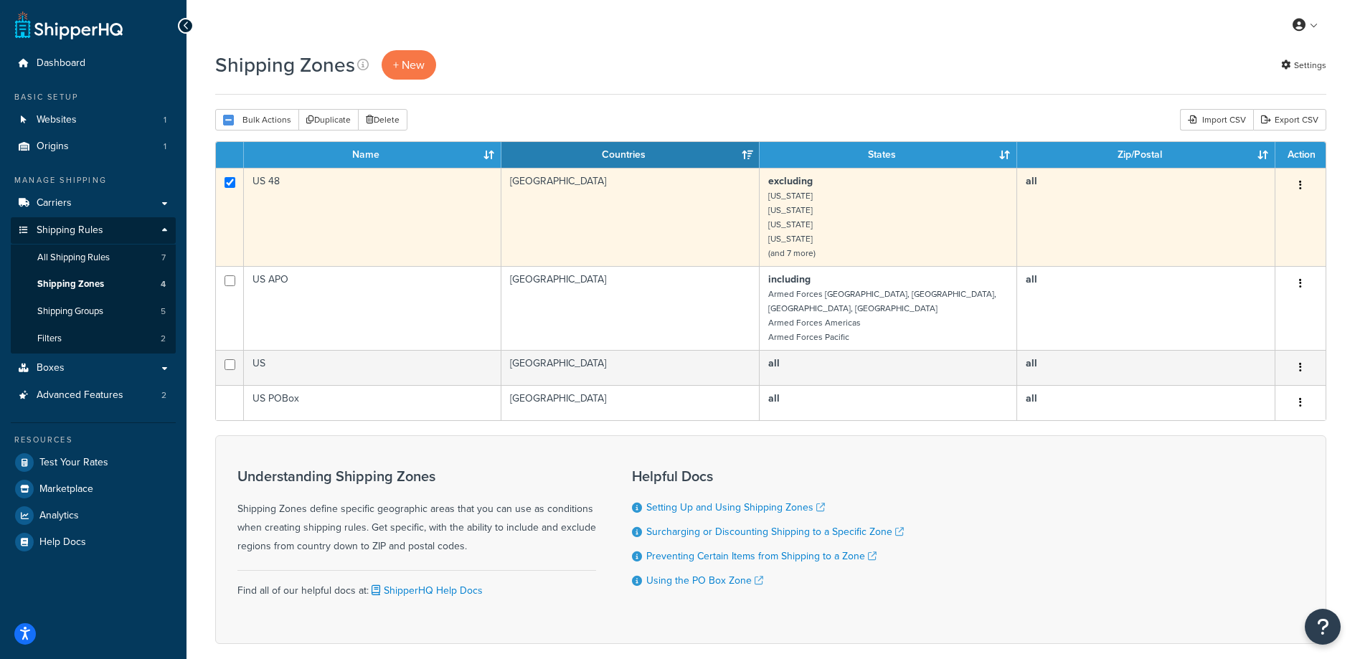
click at [1295, 180] on button "button" at bounding box center [1300, 185] width 20 height 23
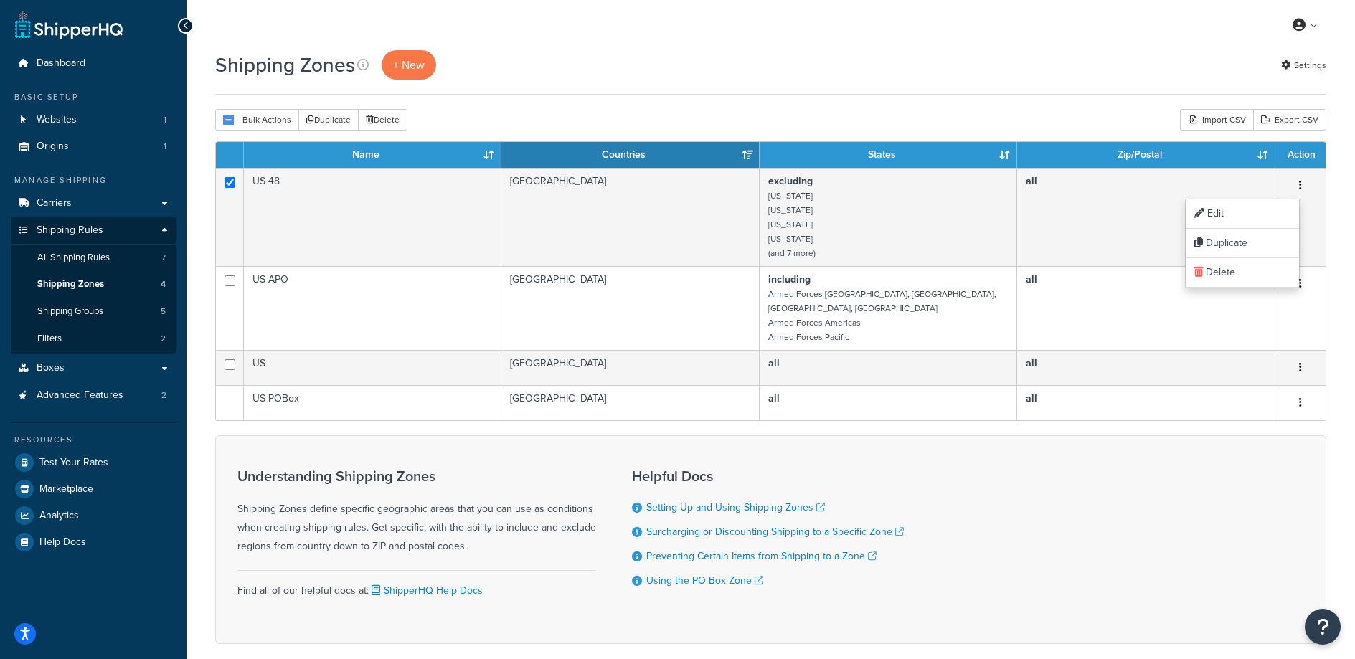
drag, startPoint x: 1135, startPoint y: 514, endPoint x: 1094, endPoint y: 521, distance: 41.4
click at [1136, 515] on div "Understanding Shipping Zones Shipping Zones define specific geographic areas th…" at bounding box center [770, 539] width 1111 height 209
click at [85, 315] on span "Shipping Groups" at bounding box center [70, 312] width 66 height 12
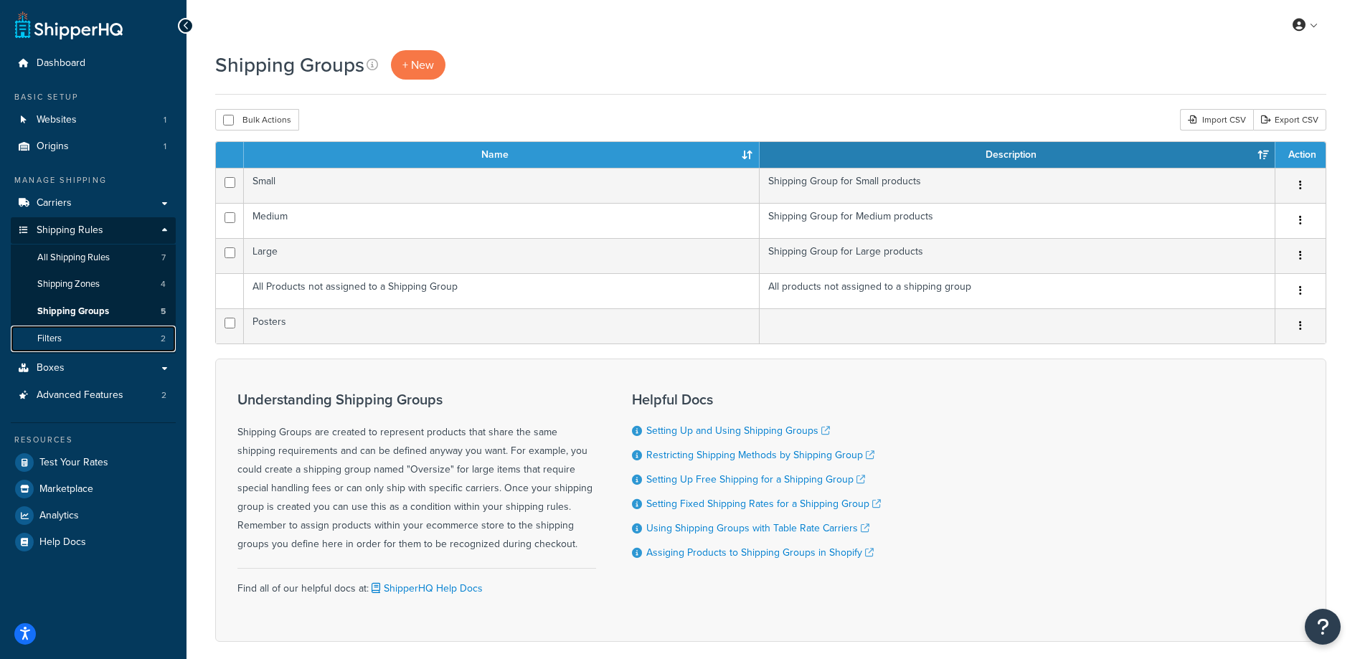
click at [81, 339] on link "Filters 2" at bounding box center [93, 339] width 165 height 27
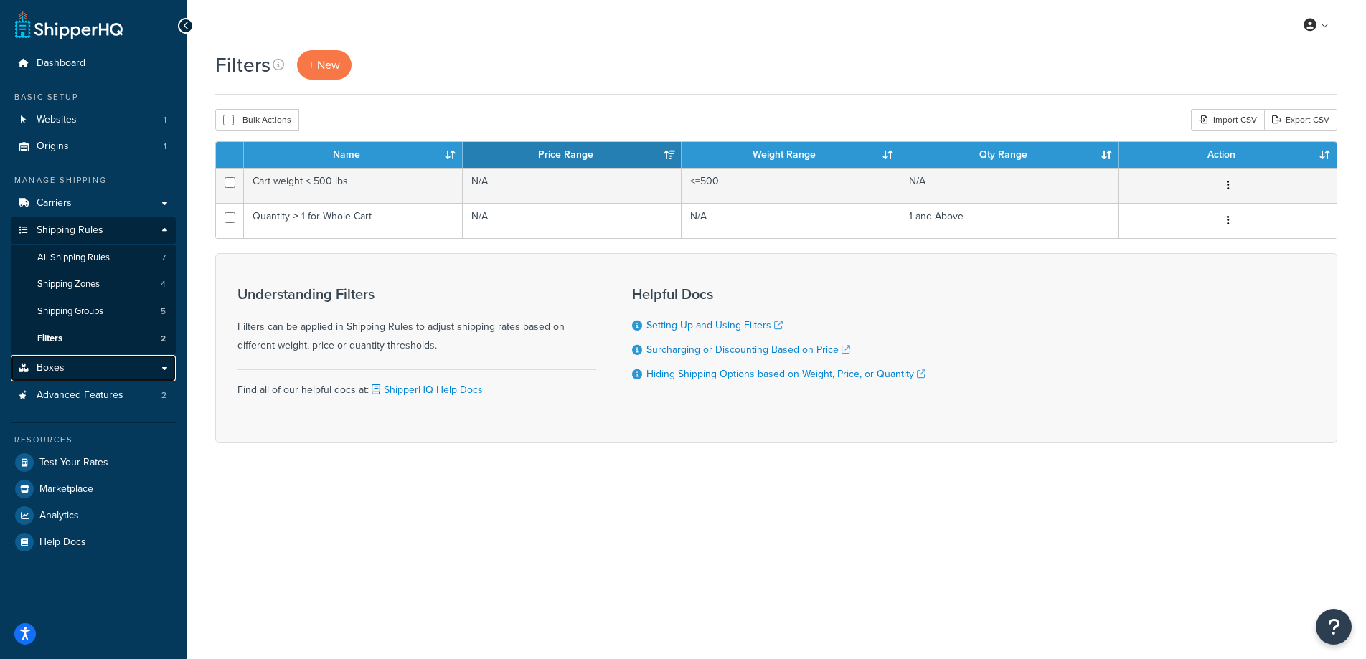
click at [78, 375] on link "Boxes" at bounding box center [93, 368] width 165 height 27
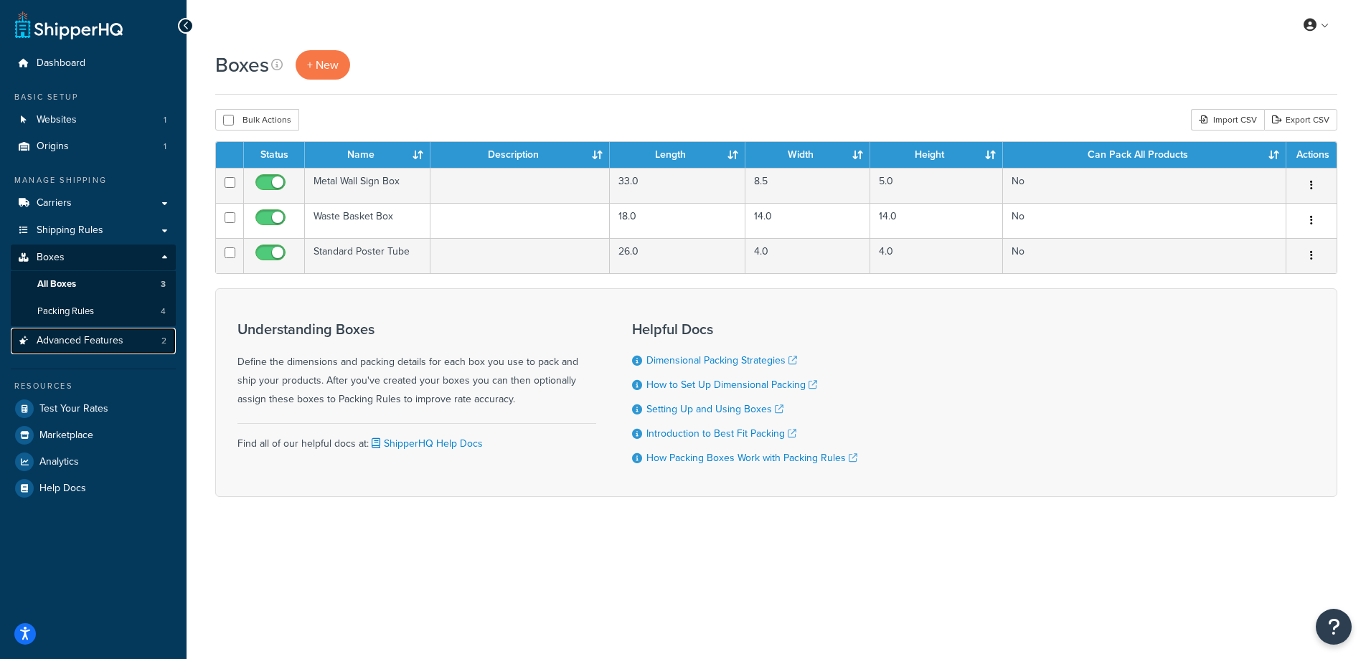
click at [109, 336] on span "Advanced Features" at bounding box center [80, 341] width 87 height 12
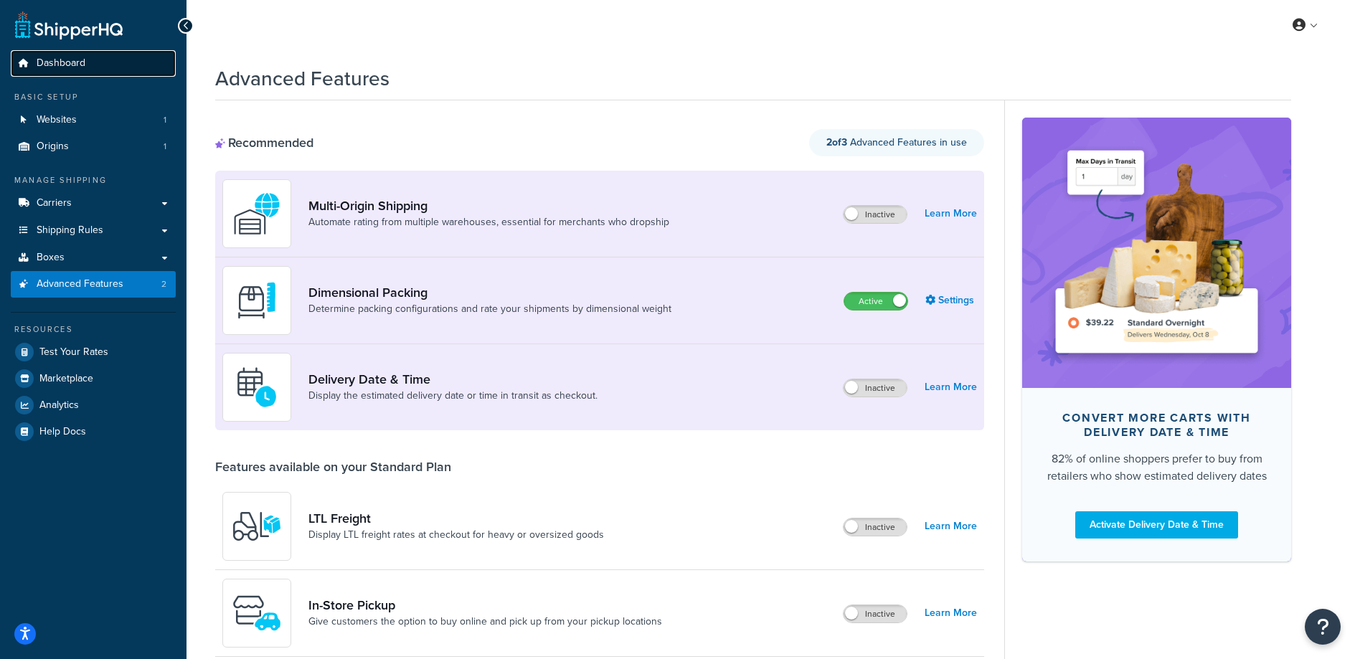
click at [121, 67] on link "Dashboard" at bounding box center [93, 63] width 165 height 27
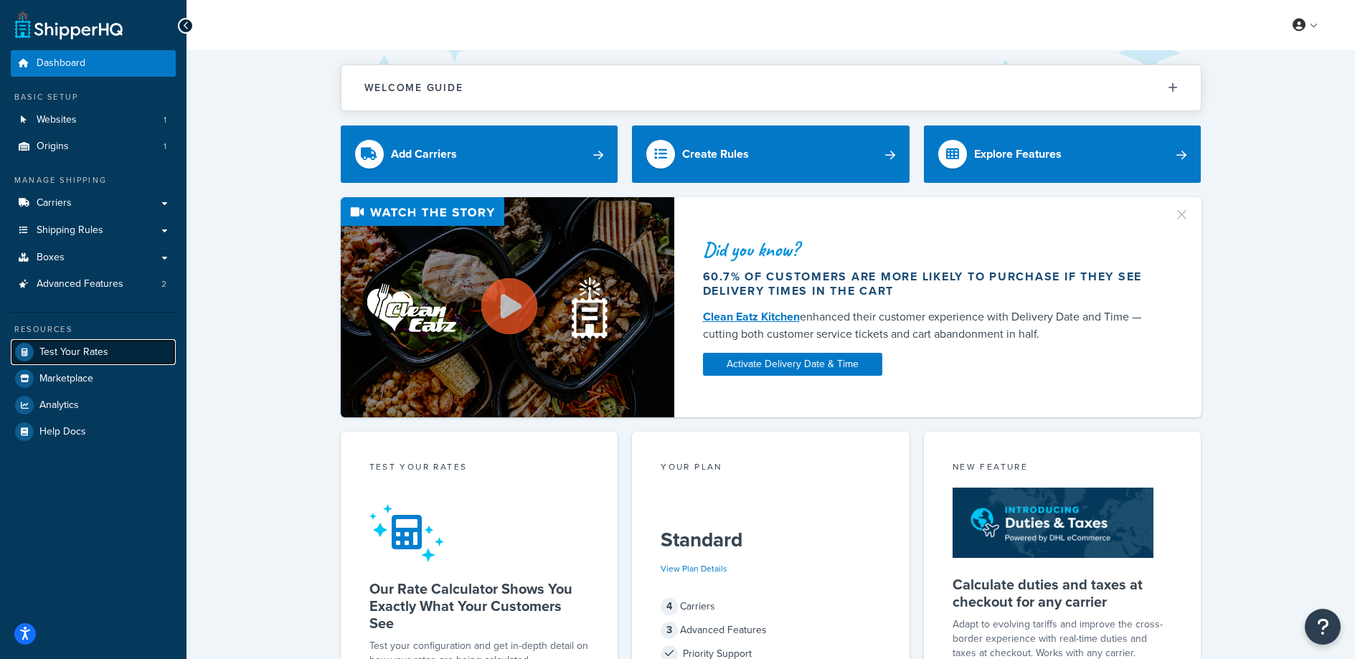
click at [90, 355] on span "Test Your Rates" at bounding box center [73, 352] width 69 height 12
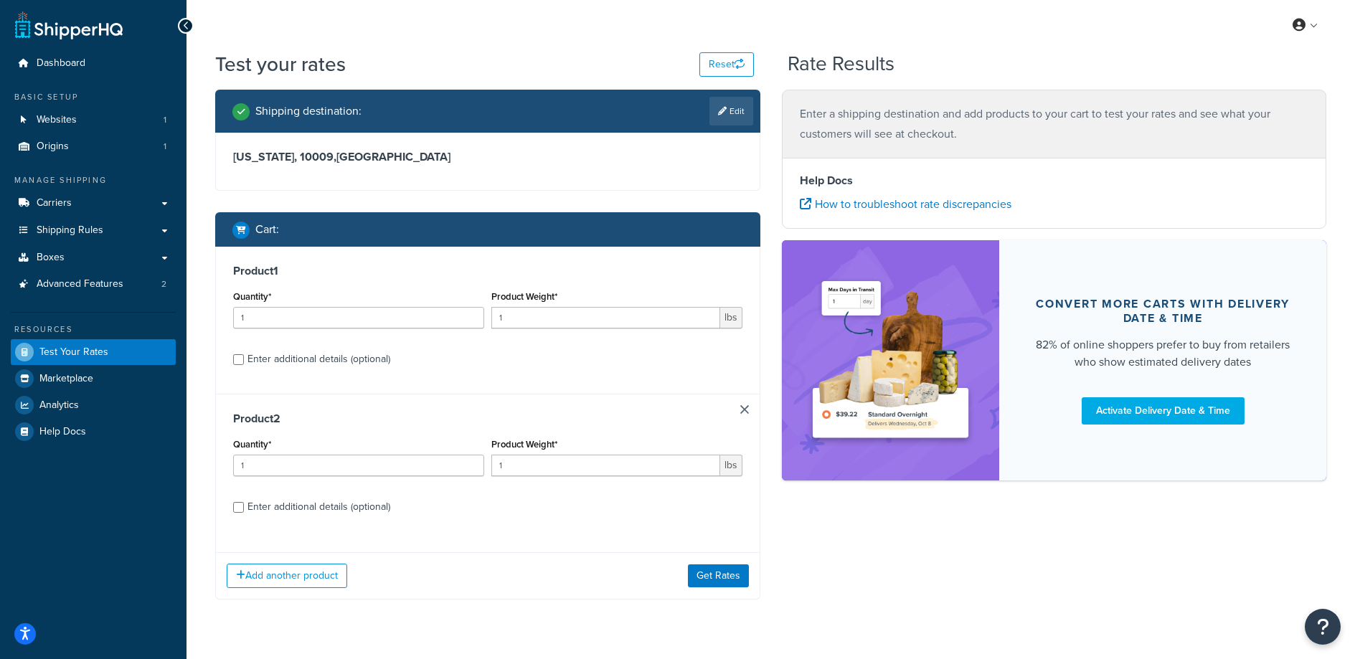
click at [752, 594] on div "Add another product Get Rates" at bounding box center [488, 575] width 544 height 47
click at [721, 567] on button "Get Rates" at bounding box center [718, 576] width 61 height 23
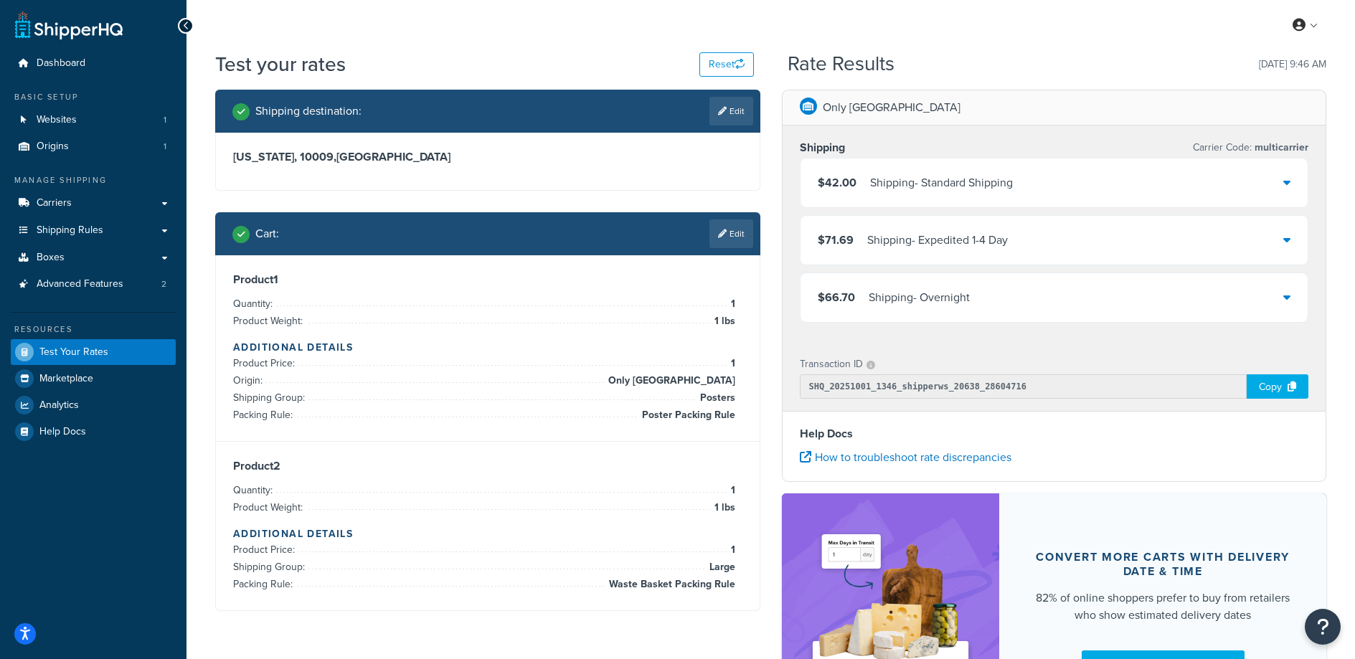
click at [912, 308] on div "$66.70 Shipping - Overnight" at bounding box center [1055, 297] width 508 height 49
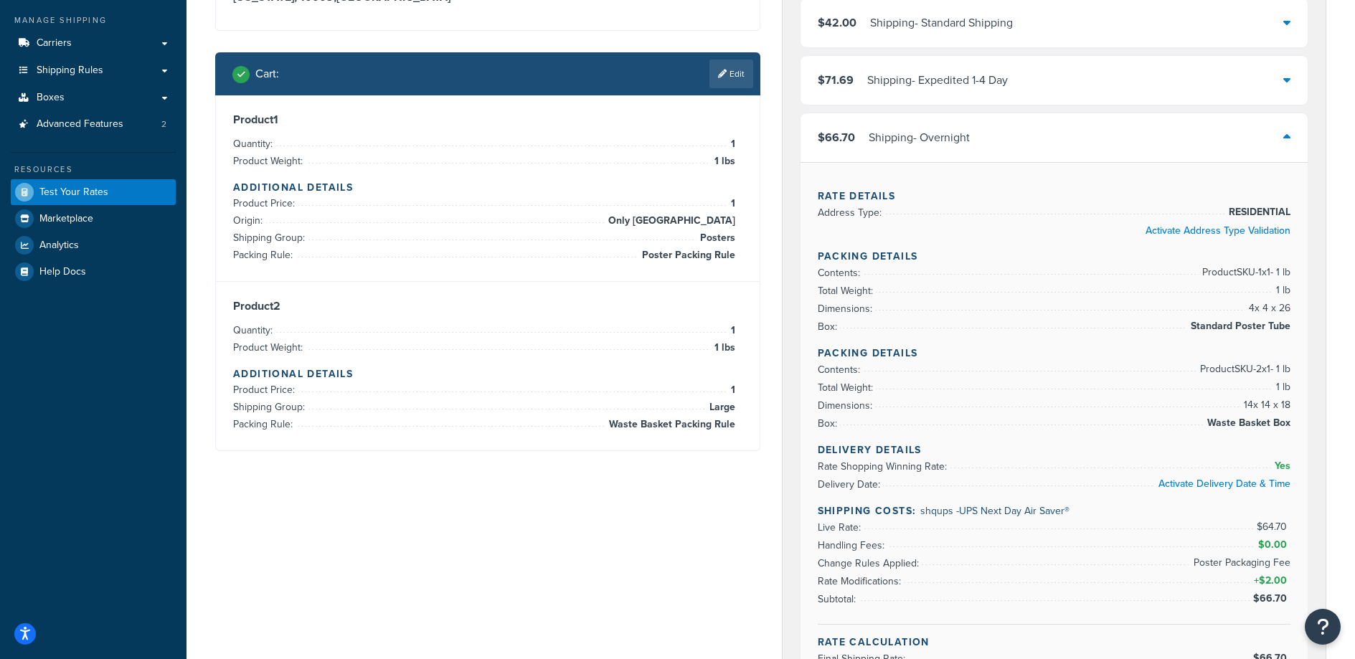
scroll to position [179, 0]
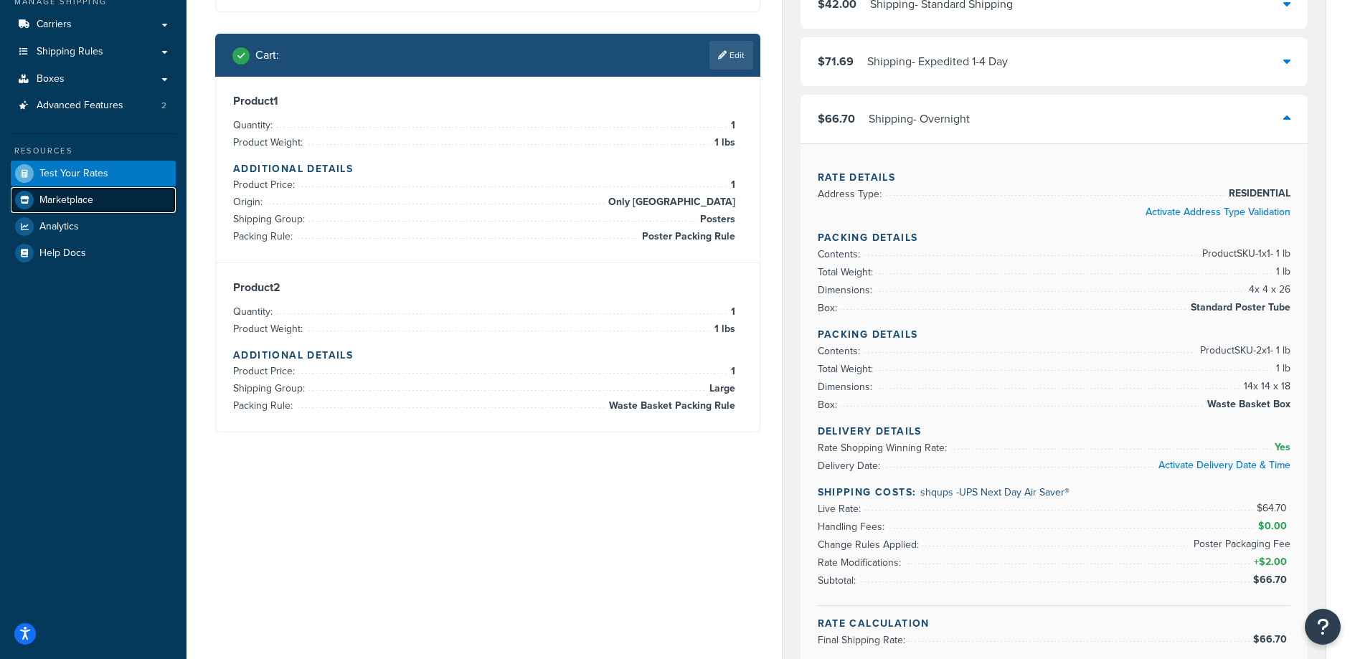
click at [60, 187] on link "Marketplace" at bounding box center [93, 200] width 165 height 26
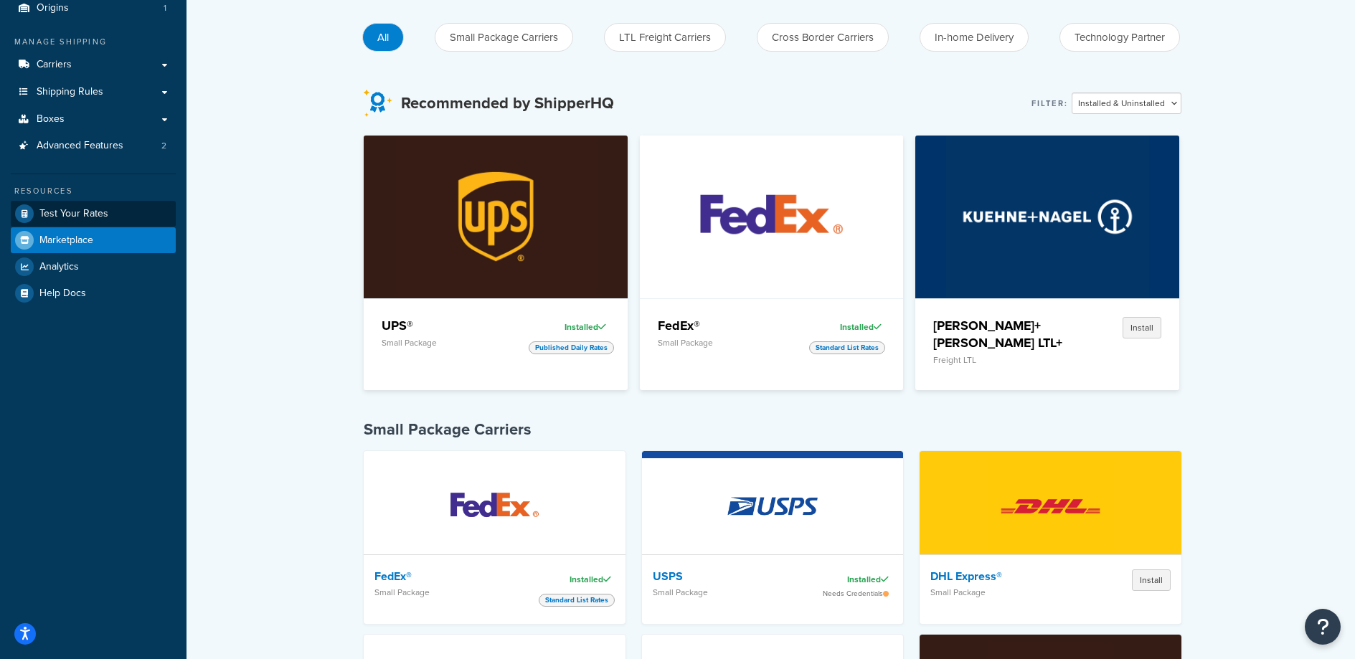
scroll to position [129, 0]
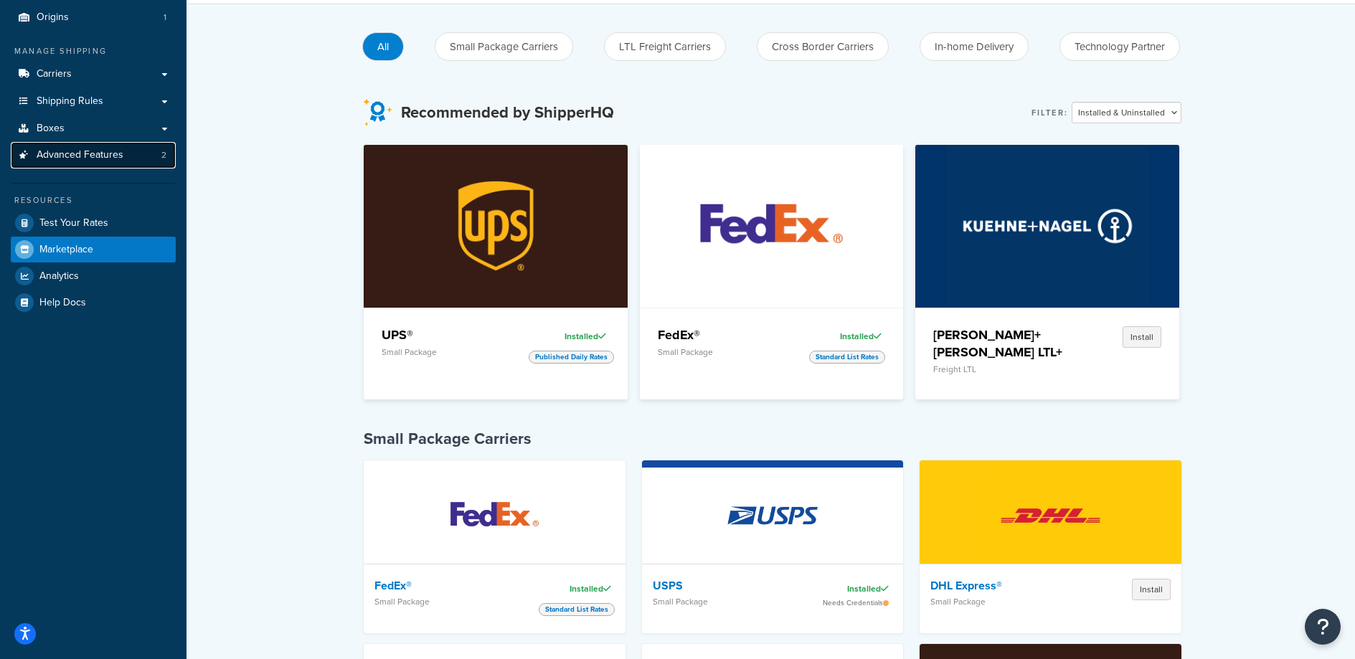
click at [48, 151] on span "Advanced Features" at bounding box center [80, 155] width 87 height 12
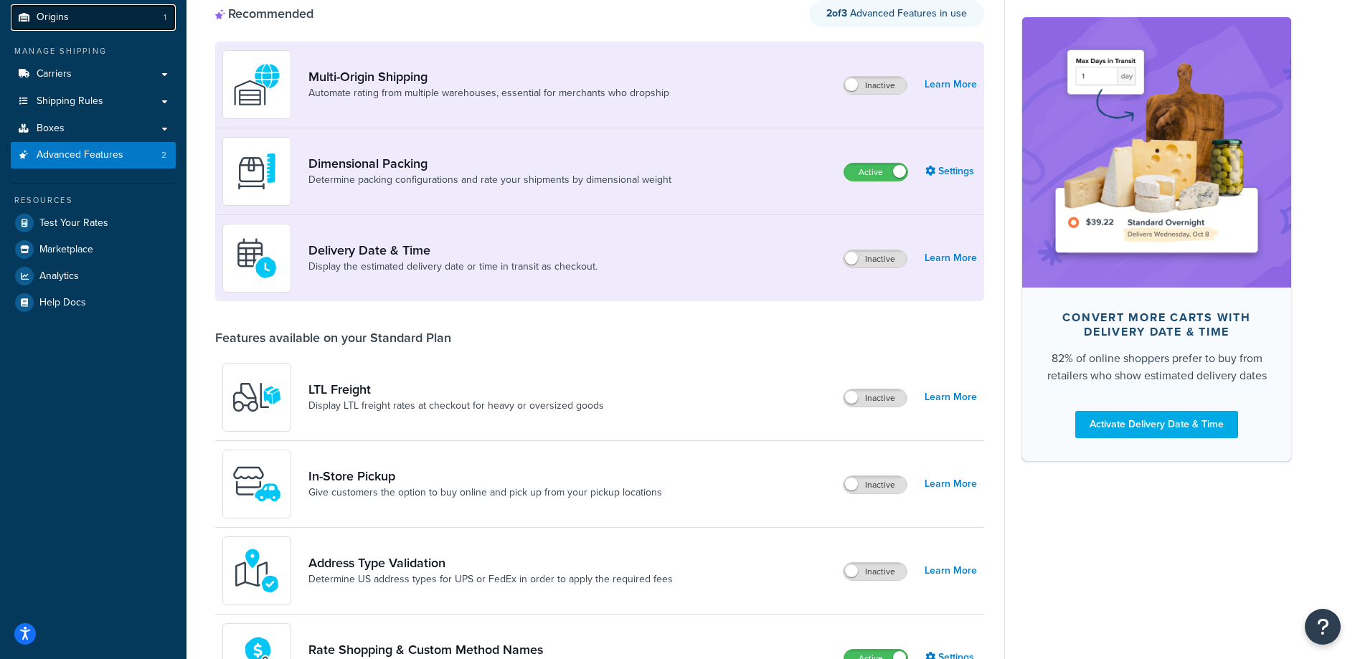
click at [79, 17] on link "Origins 1" at bounding box center [93, 17] width 165 height 27
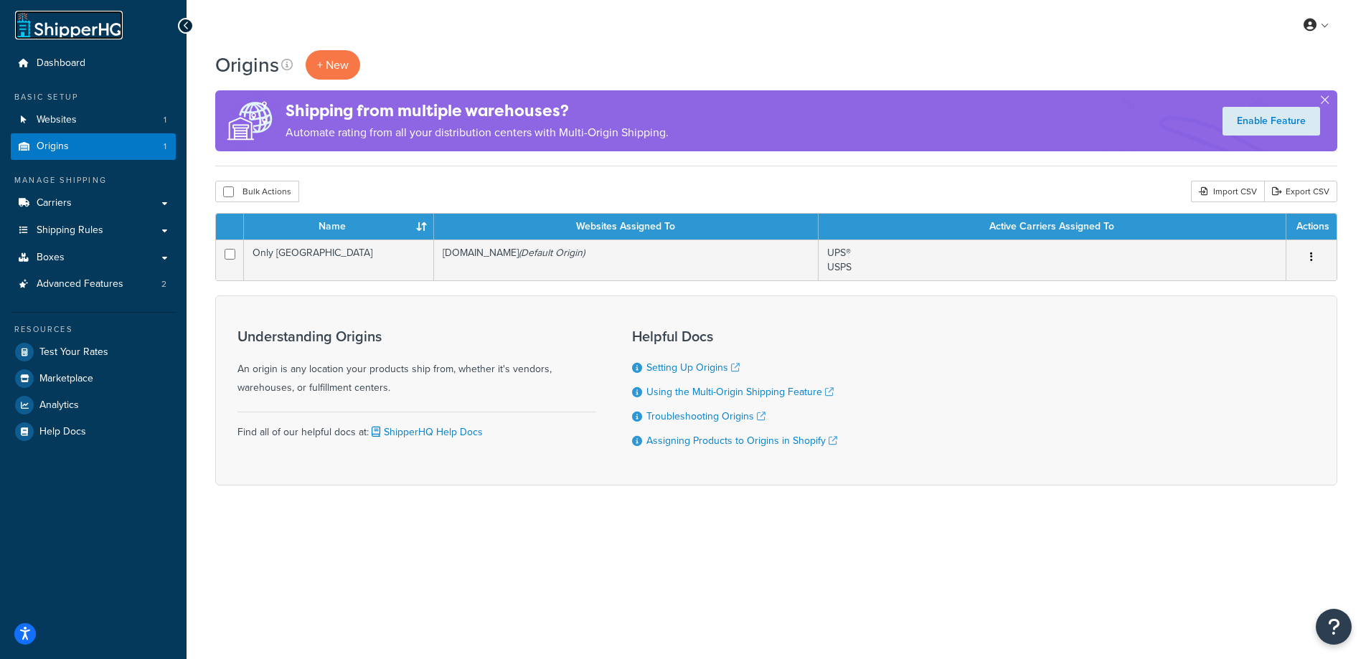
click at [97, 32] on link at bounding box center [69, 25] width 108 height 29
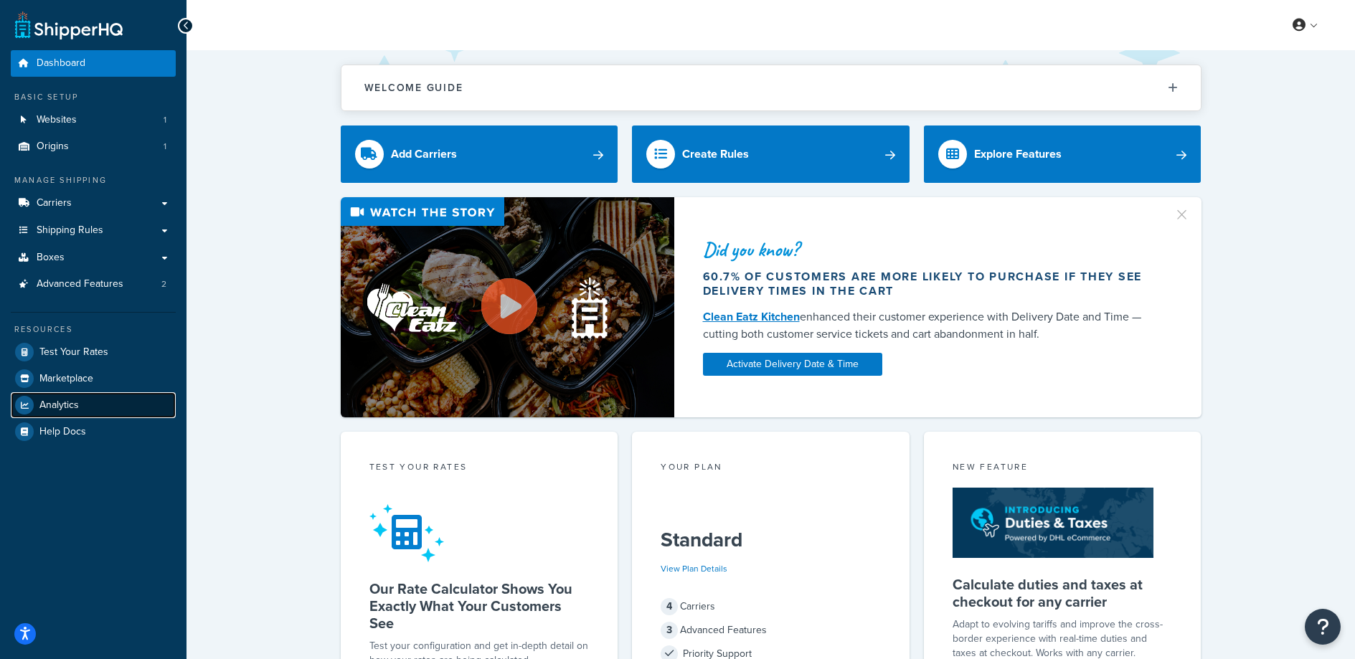
click at [77, 405] on span "Analytics" at bounding box center [58, 406] width 39 height 12
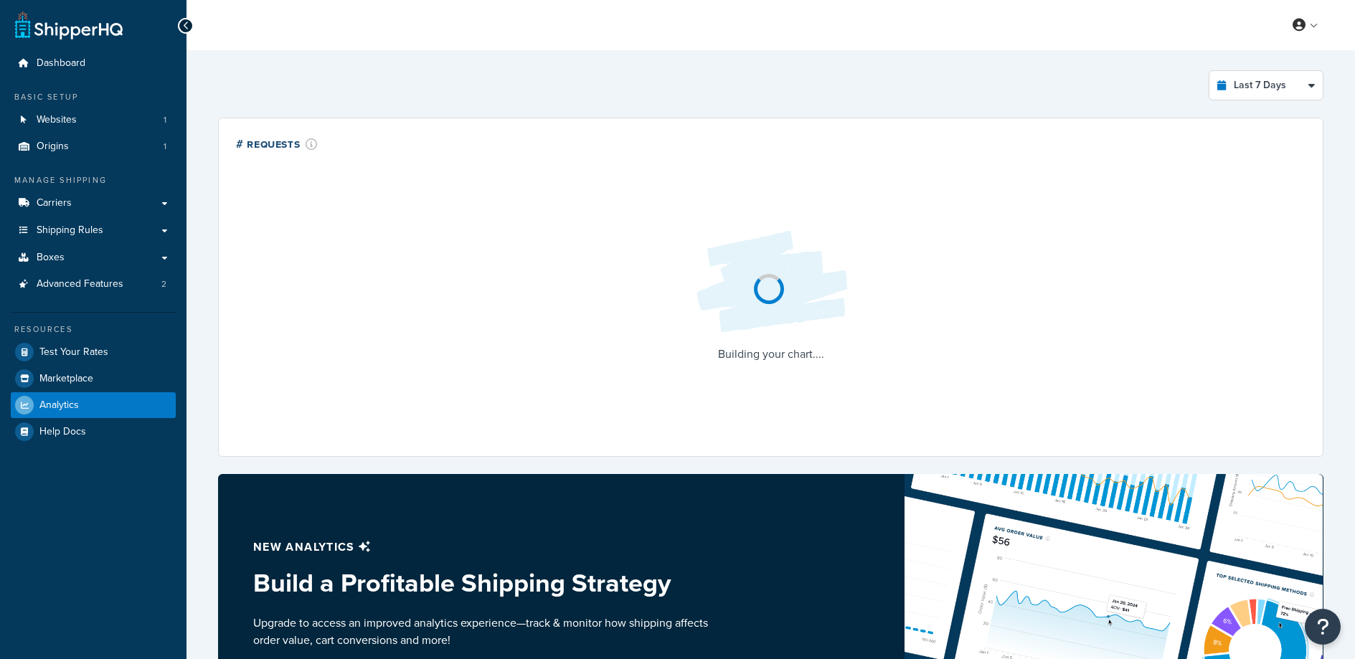
select select "last_7_days"
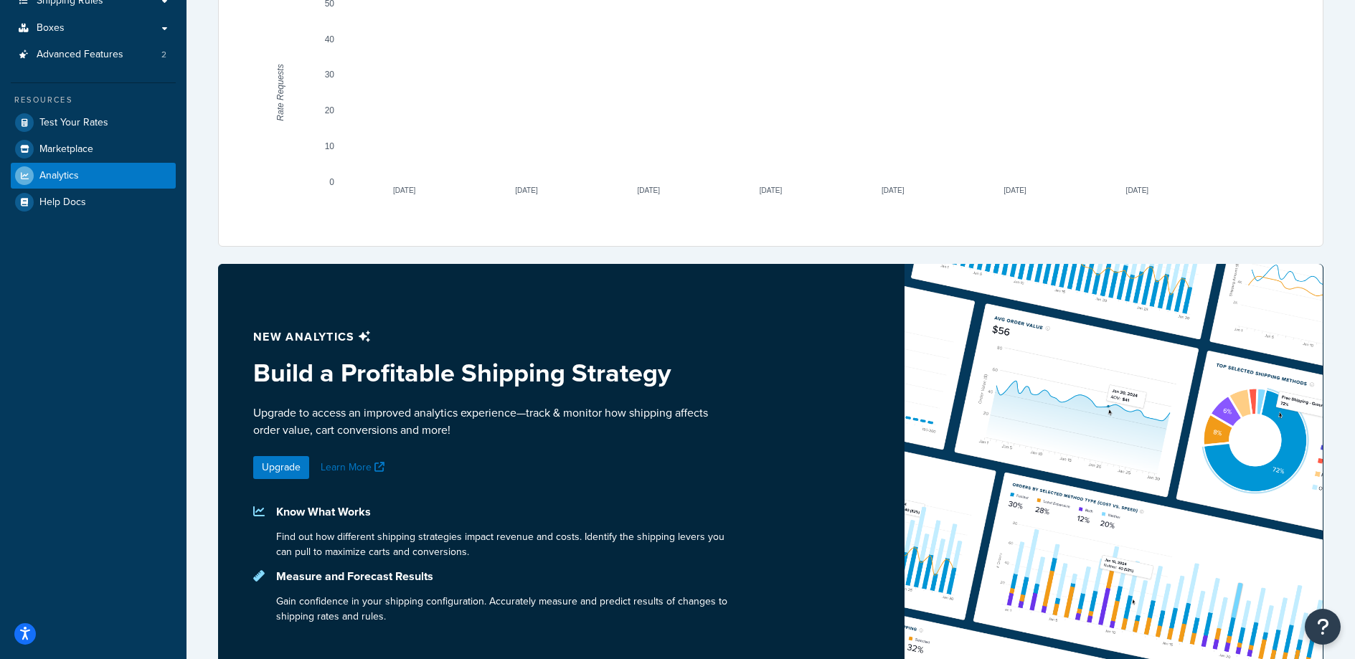
scroll to position [76, 0]
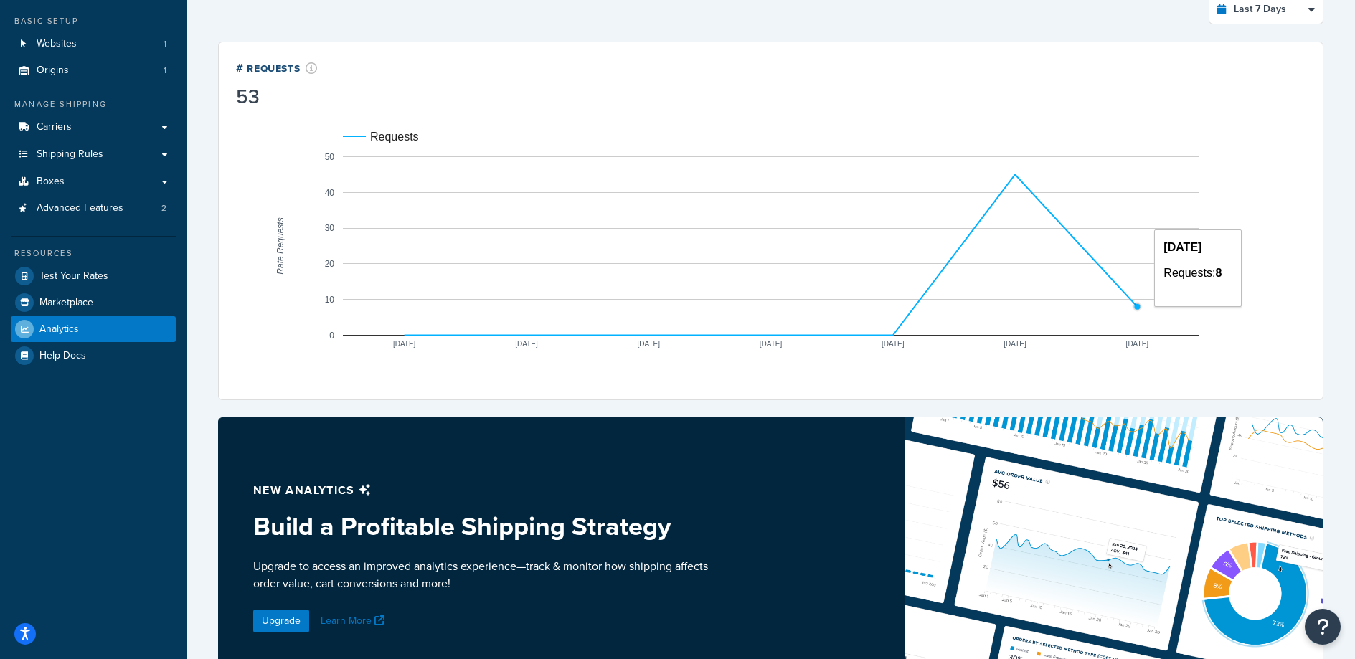
click at [1136, 302] on circle "A chart." at bounding box center [1137, 306] width 9 height 9
click at [75, 44] on span "Websites" at bounding box center [57, 44] width 40 height 12
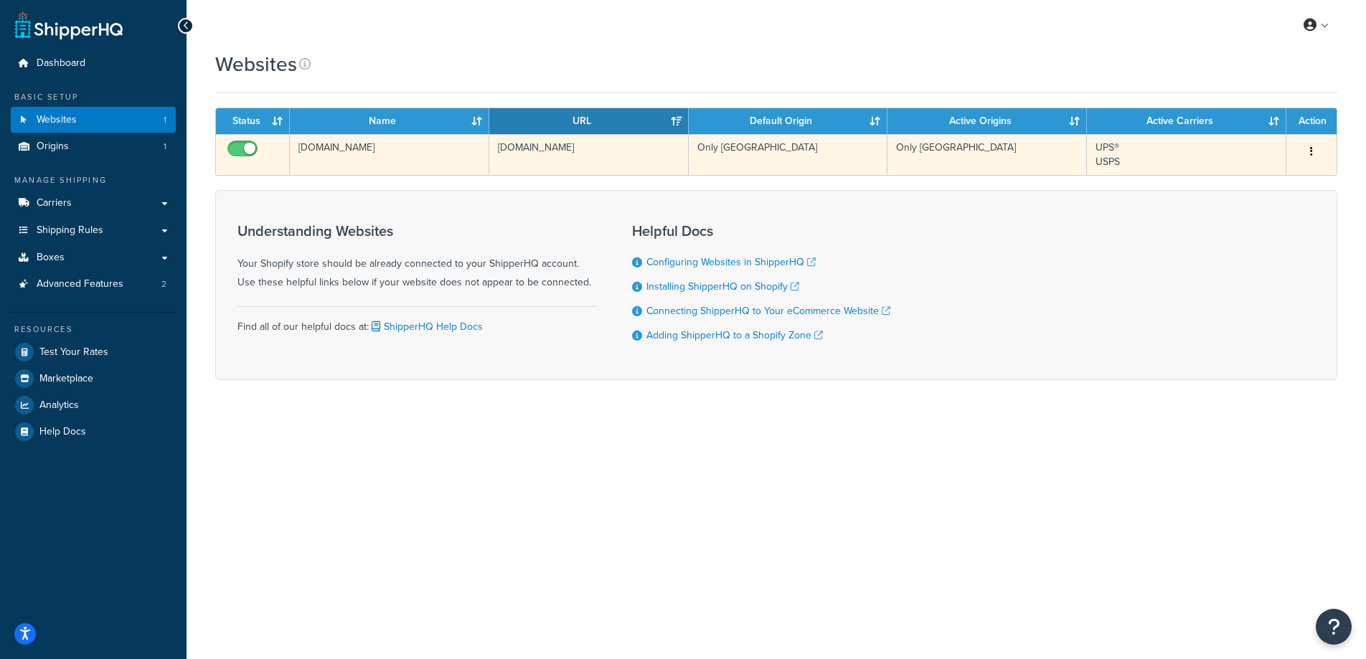
click at [256, 147] on input "checkbox" at bounding box center [244, 152] width 39 height 18
checkbox input "false"
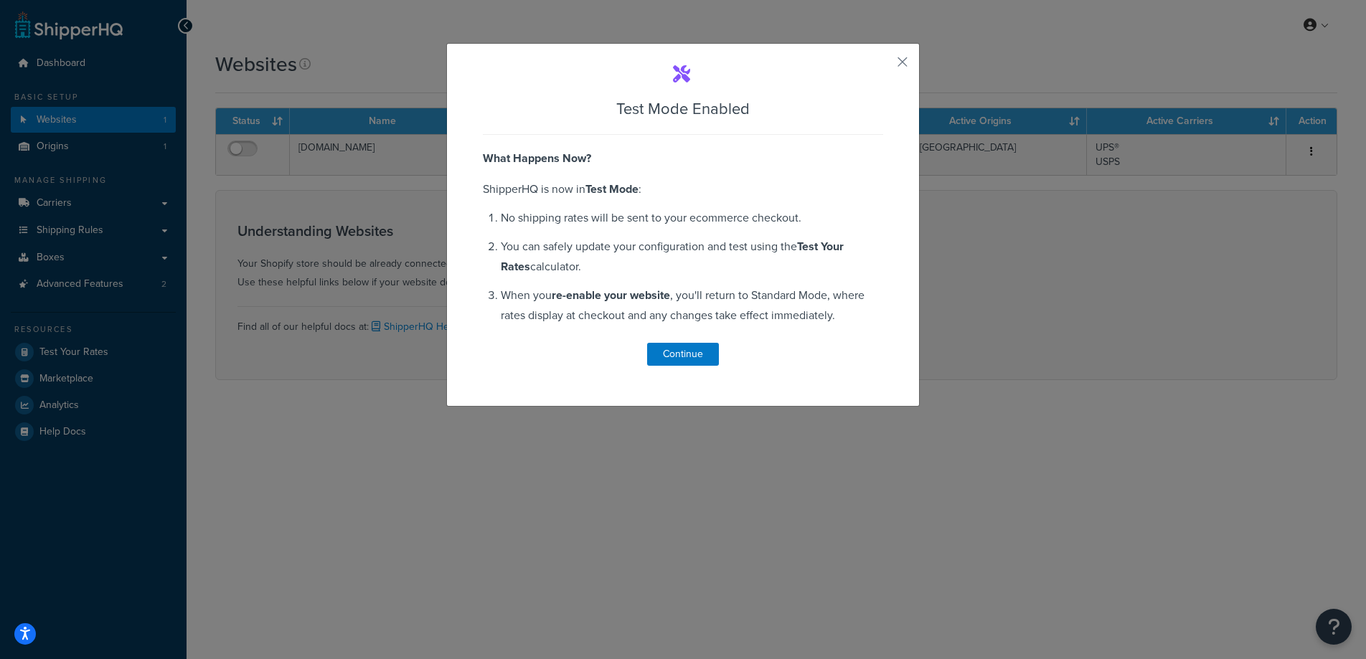
click at [693, 519] on div "Test Mode Enabled What Happens Now? ShipperHQ is now in Test Mode : No shipping…" at bounding box center [683, 329] width 1366 height 659
click at [679, 346] on button "Continue" at bounding box center [683, 354] width 72 height 23
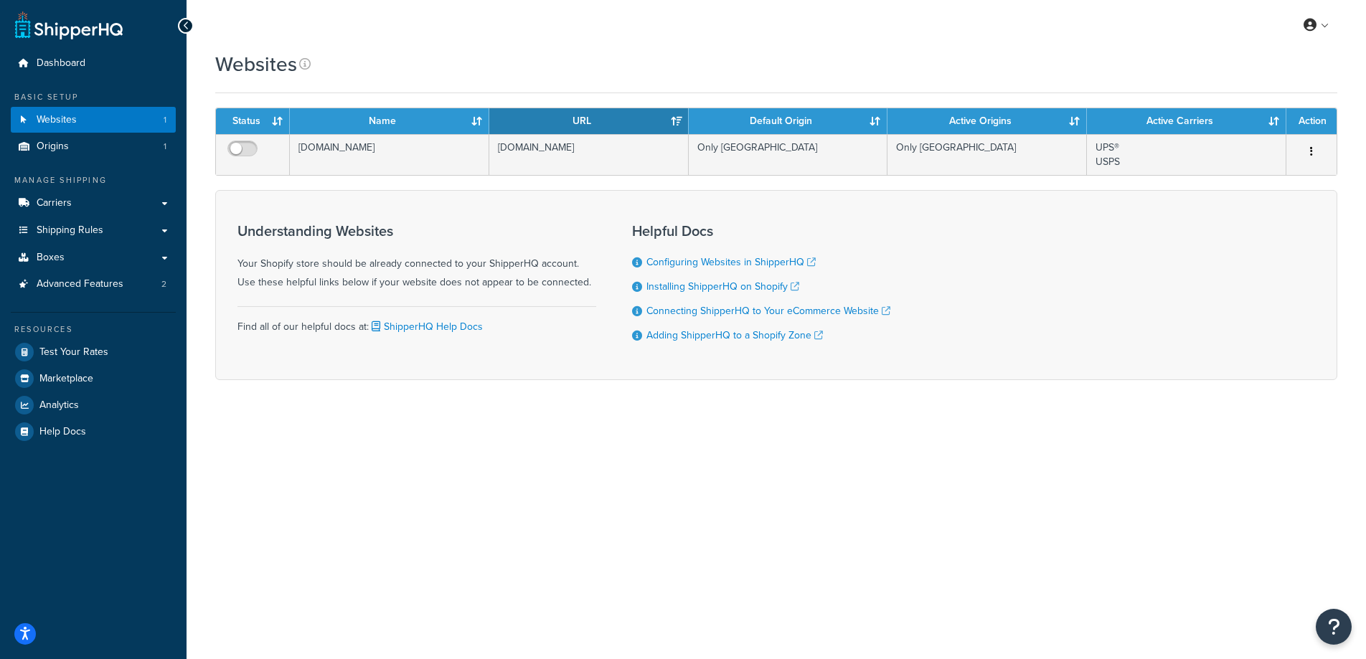
click at [814, 534] on div "My Profile Billing Global Settings Contact Us Logout Websites Contact Us Send U…" at bounding box center [776, 329] width 1179 height 659
click at [115, 190] on link "Carriers" at bounding box center [93, 203] width 165 height 27
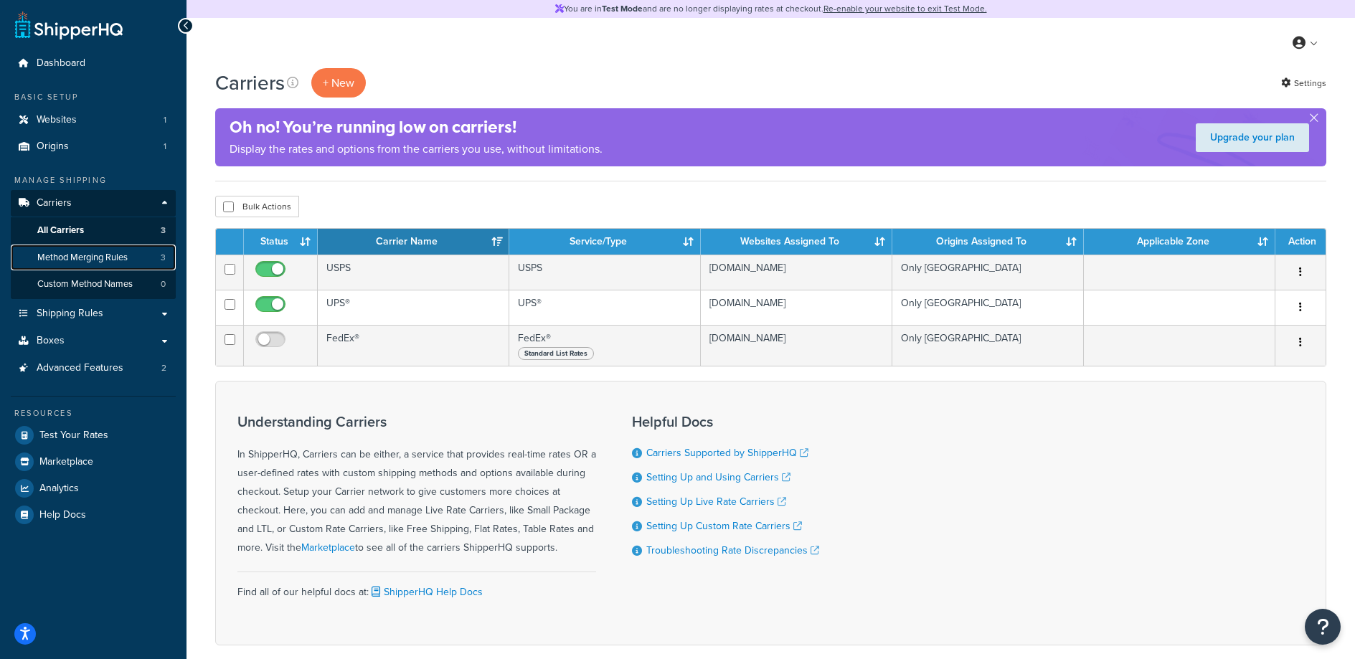
click at [103, 254] on span "Method Merging Rules" at bounding box center [82, 258] width 90 height 12
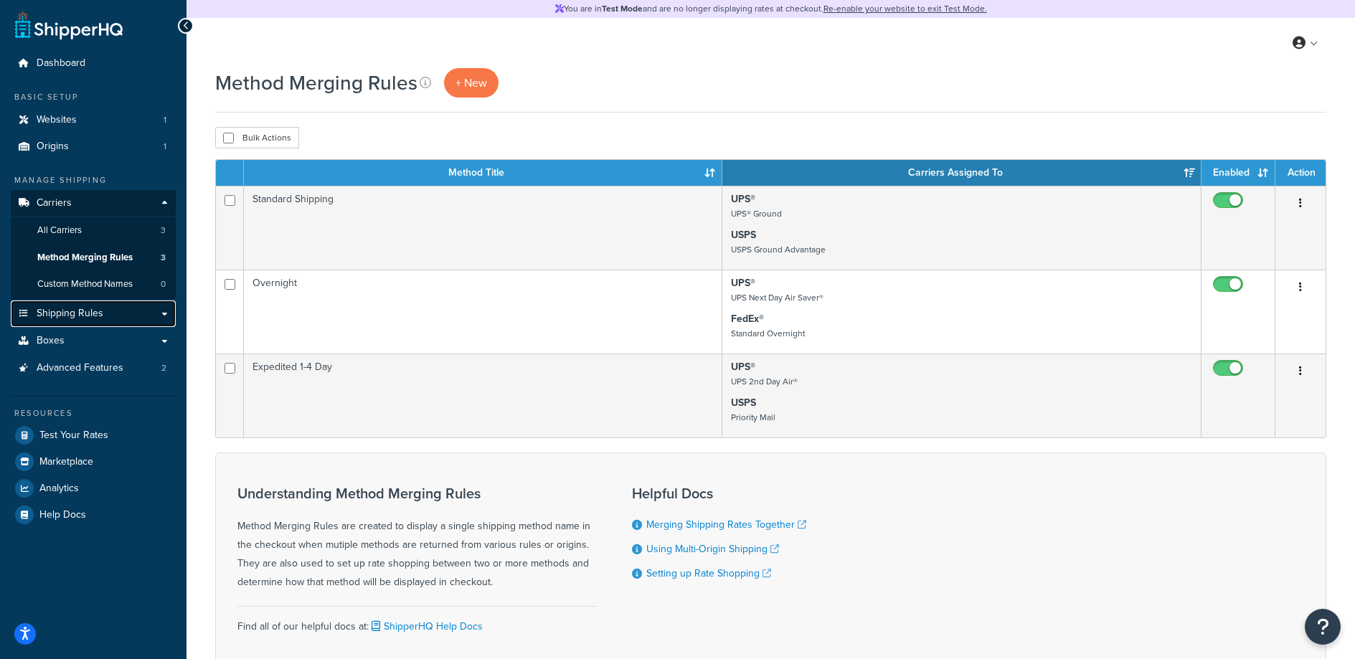
click at [158, 308] on link "Shipping Rules" at bounding box center [93, 314] width 165 height 27
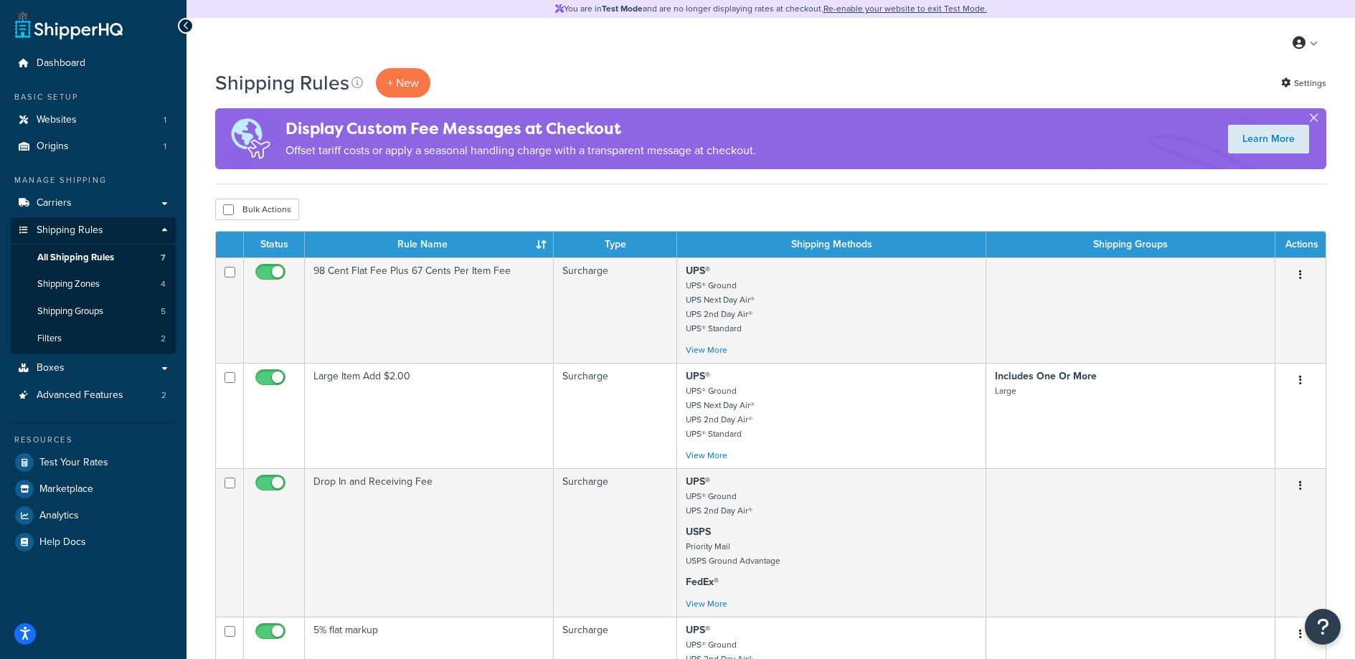
click at [1316, 120] on button "button" at bounding box center [1314, 121] width 4 height 4
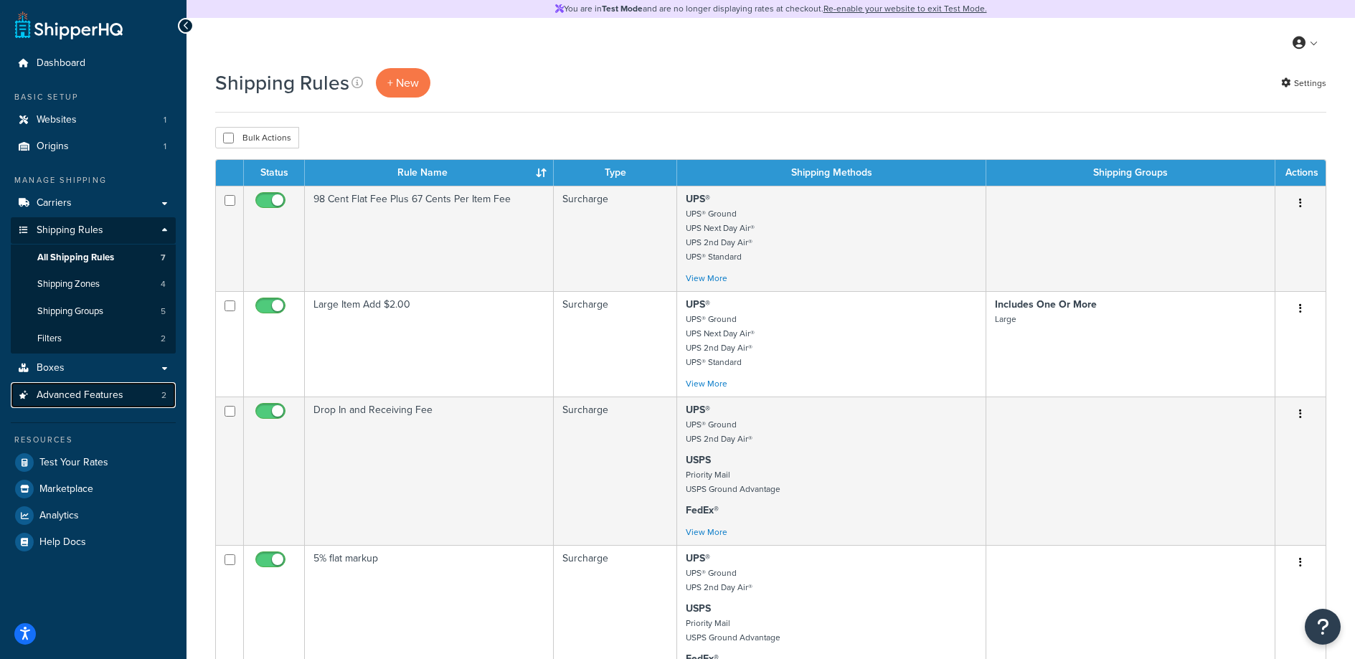
click at [100, 392] on span "Advanced Features" at bounding box center [80, 396] width 87 height 12
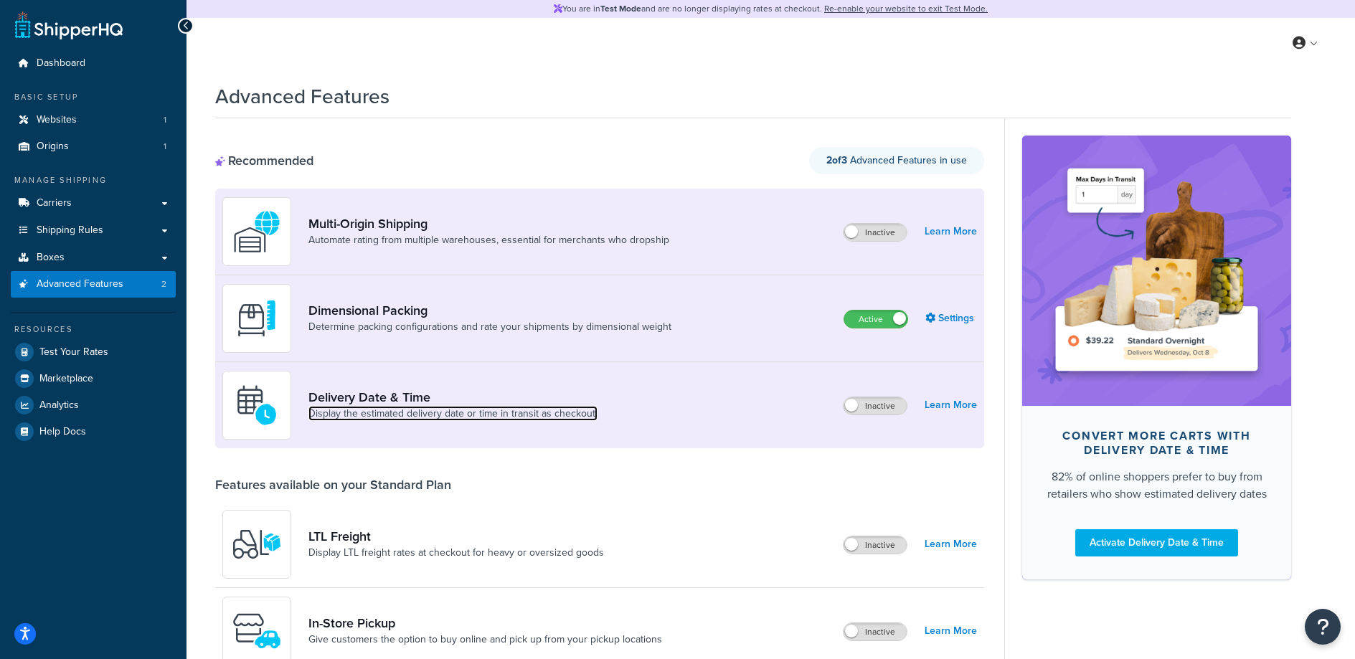
click at [445, 412] on link "Display the estimated delivery date or time in transit as checkout." at bounding box center [452, 414] width 289 height 14
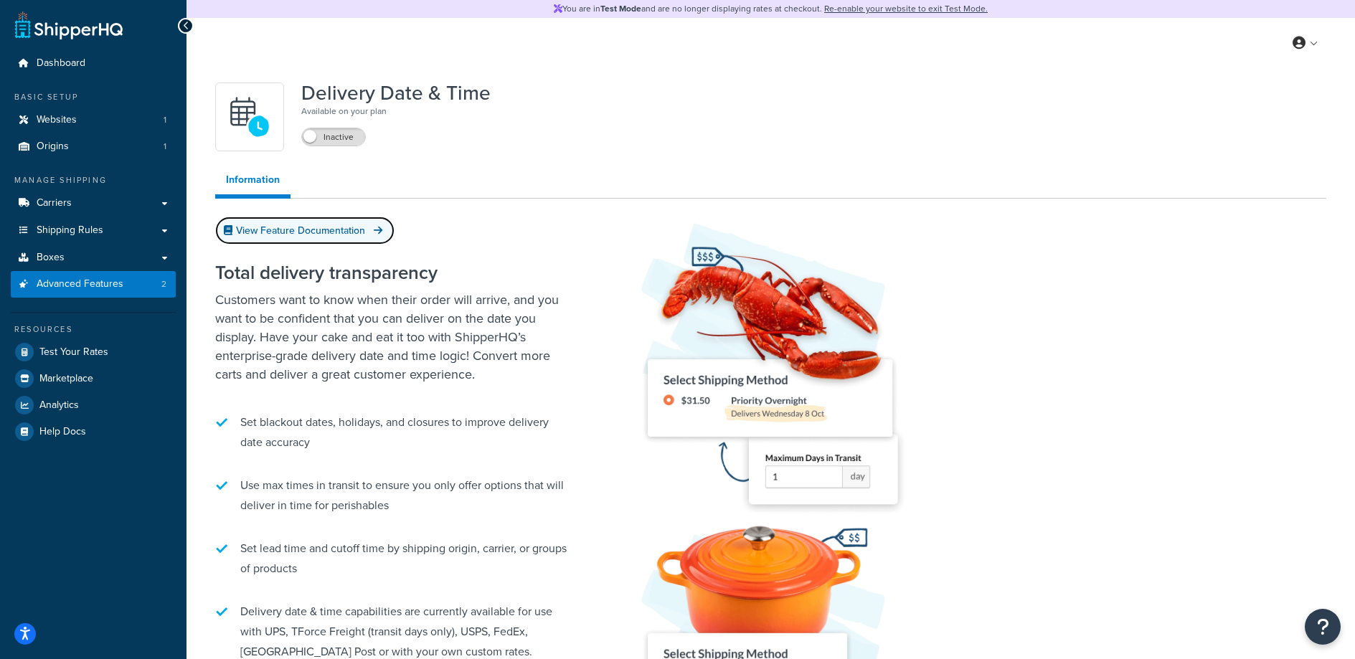
click at [301, 227] on link "View Feature Documentation" at bounding box center [304, 231] width 179 height 28
click at [472, 390] on div "Total delivery transparency Customers want to know when their order will arrive…" at bounding box center [394, 463] width 359 height 430
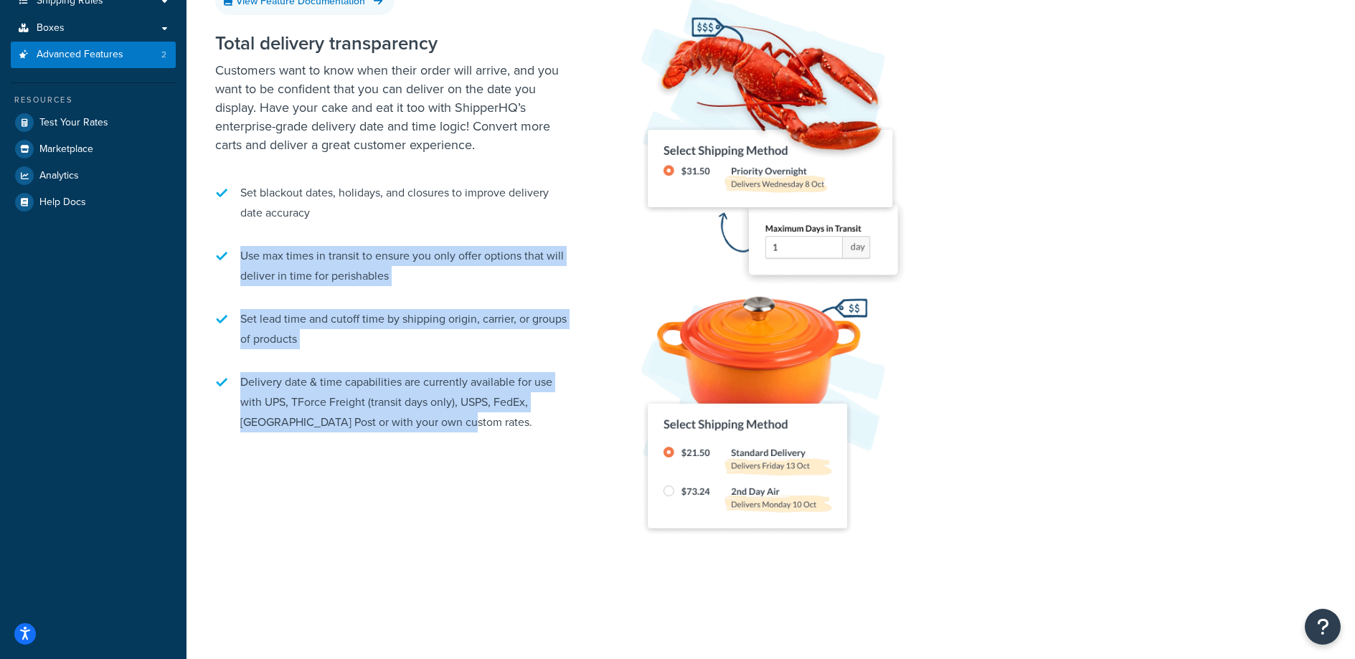
drag, startPoint x: 537, startPoint y: 462, endPoint x: 443, endPoint y: 232, distance: 248.3
click at [444, 236] on div "Total delivery transparency Customers want to know when their order will arrive…" at bounding box center [770, 294] width 1111 height 567
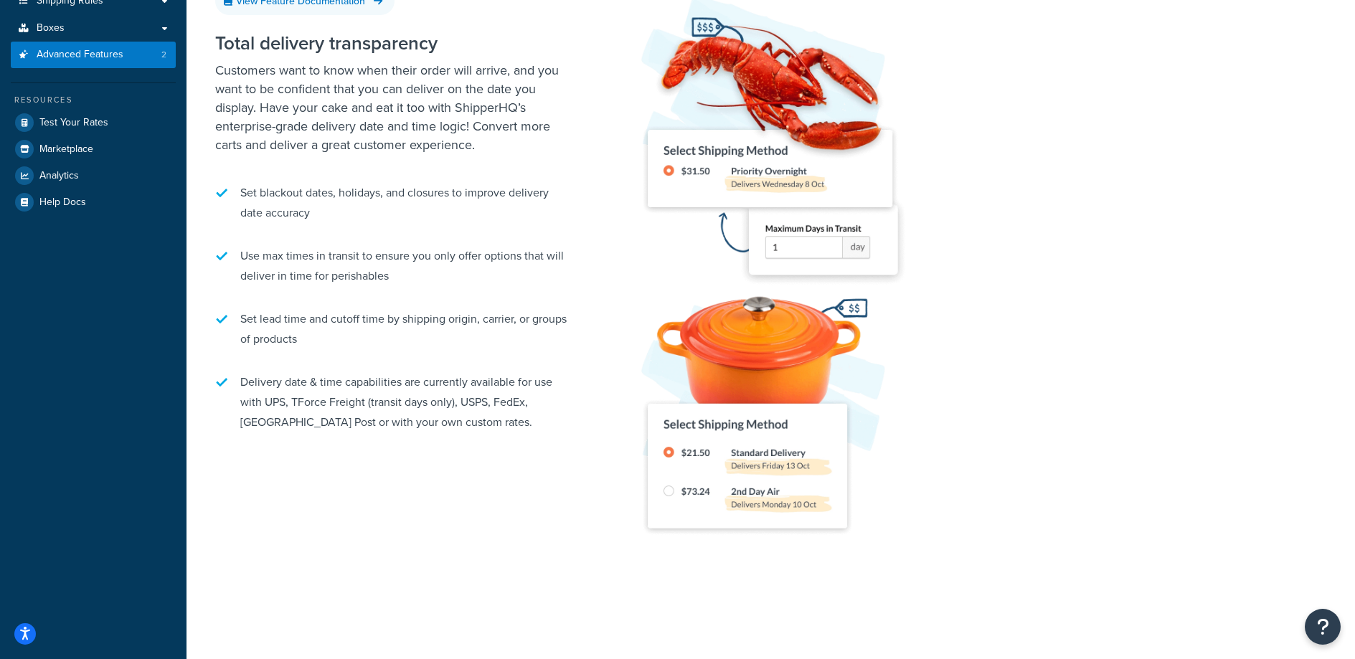
click at [442, 232] on ul "Set blackout dates, holidays, and closures to improve delivery date accuracy Us…" at bounding box center [394, 308] width 359 height 264
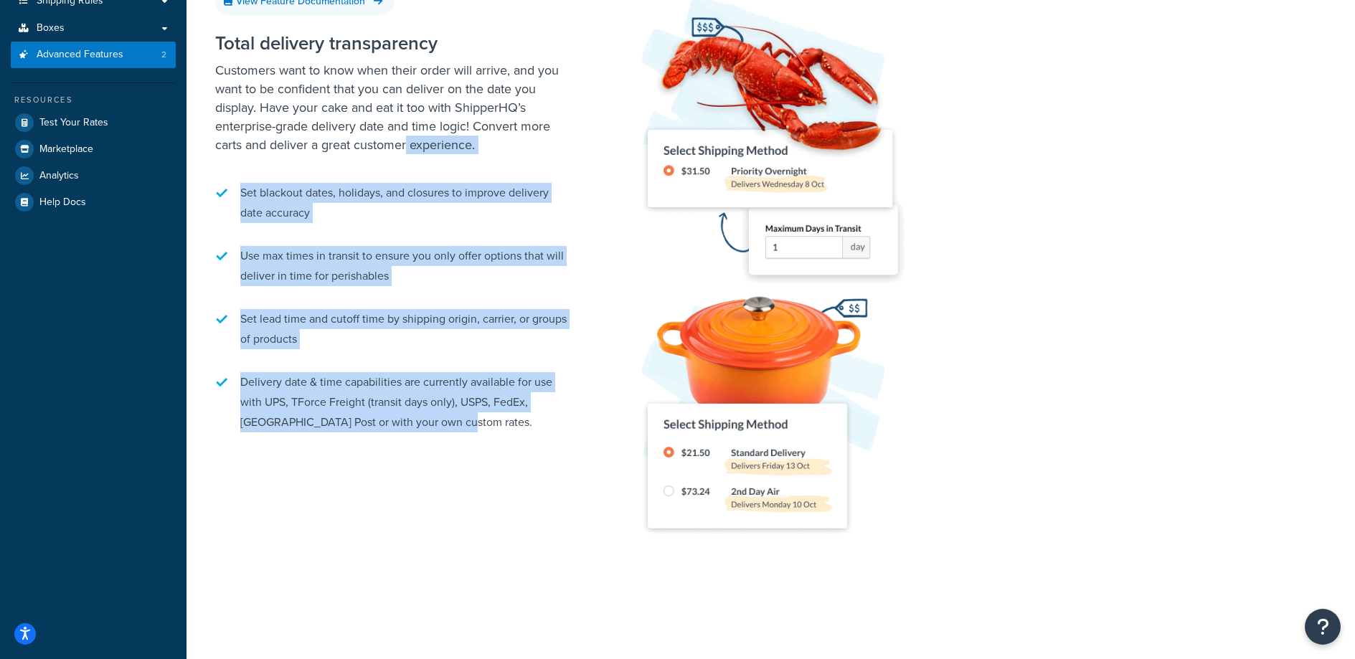
drag, startPoint x: 439, startPoint y: 214, endPoint x: 502, endPoint y: 423, distance: 217.4
click at [499, 427] on div "Total delivery transparency Customers want to know when their order will arrive…" at bounding box center [394, 234] width 359 height 430
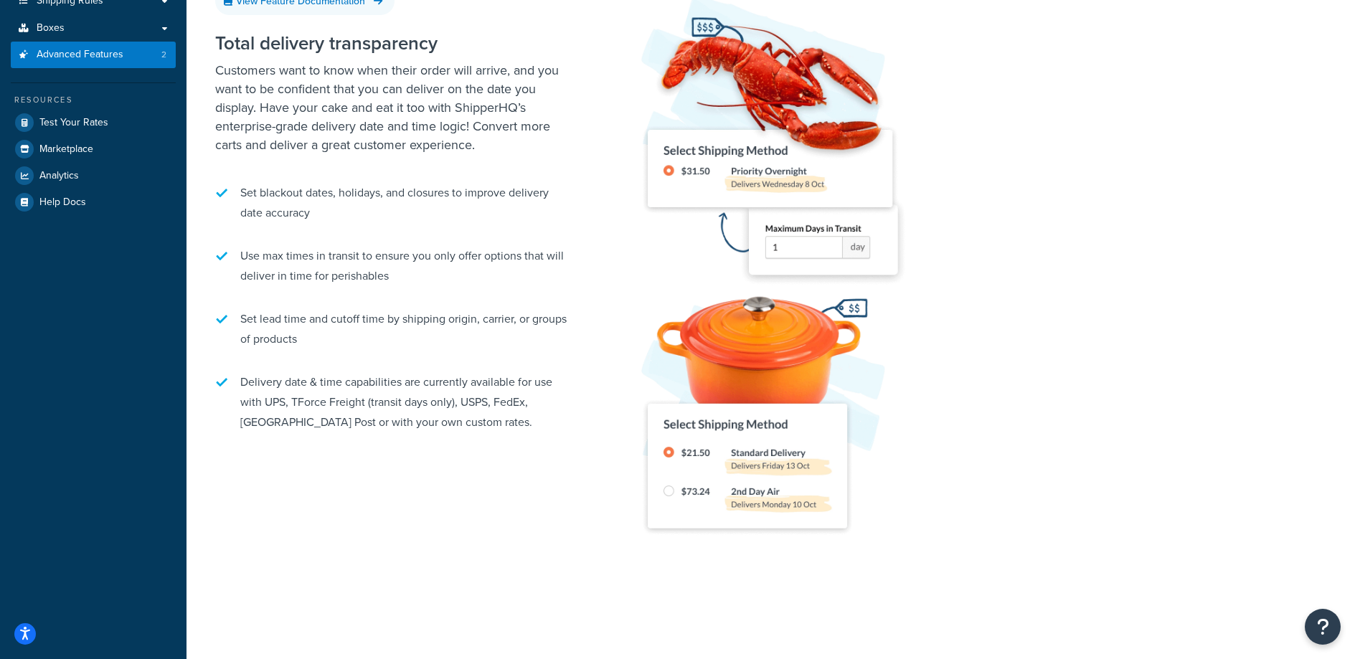
click at [502, 426] on li "Delivery date & time capabilities are currently available for use with UPS, TFo…" at bounding box center [394, 402] width 359 height 75
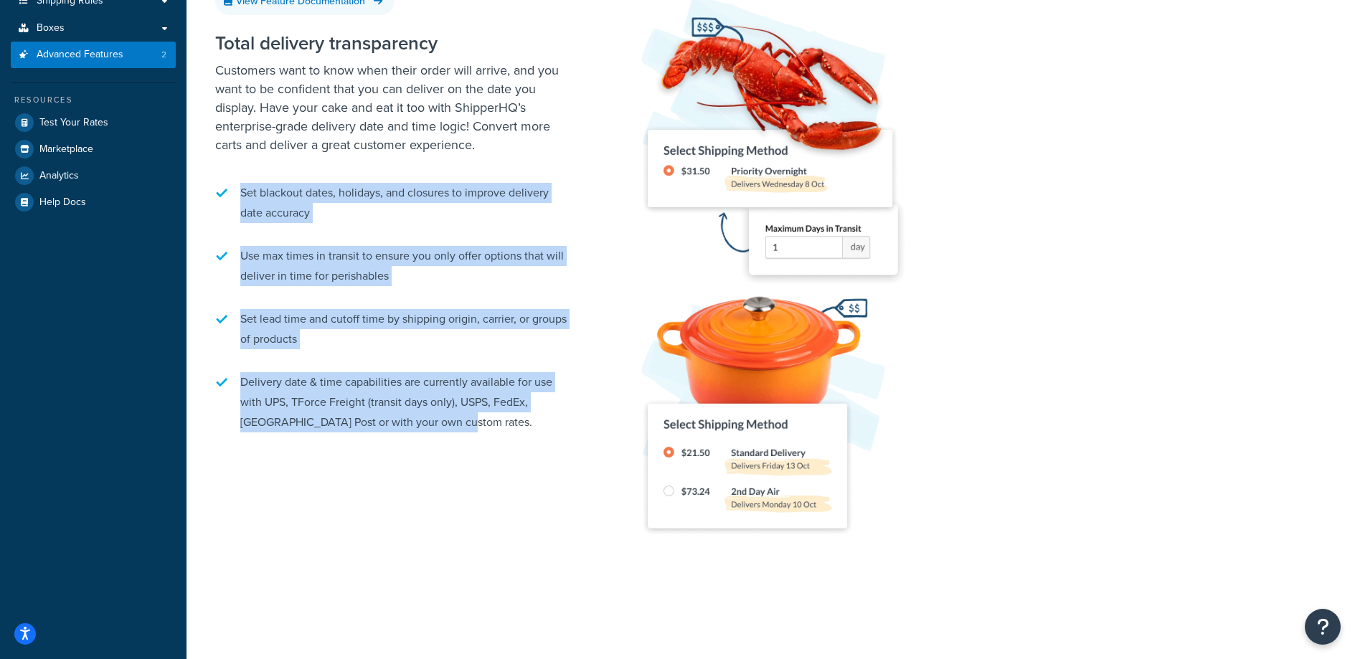
drag, startPoint x: 503, startPoint y: 425, endPoint x: 394, endPoint y: 176, distance: 271.7
click at [403, 177] on ul "Set blackout dates, holidays, and closures to improve delivery date accuracy Us…" at bounding box center [394, 308] width 359 height 264
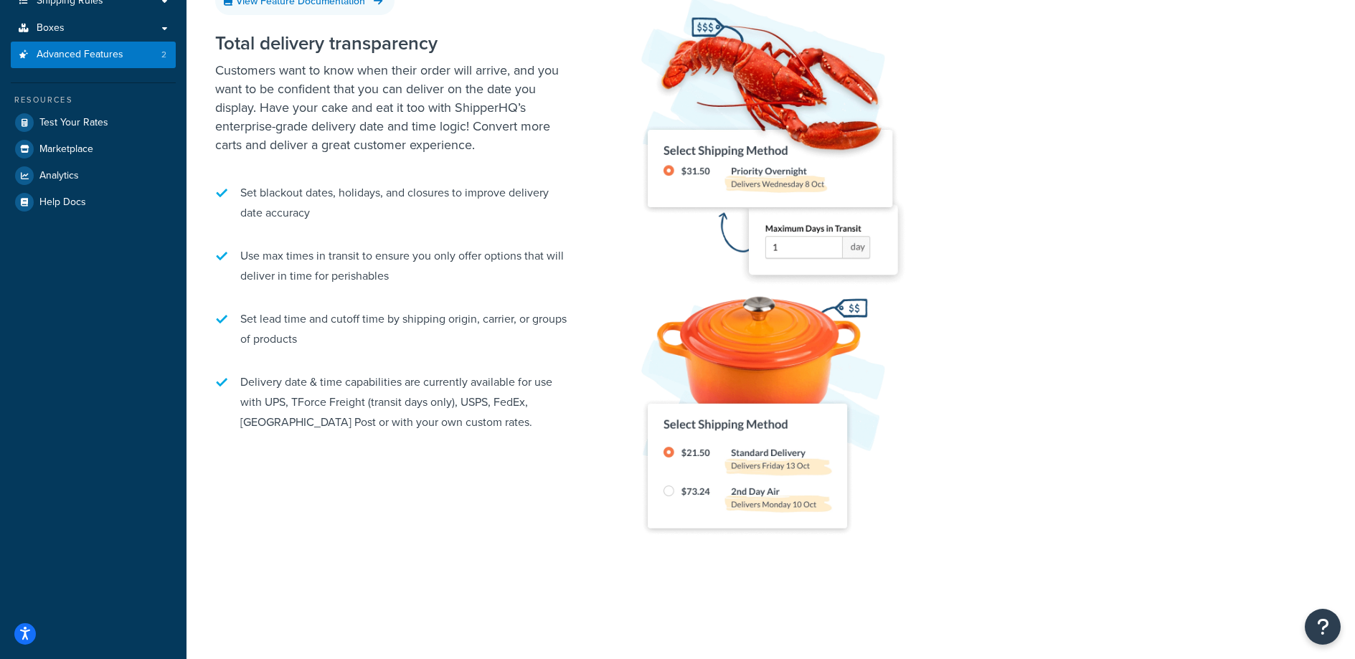
drag, startPoint x: 393, startPoint y: 176, endPoint x: 392, endPoint y: 148, distance: 27.3
click at [394, 176] on li "Set blackout dates, holidays, and closures to improve delivery date accuracy" at bounding box center [394, 203] width 359 height 55
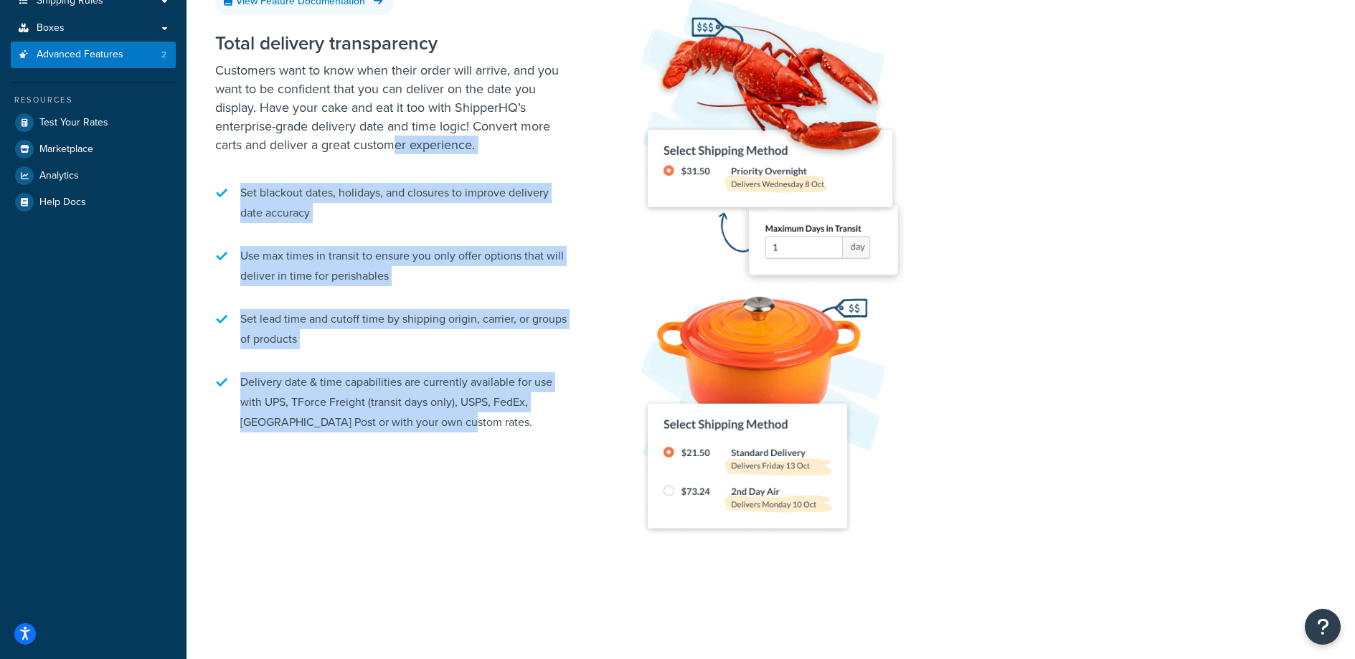
drag, startPoint x: 392, startPoint y: 152, endPoint x: 586, endPoint y: 437, distance: 344.4
click at [586, 437] on div "Total delivery transparency Customers want to know when their order will arrive…" at bounding box center [770, 294] width 1111 height 567
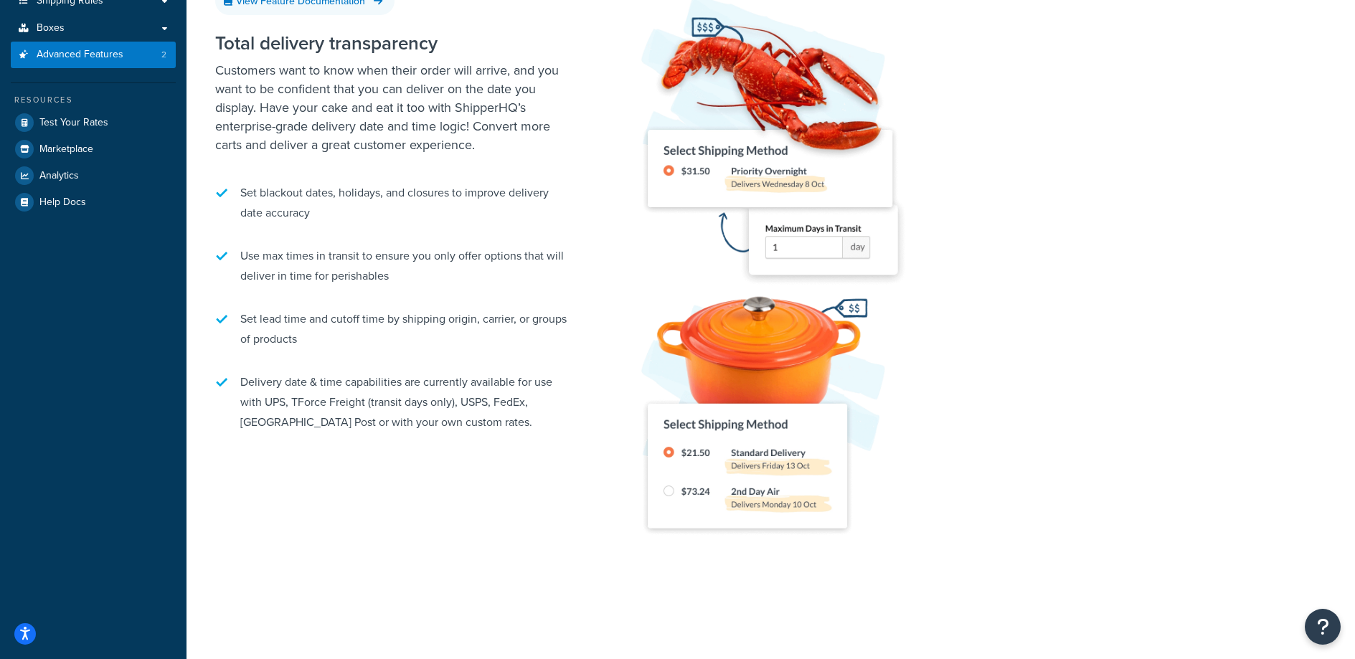
click at [582, 433] on div "Total delivery transparency Customers want to know when their order will arrive…" at bounding box center [770, 294] width 1111 height 567
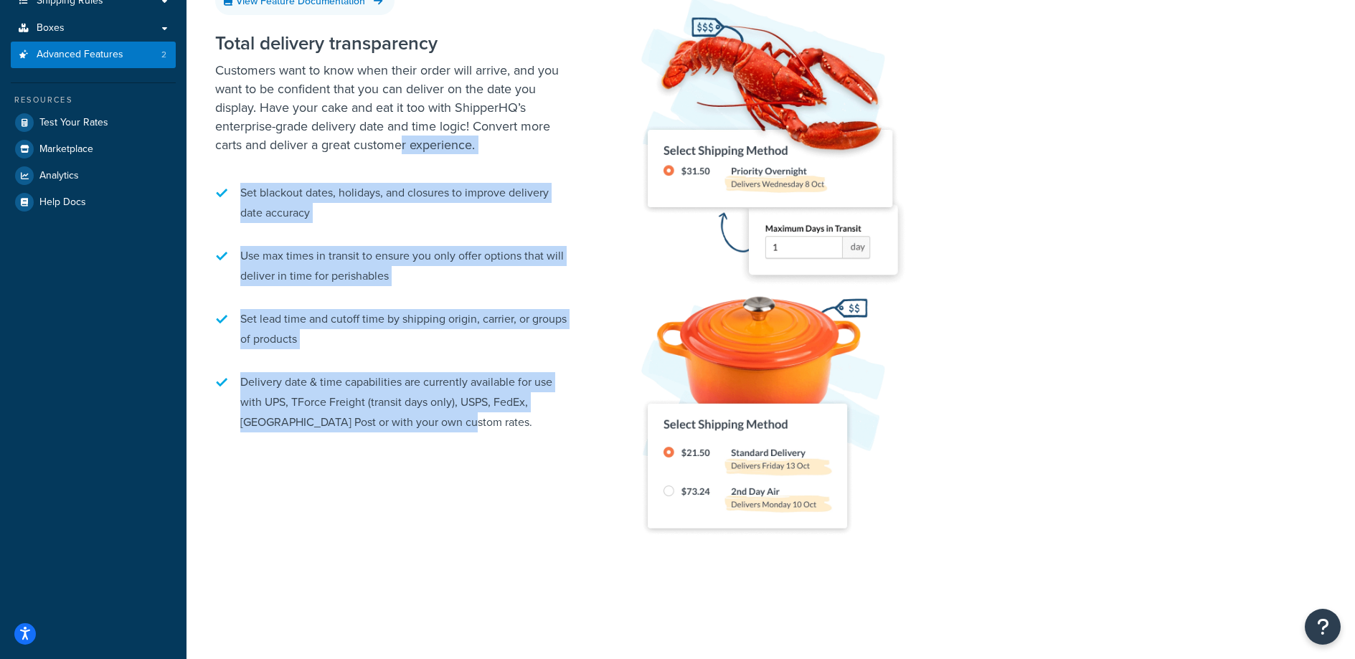
drag, startPoint x: 570, startPoint y: 440, endPoint x: 403, endPoint y: 148, distance: 335.8
click at [403, 148] on div "Total delivery transparency Customers want to know when their order will arrive…" at bounding box center [394, 234] width 359 height 430
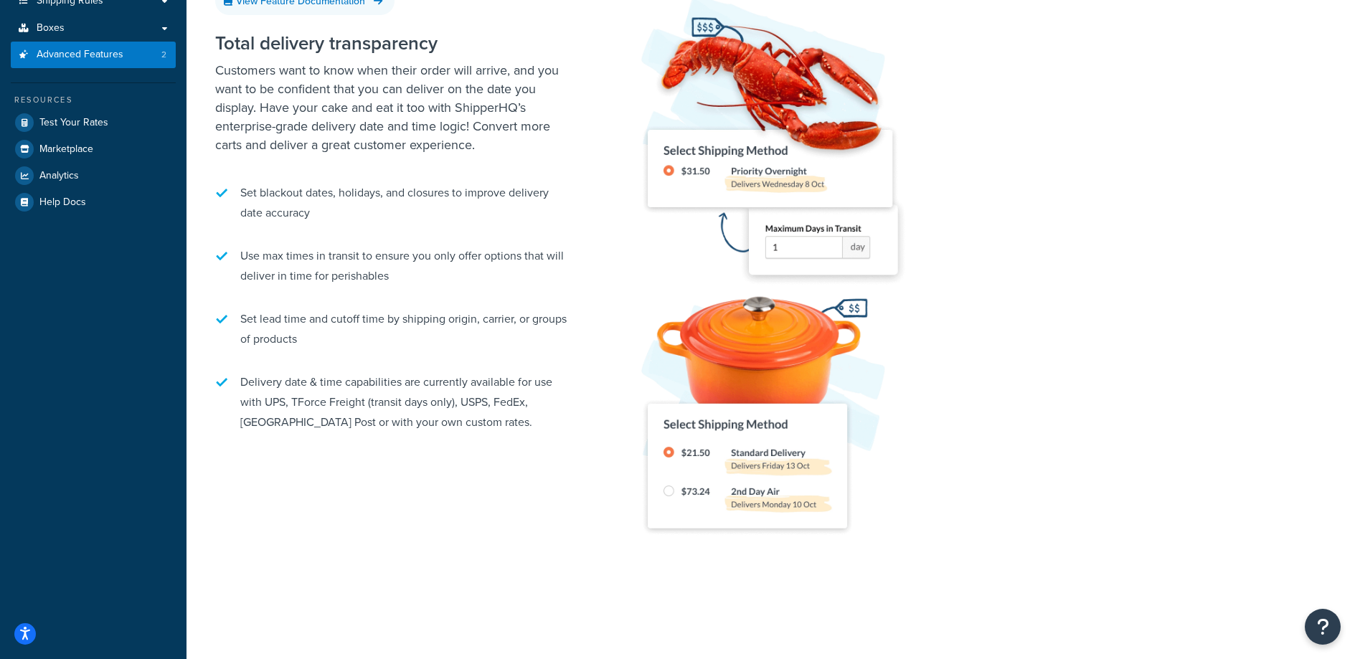
drag, startPoint x: 403, startPoint y: 148, endPoint x: 401, endPoint y: 129, distance: 19.5
click at [403, 148] on p "Customers want to know when their order will arrive, and you want to be confide…" at bounding box center [394, 107] width 359 height 93
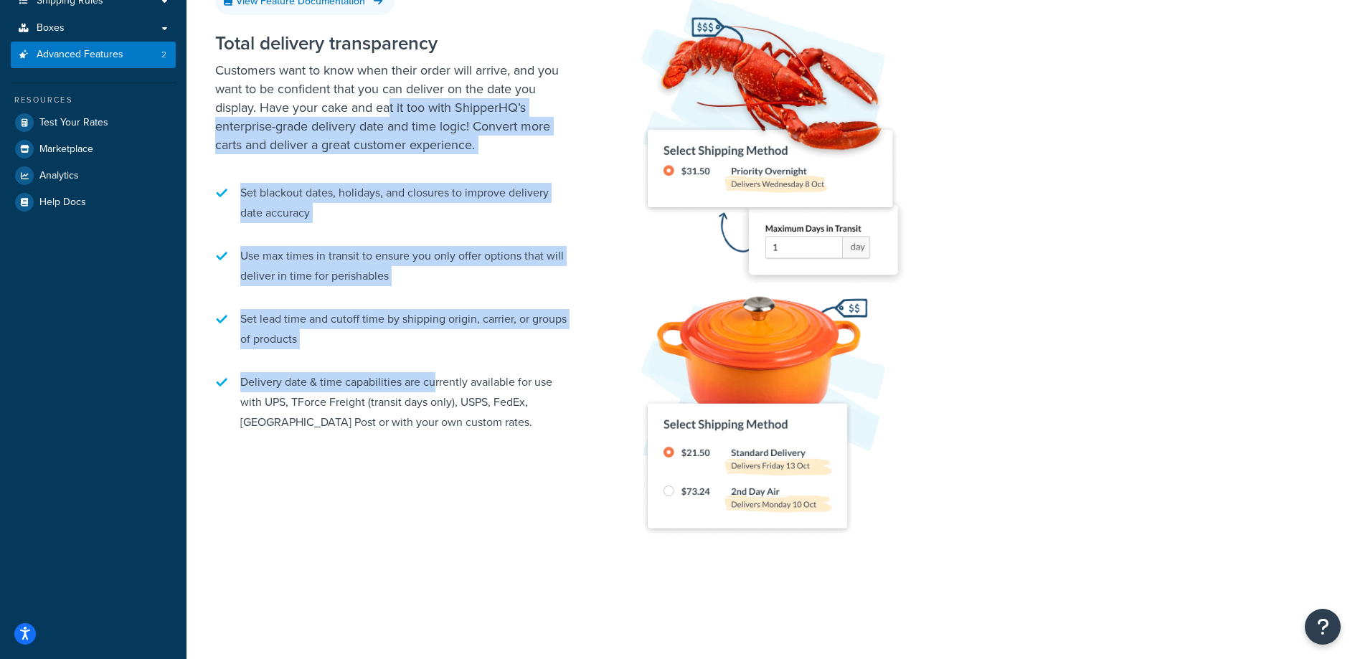
drag, startPoint x: 392, startPoint y: 176, endPoint x: 433, endPoint y: 374, distance: 202.9
click at [433, 374] on div "Total delivery transparency Customers want to know when their order will arrive…" at bounding box center [394, 234] width 359 height 430
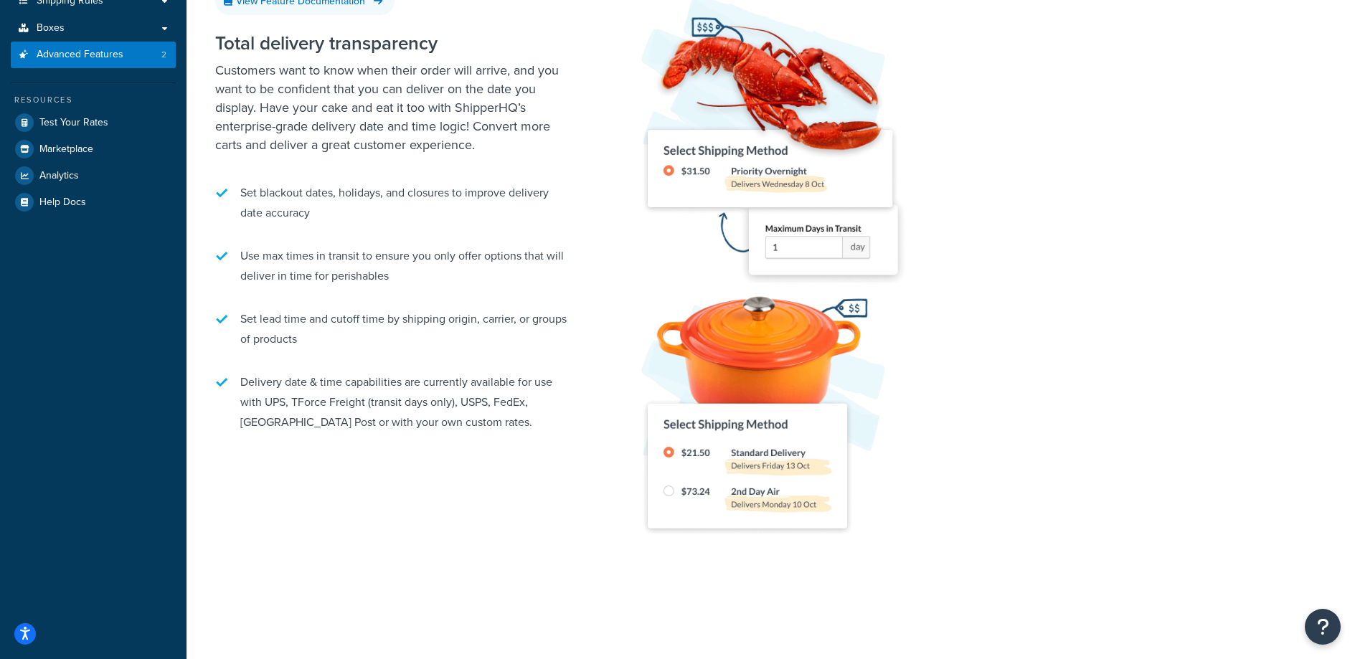
click at [433, 375] on li "Delivery date & time capabilities are currently available for use with UPS, TFo…" at bounding box center [394, 402] width 359 height 75
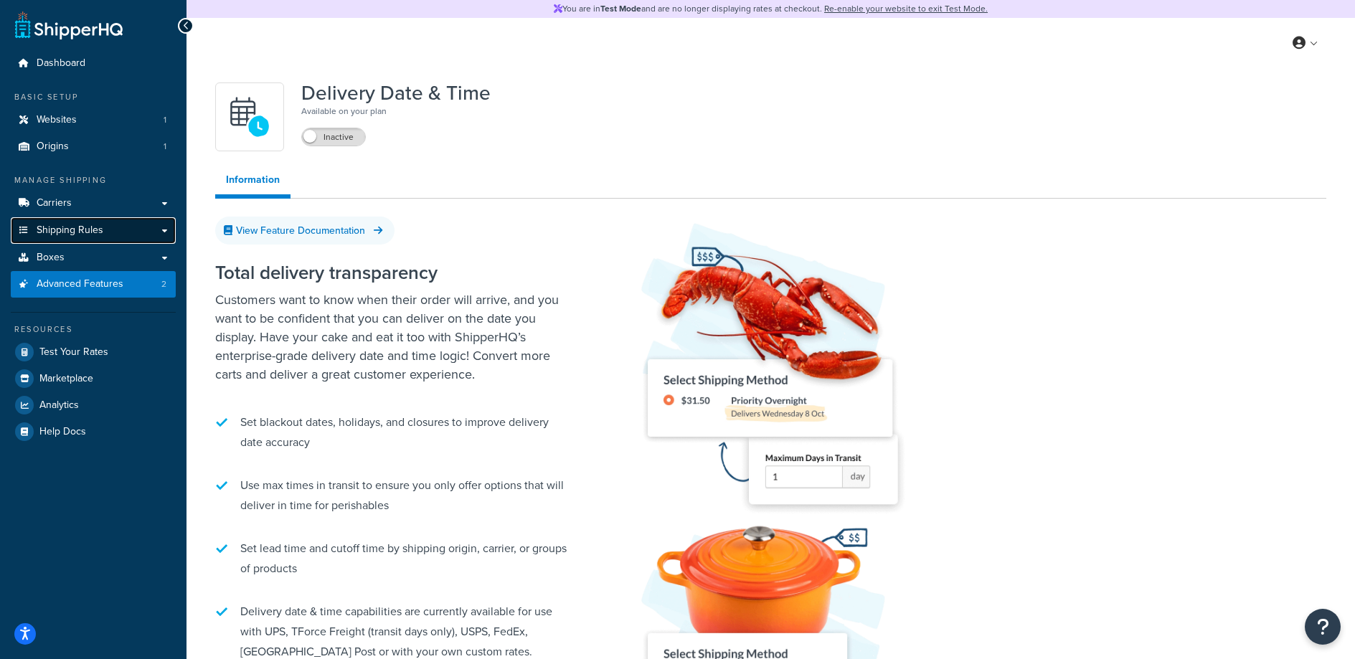
click at [86, 229] on span "Shipping Rules" at bounding box center [70, 231] width 67 height 12
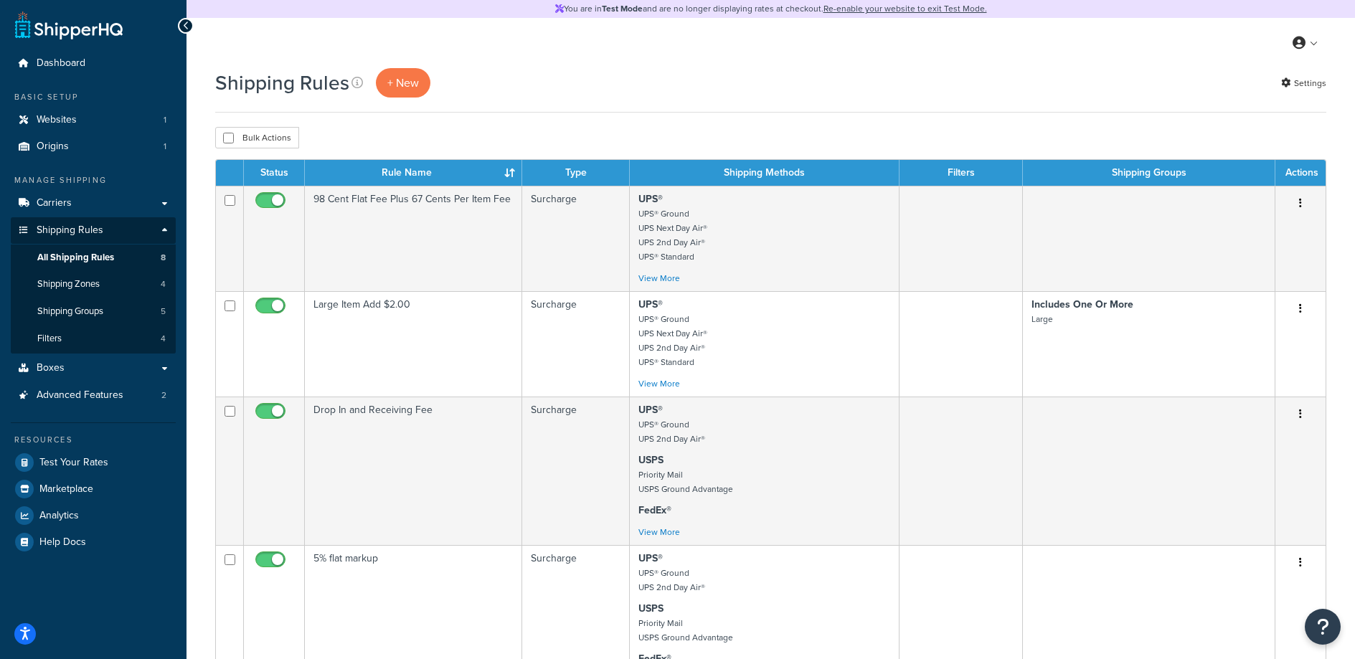
click at [366, 89] on div "Shipping Rules + New" at bounding box center [326, 82] width 222 height 29
click at [392, 79] on p "+ New" at bounding box center [403, 82] width 55 height 29
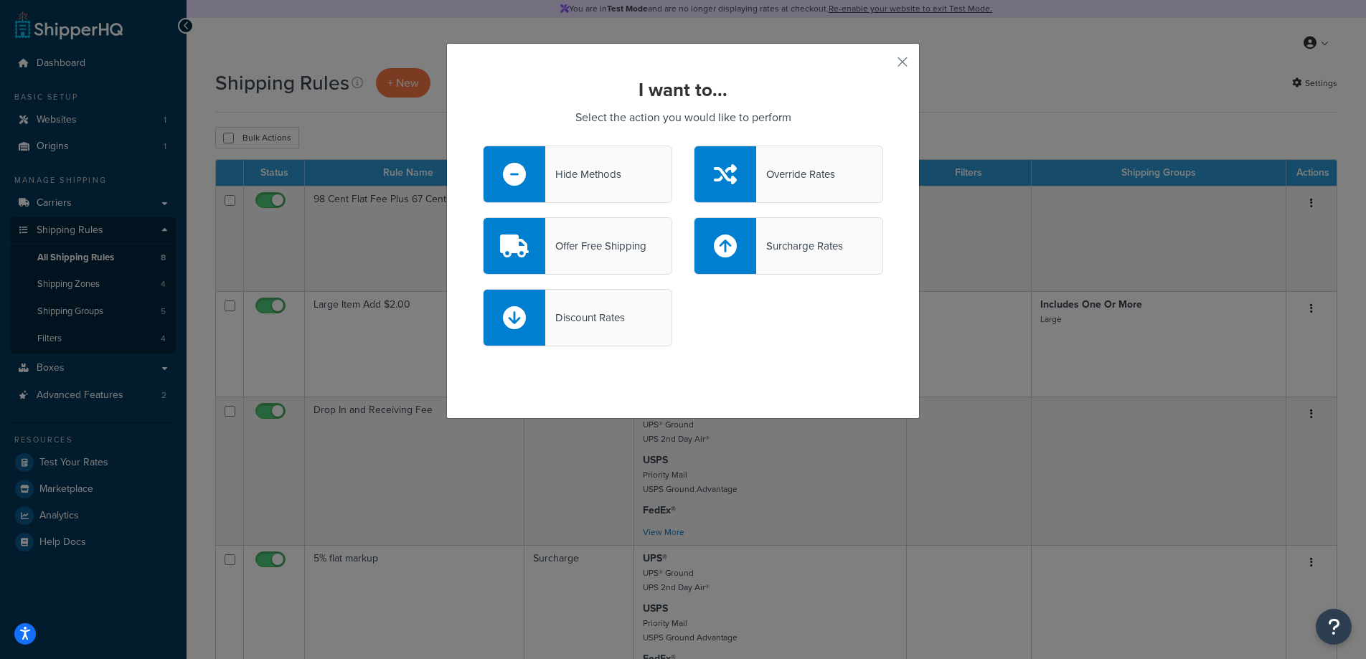
click at [603, 300] on div "Discount Rates" at bounding box center [577, 317] width 189 height 57
click at [0, 0] on input "Discount Rates" at bounding box center [0, 0] width 0 height 0
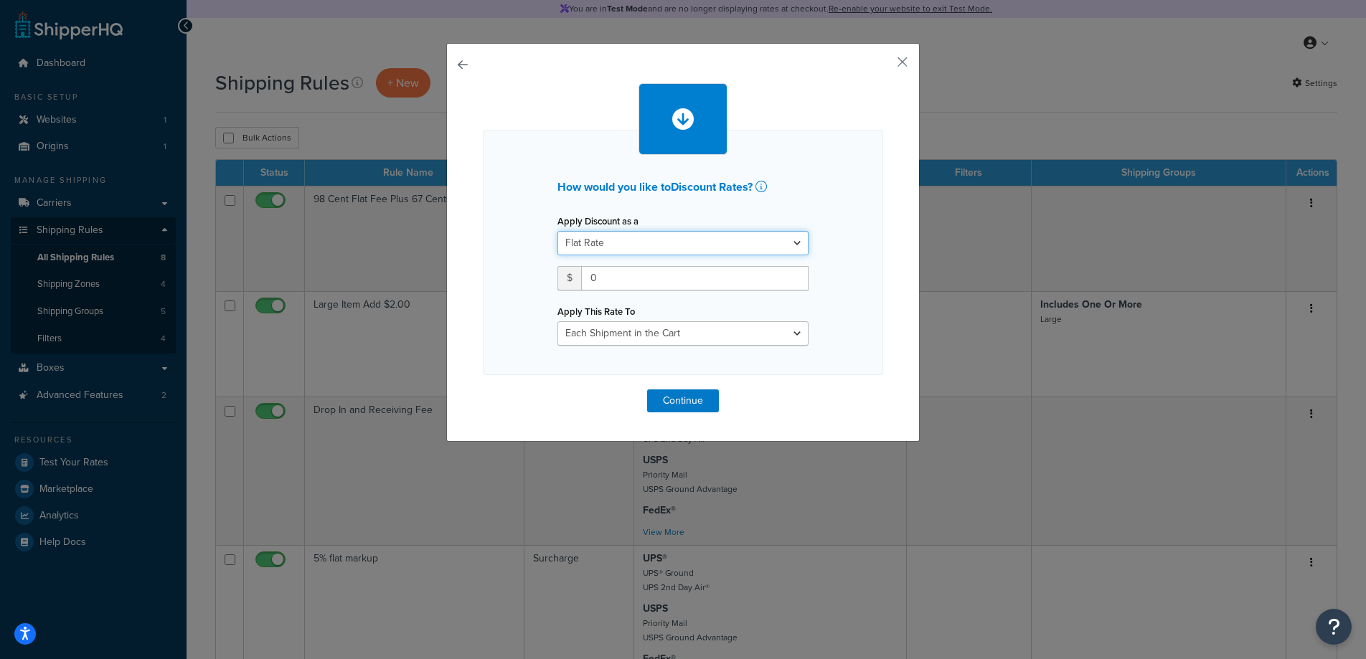
click at [658, 247] on select "Flat Rate Percentage Flat Rate & Percentage" at bounding box center [682, 243] width 251 height 24
click at [557, 231] on select "Flat Rate Percentage Flat Rate & Percentage" at bounding box center [682, 243] width 251 height 24
click at [735, 335] on select "Each Shipment in the Cart Each Shipping Group in the Cart Each Item within a Sh…" at bounding box center [682, 333] width 251 height 24
click at [557, 321] on select "Each Shipment in the Cart Each Shipping Group in the Cart Each Item within a Sh…" at bounding box center [682, 333] width 251 height 24
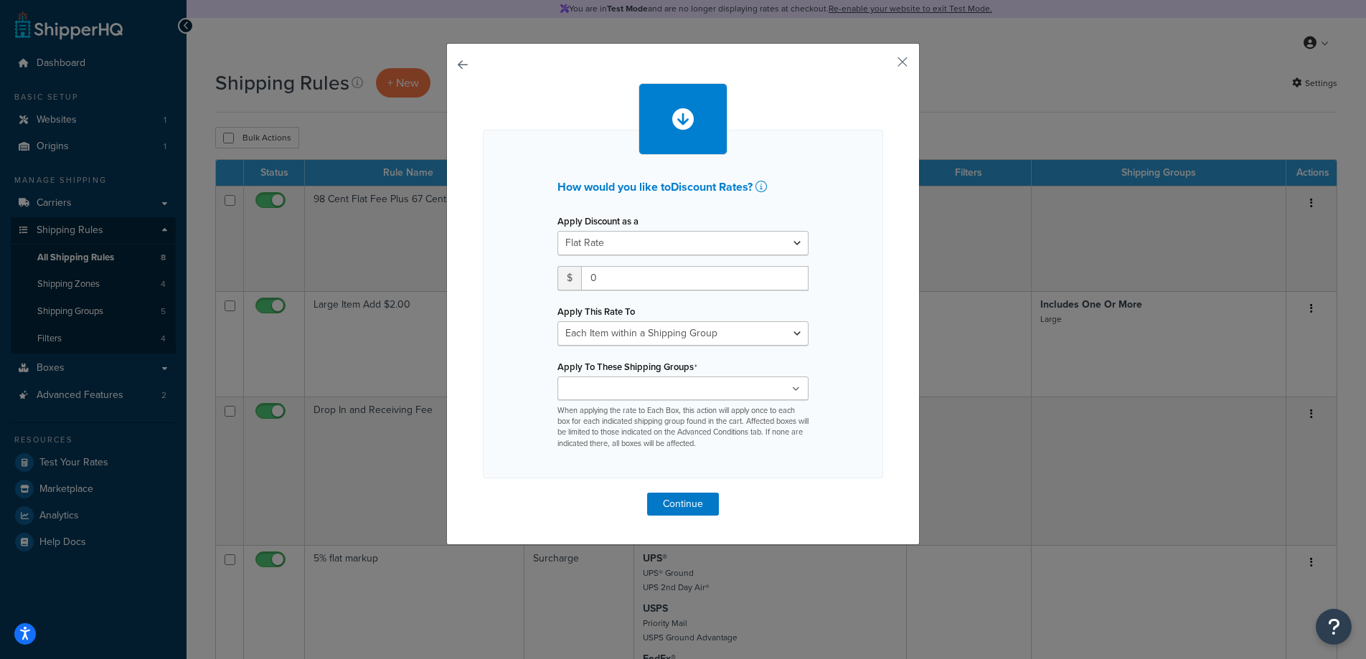
click at [711, 394] on ul at bounding box center [682, 389] width 251 height 24
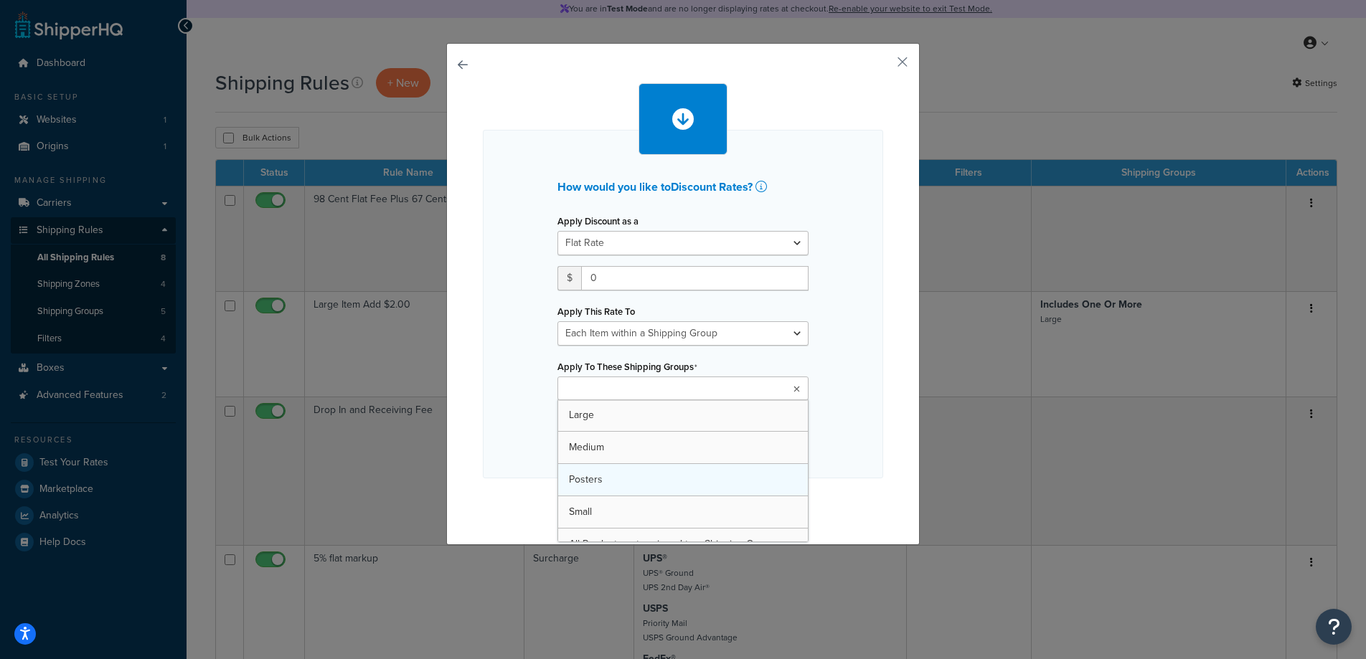
scroll to position [19, 0]
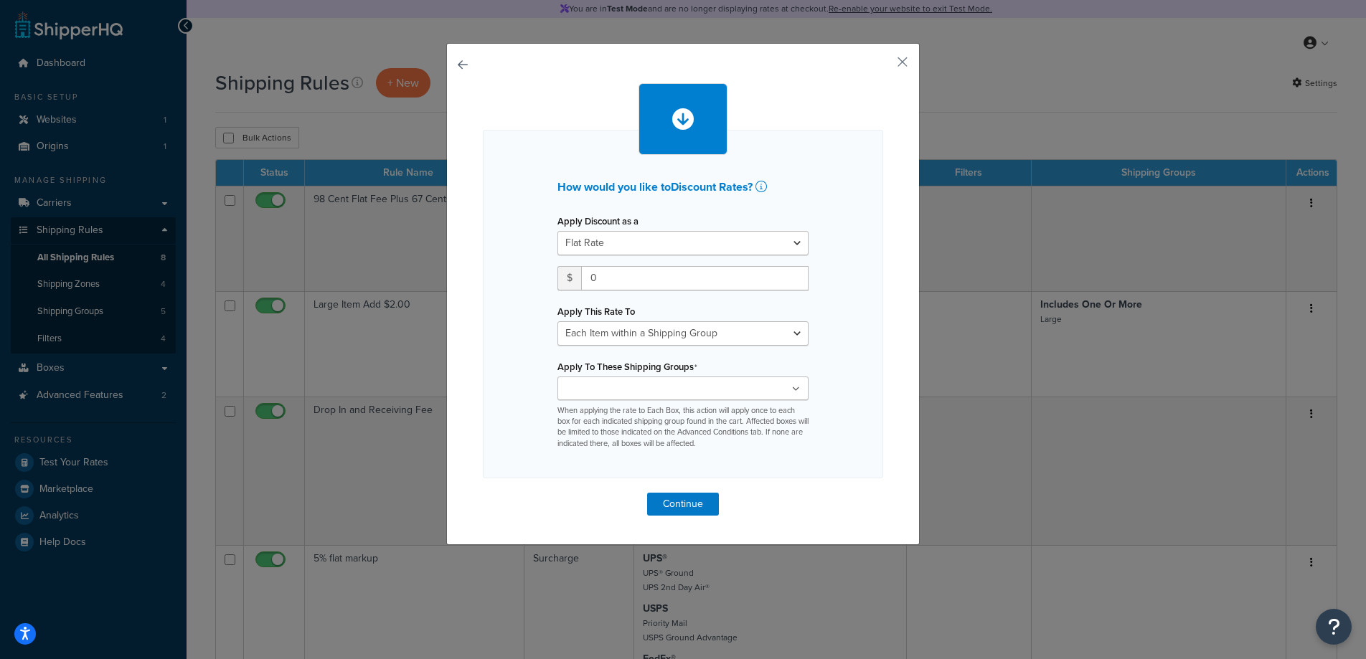
click at [831, 443] on div "How would you like to Discount Rates ? Apply Discount as a Flat Rate Percentage…" at bounding box center [683, 304] width 400 height 349
click at [718, 331] on select "Each Shipment in the Cart Each Shipping Group in the Cart Each Item within a Sh…" at bounding box center [682, 333] width 251 height 24
select select "CART"
click at [557, 321] on select "Each Shipment in the Cart Each Shipping Group in the Cart Each Item within a Sh…" at bounding box center [682, 333] width 251 height 24
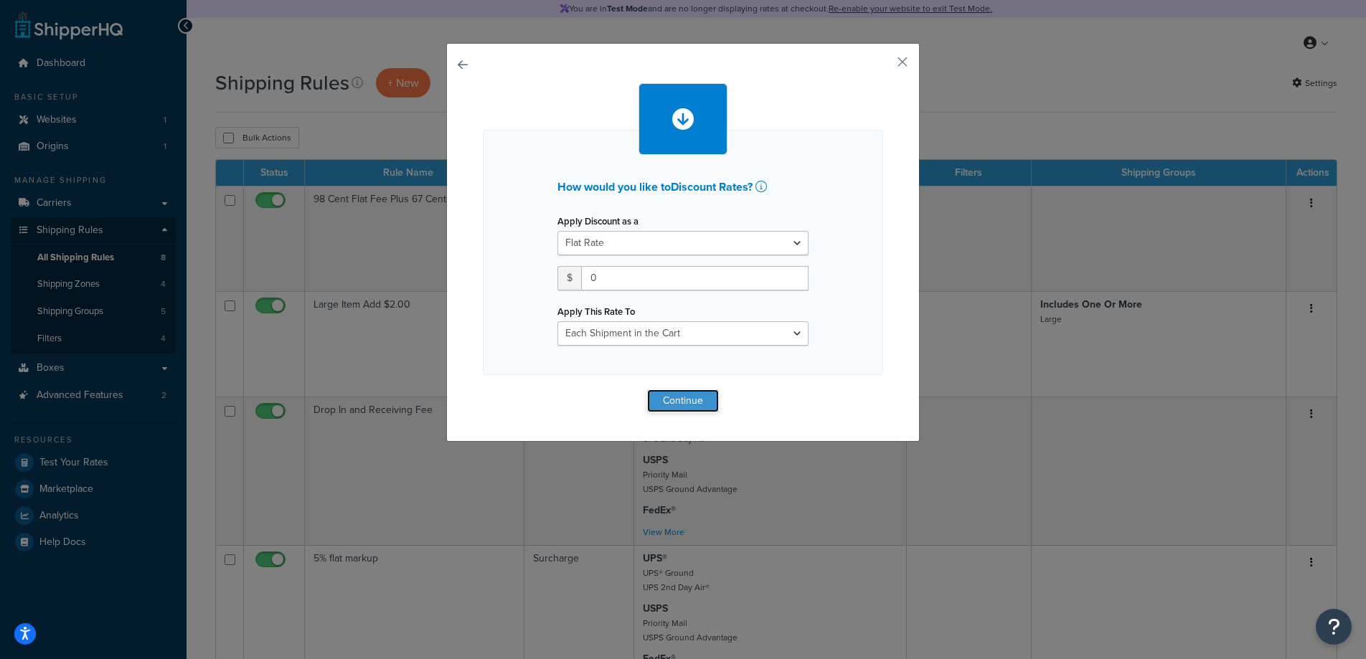
click at [689, 402] on button "Continue" at bounding box center [683, 401] width 72 height 23
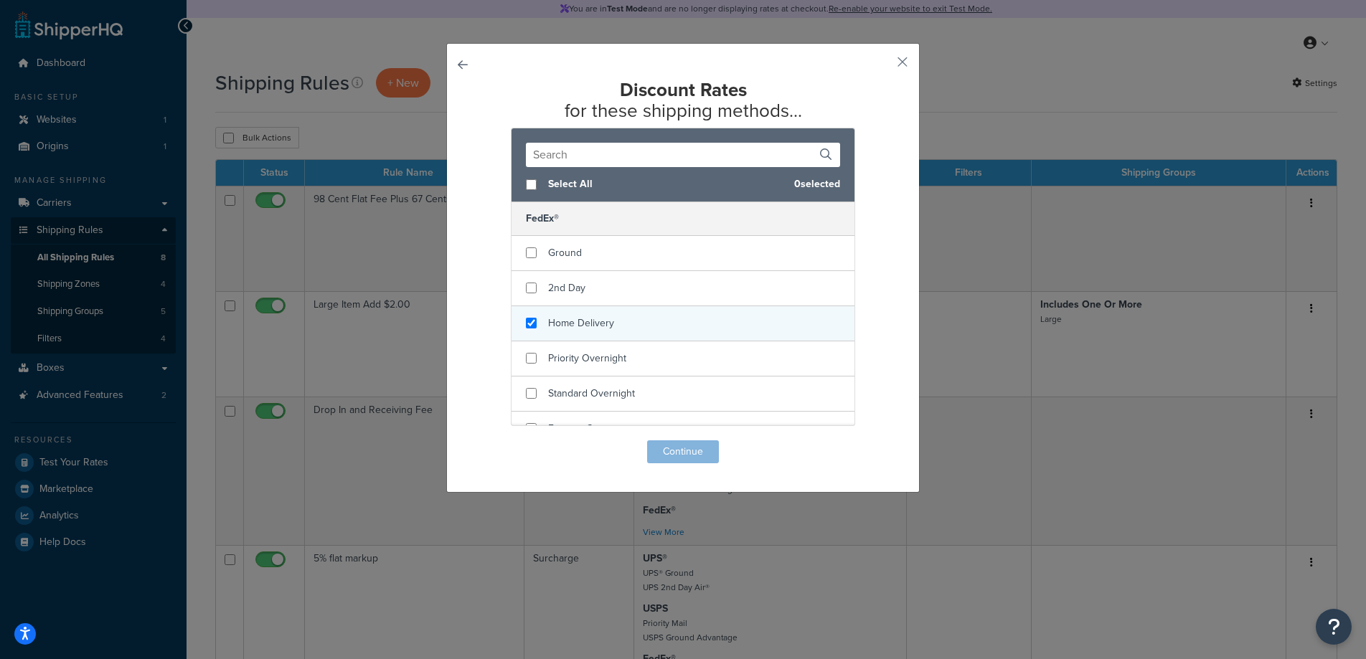
checkbox input "true"
click at [577, 336] on div "Home Delivery" at bounding box center [682, 323] width 343 height 35
click at [663, 445] on button "Continue" at bounding box center [683, 451] width 72 height 23
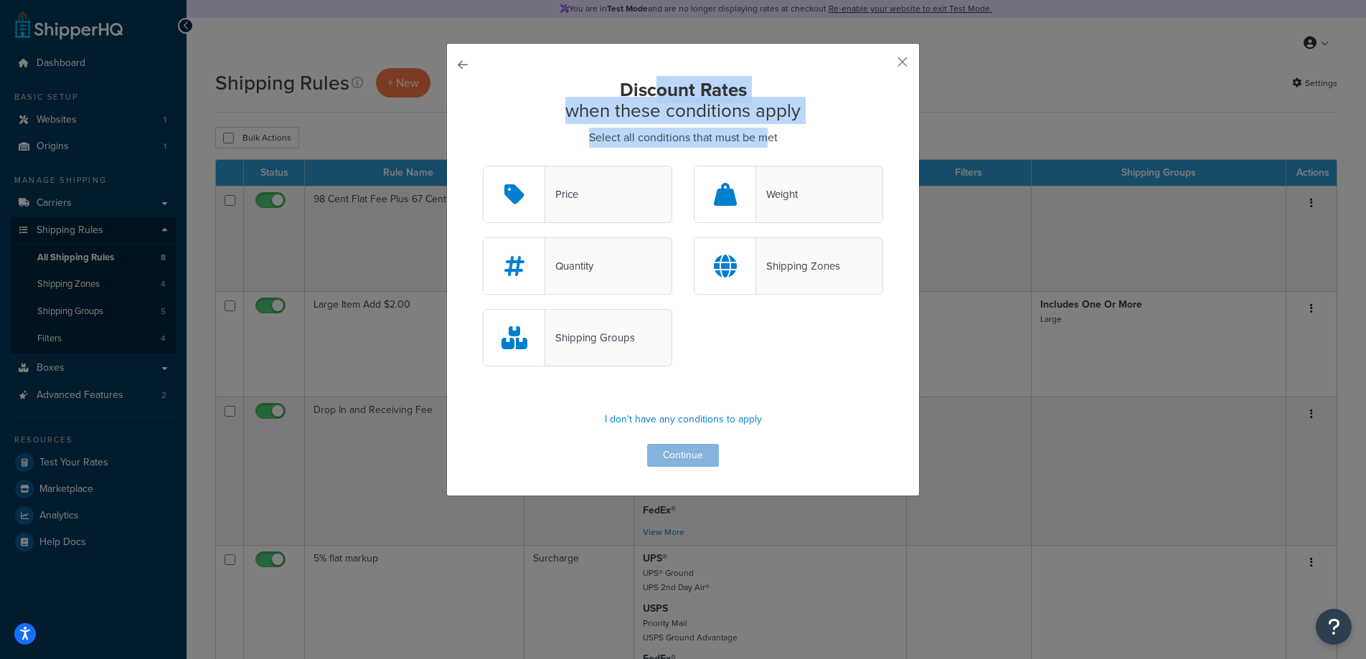
drag, startPoint x: 652, startPoint y: 91, endPoint x: 762, endPoint y: 132, distance: 117.1
click at [762, 132] on div "Discount Rates when these conditions apply Select all conditions that must be m…" at bounding box center [683, 273] width 400 height 387
click at [762, 132] on p "Select all conditions that must be met" at bounding box center [683, 138] width 400 height 20
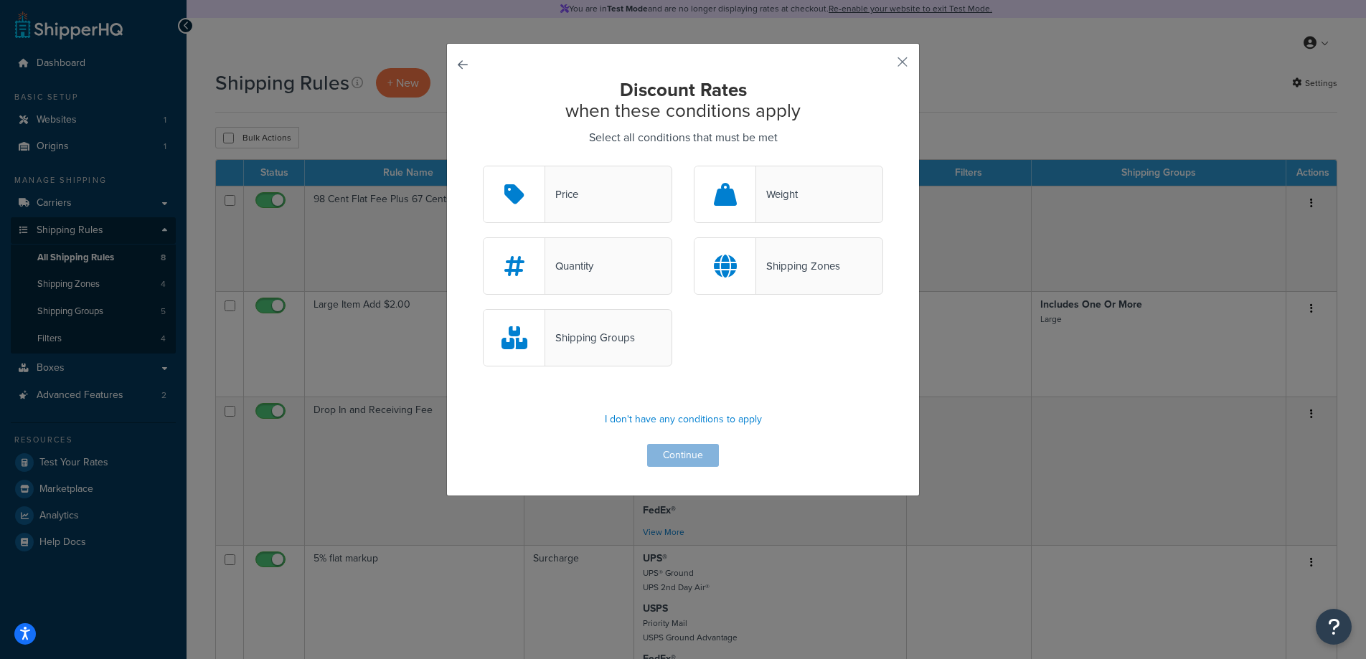
click at [579, 181] on div "Price" at bounding box center [577, 194] width 189 height 57
click at [0, 0] on input "Price" at bounding box center [0, 0] width 0 height 0
click at [590, 336] on div "Shipping Groups" at bounding box center [590, 338] width 90 height 20
click at [0, 0] on input "Shipping Groups" at bounding box center [0, 0] width 0 height 0
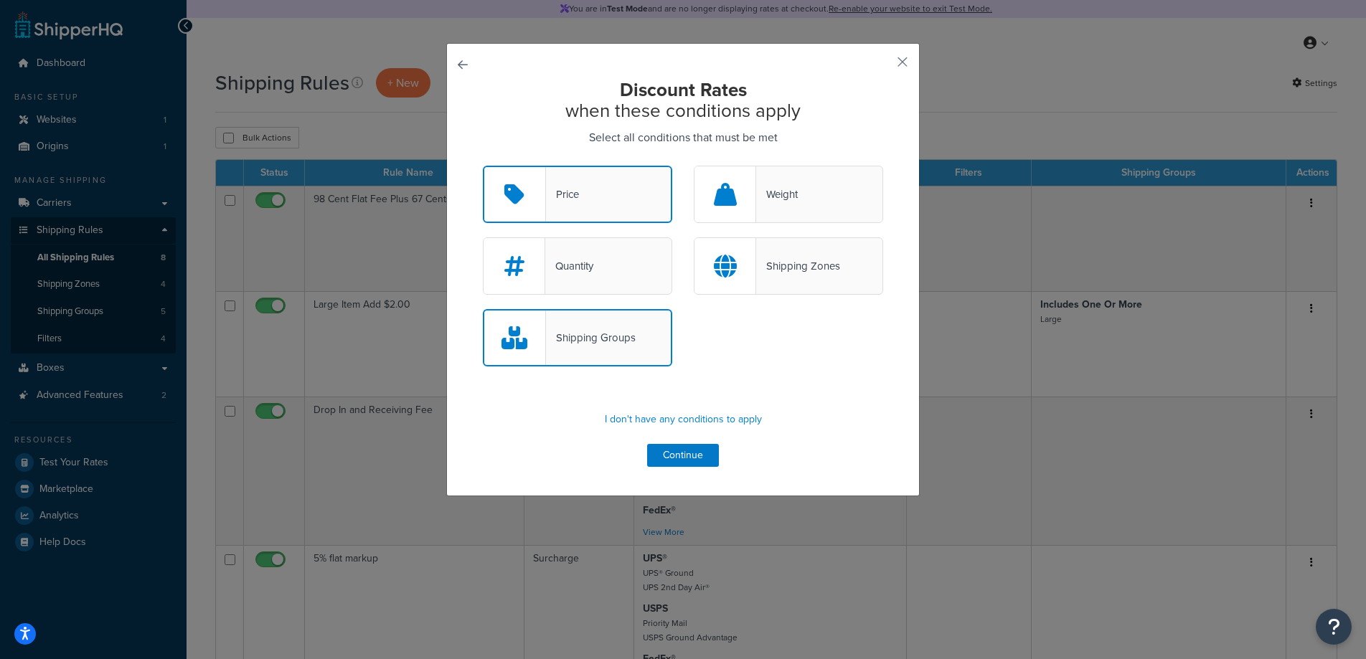
click at [570, 188] on div "Price" at bounding box center [562, 194] width 33 height 20
click at [0, 0] on input "Price" at bounding box center [0, 0] width 0 height 0
click at [604, 202] on div "Price" at bounding box center [577, 194] width 189 height 57
click at [0, 0] on input "Price" at bounding box center [0, 0] width 0 height 0
drag, startPoint x: 595, startPoint y: 267, endPoint x: 598, endPoint y: 258, distance: 9.8
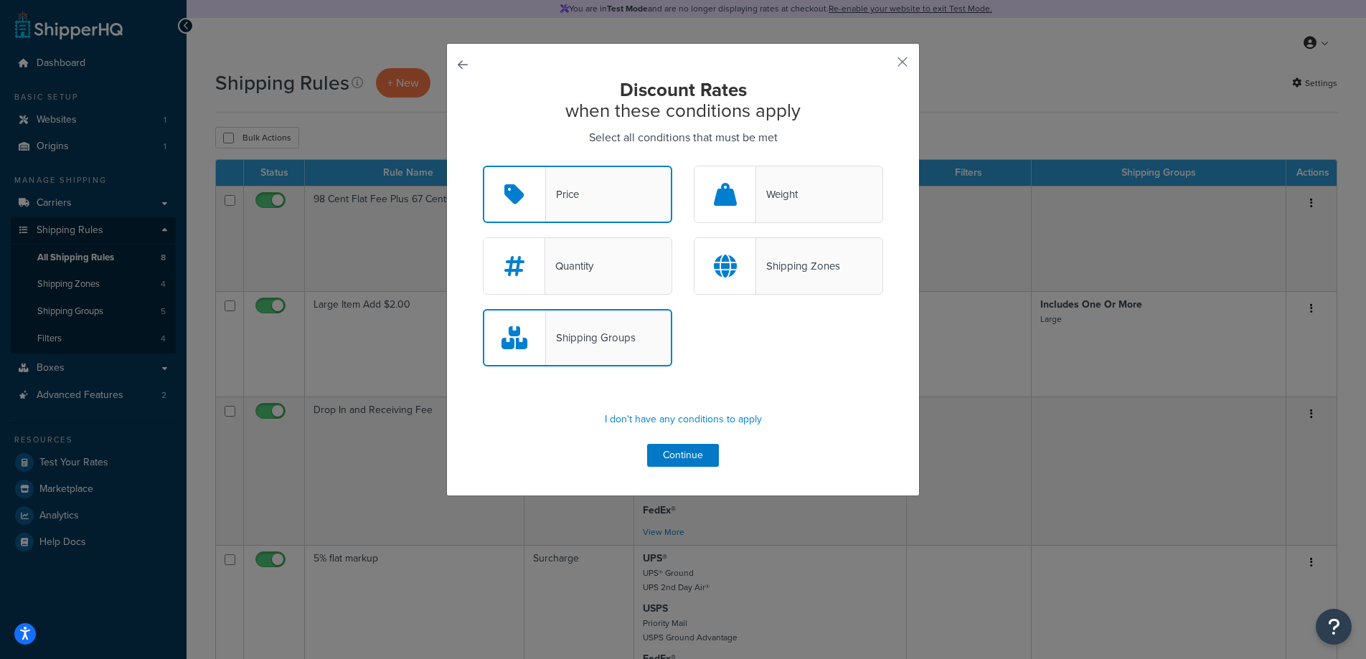
click at [594, 267] on div "Quantity" at bounding box center [577, 265] width 189 height 57
click at [0, 0] on input "Quantity" at bounding box center [0, 0] width 0 height 0
click at [714, 209] on div at bounding box center [725, 194] width 62 height 56
click at [0, 0] on input "Weight" at bounding box center [0, 0] width 0 height 0
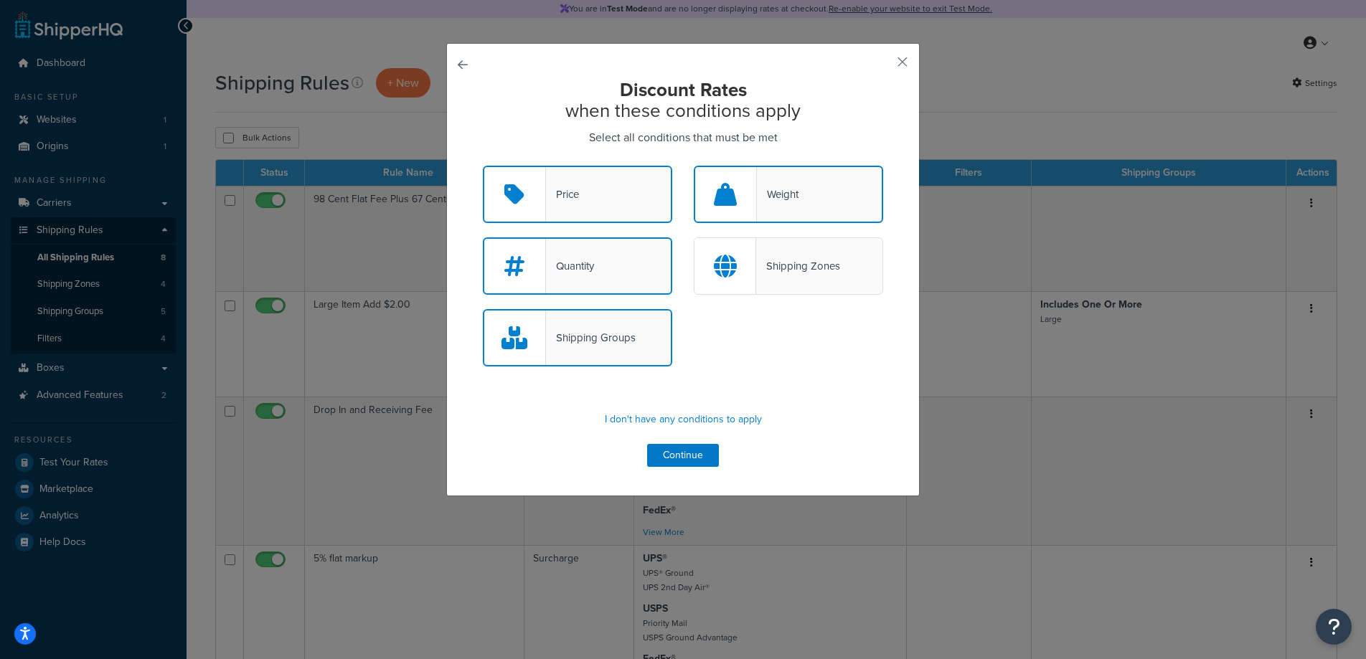
click at [734, 265] on div at bounding box center [725, 266] width 62 height 56
click at [0, 0] on input "Shipping Zones" at bounding box center [0, 0] width 0 height 0
drag, startPoint x: 737, startPoint y: 268, endPoint x: 745, endPoint y: 257, distance: 13.3
click at [737, 267] on div at bounding box center [726, 266] width 62 height 55
click at [0, 0] on input "Shipping Zones" at bounding box center [0, 0] width 0 height 0
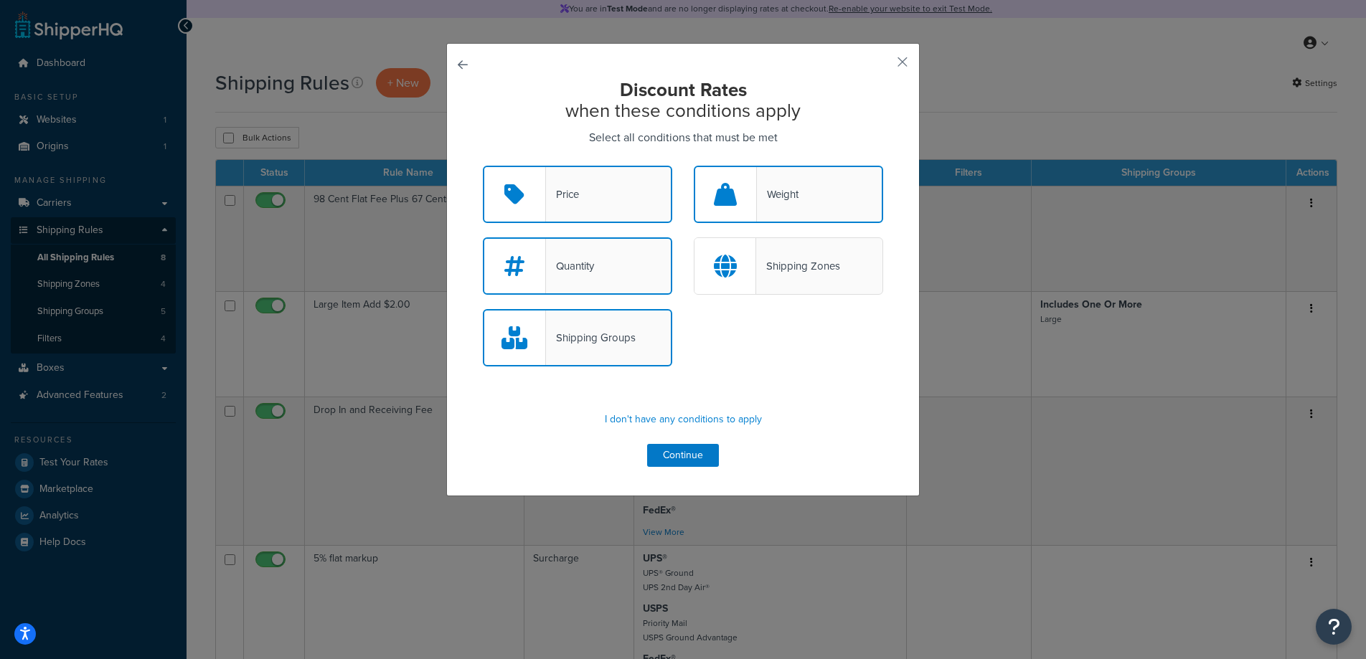
drag, startPoint x: 771, startPoint y: 217, endPoint x: 639, endPoint y: 198, distance: 133.3
click at [770, 216] on div "Weight" at bounding box center [788, 194] width 189 height 57
click at [0, 0] on input "Weight" at bounding box center [0, 0] width 0 height 0
click at [620, 199] on div "Price" at bounding box center [577, 194] width 189 height 57
click at [0, 0] on input "Price" at bounding box center [0, 0] width 0 height 0
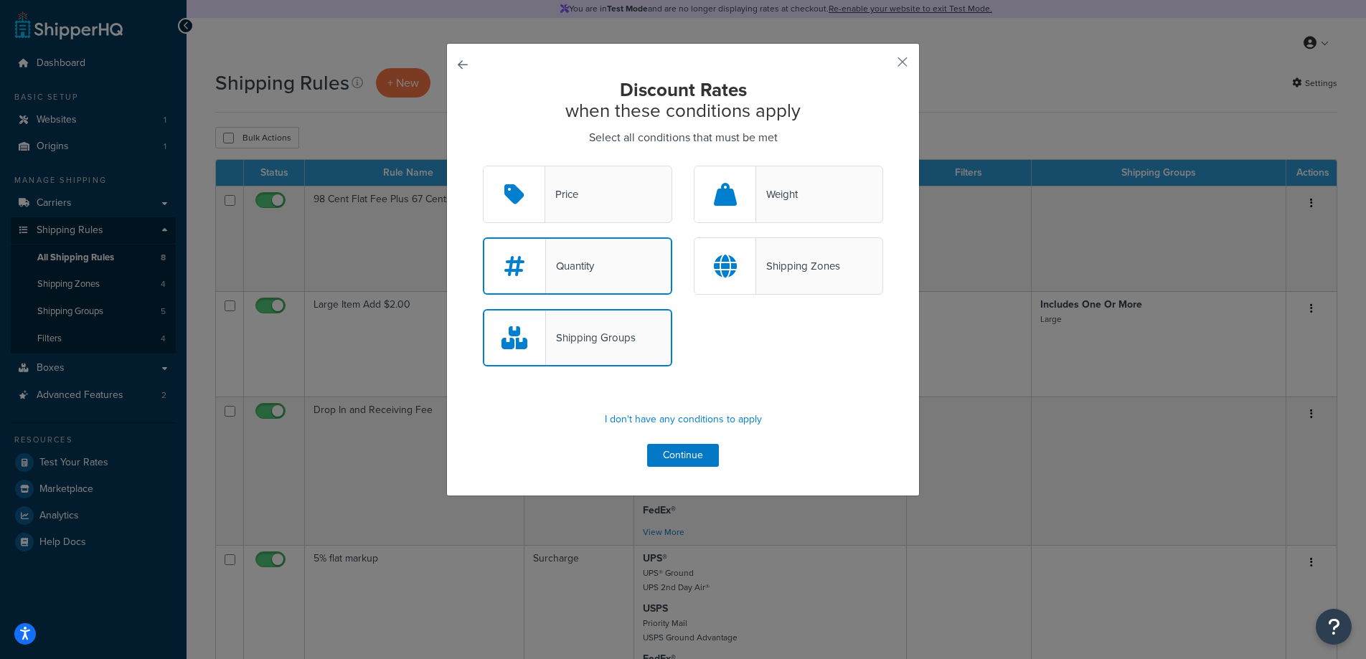
click at [600, 268] on div "Quantity" at bounding box center [577, 265] width 189 height 57
click at [0, 0] on input "Quantity" at bounding box center [0, 0] width 0 height 0
click at [695, 454] on button "Continue" at bounding box center [683, 455] width 72 height 23
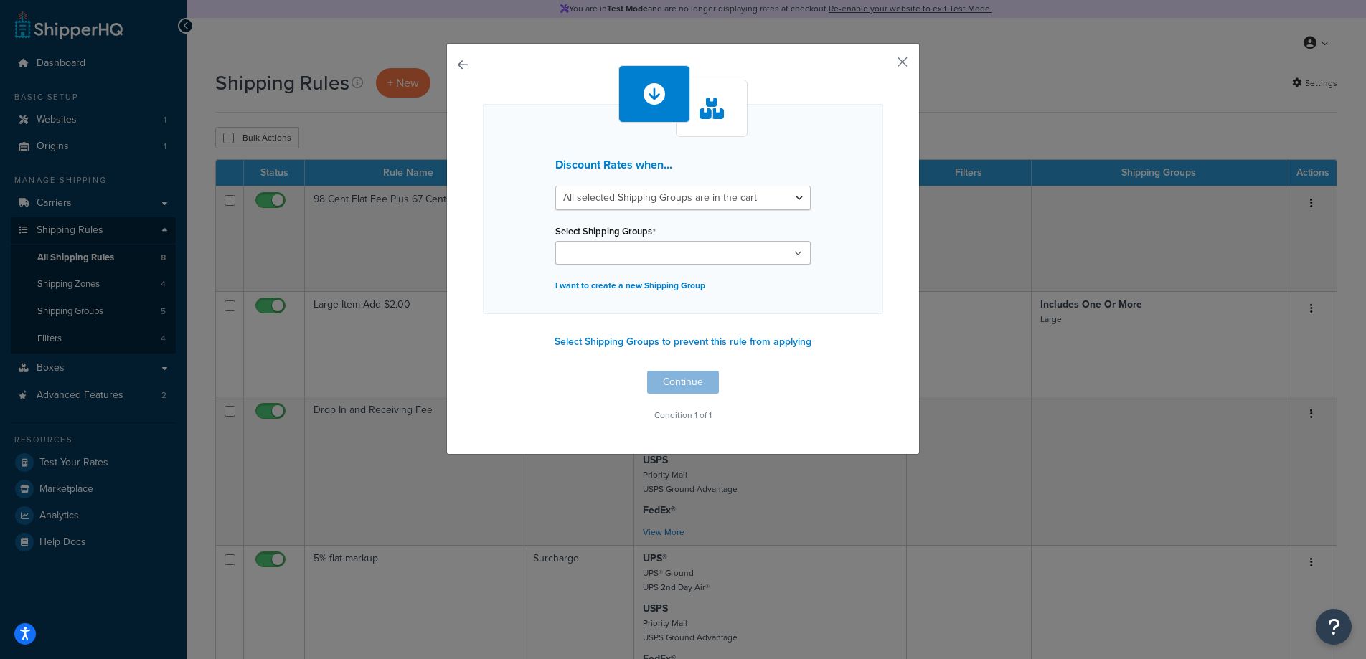
click at [666, 263] on ul at bounding box center [682, 253] width 255 height 24
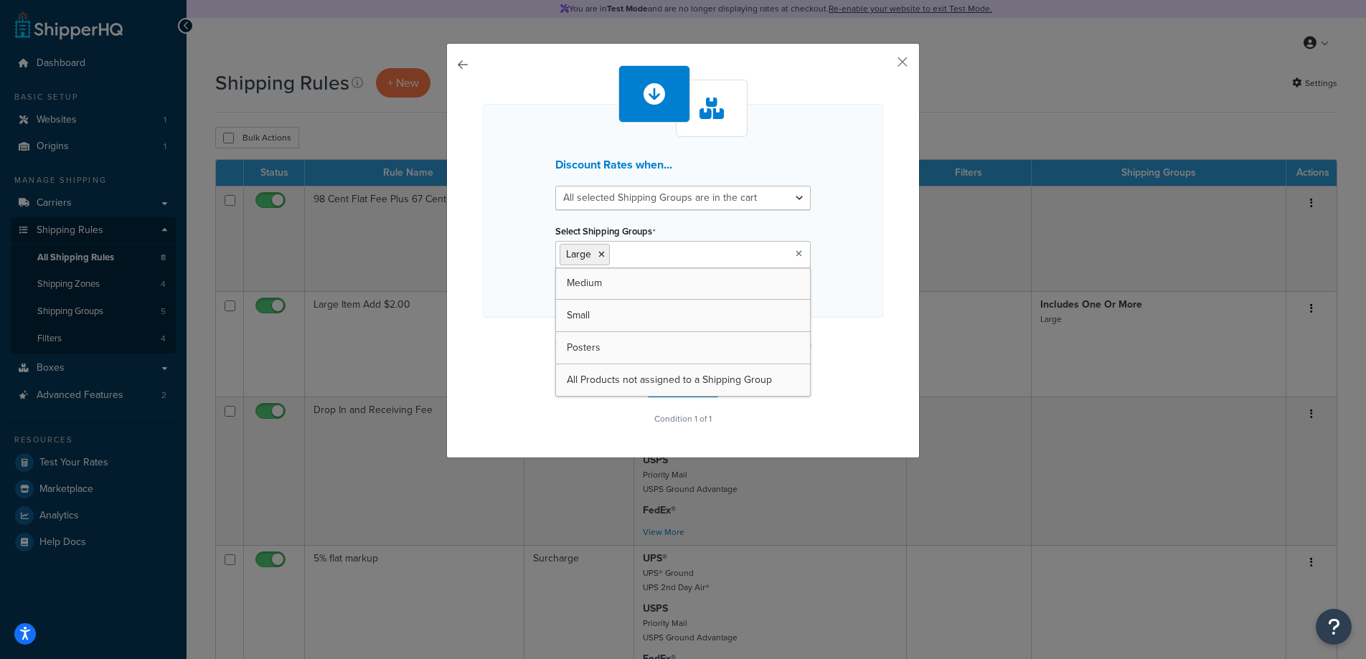
click at [841, 356] on div "Discount Rates when... All selected Shipping Groups are in the cart Any selecte…" at bounding box center [683, 247] width 400 height 364
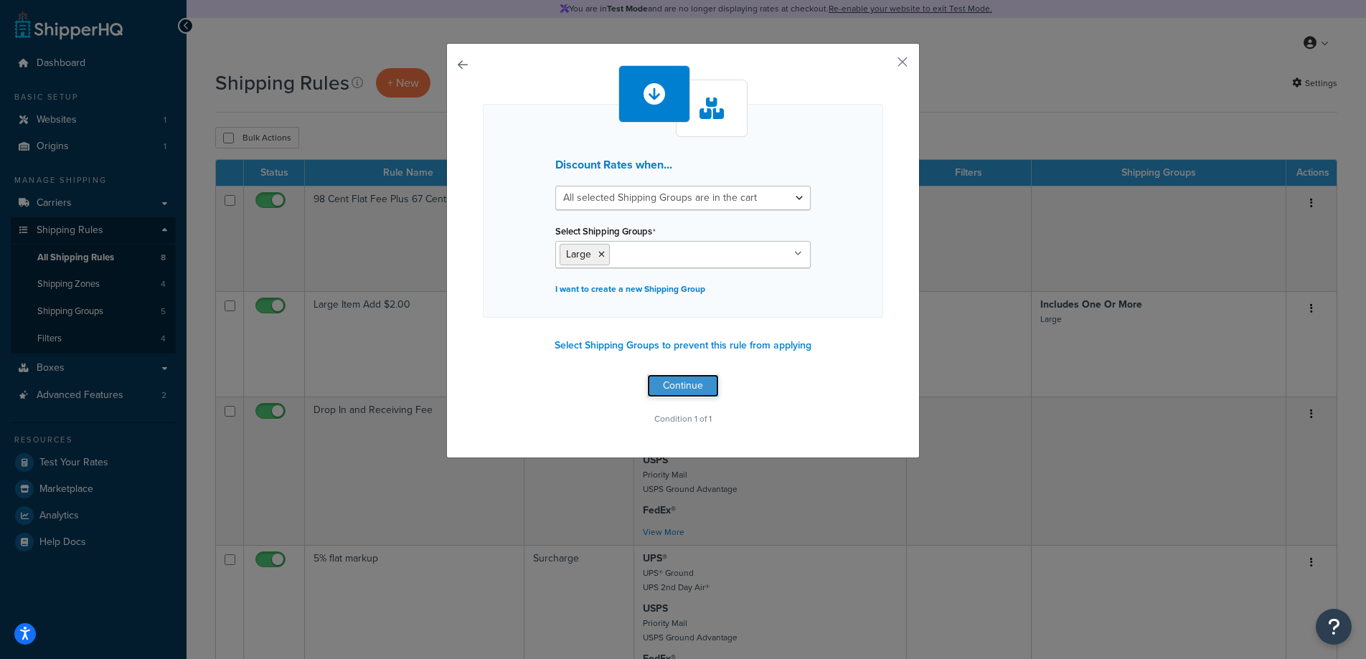
click at [703, 390] on button "Continue" at bounding box center [683, 385] width 72 height 23
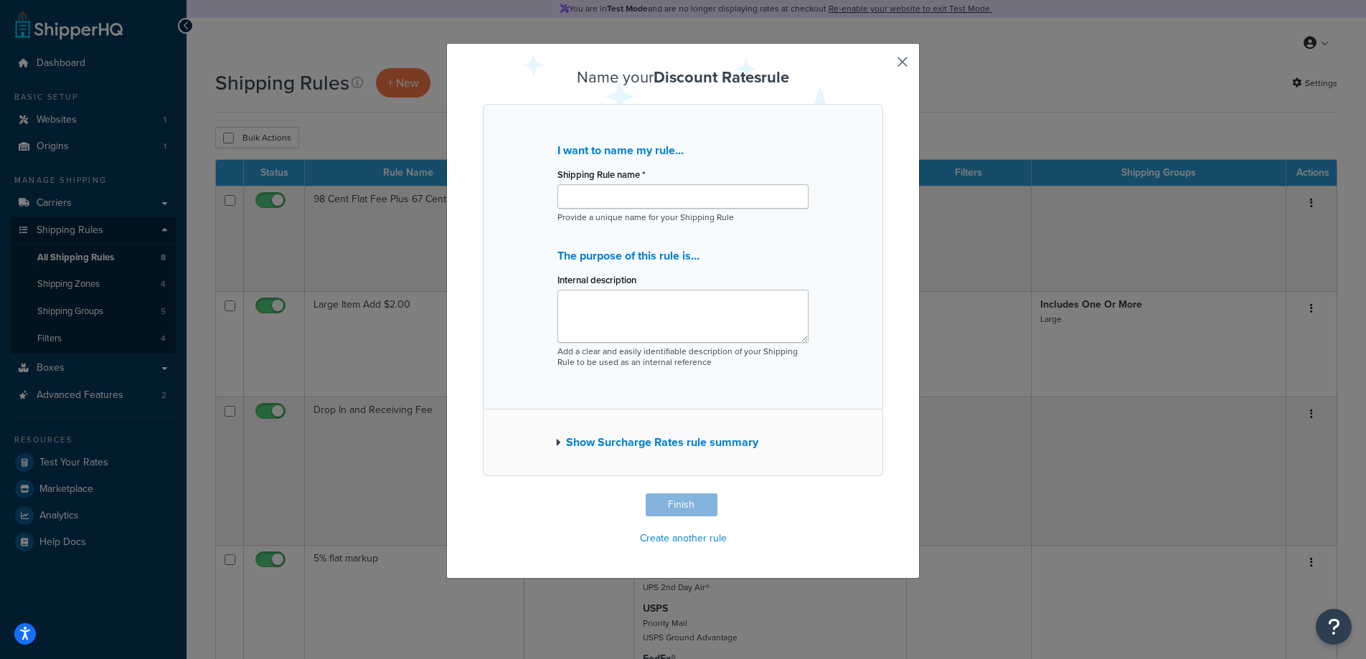
click at [618, 436] on button "Show Surcharge Rates rule summary" at bounding box center [656, 443] width 203 height 20
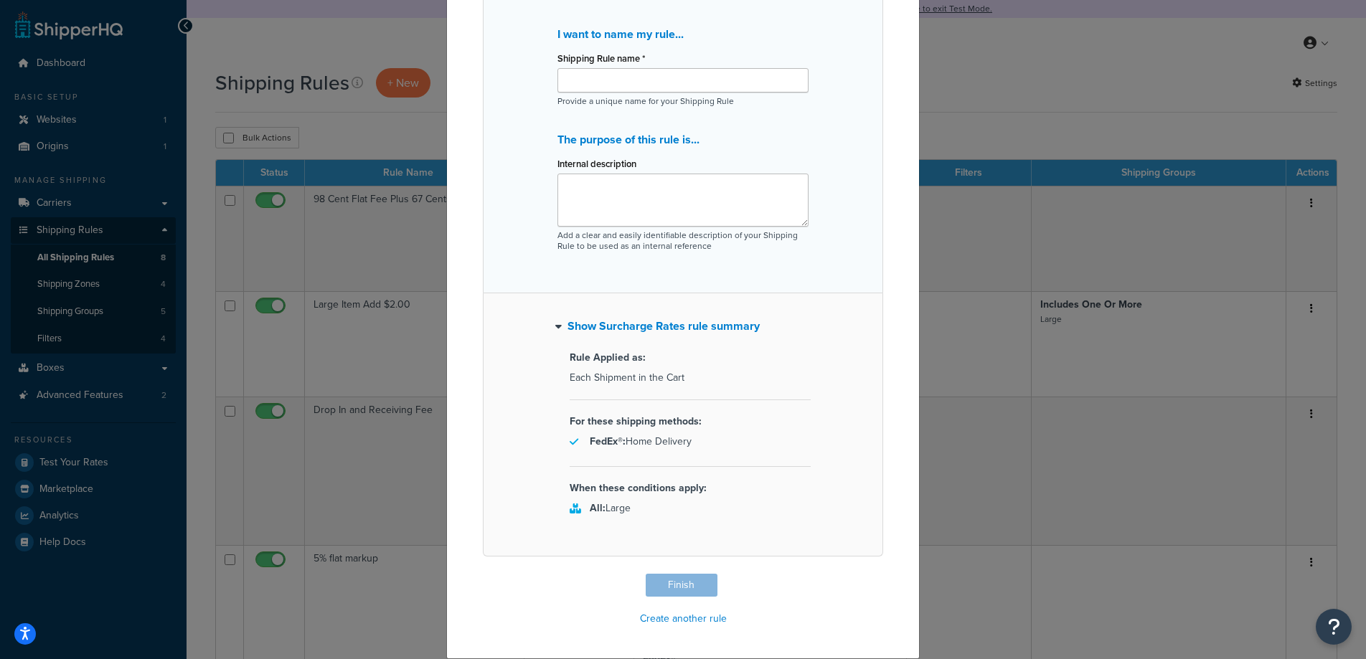
scroll to position [0, 0]
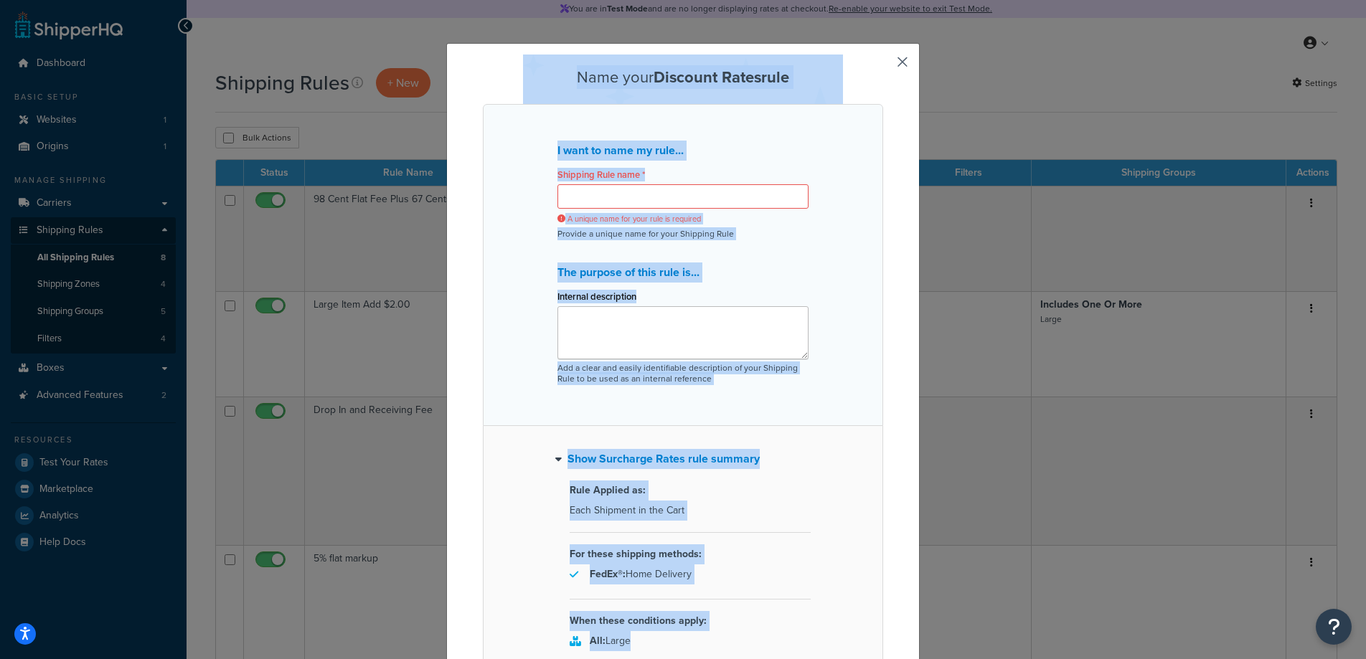
click at [902, 58] on div "Name your Discount Rates rule I want to name my rule... Shipping Rule name * A …" at bounding box center [682, 417] width 473 height 749
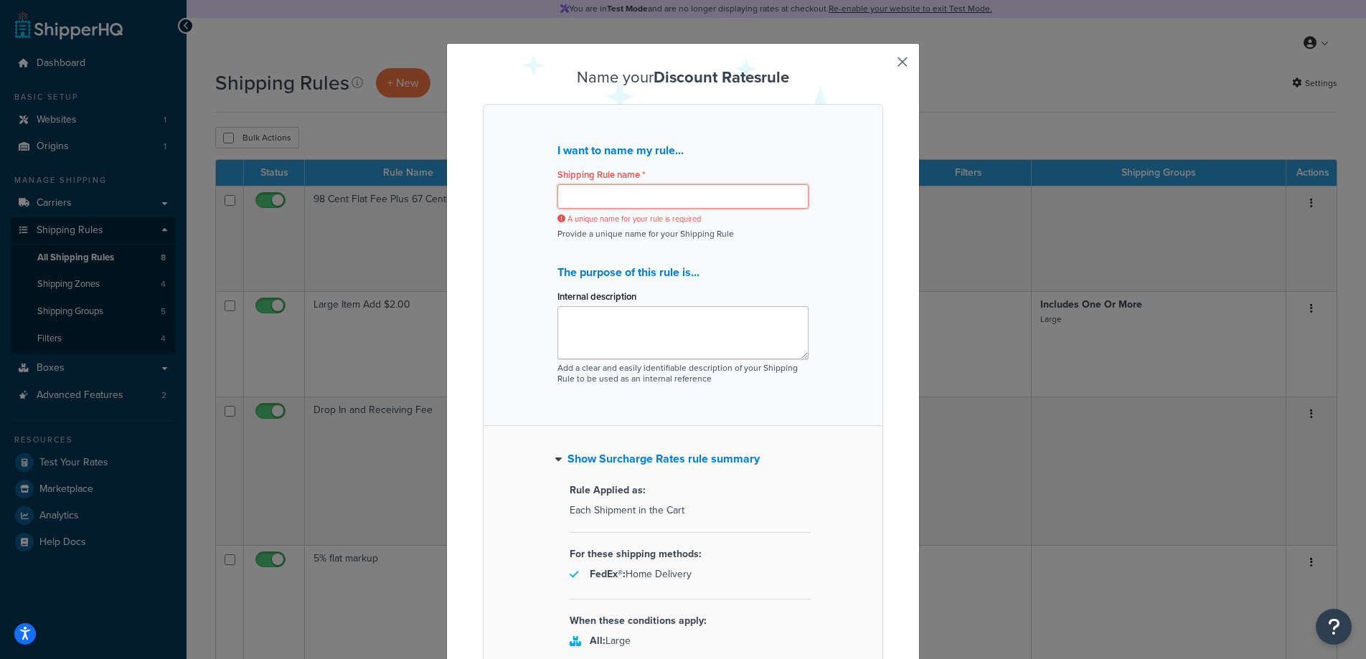
click at [707, 206] on input "Shipping Rule name *" at bounding box center [682, 196] width 251 height 24
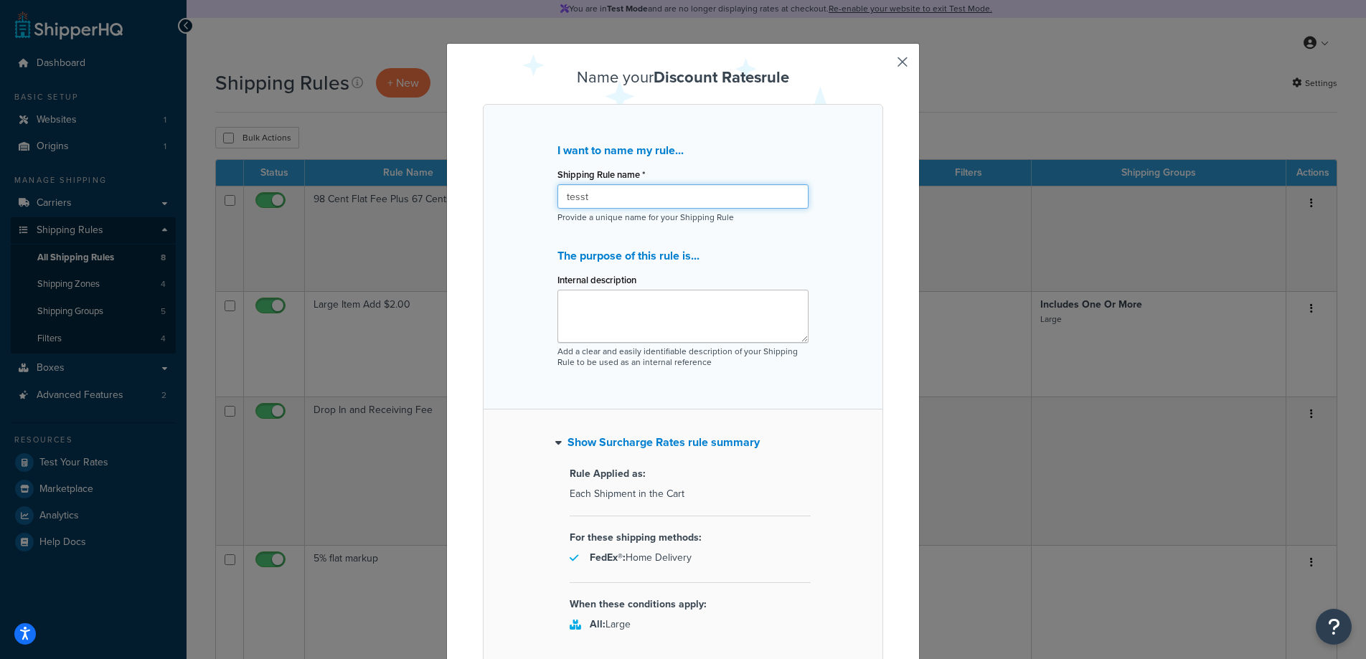
type input "tesst"
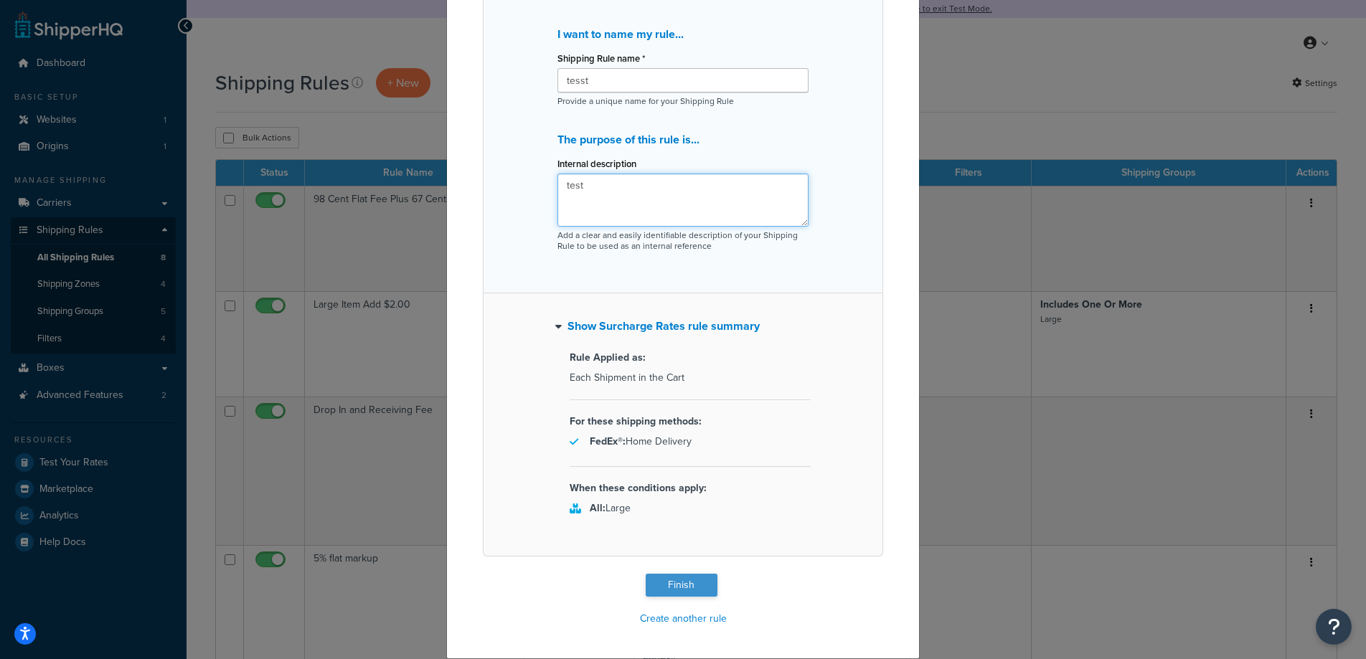
type textarea "test"
click at [672, 592] on button "Finish" at bounding box center [682, 585] width 72 height 23
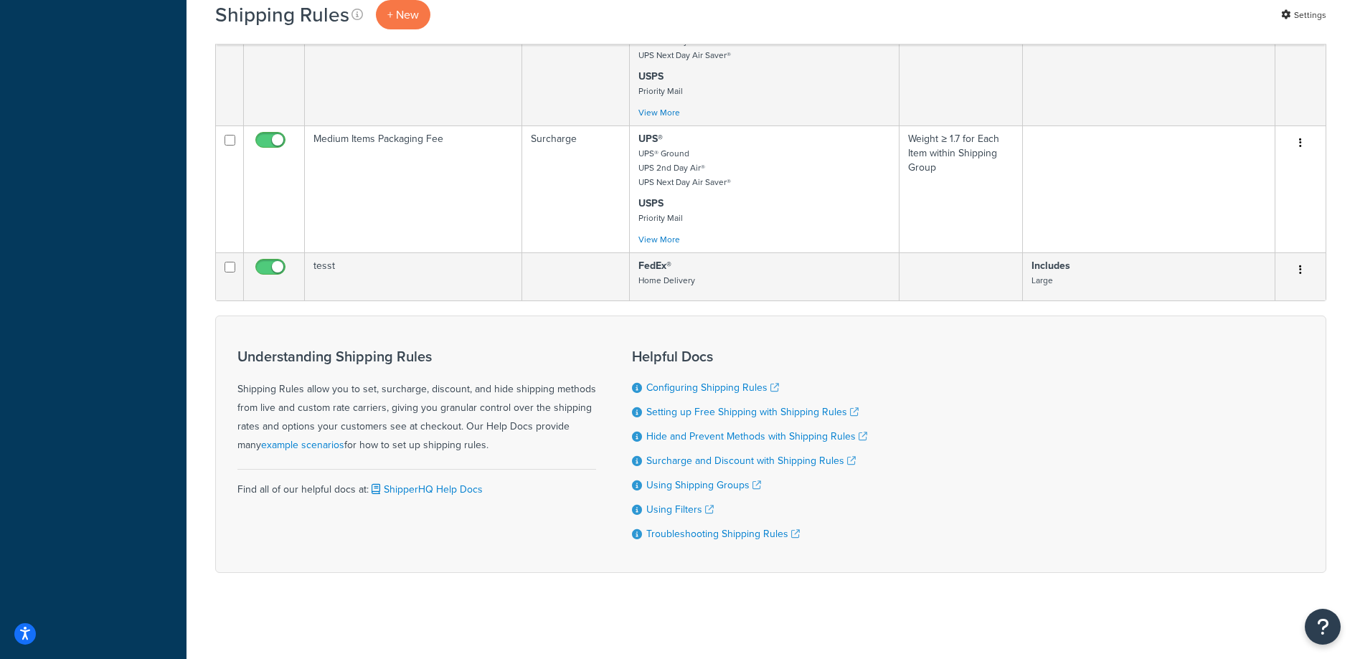
scroll to position [905, 0]
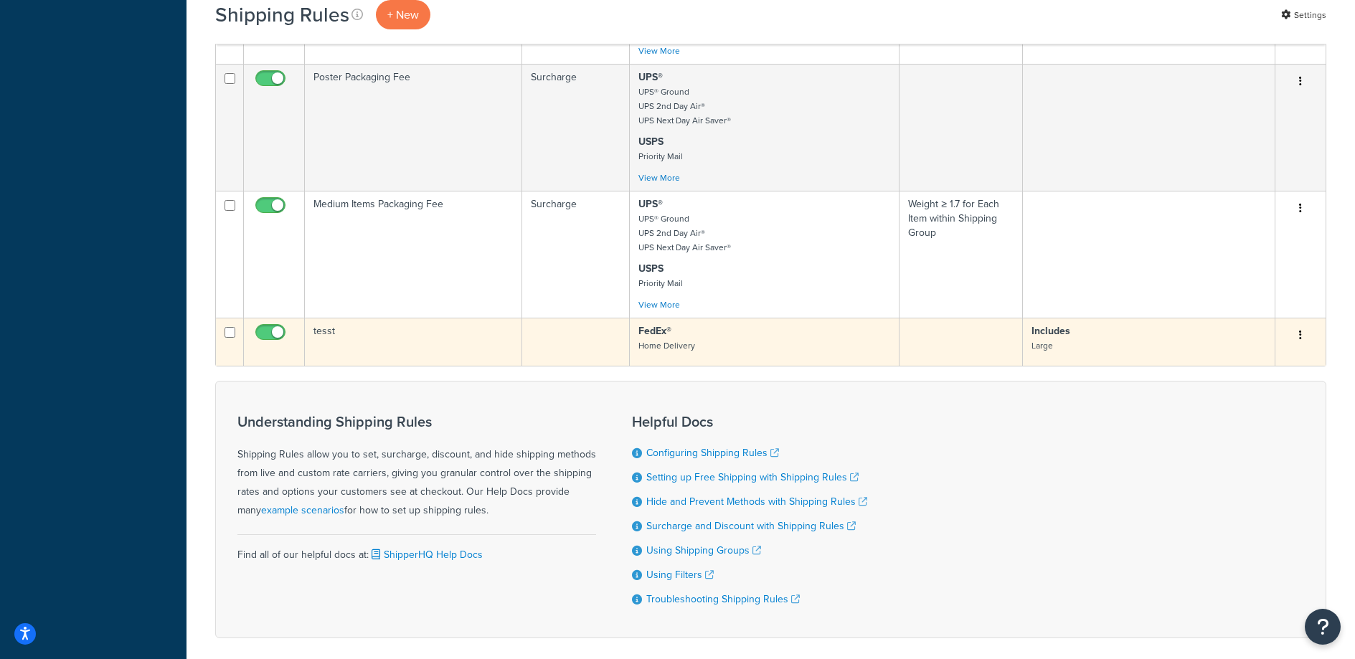
click at [1307, 330] on button "button" at bounding box center [1300, 335] width 20 height 23
click at [1257, 366] on link "Edit" at bounding box center [1253, 362] width 113 height 29
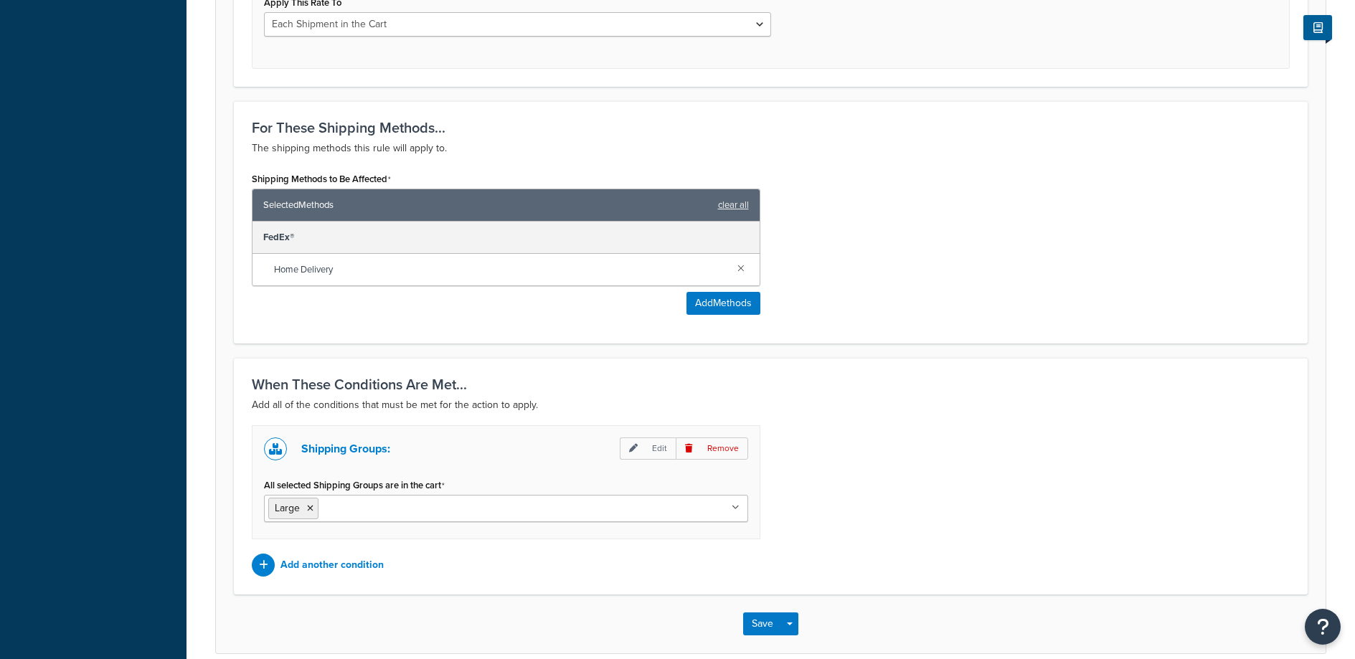
scroll to position [751, 0]
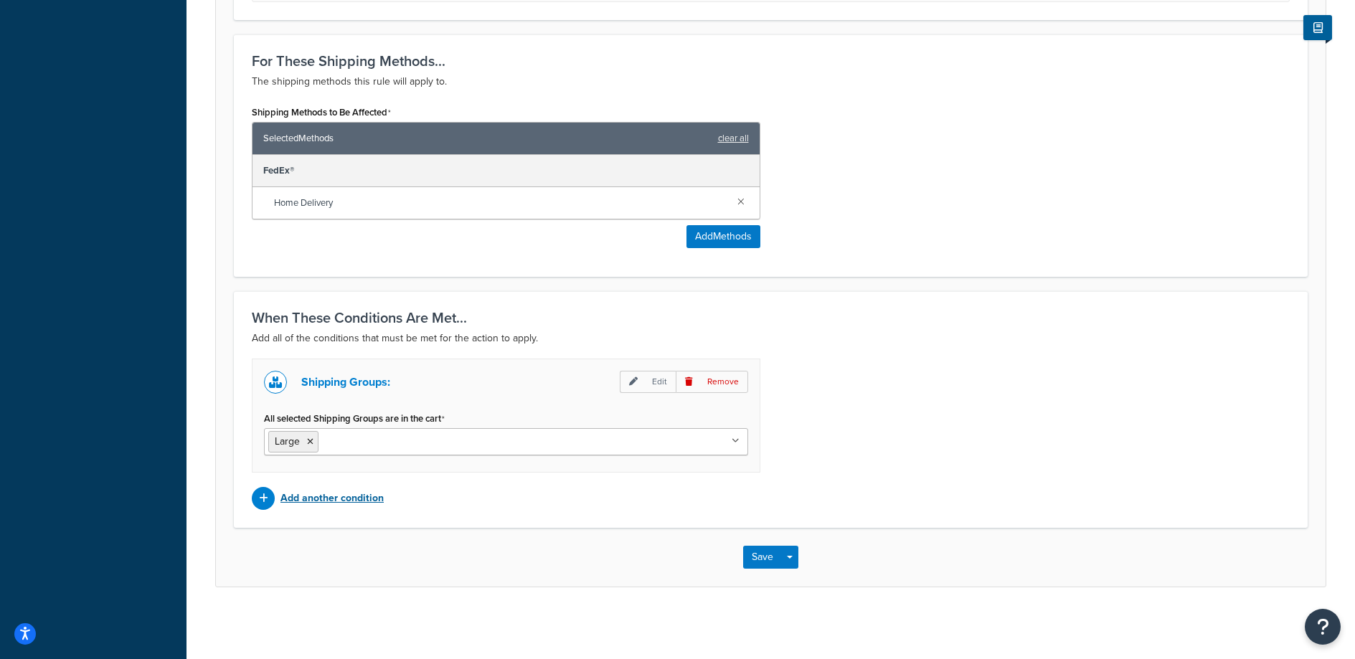
click at [326, 501] on p "Add another condition" at bounding box center [331, 499] width 103 height 20
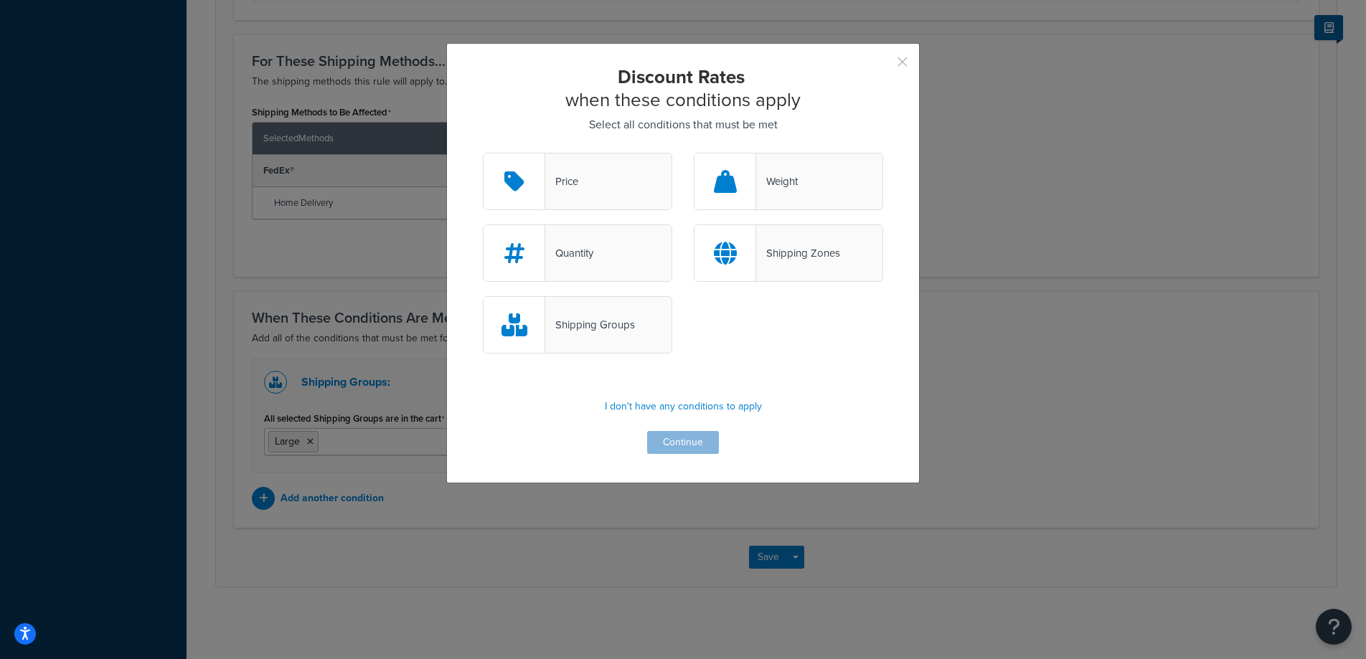
click at [883, 65] on button "button" at bounding box center [881, 67] width 4 height 4
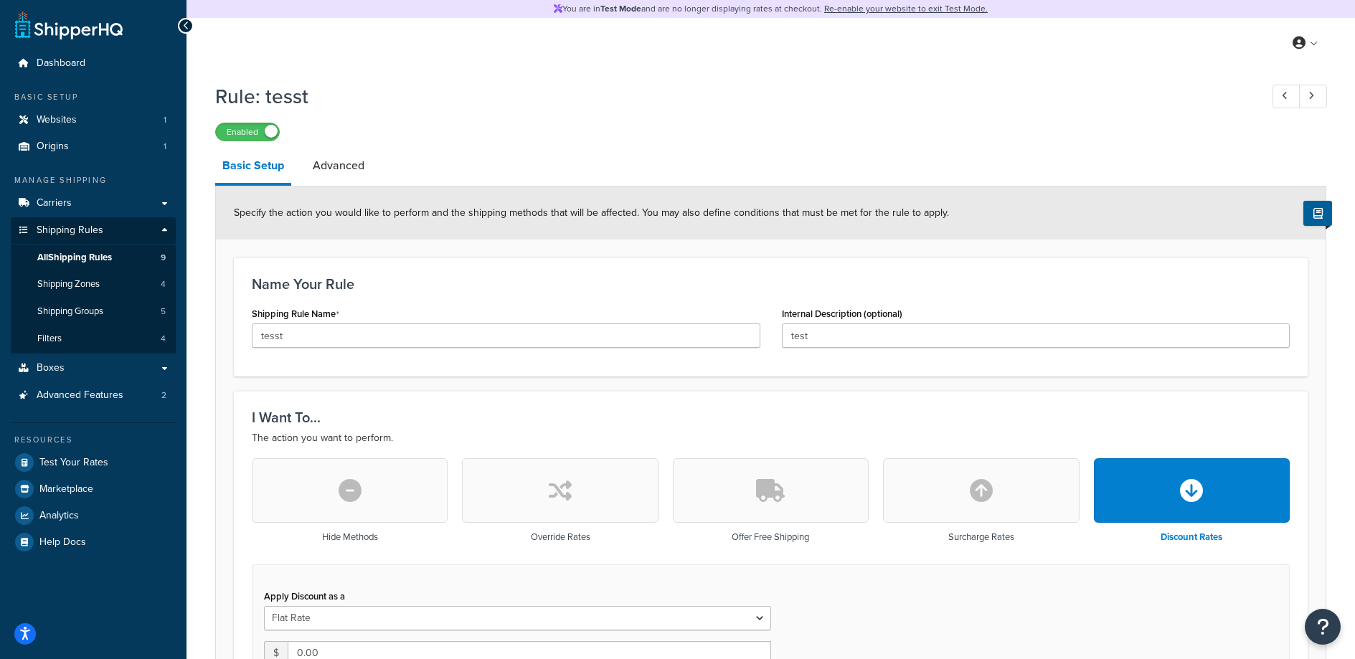
scroll to position [751, 0]
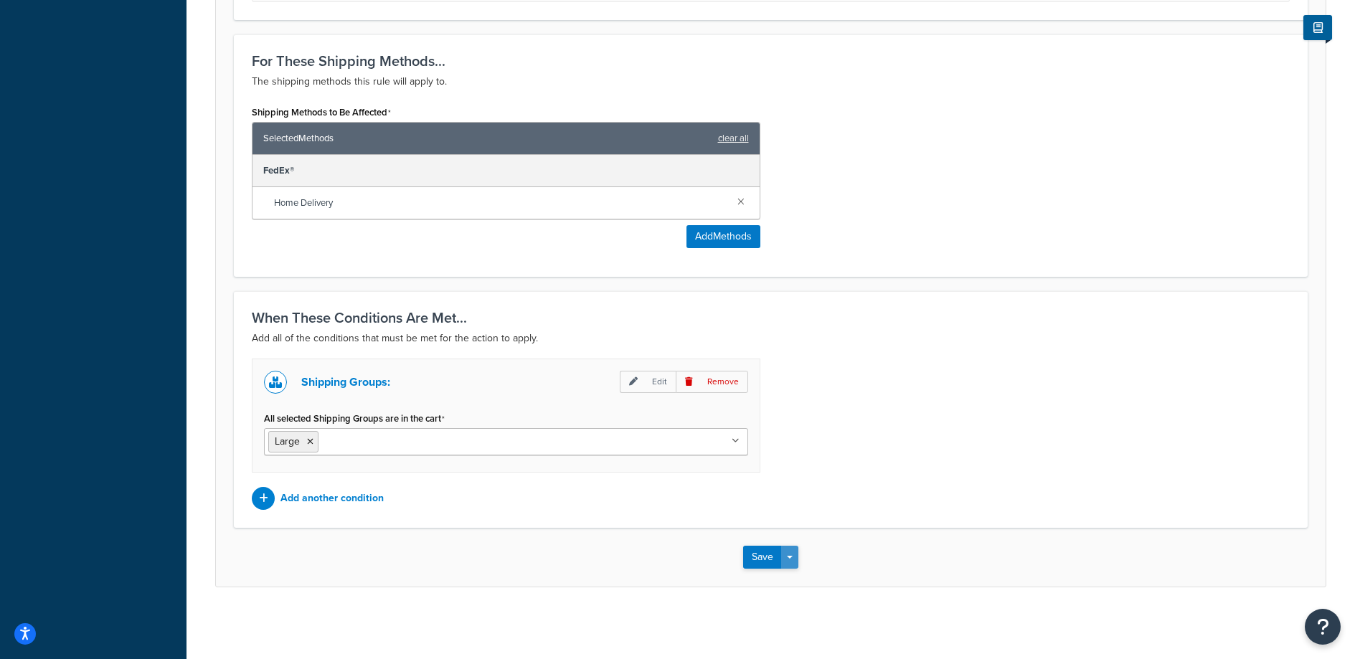
click at [796, 559] on button "Save Dropdown" at bounding box center [789, 557] width 17 height 23
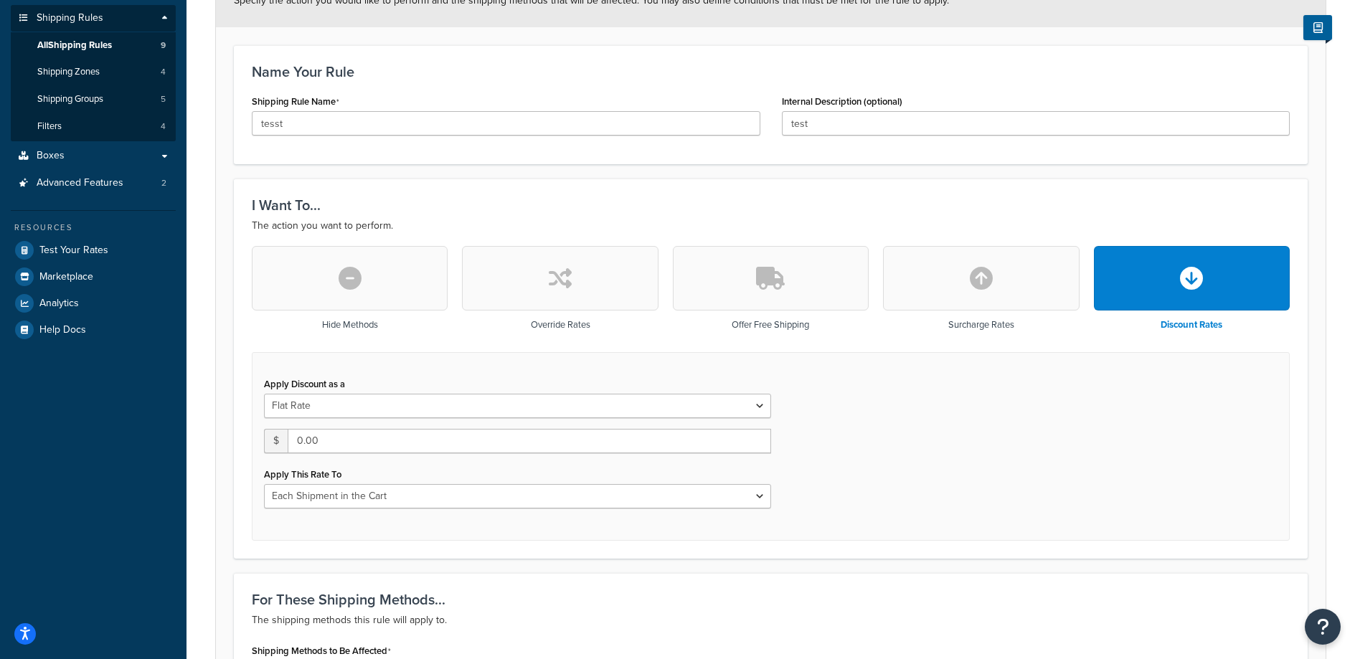
scroll to position [0, 0]
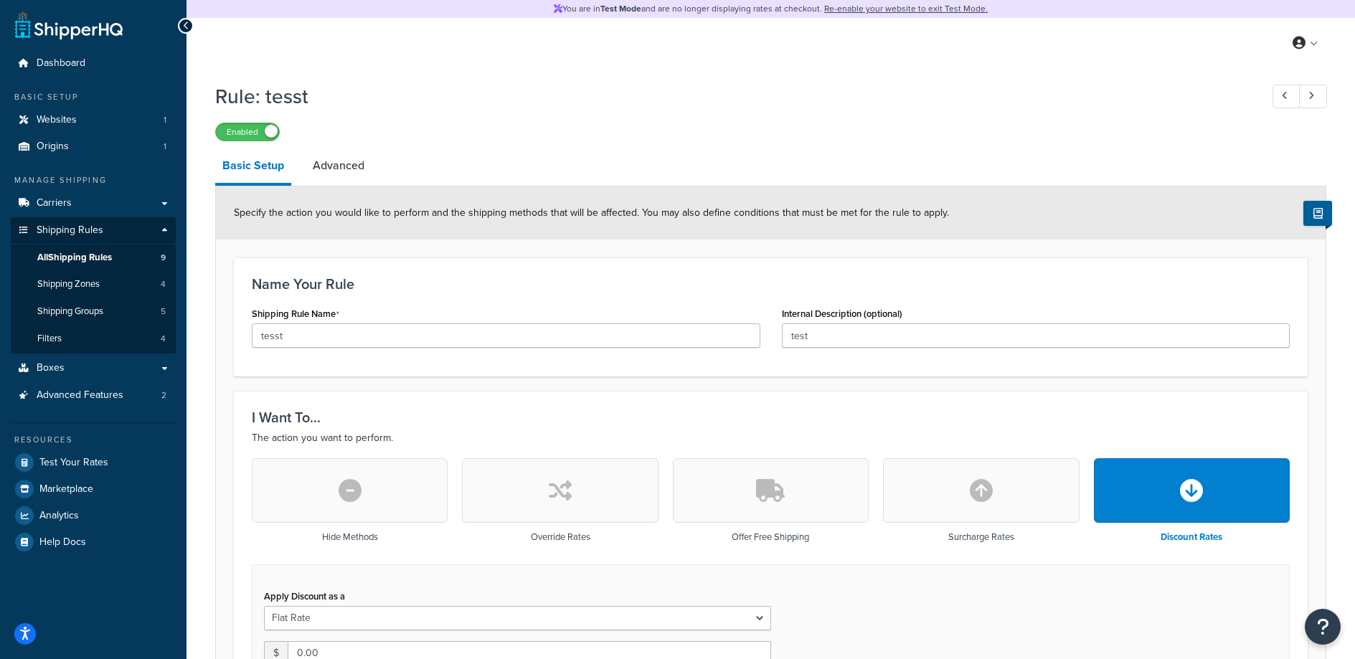
click at [1165, 607] on div "Apply Discount as a Flat Rate Percentage Flat Rate & Percentage $ 0.00 Apply Th…" at bounding box center [771, 659] width 1038 height 189
click at [115, 284] on link "Shipping Zones 4" at bounding box center [93, 284] width 165 height 27
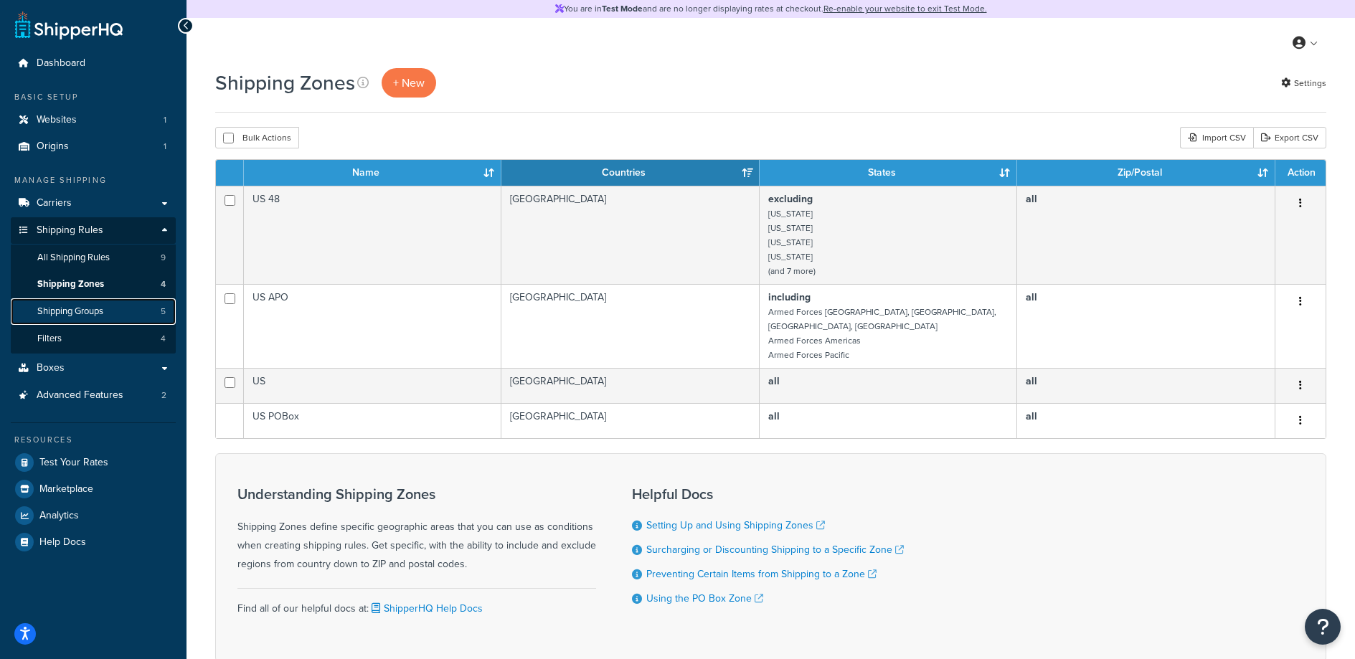
click at [82, 306] on span "Shipping Groups" at bounding box center [70, 312] width 66 height 12
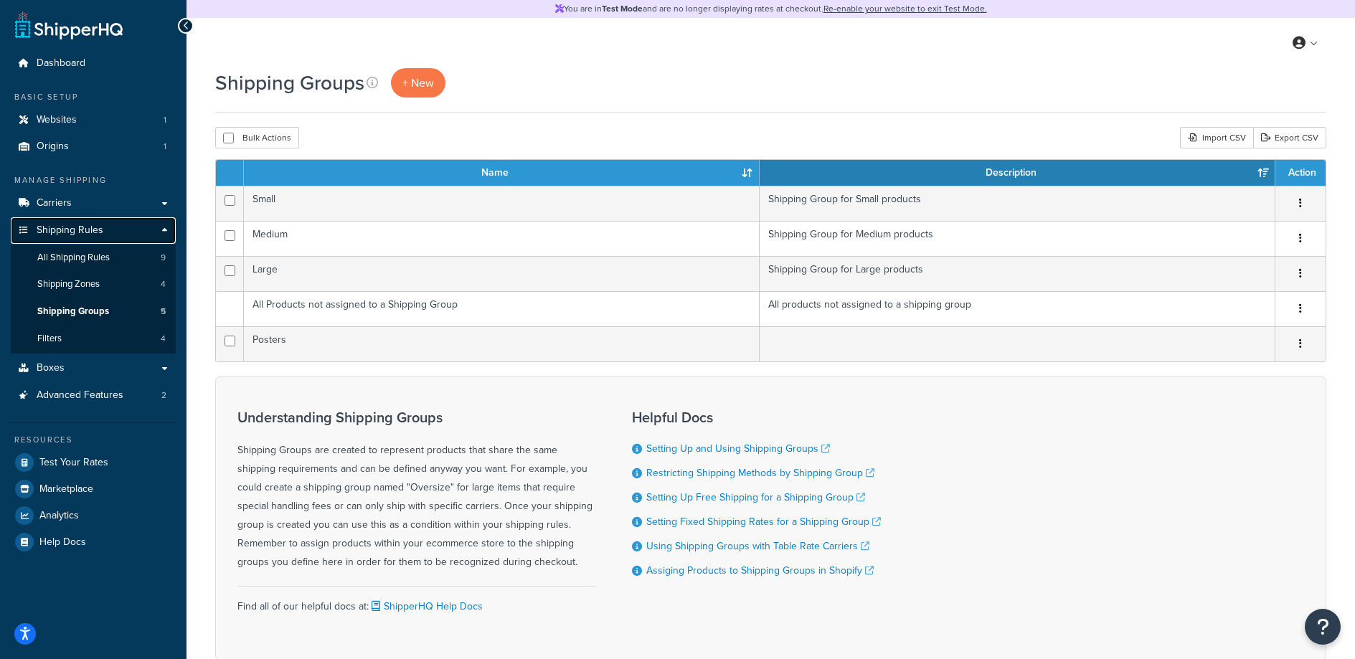
click at [118, 230] on link "Shipping Rules" at bounding box center [93, 230] width 165 height 27
click at [114, 252] on link "All Shipping Rules 9" at bounding box center [93, 258] width 165 height 27
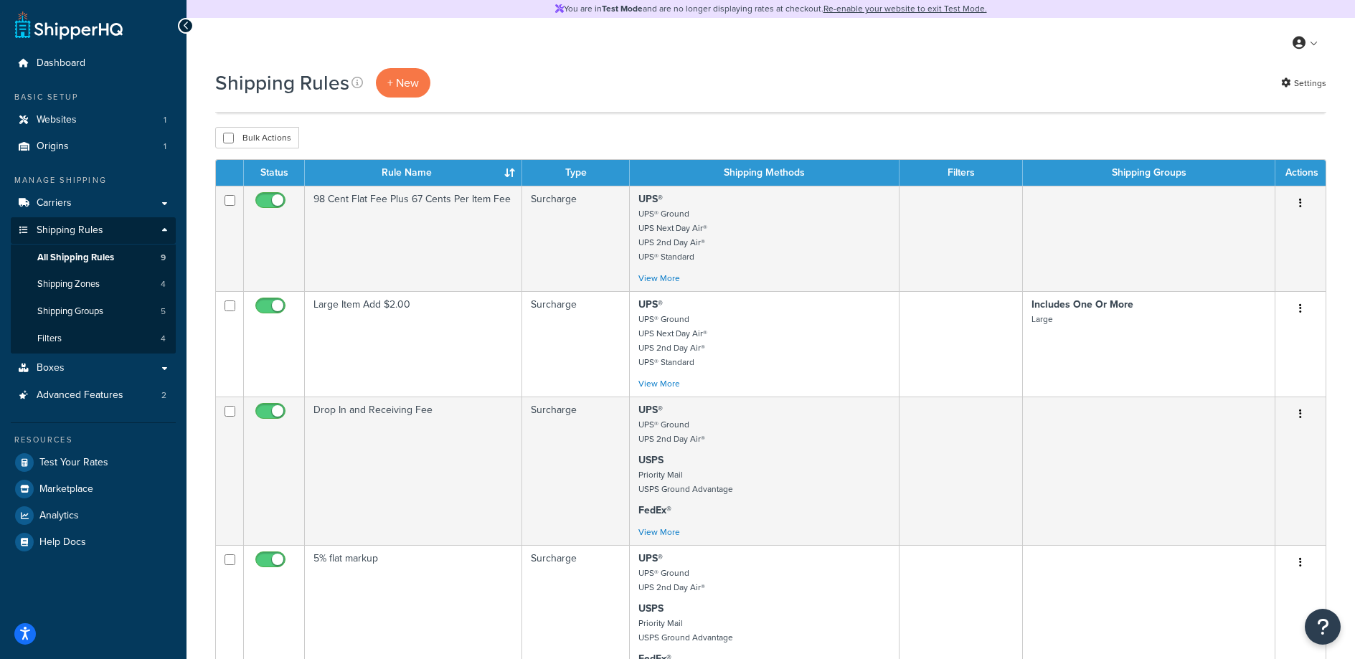
scroll to position [971, 0]
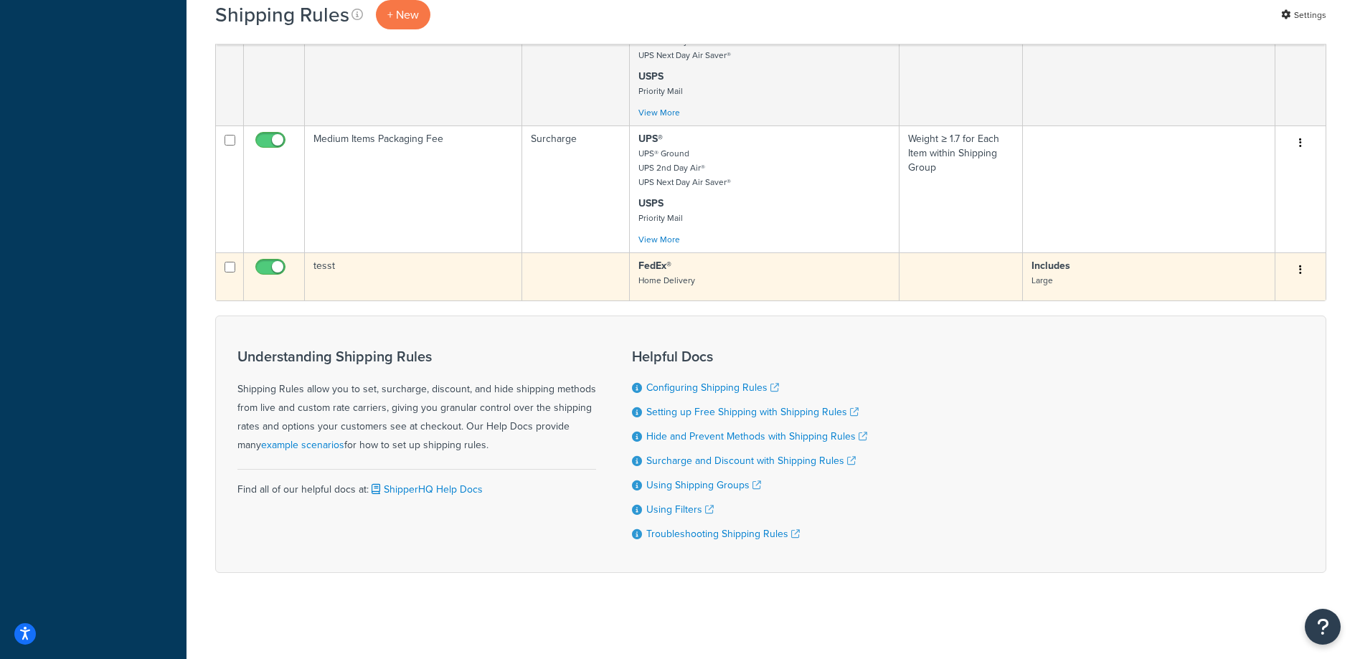
click at [1298, 269] on button "button" at bounding box center [1300, 270] width 20 height 23
click at [1273, 358] on link "Delete" at bounding box center [1253, 355] width 113 height 29
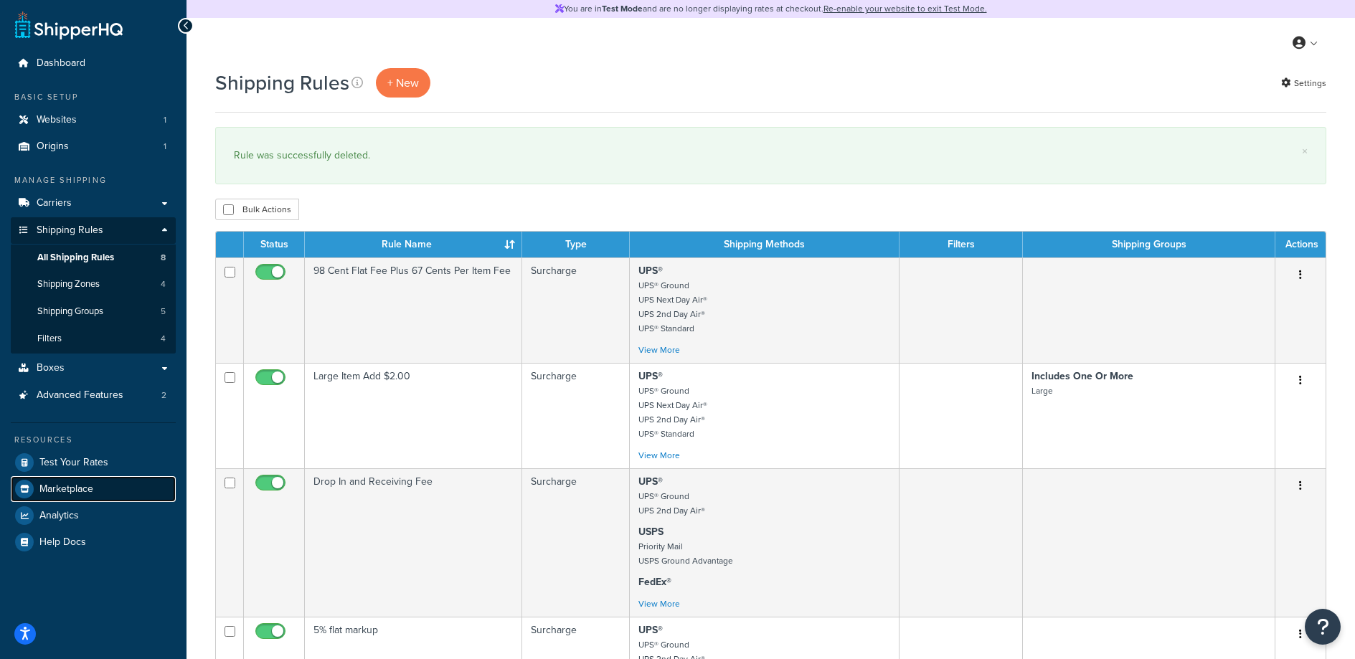
click at [82, 492] on span "Marketplace" at bounding box center [66, 489] width 54 height 12
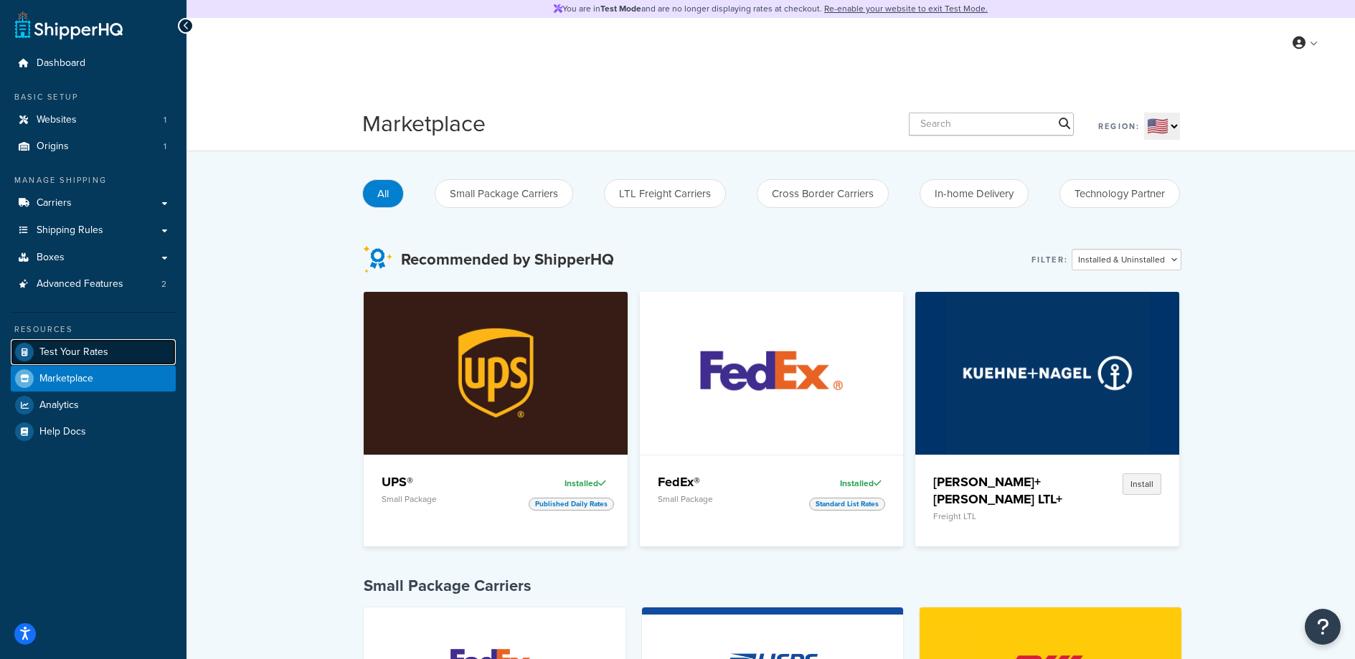
click at [108, 353] on link "Test Your Rates" at bounding box center [93, 352] width 165 height 26
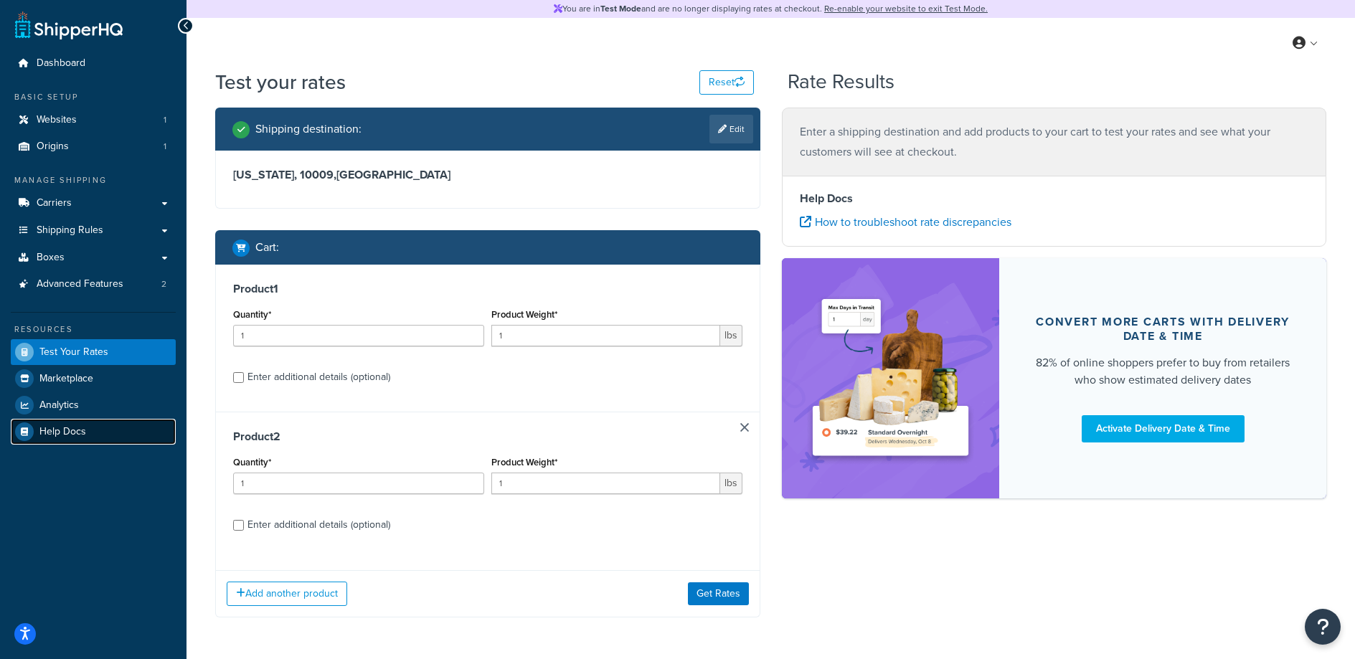
click at [81, 444] on link "Help Docs" at bounding box center [93, 432] width 165 height 26
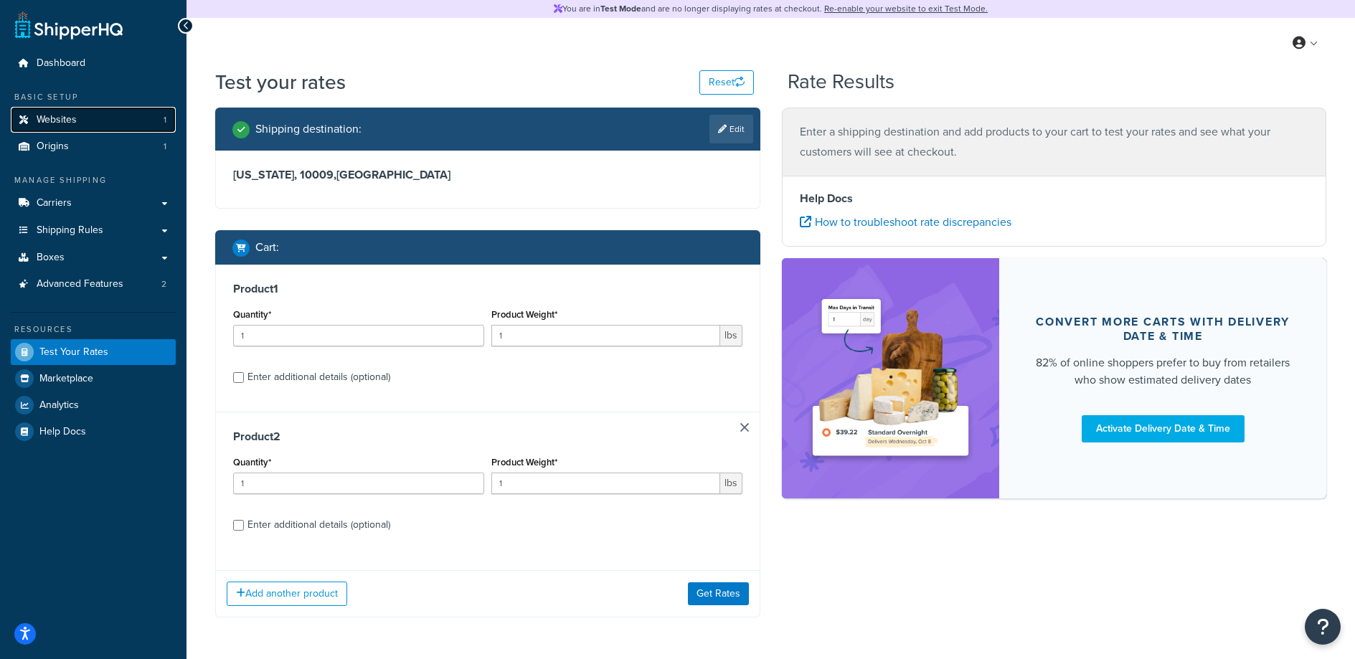
click at [70, 114] on span "Websites" at bounding box center [57, 120] width 40 height 12
